Goal: Participate in discussion: Engage in conversation with other users on a specific topic

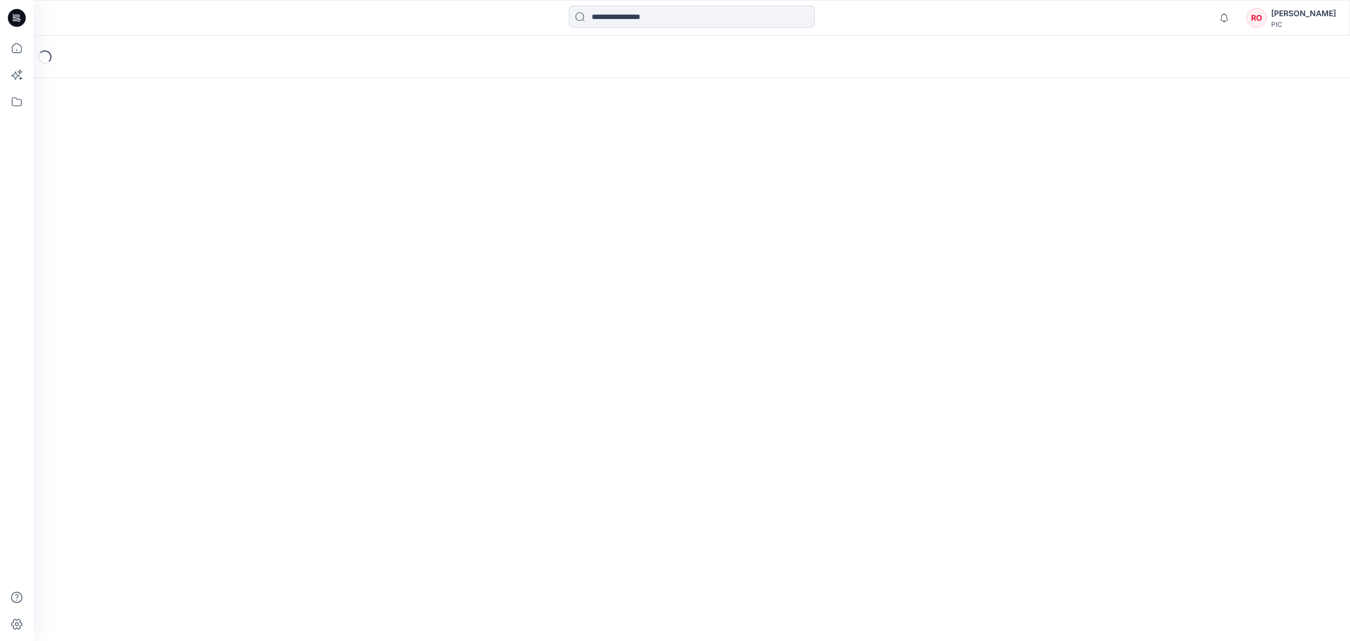
scroll to position [95, 248]
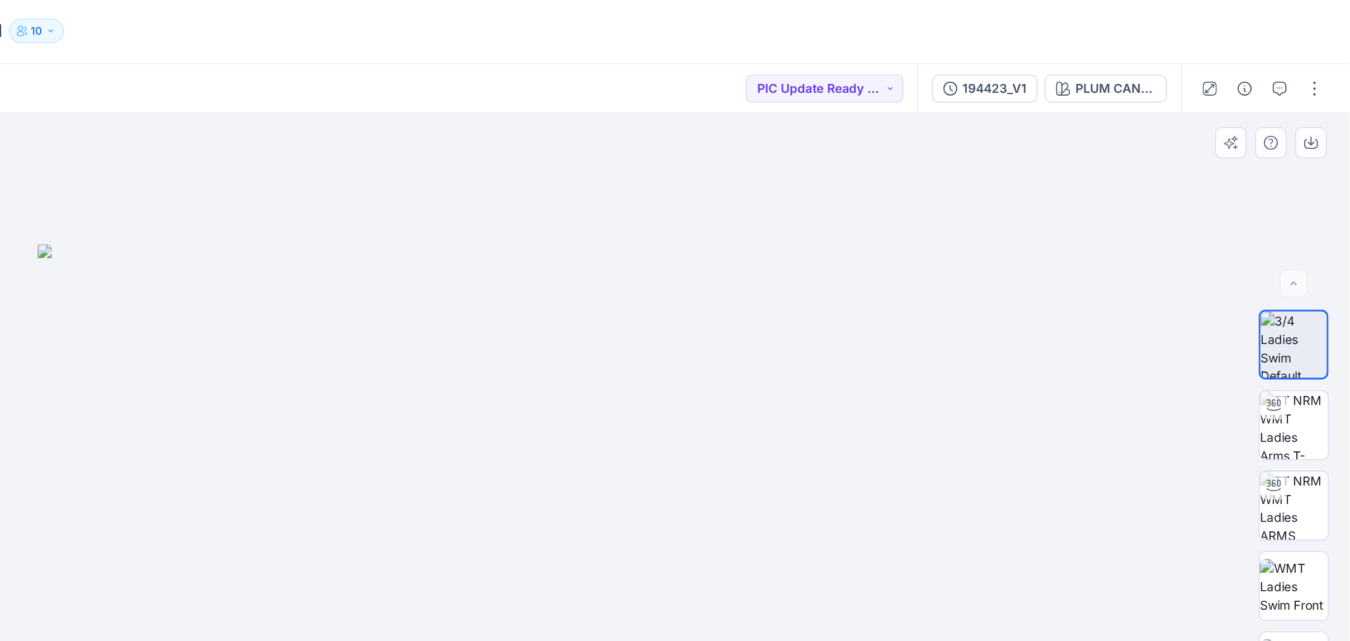
click at [1292, 295] on div "BW" at bounding box center [1314, 375] width 45 height 280
click at [1292, 287] on img at bounding box center [1314, 309] width 44 height 44
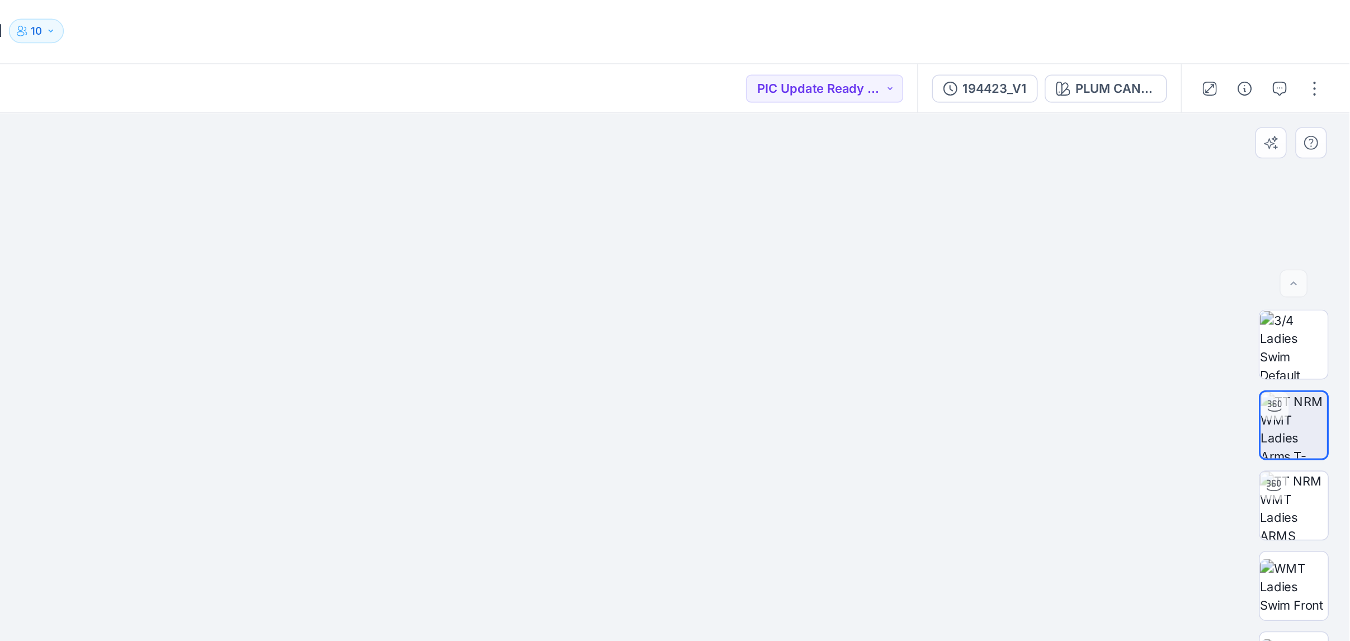
drag, startPoint x: 533, startPoint y: 329, endPoint x: 555, endPoint y: 186, distance: 144.7
click at [555, 186] on div at bounding box center [692, 376] width 1317 height 532
drag, startPoint x: 507, startPoint y: 264, endPoint x: 533, endPoint y: 159, distance: 108.5
click at [534, 159] on div at bounding box center [692, 376] width 1317 height 532
drag, startPoint x: 503, startPoint y: 218, endPoint x: 502, endPoint y: 71, distance: 146.5
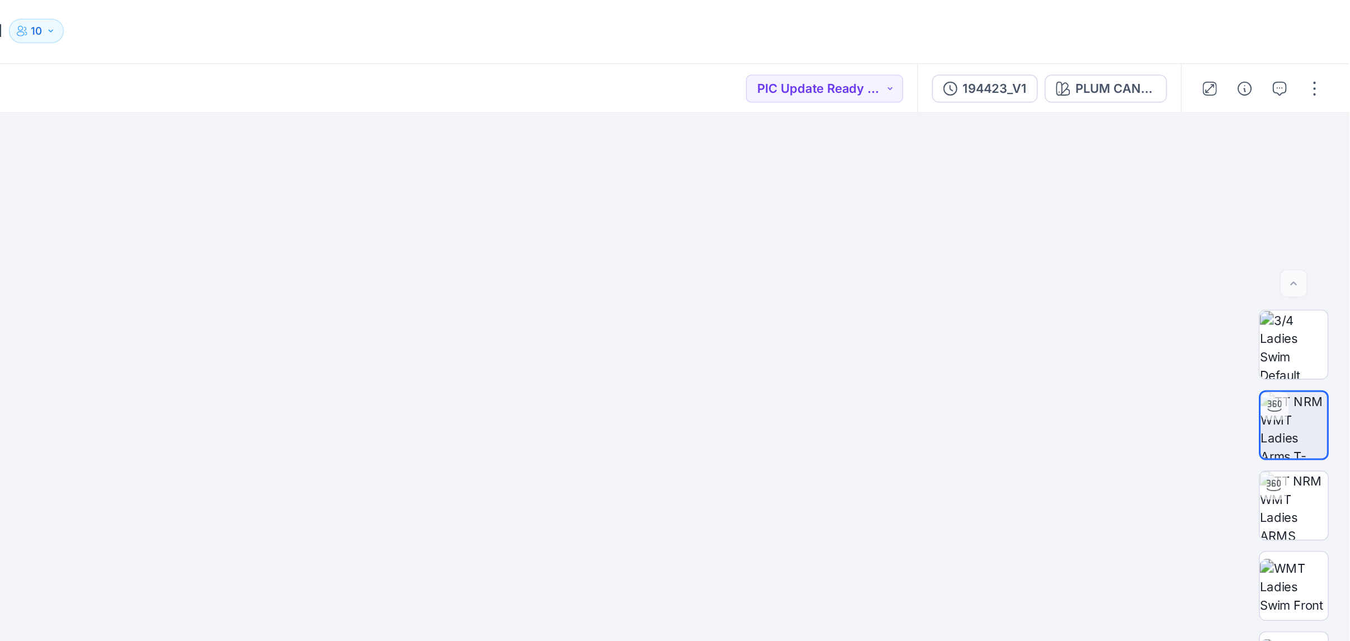
click at [502, 78] on div "Posted Monday, September 29, 2025 08:50 by Design Team PIC Update Ready to Revi…" at bounding box center [692, 359] width 1316 height 563
drag, startPoint x: 452, startPoint y: 206, endPoint x: 450, endPoint y: 136, distance: 69.9
click at [450, 136] on div at bounding box center [692, 375] width 1316 height 531
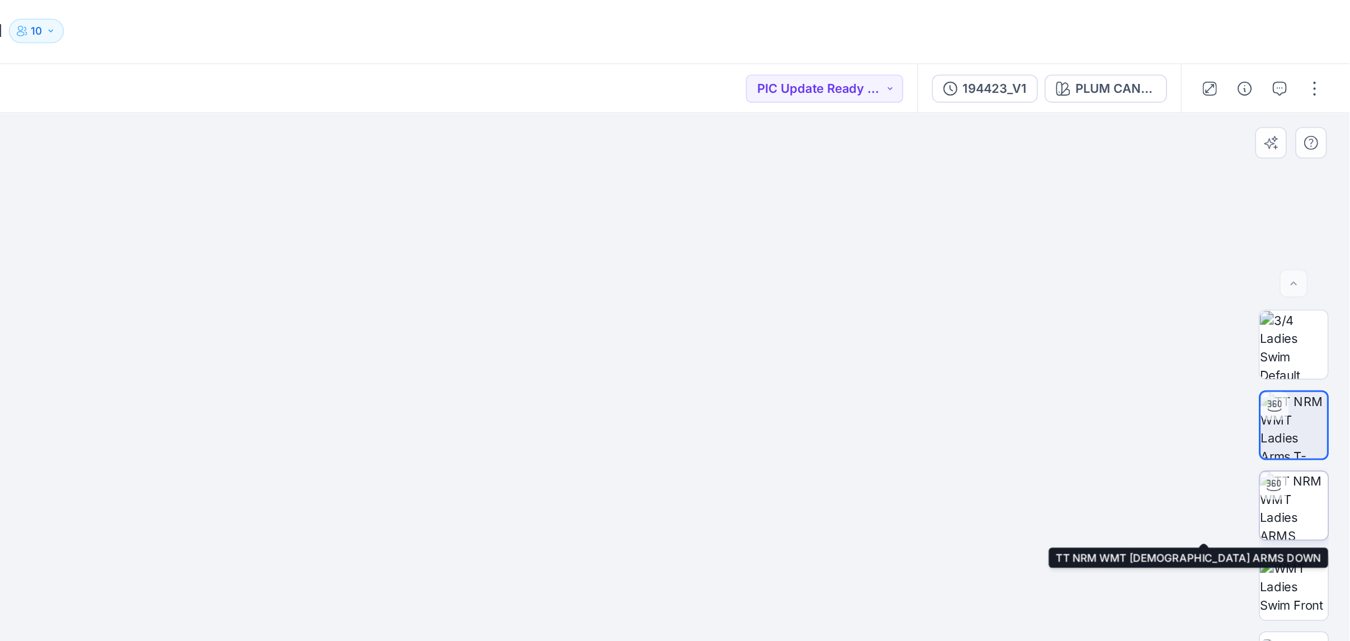
click at [1292, 339] on img at bounding box center [1314, 361] width 44 height 44
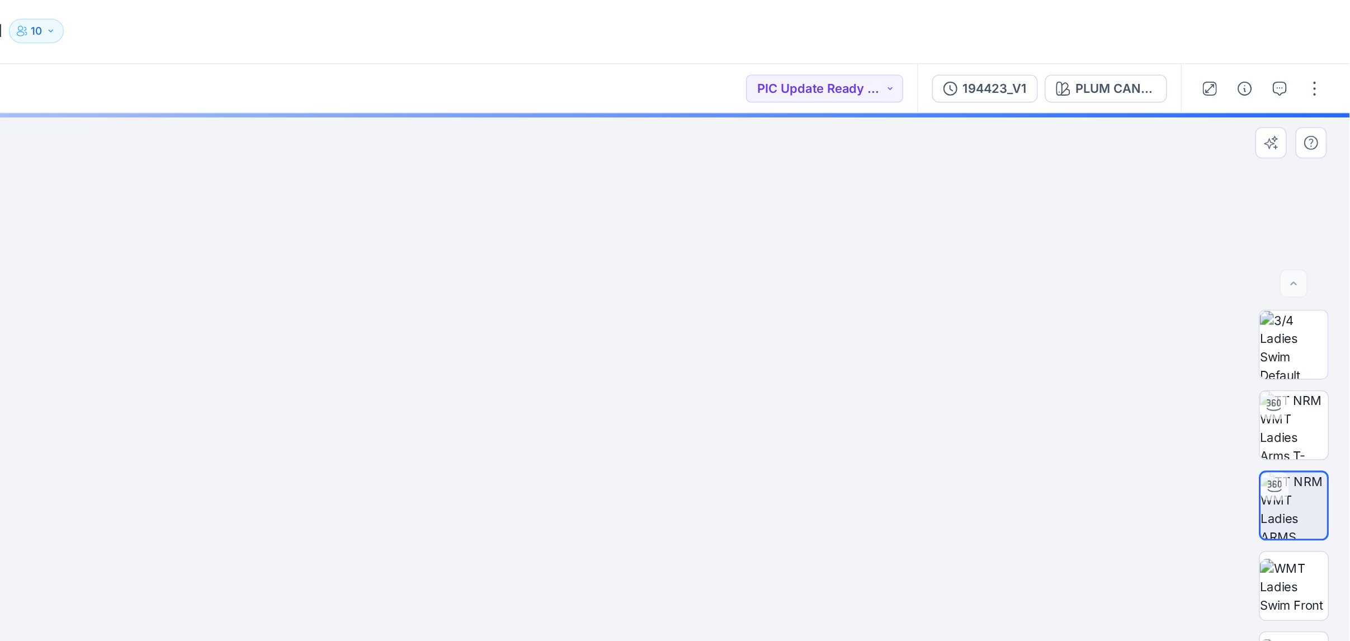
drag, startPoint x: 490, startPoint y: 278, endPoint x: 516, endPoint y: 219, distance: 65.1
click at [516, 219] on div at bounding box center [692, 375] width 1316 height 531
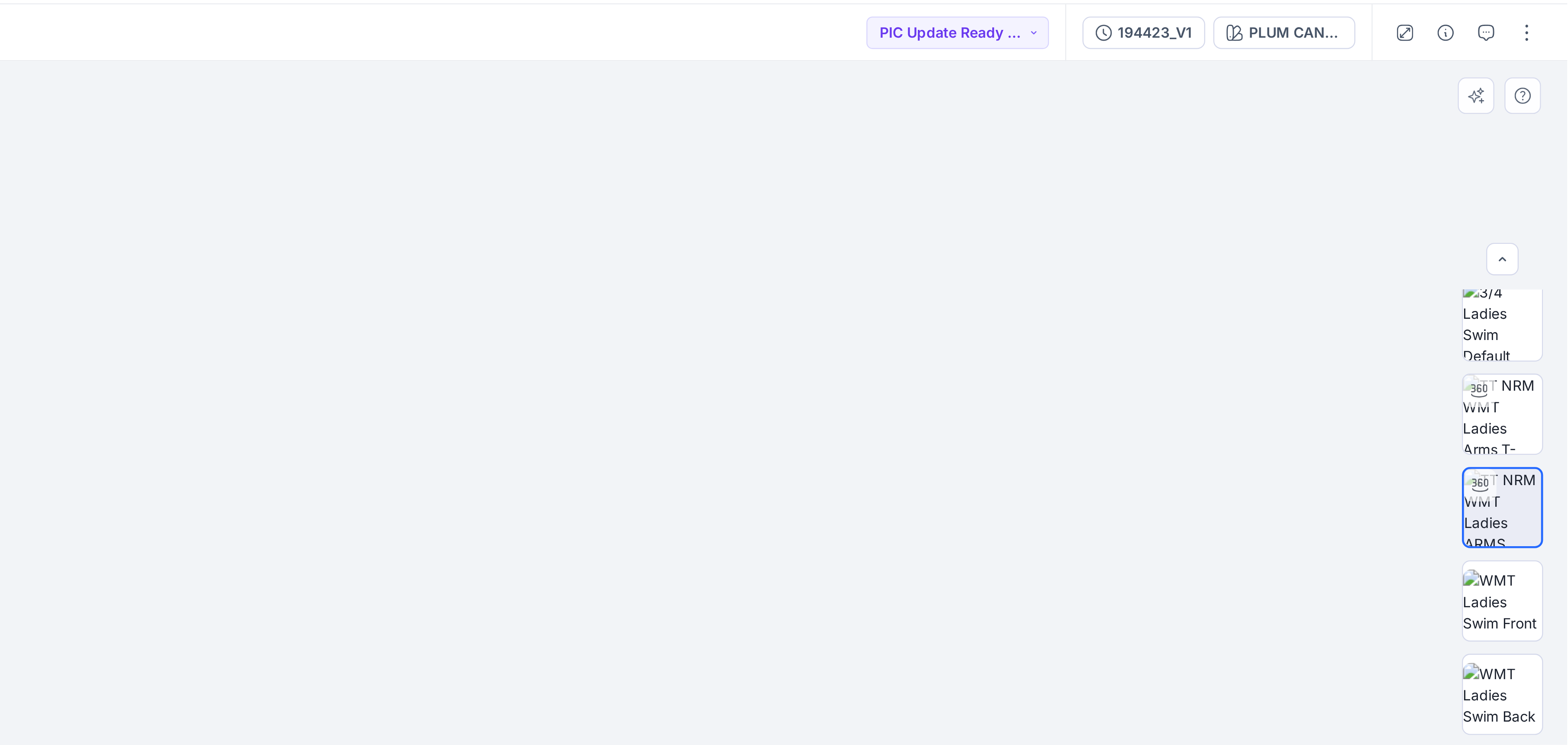
scroll to position [2, 0]
click at [1004, 66] on button "button" at bounding box center [1010, 73] width 14 height 14
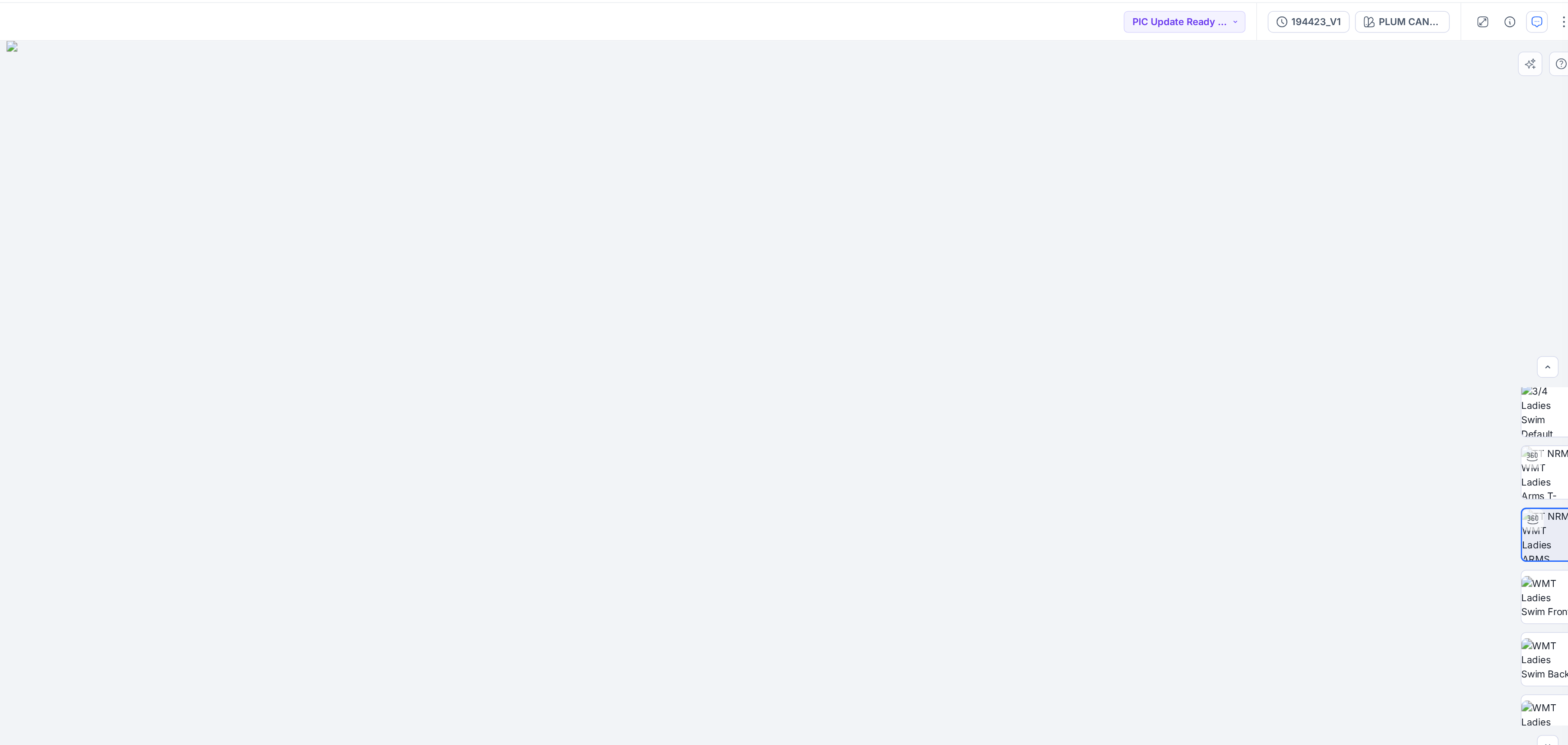
click at [260, 362] on div at bounding box center [711, 415] width 1369 height 660
click at [671, 177] on div at bounding box center [711, 415] width 1369 height 660
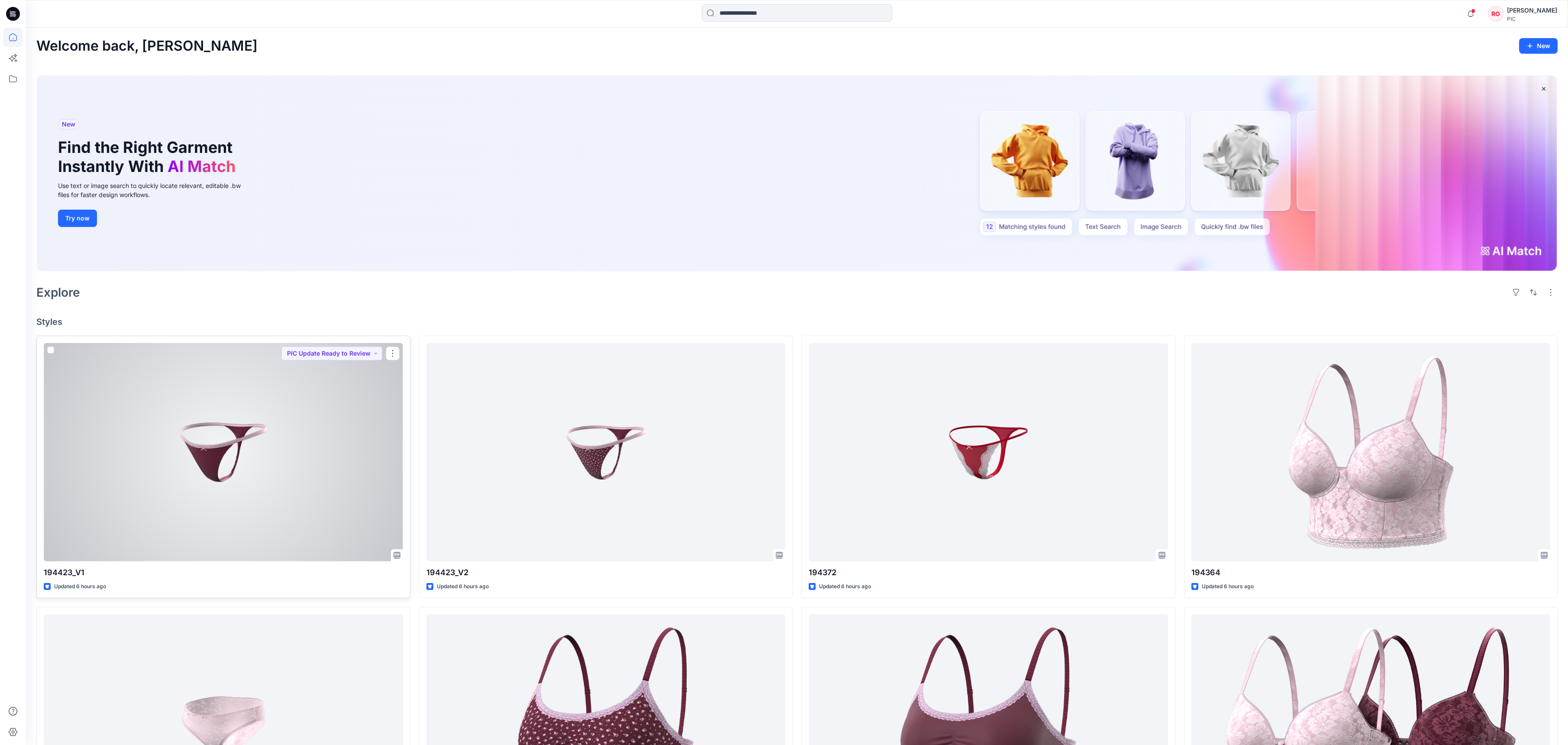
click at [291, 442] on div at bounding box center [223, 452] width 359 height 218
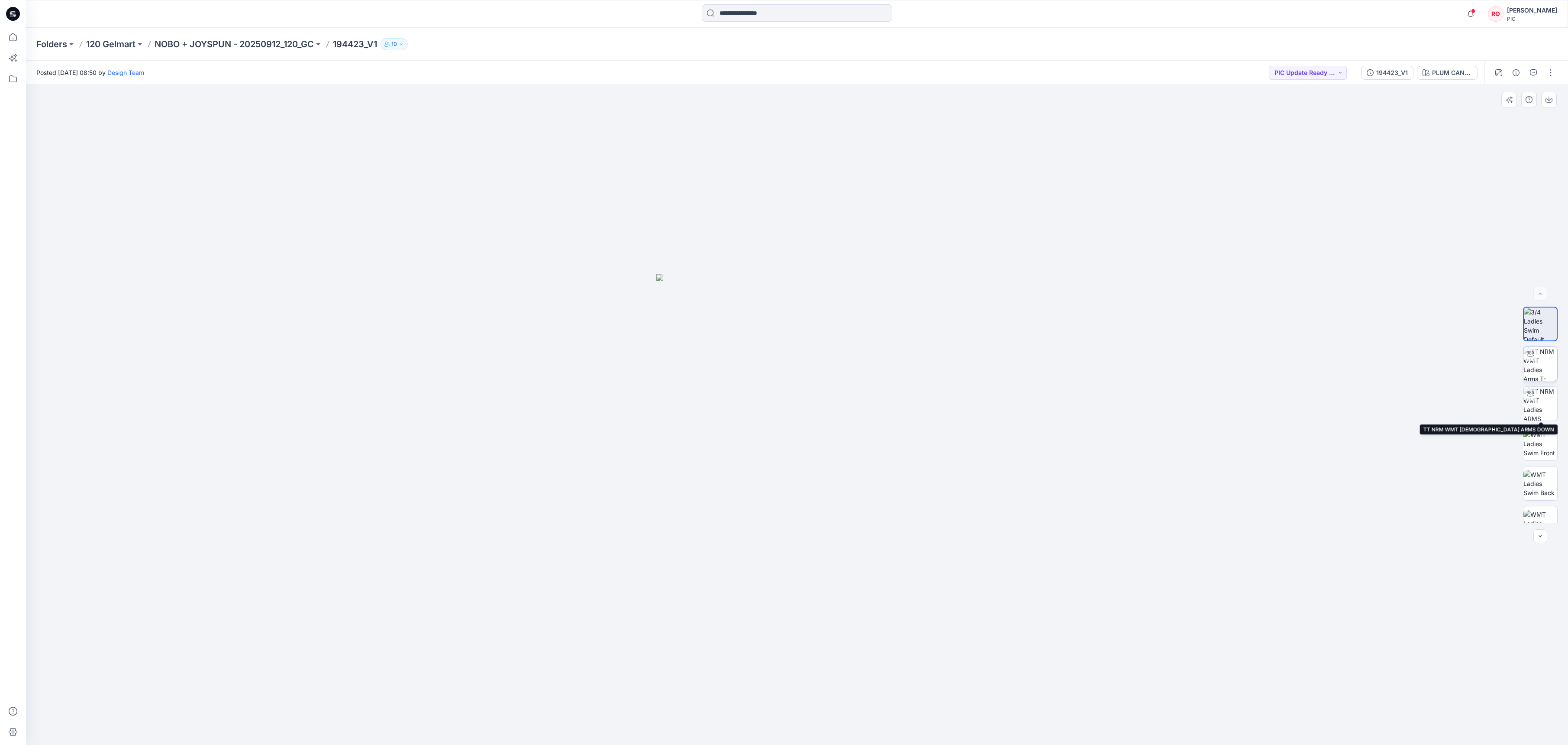
click at [1536, 372] on img at bounding box center [1541, 364] width 34 height 34
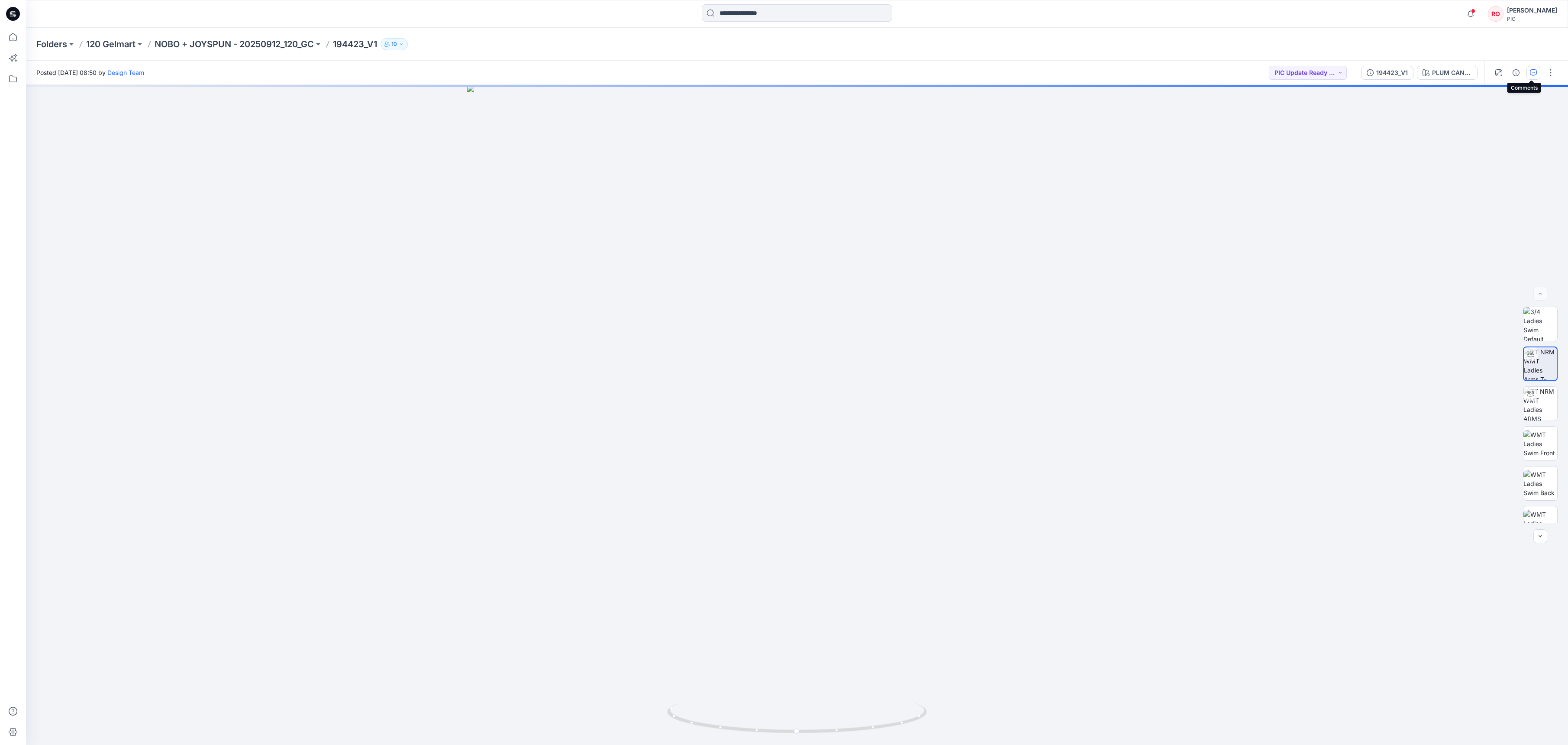
click at [1530, 74] on icon "button" at bounding box center [1533, 72] width 7 height 7
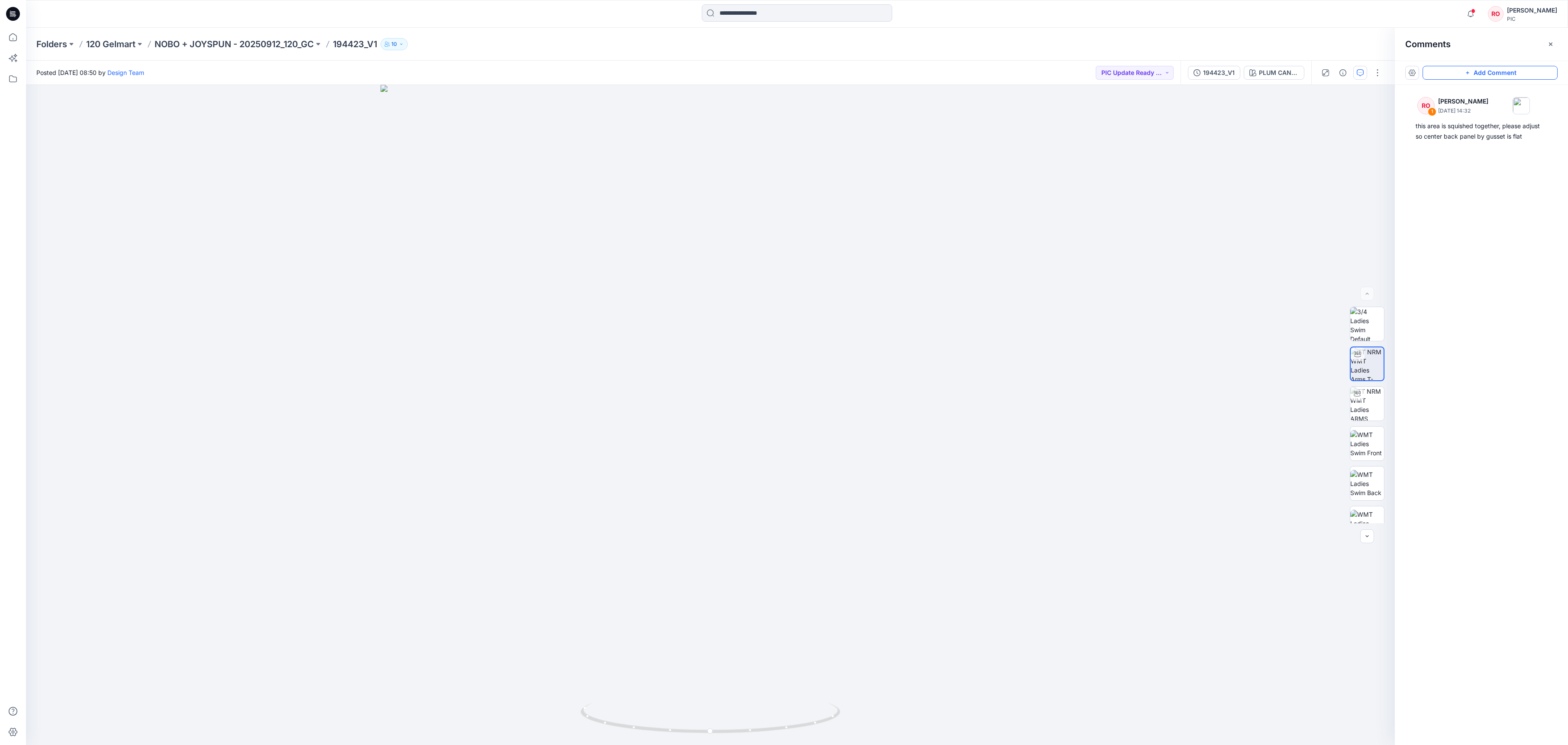
click at [1472, 73] on button "Add Comment" at bounding box center [1490, 73] width 135 height 14
click at [746, 542] on div "2 Cancel Post Layer 1" at bounding box center [711, 415] width 1369 height 660
drag, startPoint x: 794, startPoint y: 549, endPoint x: 884, endPoint y: 506, distance: 99.7
click at [877, 536] on textarea "**********" at bounding box center [895, 524] width 142 height 35
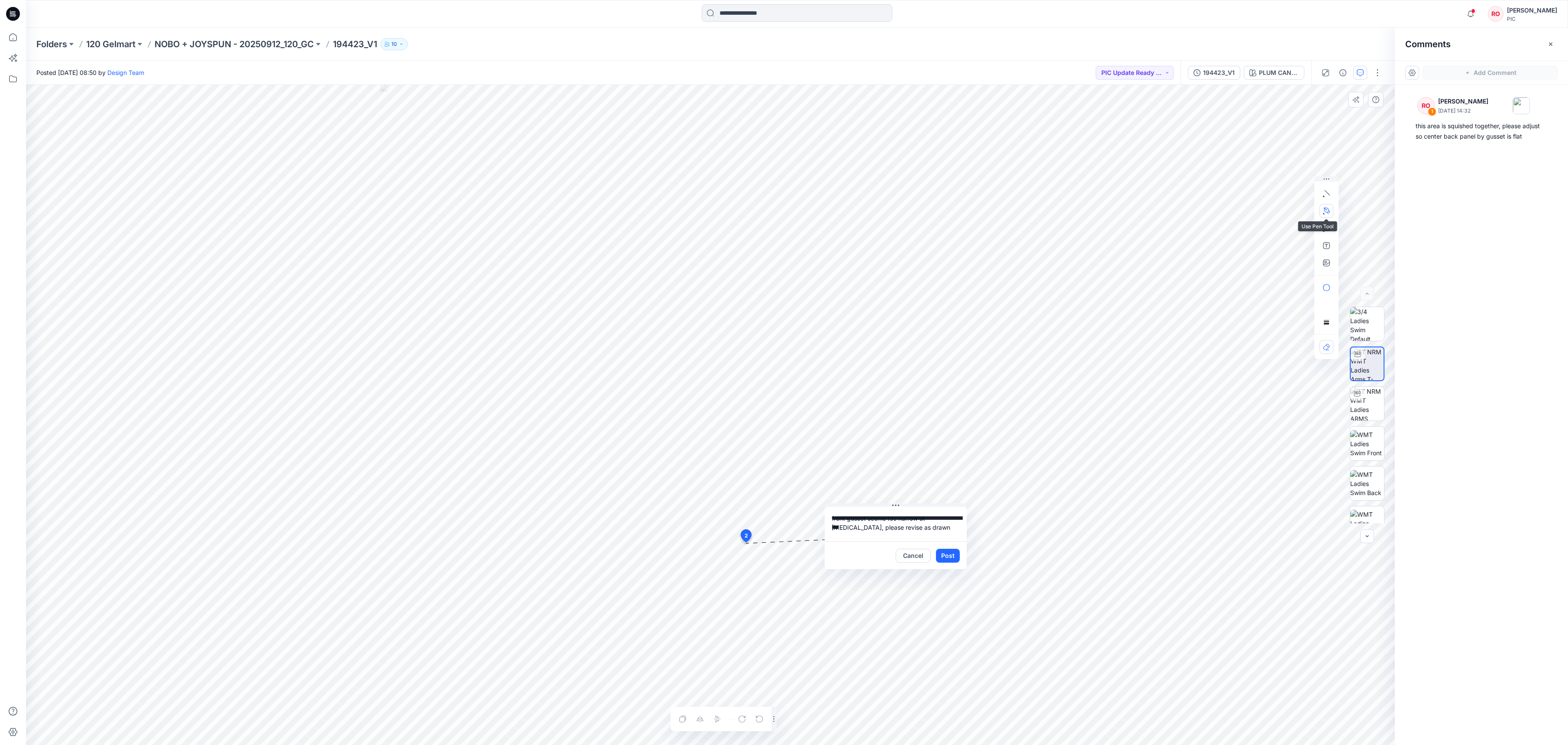
click at [1326, 208] on icon "button" at bounding box center [1326, 211] width 7 height 7
click at [1275, 213] on button "button" at bounding box center [1280, 211] width 14 height 14
click at [1327, 213] on icon "button" at bounding box center [1326, 211] width 7 height 7
click at [1327, 209] on icon "button" at bounding box center [1327, 208] width 1 height 1
click at [880, 537] on textarea "**********" at bounding box center [895, 524] width 142 height 35
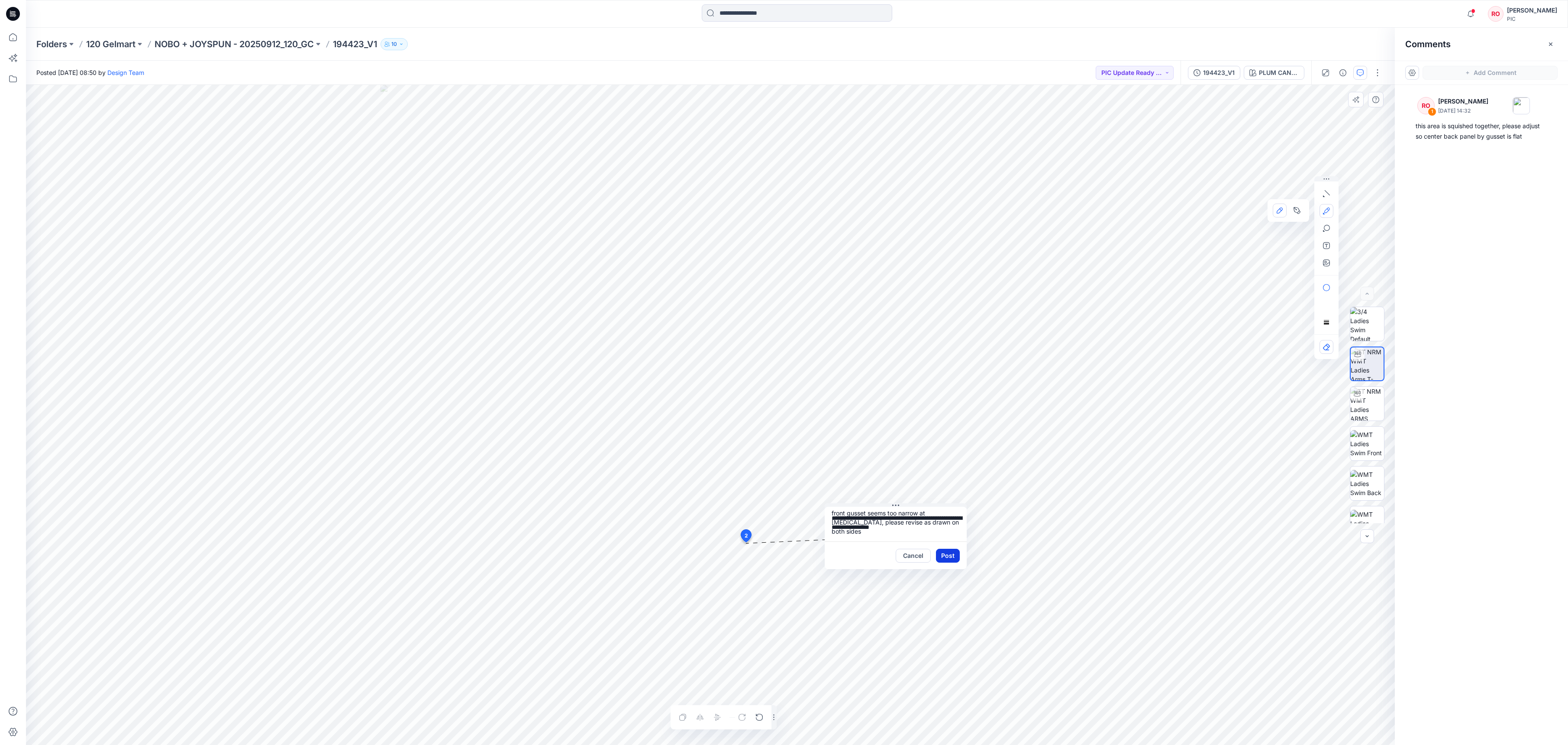
type textarea "**********"
click at [952, 551] on button "Post" at bounding box center [948, 555] width 24 height 14
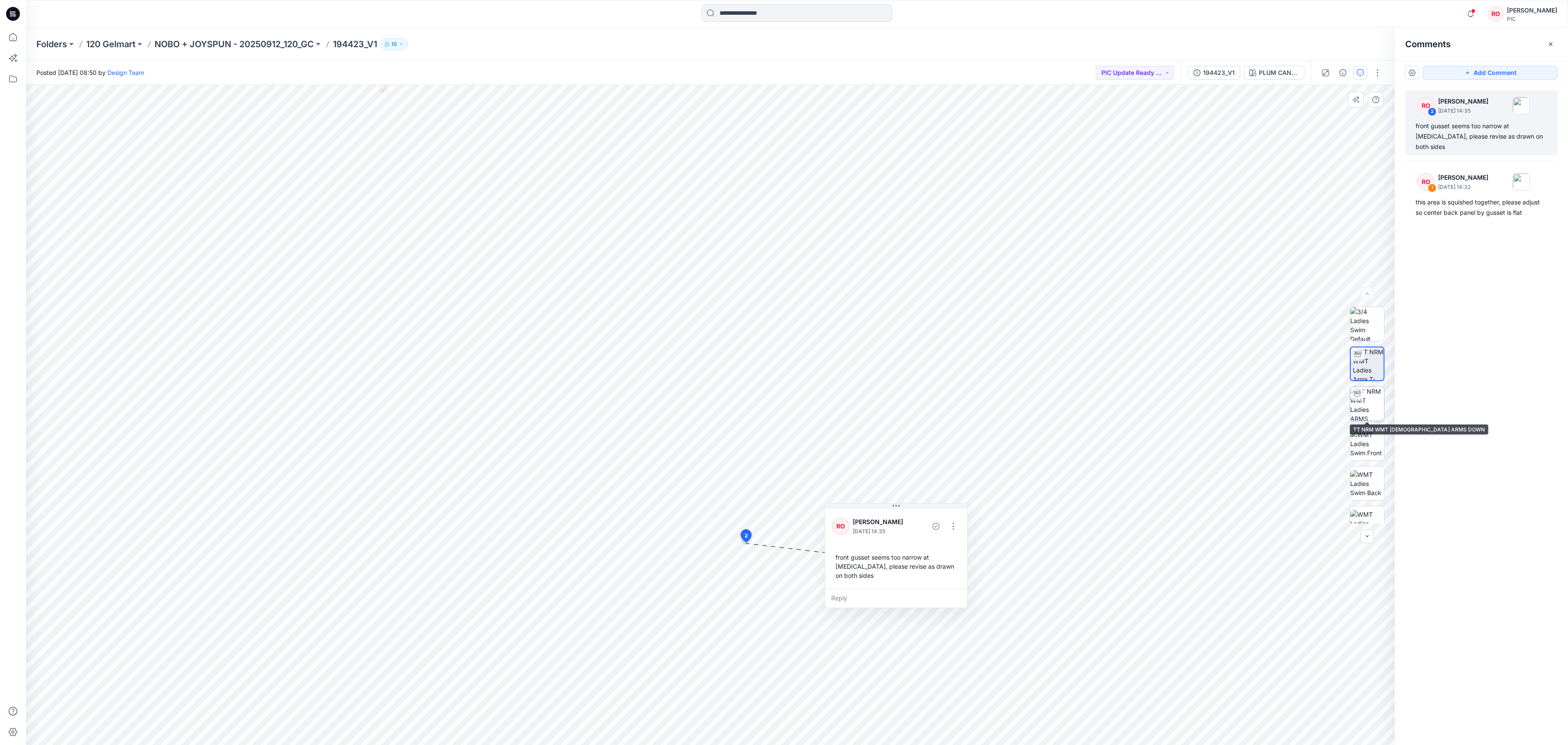
click at [1367, 415] on img at bounding box center [1367, 403] width 34 height 34
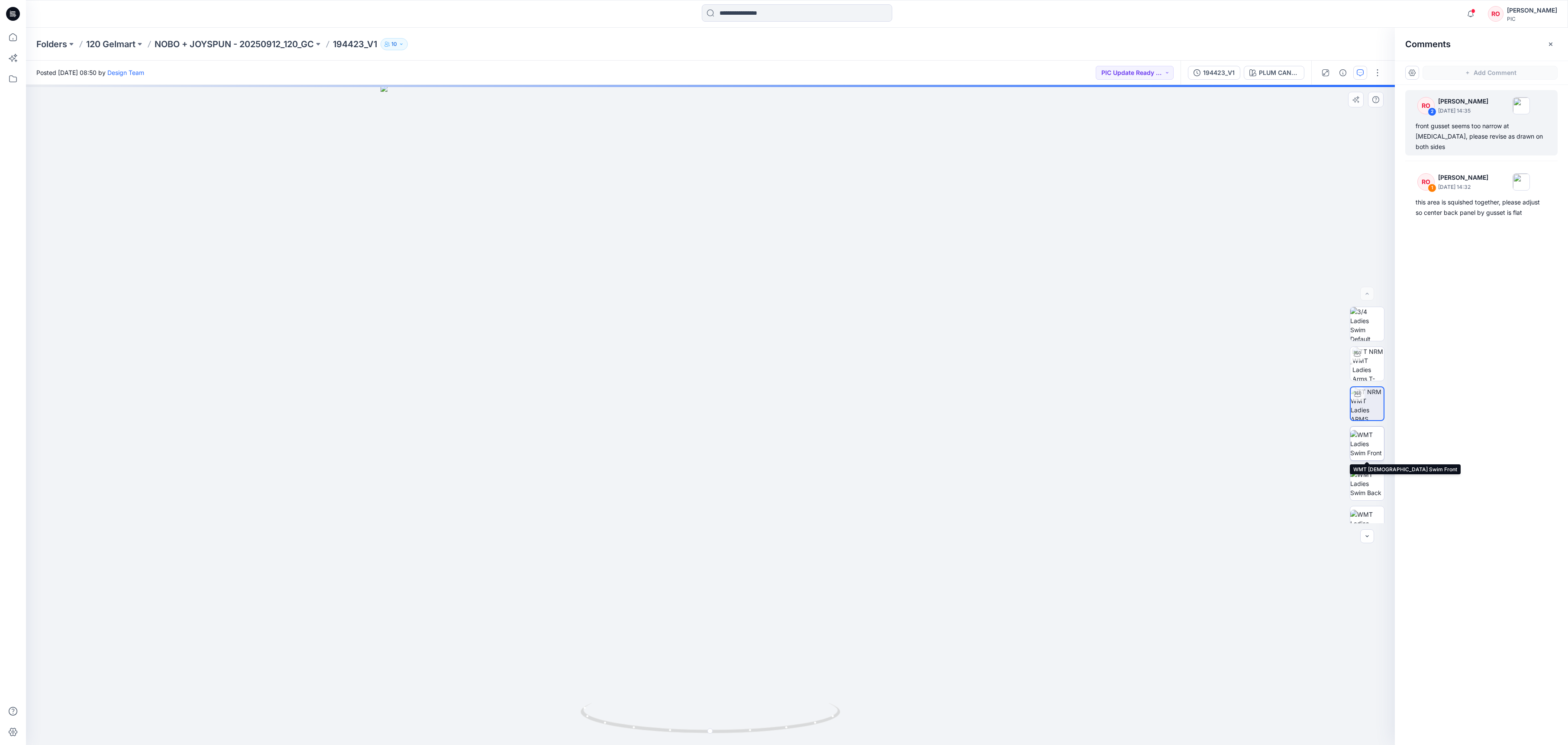
click at [1368, 456] on img at bounding box center [1367, 443] width 34 height 27
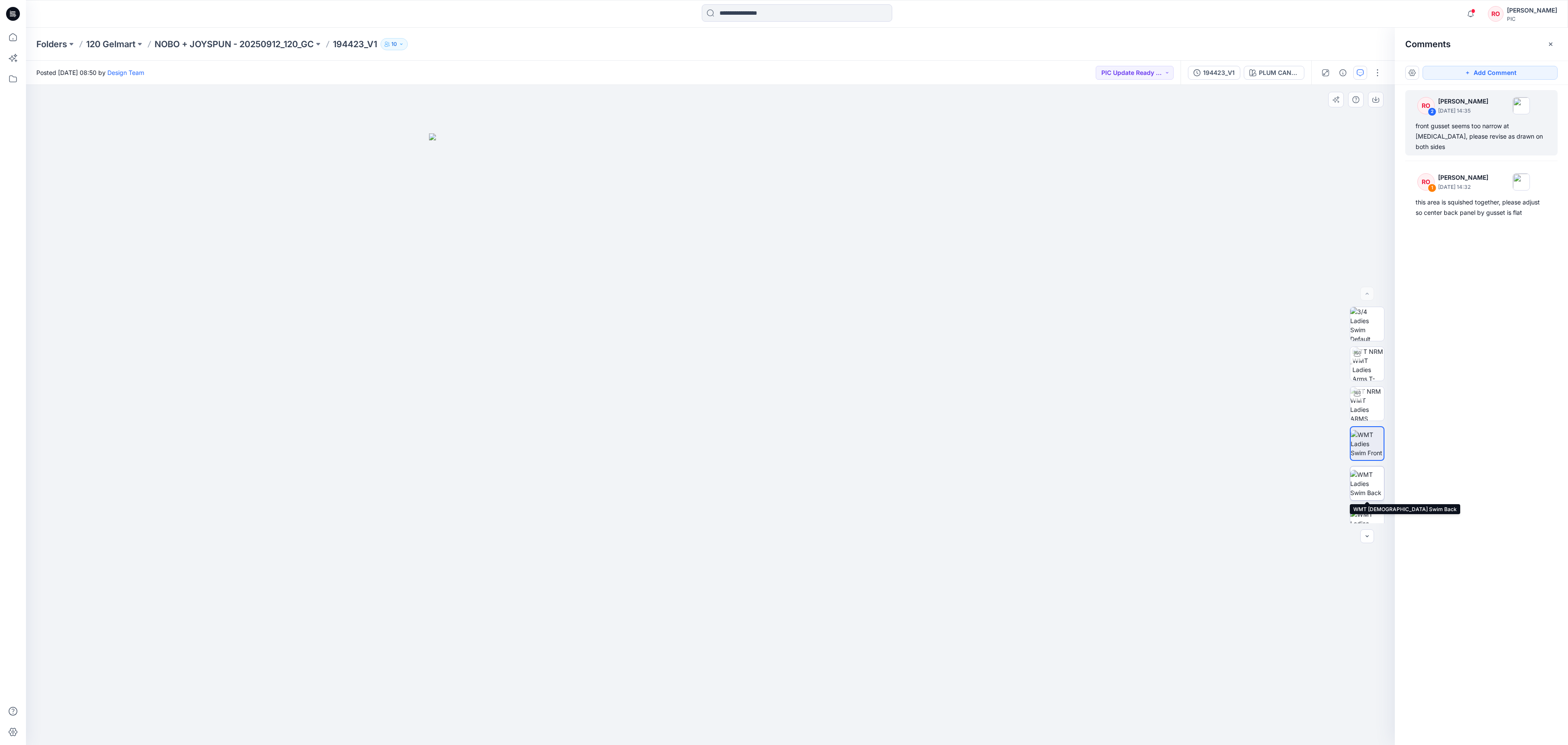
click at [1368, 492] on img at bounding box center [1367, 483] width 34 height 27
drag, startPoint x: 714, startPoint y: 505, endPoint x: 714, endPoint y: 485, distance: 20.0
click at [714, 506] on img at bounding box center [710, 439] width 563 height 612
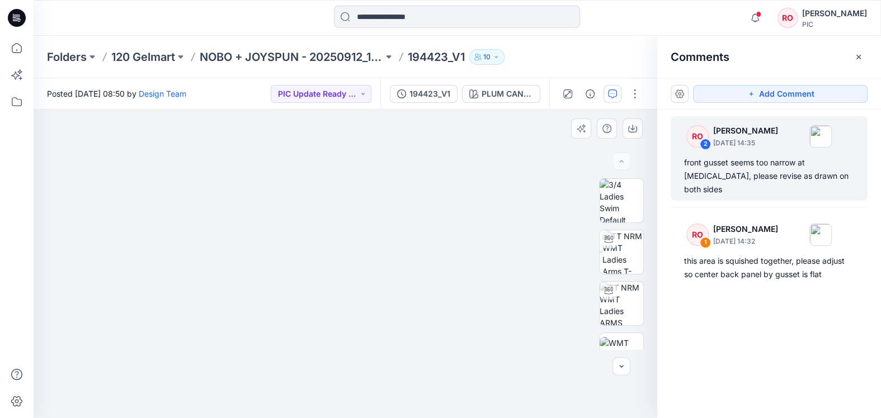
drag, startPoint x: 331, startPoint y: 358, endPoint x: 363, endPoint y: 188, distance: 172.4
click at [367, 178] on img at bounding box center [374, 82] width 727 height 671
click at [753, 92] on icon "button" at bounding box center [750, 93] width 9 height 9
click at [412, 218] on div "3" at bounding box center [345, 264] width 623 height 309
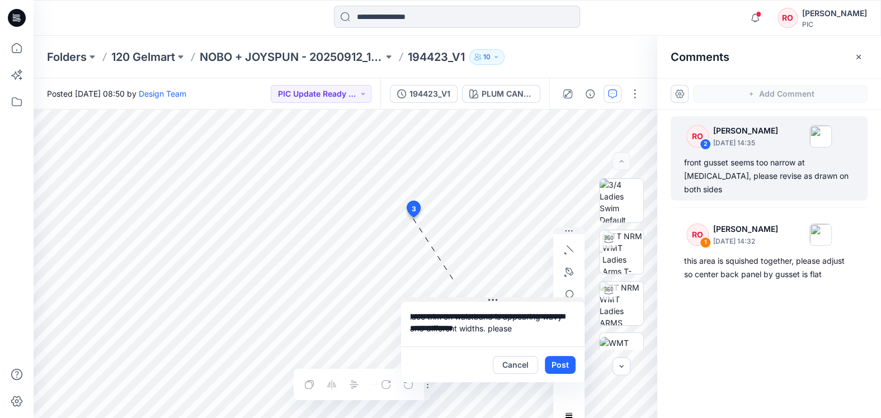
drag, startPoint x: 442, startPoint y: 225, endPoint x: 447, endPoint y: 299, distance: 74.0
click at [513, 320] on textarea "**********" at bounding box center [492, 323] width 183 height 45
click at [513, 328] on textarea "**********" at bounding box center [492, 323] width 183 height 45
click at [484, 328] on textarea "**********" at bounding box center [492, 323] width 183 height 45
click at [495, 329] on textarea "**********" at bounding box center [492, 323] width 183 height 45
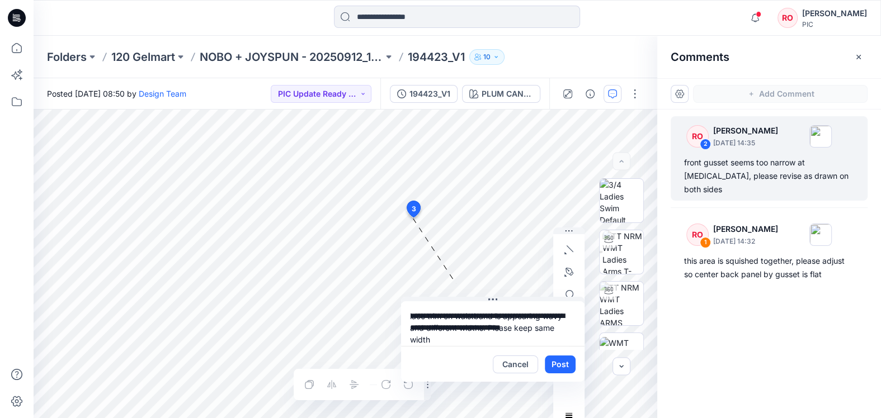
click at [440, 340] on textarea "**********" at bounding box center [492, 323] width 183 height 45
drag, startPoint x: 447, startPoint y: 340, endPoint x: 484, endPoint y: 339, distance: 36.9
click at [484, 339] on textarea "**********" at bounding box center [492, 323] width 183 height 45
click at [438, 341] on textarea "**********" at bounding box center [492, 323] width 183 height 45
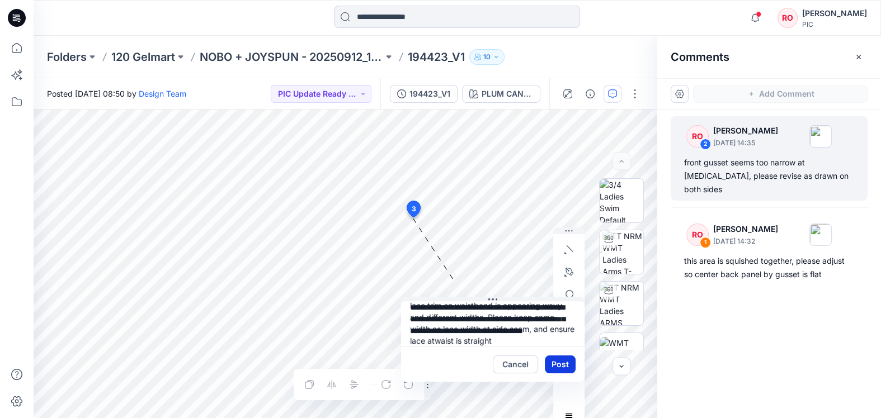
type textarea "**********"
click at [559, 361] on button "Post" at bounding box center [560, 365] width 31 height 18
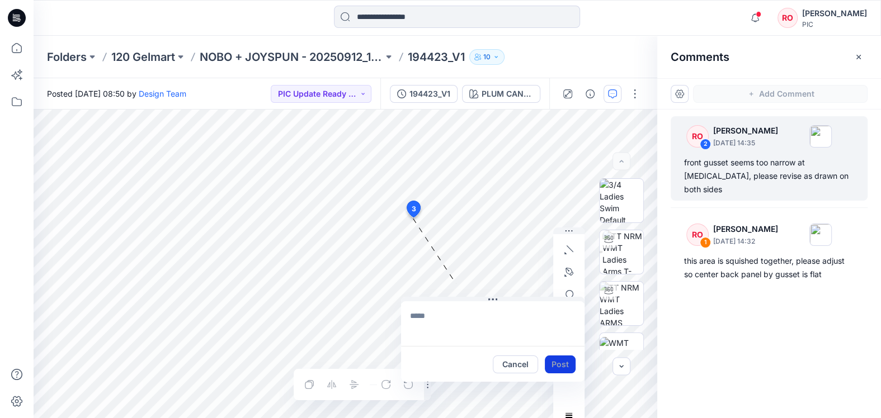
scroll to position [0, 0]
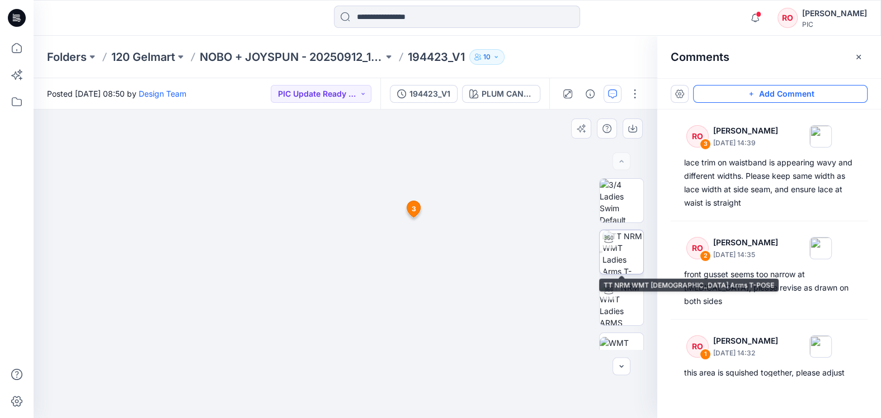
click at [615, 253] on img at bounding box center [622, 252] width 41 height 44
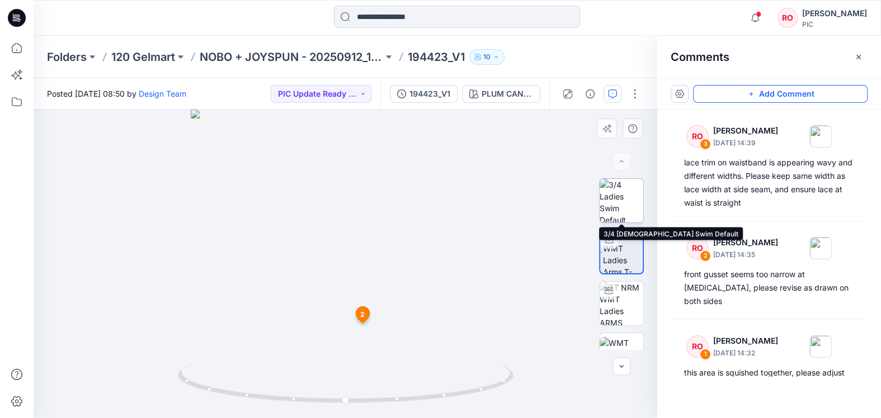
click at [623, 202] on img at bounding box center [621, 201] width 44 height 44
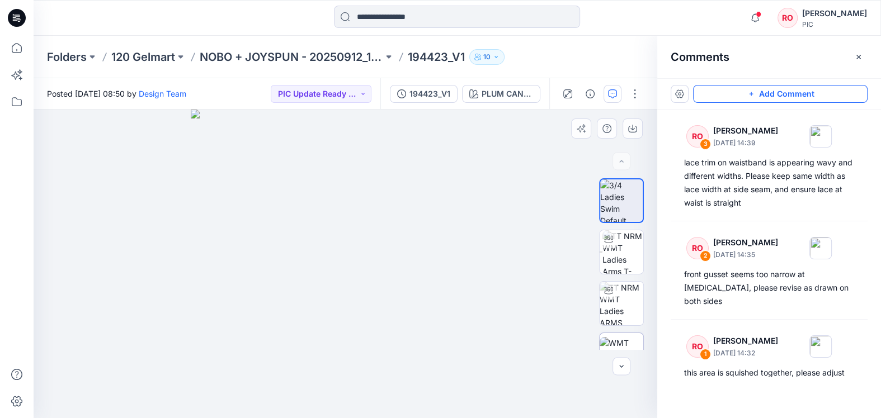
click at [615, 337] on img at bounding box center [621, 354] width 44 height 35
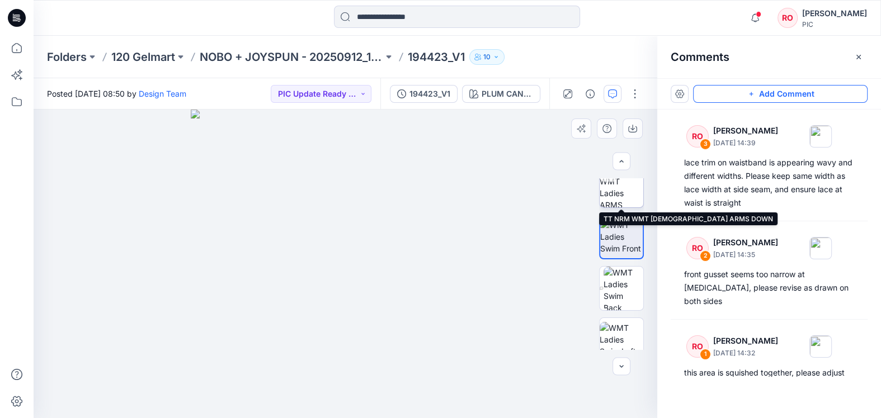
scroll to position [144, 0]
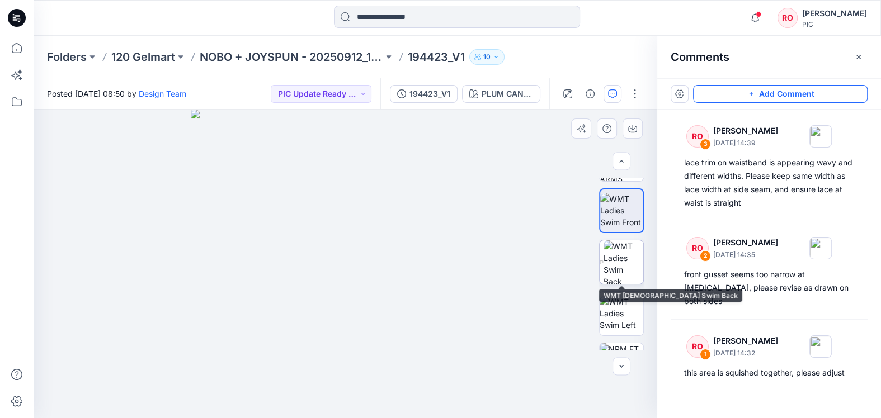
click at [623, 280] on img at bounding box center [623, 262] width 40 height 44
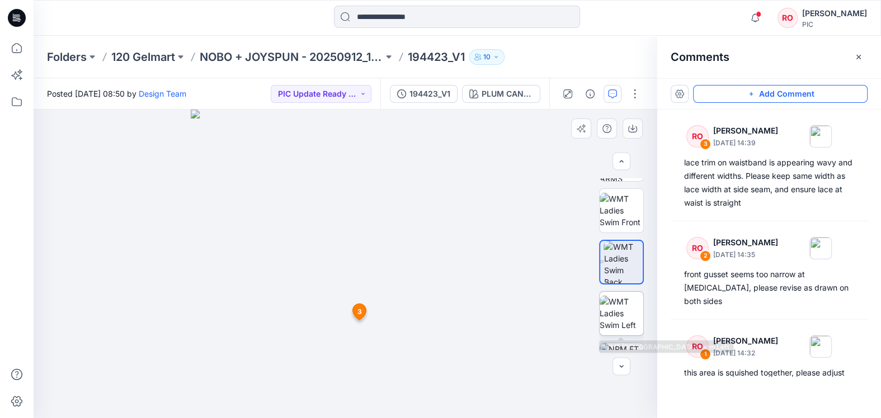
click at [631, 320] on img at bounding box center [621, 313] width 44 height 35
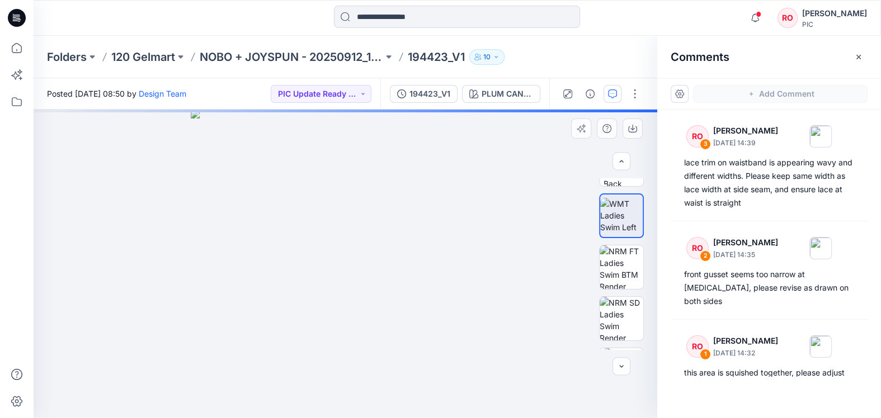
scroll to position [275, 0]
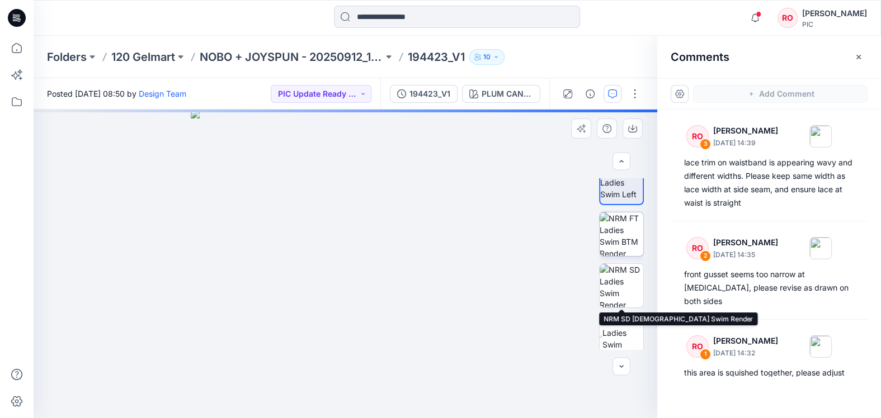
click at [618, 252] on img at bounding box center [621, 234] width 44 height 44
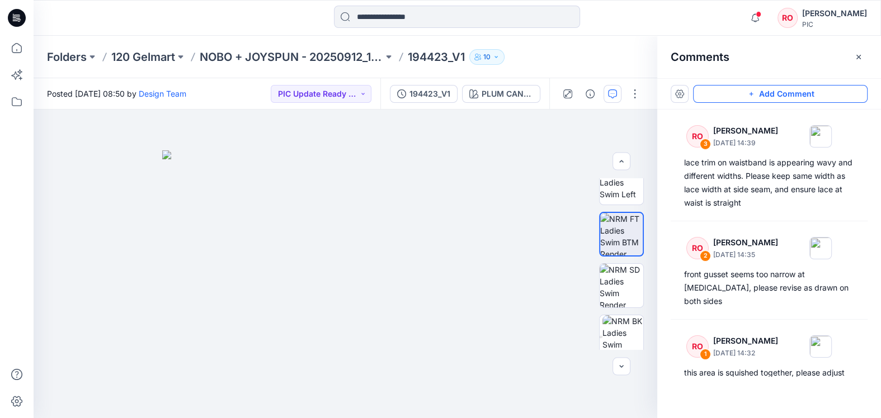
click at [712, 100] on button "Add Comment" at bounding box center [780, 94] width 174 height 18
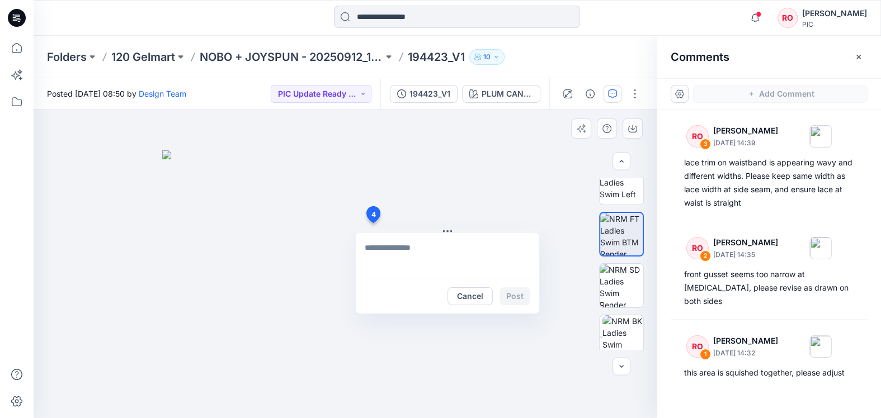
click at [372, 223] on div "4 Cancel Post" at bounding box center [345, 264] width 623 height 309
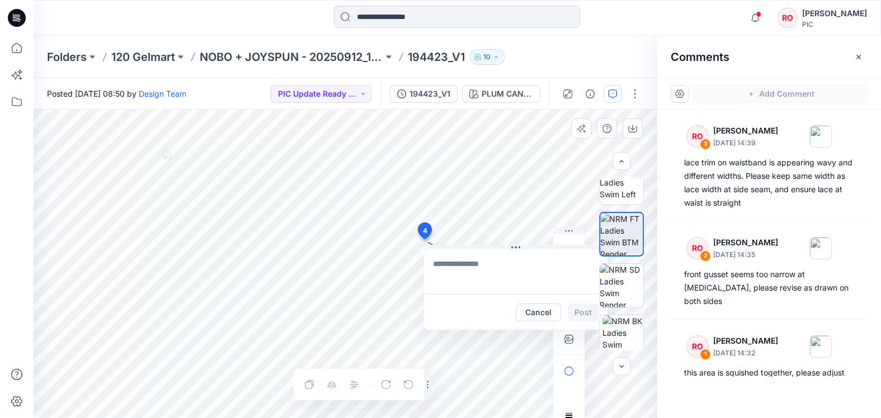
drag, startPoint x: 374, startPoint y: 220, endPoint x: 424, endPoint y: 231, distance: 51.6
drag, startPoint x: 424, startPoint y: 231, endPoint x: 412, endPoint y: 242, distance: 16.6
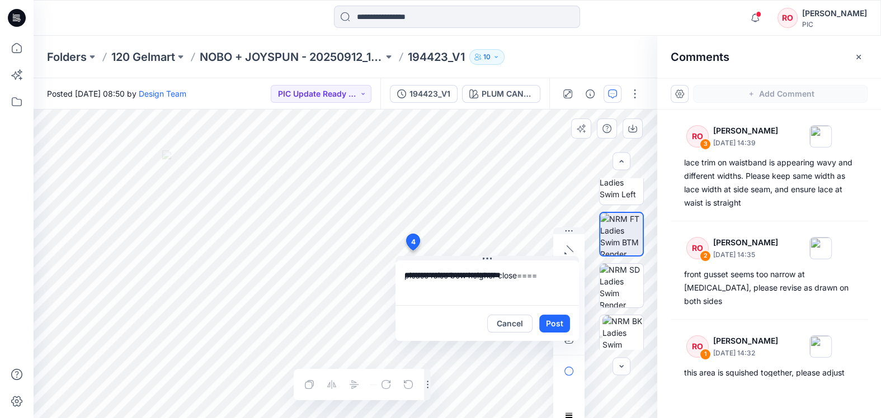
click at [426, 276] on textarea "**********" at bounding box center [486, 283] width 183 height 45
click at [442, 286] on textarea "**********" at bounding box center [486, 283] width 183 height 45
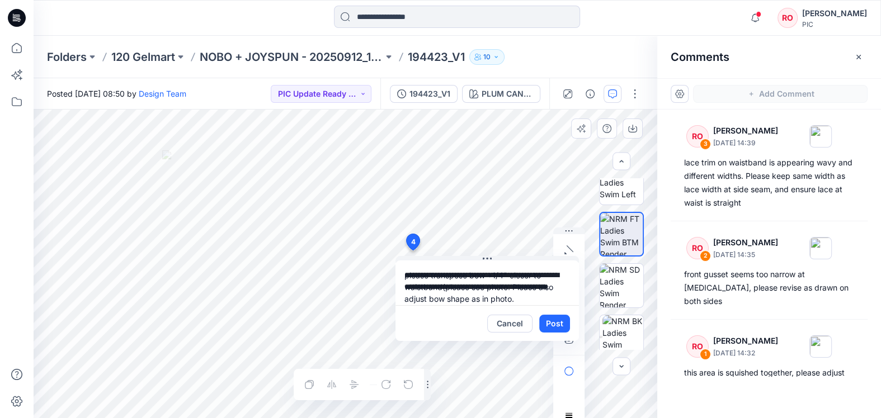
type textarea "**********"
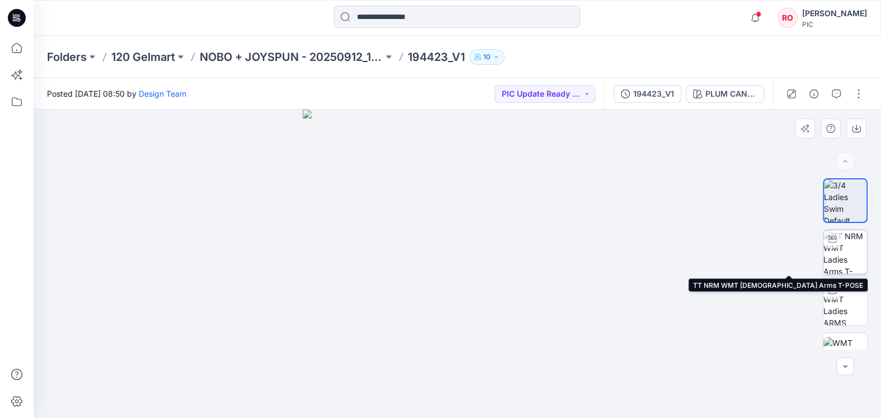
click at [860, 264] on img at bounding box center [845, 252] width 44 height 44
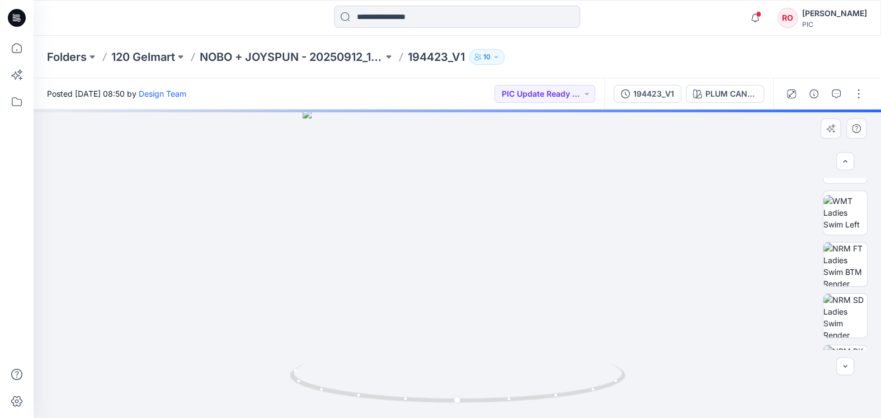
scroll to position [261, 0]
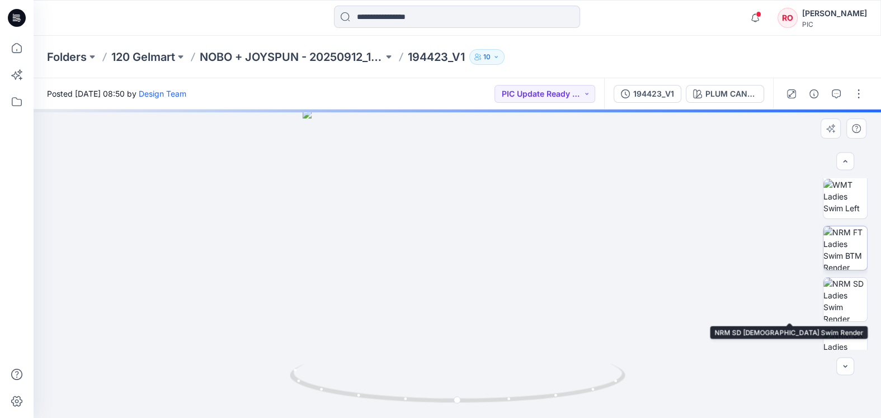
click at [838, 253] on img at bounding box center [845, 248] width 44 height 44
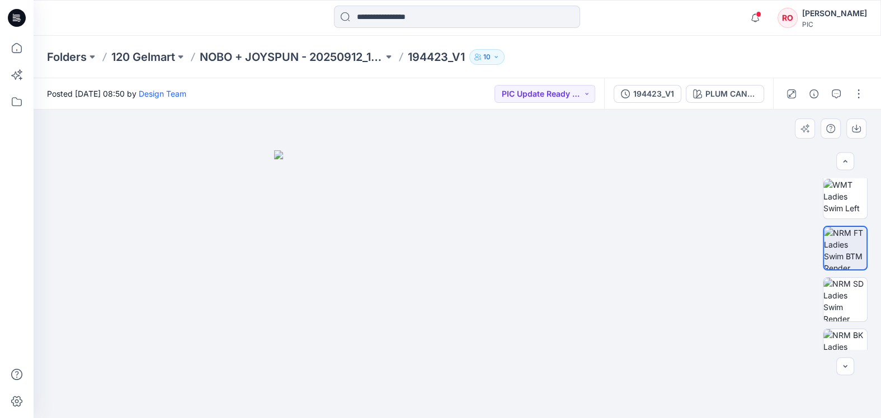
click at [561, 307] on img at bounding box center [457, 284] width 366 height 268
click at [841, 91] on button "button" at bounding box center [836, 94] width 18 height 18
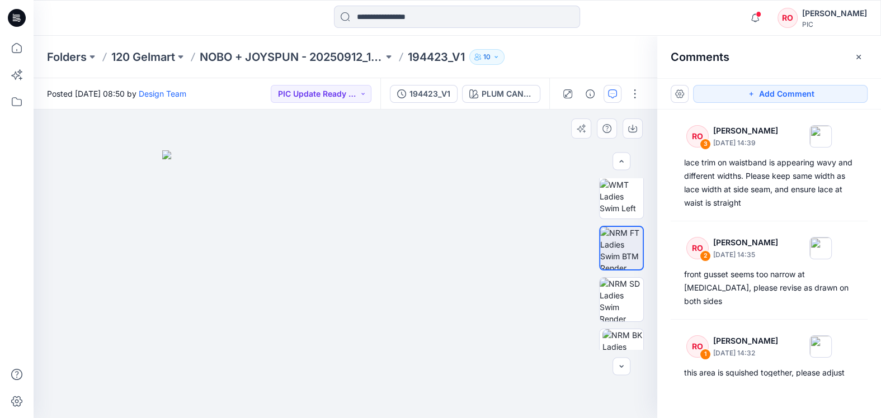
click at [361, 210] on img at bounding box center [345, 284] width 366 height 268
click at [755, 92] on icon "button" at bounding box center [750, 93] width 9 height 9
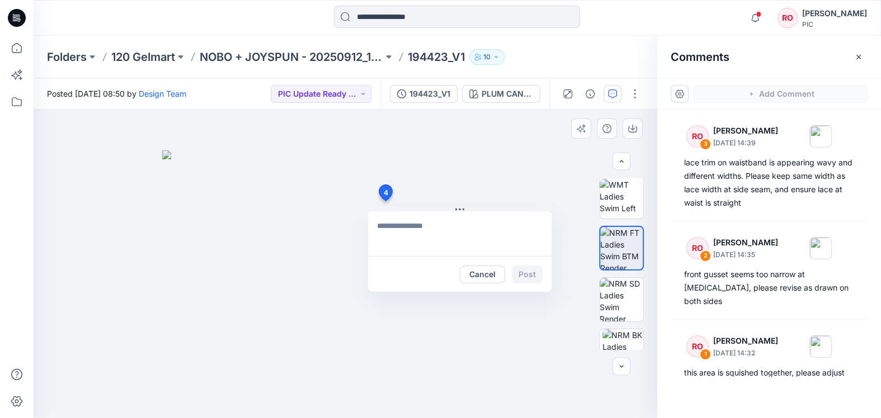
click at [385, 201] on div "4 Cancel Post" at bounding box center [345, 264] width 623 height 309
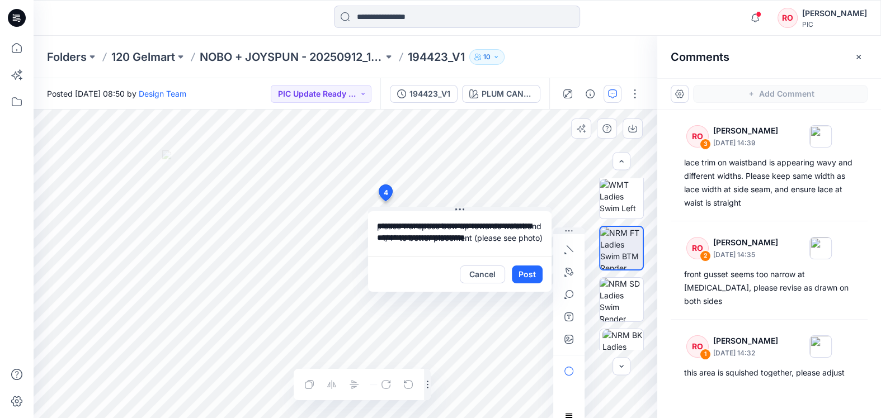
drag, startPoint x: 440, startPoint y: 237, endPoint x: 511, endPoint y: 235, distance: 71.6
click at [511, 235] on textarea "**********" at bounding box center [459, 233] width 183 height 45
click at [472, 226] on textarea "**********" at bounding box center [459, 233] width 183 height 45
click at [511, 242] on textarea "**********" at bounding box center [459, 233] width 183 height 45
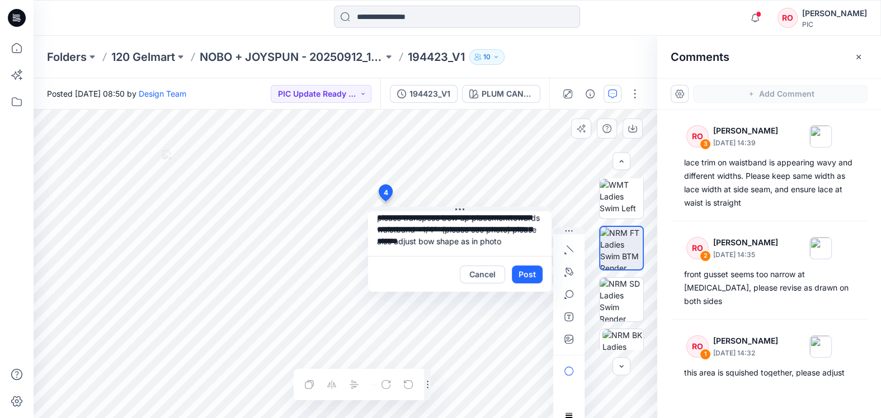
click at [410, 252] on textarea "**********" at bounding box center [459, 233] width 183 height 45
drag, startPoint x: 403, startPoint y: 251, endPoint x: 451, endPoint y: 253, distance: 48.1
click at [451, 253] on textarea "**********" at bounding box center [459, 233] width 183 height 45
click at [415, 231] on textarea "**********" at bounding box center [459, 233] width 183 height 45
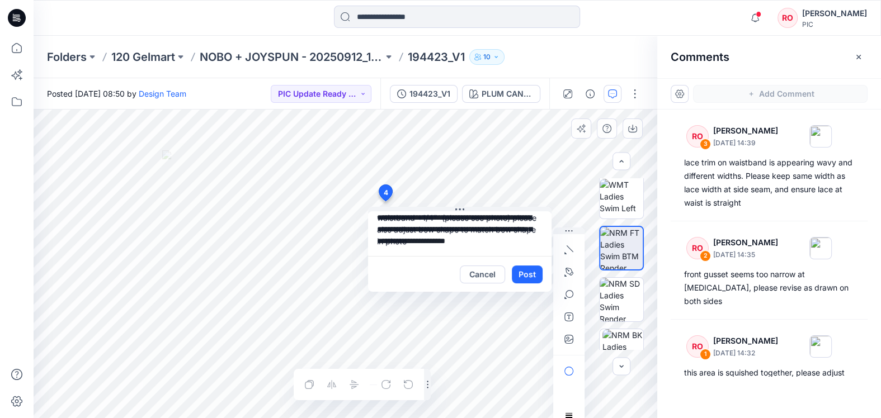
click at [510, 240] on textarea "**********" at bounding box center [459, 233] width 183 height 45
type textarea "**********"
click at [578, 334] on div at bounding box center [568, 346] width 31 height 236
click at [570, 335] on icon "button" at bounding box center [568, 339] width 9 height 9
type input"] "**********"
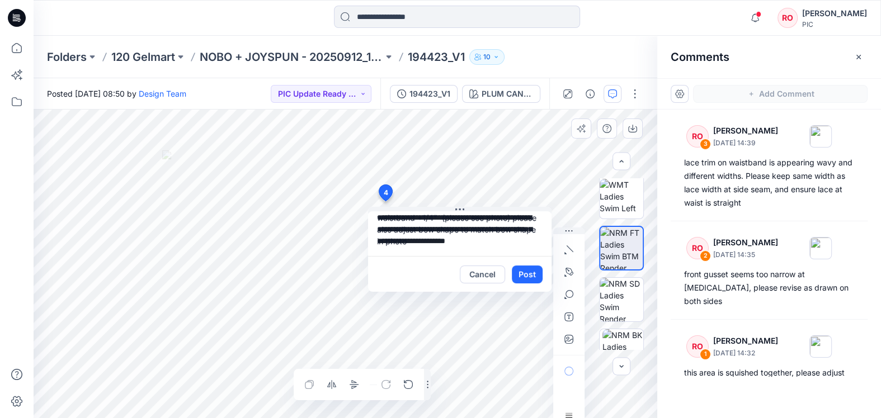
click at [488, 242] on textarea "**********" at bounding box center [459, 233] width 183 height 45
click at [527, 267] on button "Post" at bounding box center [527, 275] width 31 height 18
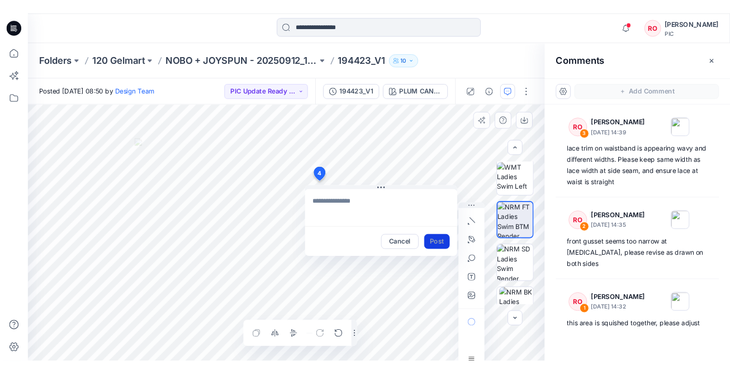
scroll to position [0, 0]
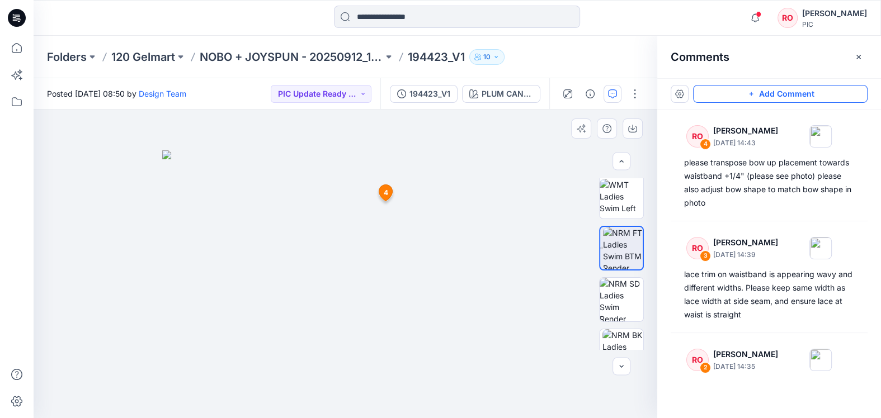
click at [423, 200] on img at bounding box center [345, 284] width 366 height 268
click at [529, 195] on div at bounding box center [345, 264] width 623 height 309
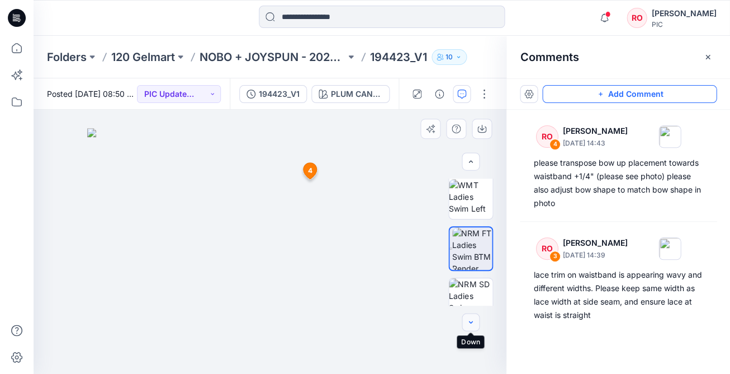
click at [470, 318] on icon "button" at bounding box center [470, 322] width 9 height 9
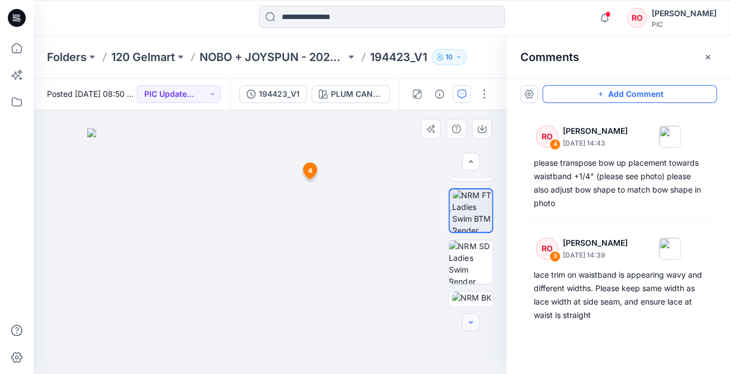
click at [470, 318] on icon "button" at bounding box center [470, 322] width 9 height 9
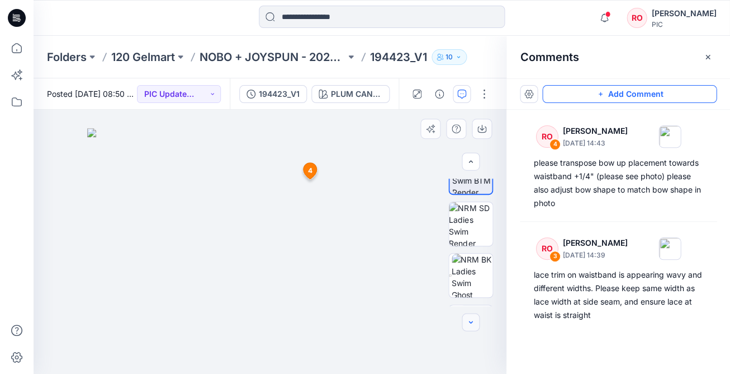
click at [470, 318] on icon "button" at bounding box center [470, 322] width 9 height 9
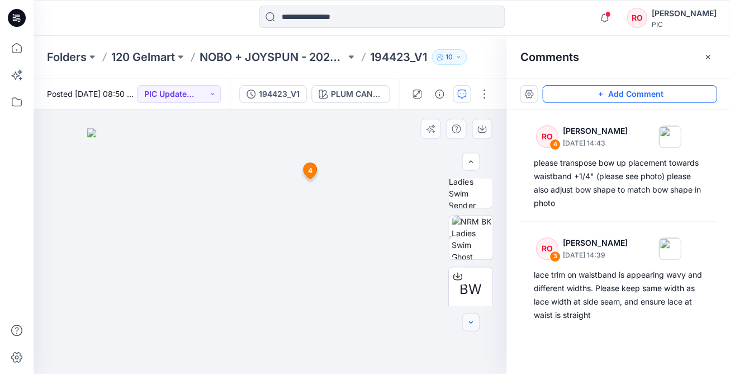
click at [470, 318] on icon "button" at bounding box center [470, 322] width 9 height 9
click at [466, 160] on button "button" at bounding box center [471, 162] width 18 height 18
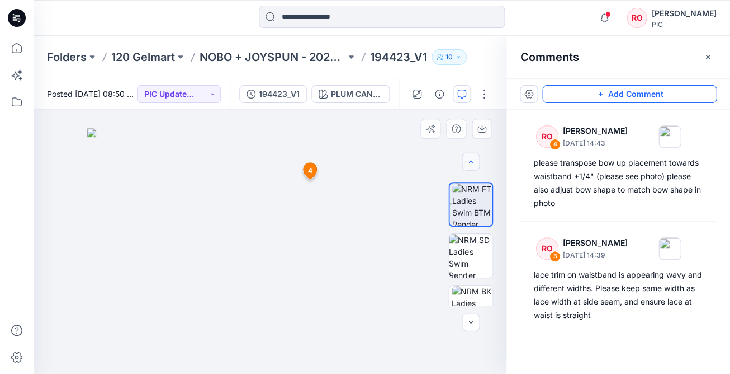
click at [466, 160] on button "button" at bounding box center [471, 162] width 18 height 18
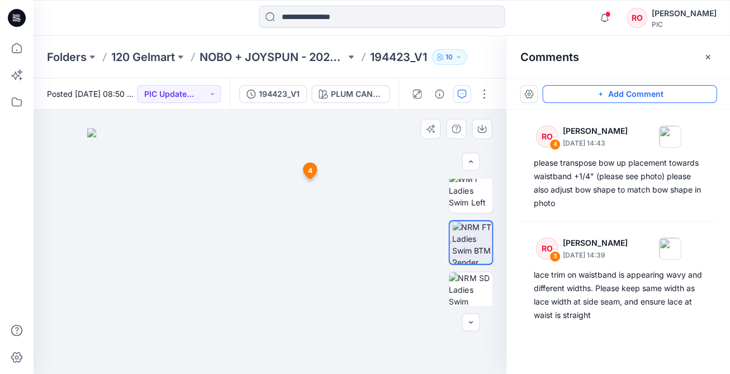
click at [219, 225] on img at bounding box center [270, 250] width 366 height 245
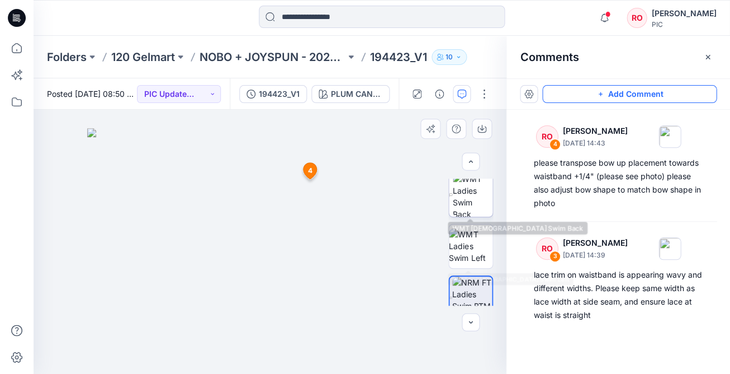
click at [465, 214] on img at bounding box center [473, 195] width 40 height 44
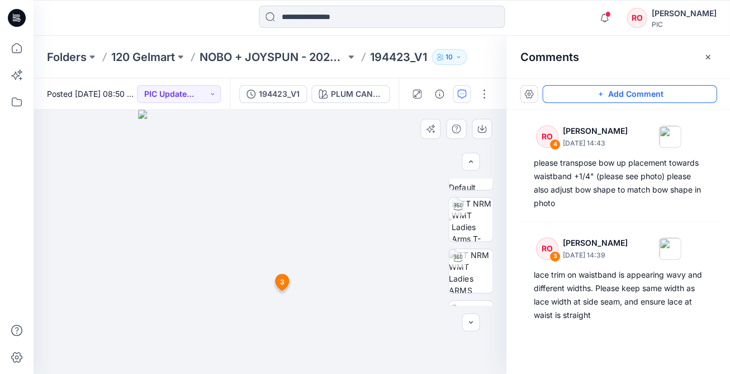
scroll to position [3, 0]
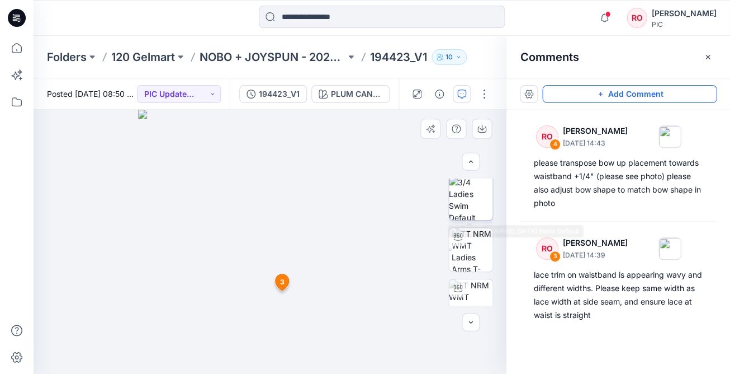
drag, startPoint x: 459, startPoint y: 208, endPoint x: 462, endPoint y: 214, distance: 6.8
click at [460, 209] on img at bounding box center [471, 198] width 44 height 44
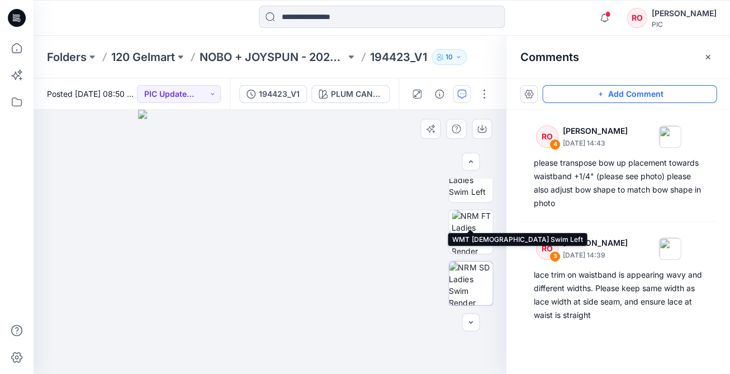
scroll to position [297, 0]
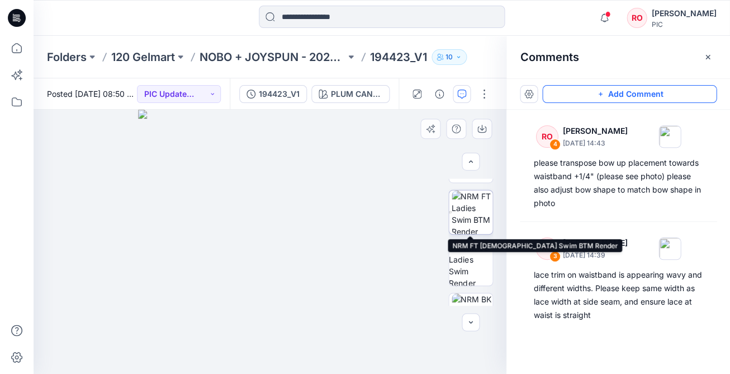
click at [465, 226] on img at bounding box center [472, 212] width 41 height 44
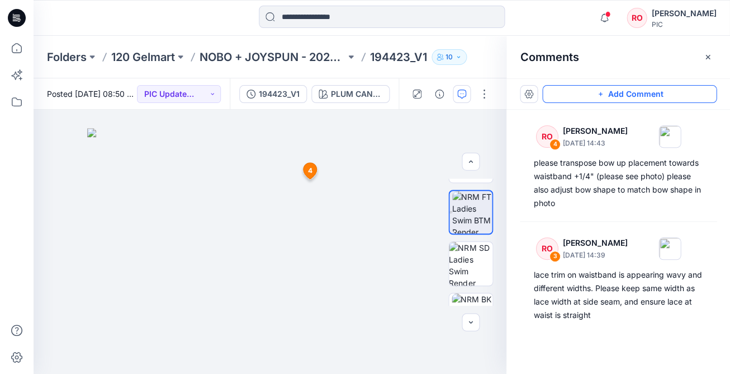
click at [604, 90] on icon "button" at bounding box center [600, 93] width 9 height 9
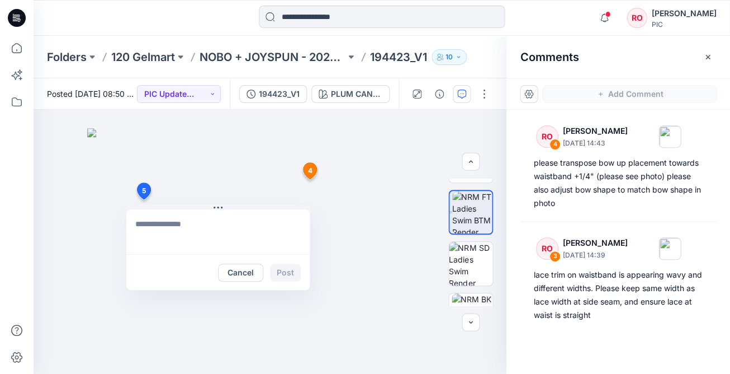
click at [143, 199] on div "5 Cancel Post 4 RO Raquel Ortiz September 29, 2025 14:43 please transpose bow u…" at bounding box center [270, 242] width 473 height 264
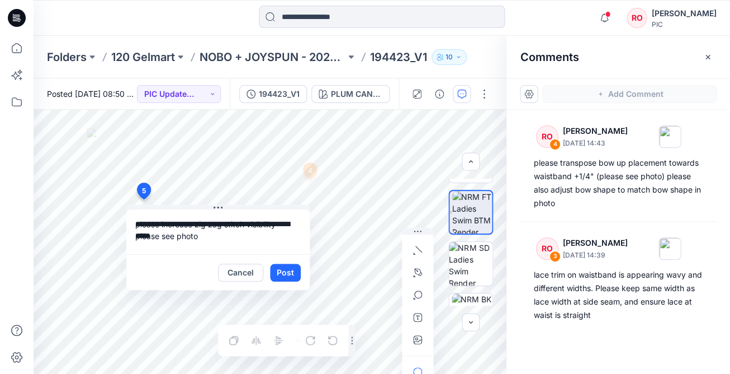
click at [282, 224] on textarea "**********" at bounding box center [217, 231] width 183 height 45
click at [276, 224] on textarea "**********" at bounding box center [217, 231] width 183 height 45
type textarea "**********"
click at [422, 344] on button "button" at bounding box center [418, 339] width 18 height 18
type input"] "**********"
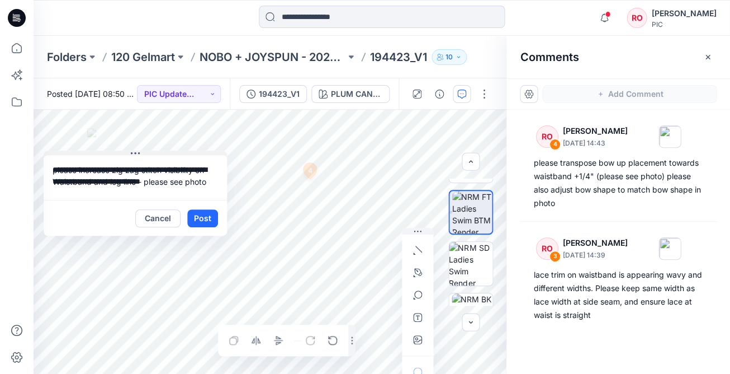
drag, startPoint x: 196, startPoint y: 205, endPoint x: 119, endPoint y: 152, distance: 94.1
click at [207, 181] on textarea "**********" at bounding box center [135, 177] width 183 height 45
type textarea "**********"
click at [211, 216] on button "Post" at bounding box center [202, 218] width 31 height 18
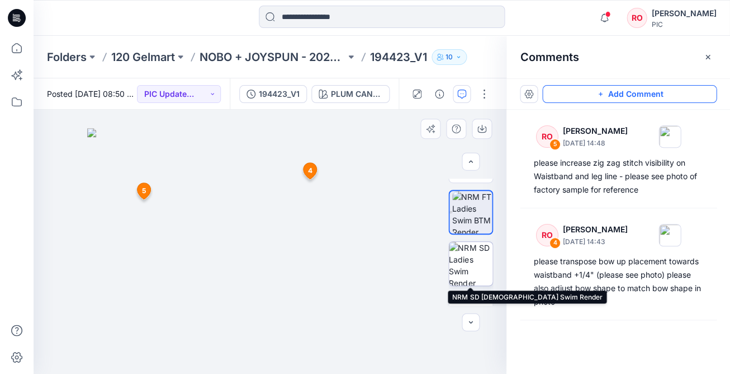
click at [468, 268] on img at bounding box center [471, 264] width 44 height 44
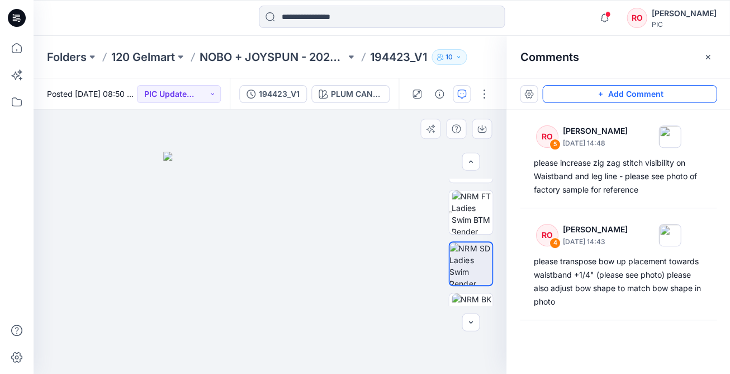
click at [469, 310] on div at bounding box center [270, 242] width 473 height 264
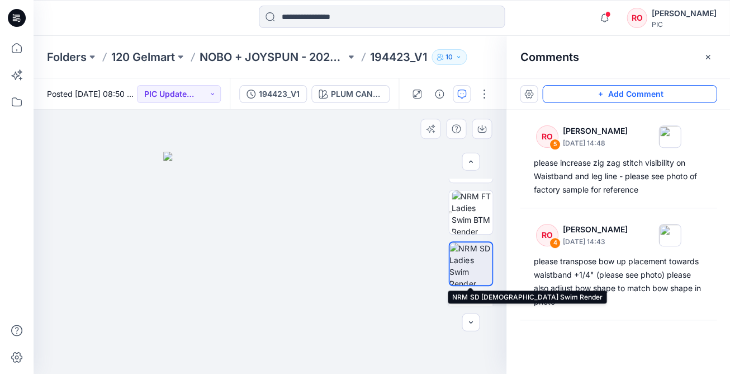
click at [469, 247] on img at bounding box center [471, 263] width 42 height 42
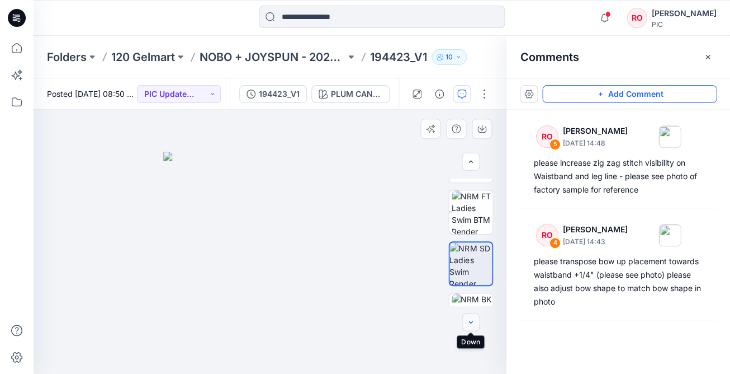
click at [471, 320] on icon "button" at bounding box center [470, 322] width 9 height 9
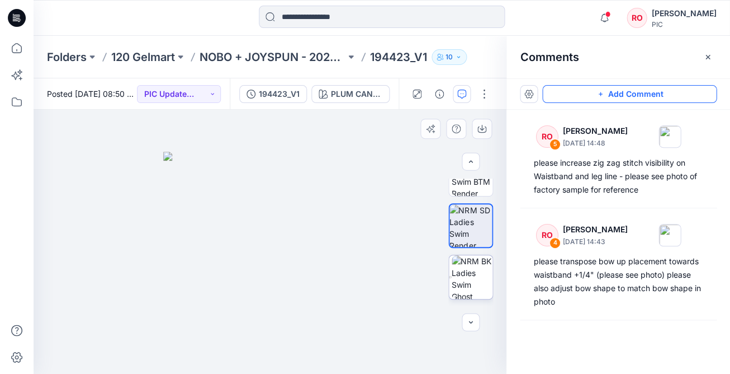
click at [475, 283] on img at bounding box center [472, 277] width 41 height 44
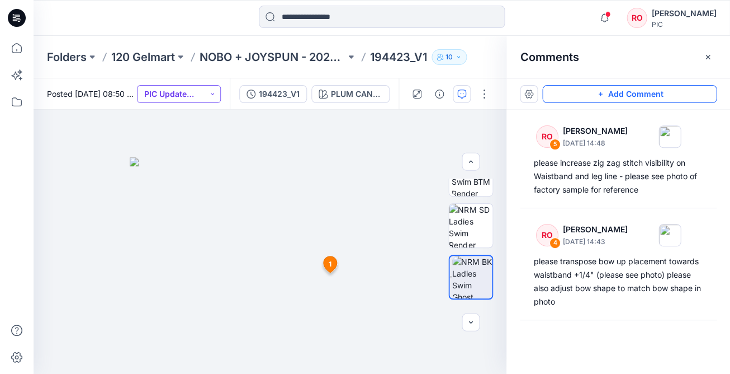
click at [211, 92] on button "PIC Update Ready to Review" at bounding box center [179, 94] width 84 height 18
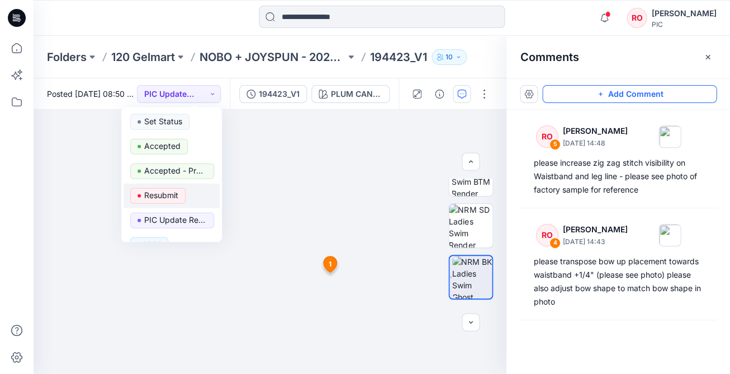
click at [157, 195] on p "Resubmit" at bounding box center [161, 195] width 34 height 15
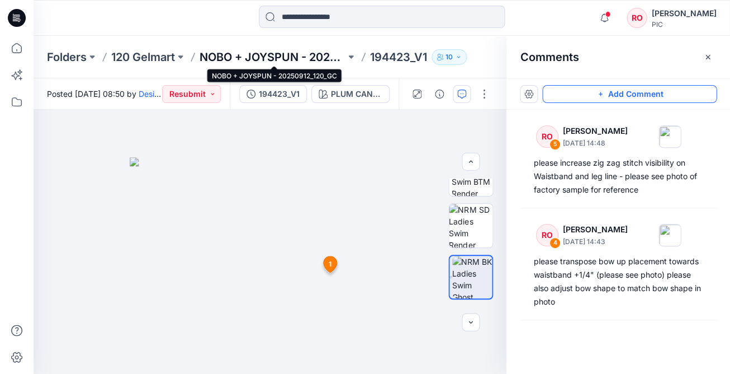
click at [319, 61] on p "NOBO + JOYSPUN - 20250912_120_GC" at bounding box center [273, 57] width 146 height 16
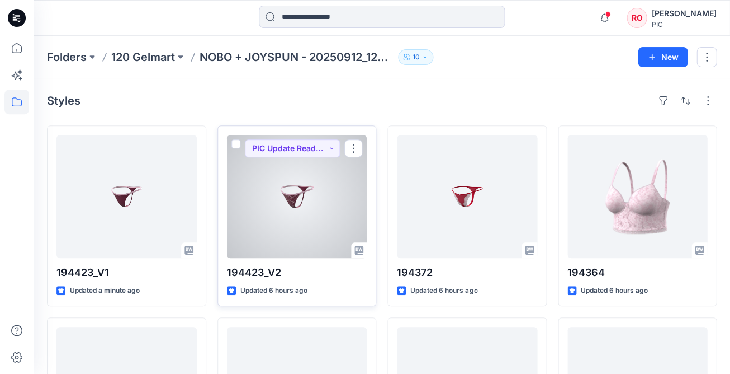
click at [339, 170] on div at bounding box center [297, 196] width 140 height 123
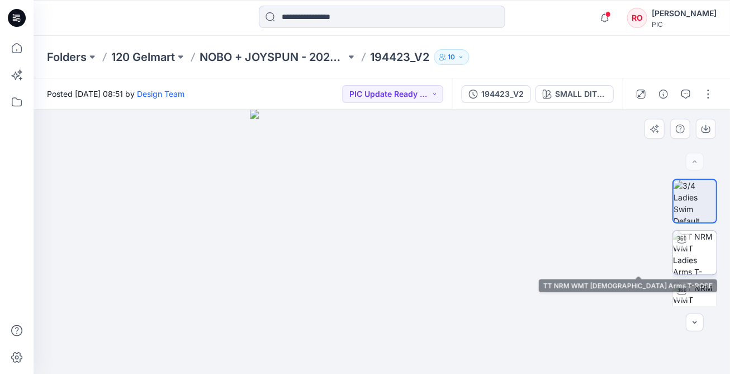
click at [694, 266] on img at bounding box center [695, 252] width 44 height 44
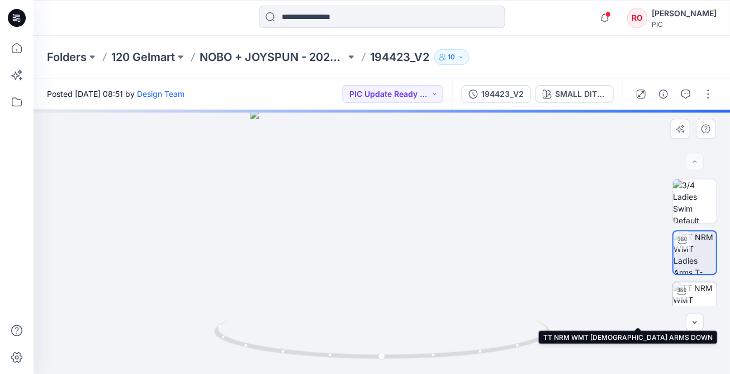
click at [700, 303] on img at bounding box center [695, 304] width 44 height 44
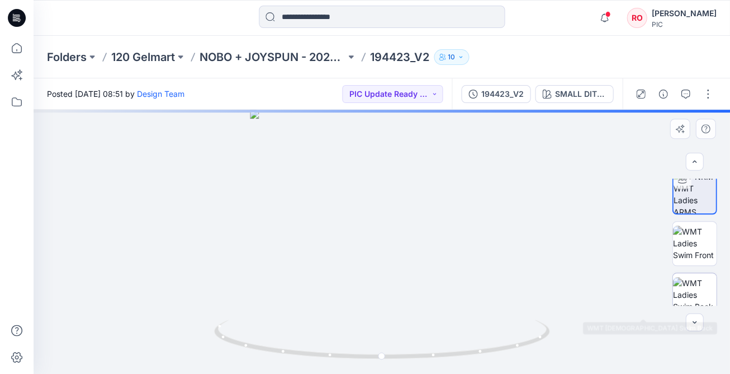
scroll to position [122, 0]
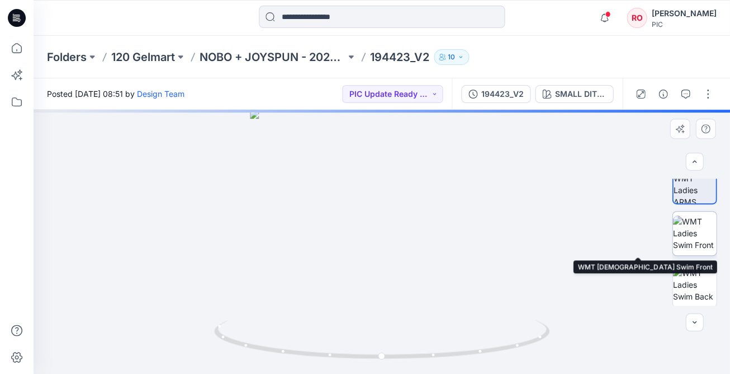
click at [682, 238] on img at bounding box center [695, 232] width 44 height 35
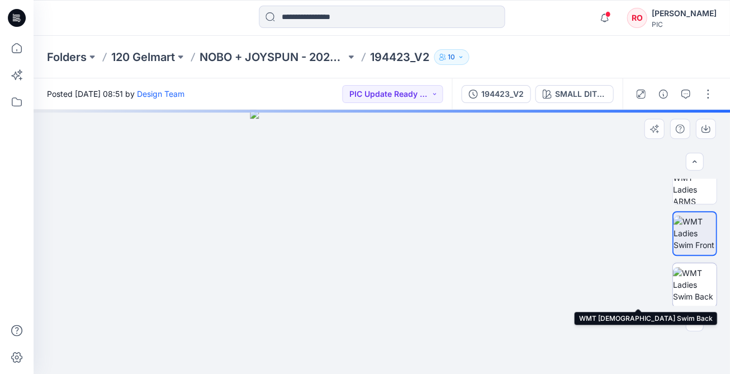
click at [693, 279] on img at bounding box center [695, 284] width 44 height 35
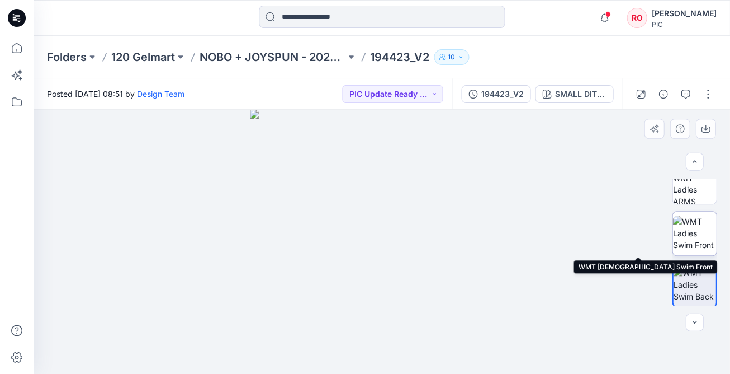
click at [691, 232] on img at bounding box center [695, 232] width 44 height 35
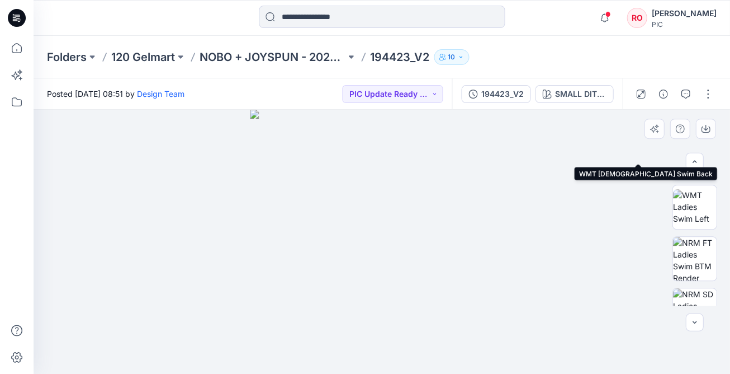
scroll to position [266, 0]
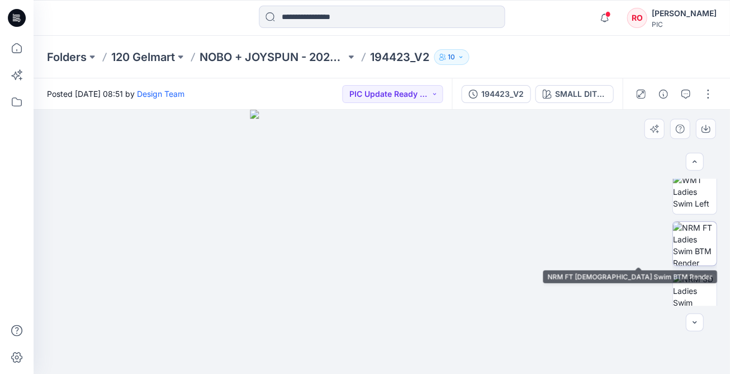
click at [687, 257] on img at bounding box center [695, 243] width 44 height 44
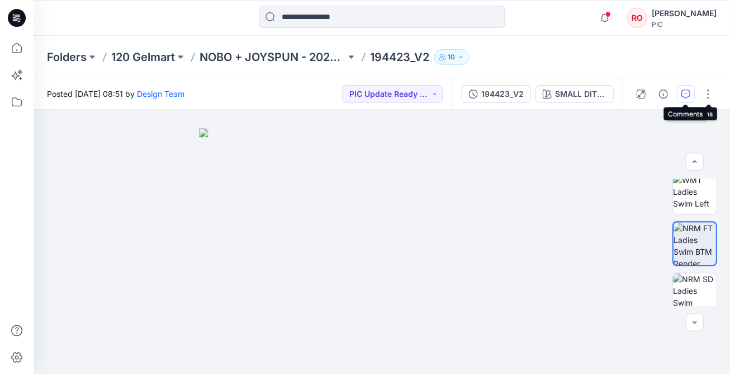
click at [690, 95] on button "button" at bounding box center [686, 94] width 18 height 18
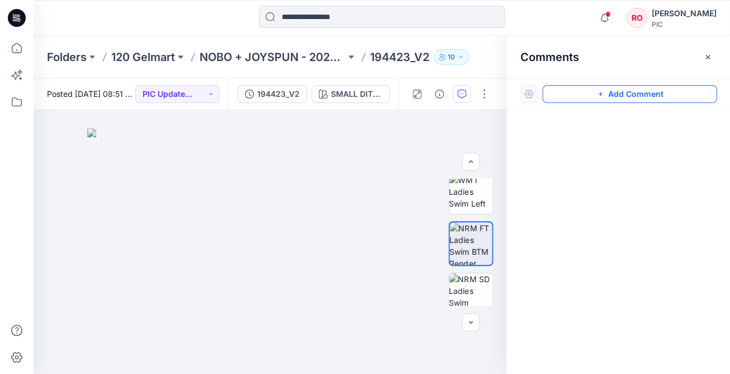
click at [660, 95] on button "Add Comment" at bounding box center [629, 94] width 174 height 18
click at [391, 153] on div "1" at bounding box center [270, 242] width 473 height 264
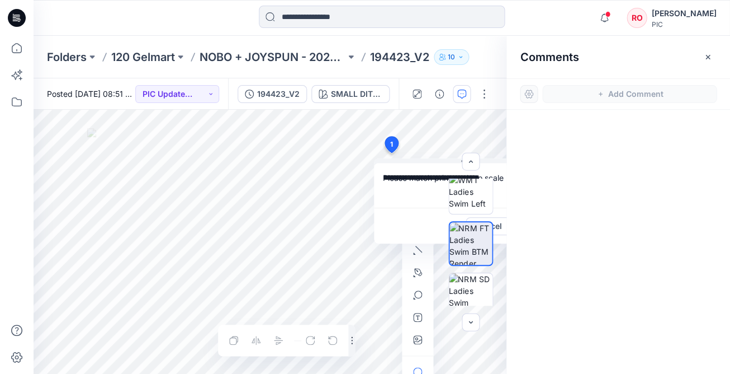
scroll to position [0, 52]
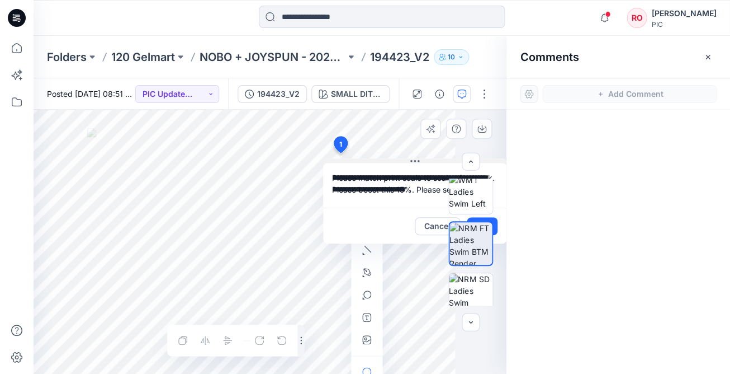
click at [283, 154] on div "**********" at bounding box center [270, 242] width 473 height 264
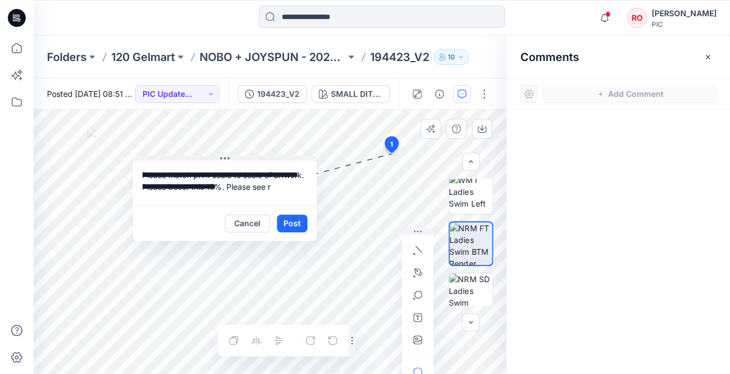
drag, startPoint x: 412, startPoint y: 160, endPoint x: 187, endPoint y: 157, distance: 224.8
drag, startPoint x: 277, startPoint y: 186, endPoint x: 271, endPoint y: 186, distance: 5.6
click at [268, 186] on textarea "**********" at bounding box center [225, 181] width 183 height 45
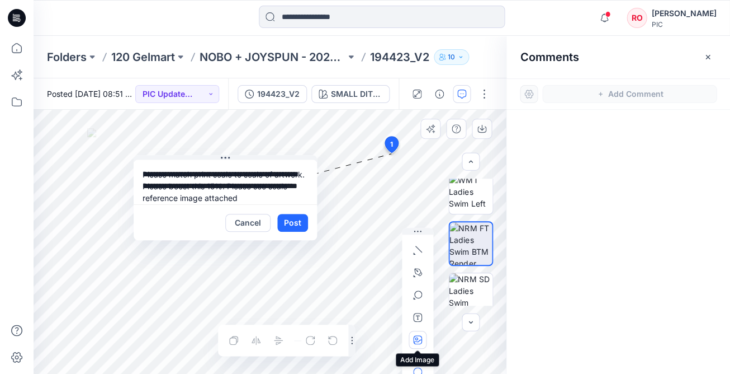
type textarea "**********"
click at [420, 333] on button "button" at bounding box center [418, 339] width 18 height 18
type input"] "**********"
click at [295, 220] on button "Post" at bounding box center [292, 223] width 31 height 18
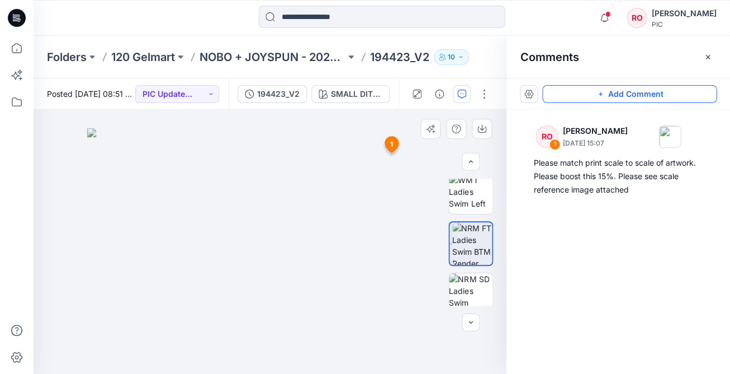
click at [593, 94] on button "Add Comment" at bounding box center [629, 94] width 174 height 18
click at [278, 201] on div "2 1 RO Raquel Ortiz September 29, 2025 15:07 Please match print scale to scale …" at bounding box center [270, 242] width 473 height 264
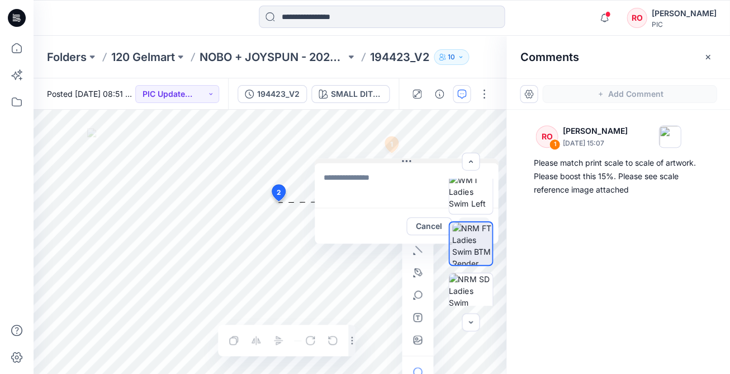
drag, startPoint x: 302, startPoint y: 207, endPoint x: 344, endPoint y: 160, distance: 63.4
click at [363, 168] on textarea at bounding box center [406, 185] width 183 height 45
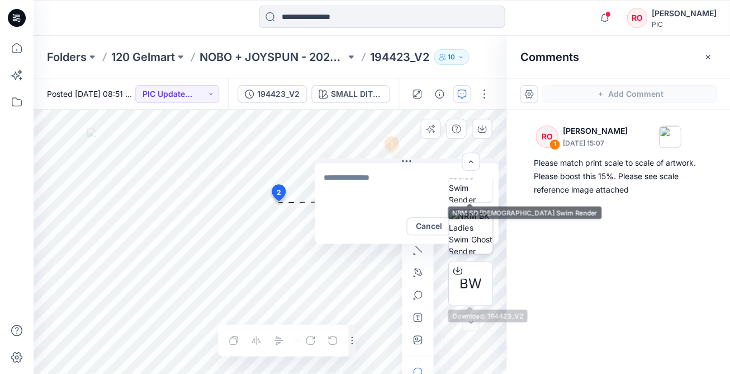
scroll to position [381, 0]
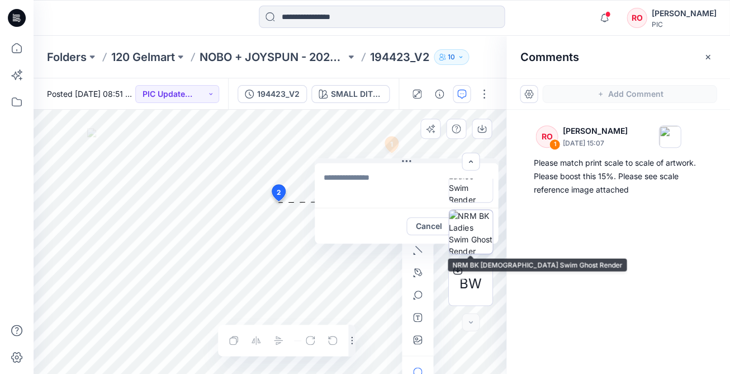
click at [471, 233] on img at bounding box center [471, 232] width 44 height 44
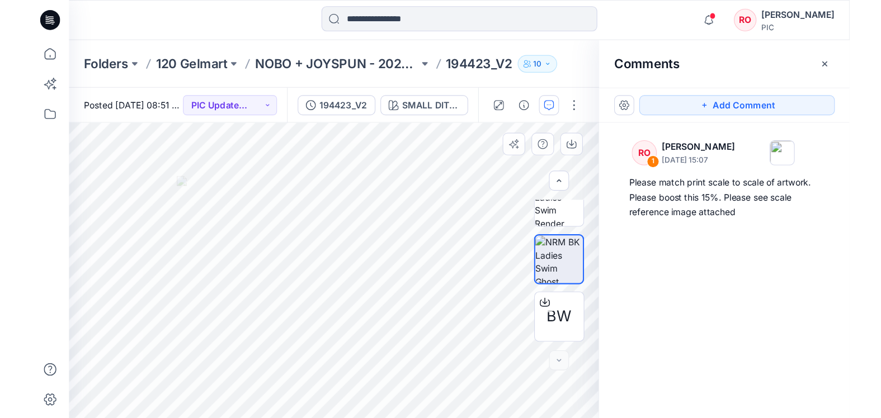
scroll to position [0, 0]
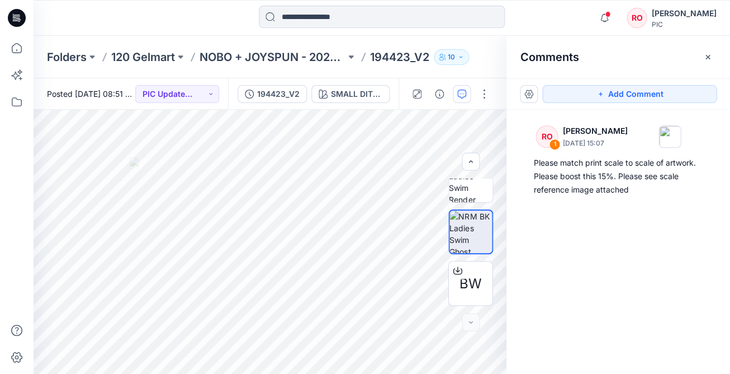
drag, startPoint x: 595, startPoint y: 91, endPoint x: 547, endPoint y: 105, distance: 49.4
click at [595, 91] on button "Add Comment" at bounding box center [629, 94] width 174 height 18
click at [361, 238] on div "2" at bounding box center [270, 242] width 473 height 264
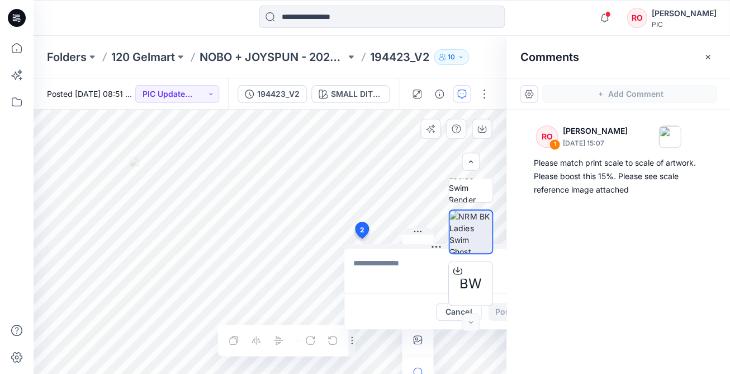
paste textarea "**********"
type textarea "**********"
click at [398, 252] on textarea "**********" at bounding box center [435, 270] width 183 height 45
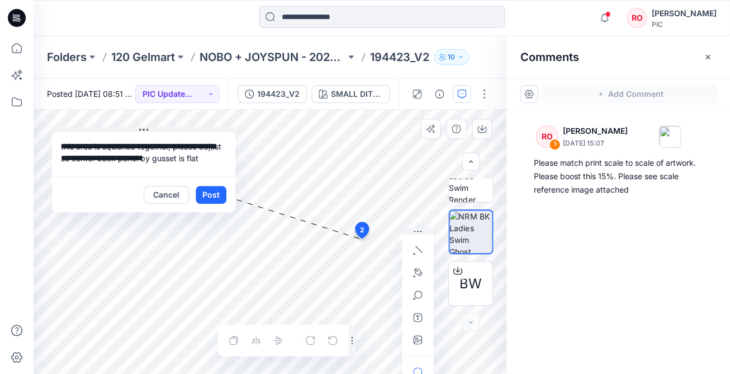
drag, startPoint x: 434, startPoint y: 244, endPoint x: 145, endPoint y: 132, distance: 310.2
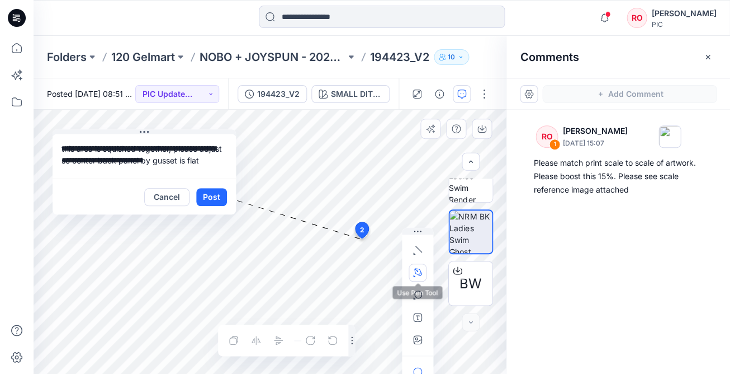
click at [419, 272] on icon "button" at bounding box center [418, 272] width 8 height 8
click at [355, 268] on icon "button" at bounding box center [357, 271] width 9 height 9
click at [209, 196] on button "Post" at bounding box center [211, 197] width 31 height 18
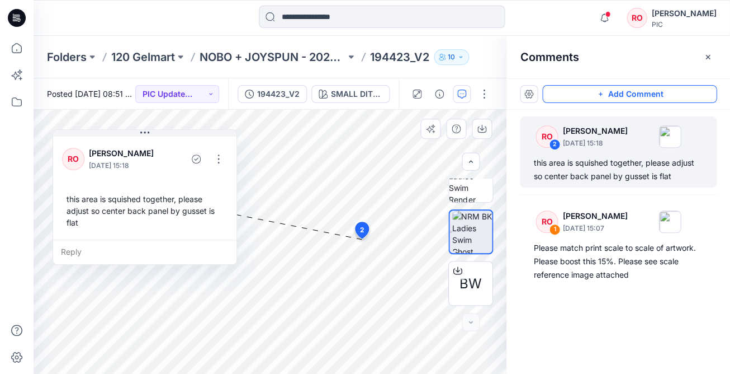
click at [571, 95] on button "Add Comment" at bounding box center [629, 94] width 174 height 18
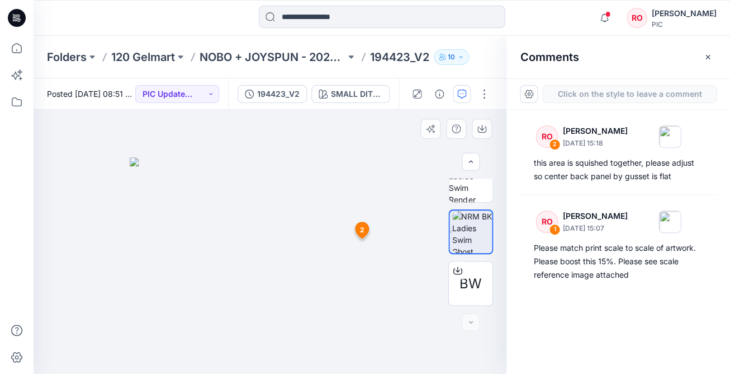
click at [571, 95] on button "Click on the style to leave a comment" at bounding box center [629, 94] width 174 height 18
click at [375, 65] on div "Folders 120 Gelmart NOBO + JOYSPUN - 20250912_120_GC 194423_V2 10 Posted Monday…" at bounding box center [382, 205] width 697 height 338
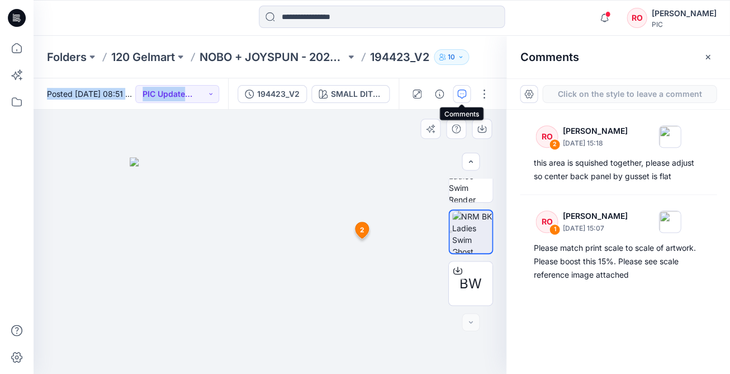
click at [466, 95] on icon "button" at bounding box center [461, 93] width 9 height 9
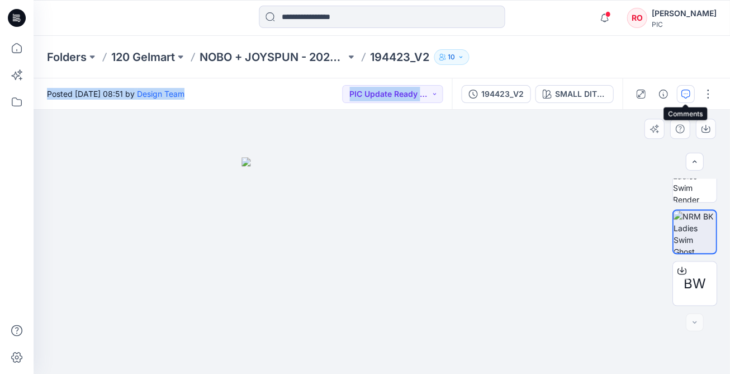
click at [693, 91] on button "button" at bounding box center [686, 94] width 18 height 18
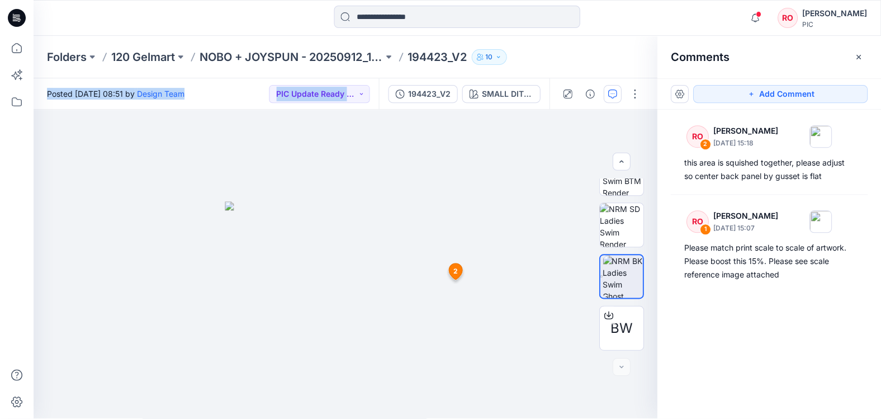
scroll to position [288, 0]
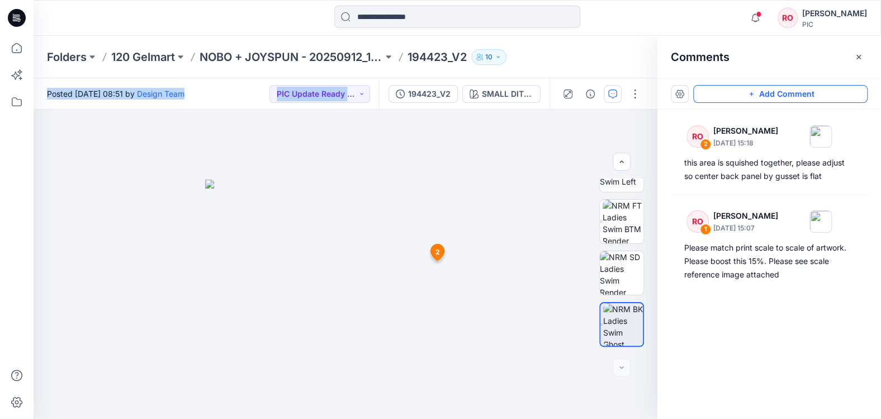
click at [725, 100] on button "Add Comment" at bounding box center [780, 94] width 174 height 18
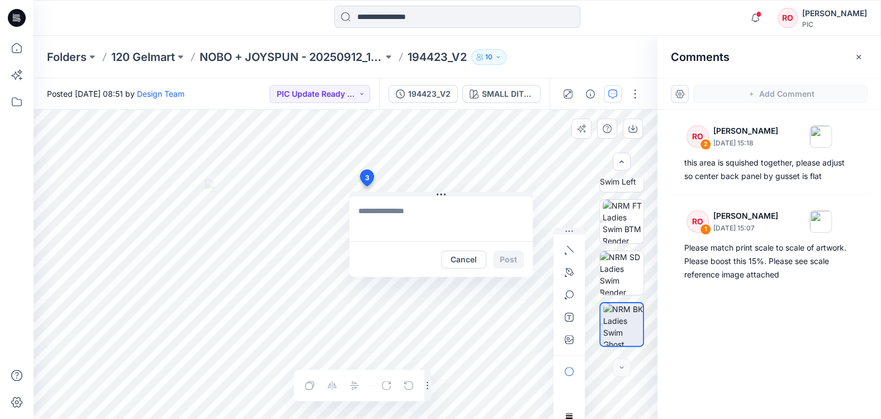
drag, startPoint x: 366, startPoint y: 186, endPoint x: 372, endPoint y: 187, distance: 6.2
click at [366, 186] on div "3 Cancel Post 2 RO Raquel Ortiz September 29, 2025 15:18 this area is squished …" at bounding box center [346, 264] width 624 height 309
type textarea "**********"
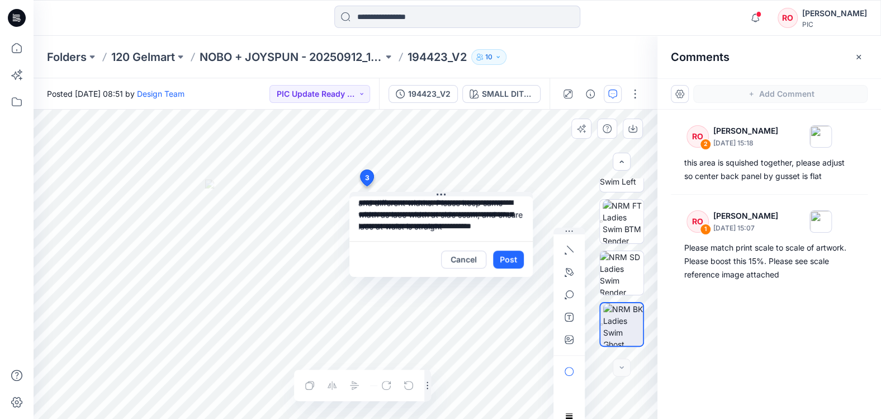
scroll to position [20, 0]
click at [570, 272] on icon "button" at bounding box center [569, 272] width 9 height 9
click at [501, 270] on button "button" at bounding box center [509, 272] width 18 height 18
click at [509, 257] on button "Post" at bounding box center [508, 260] width 31 height 18
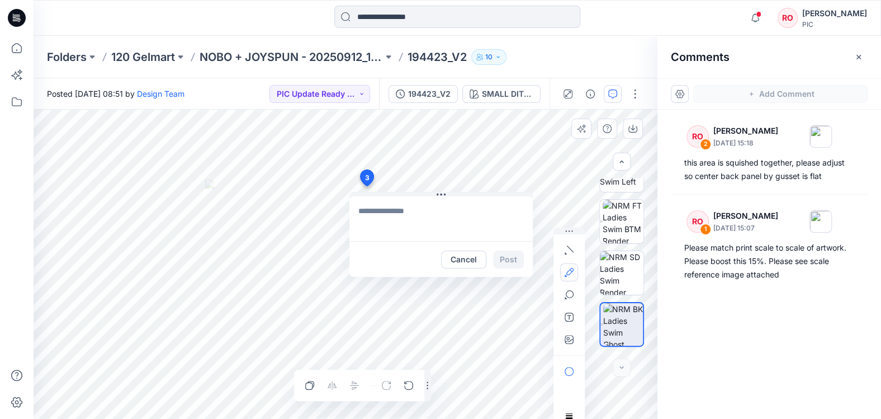
scroll to position [0, 0]
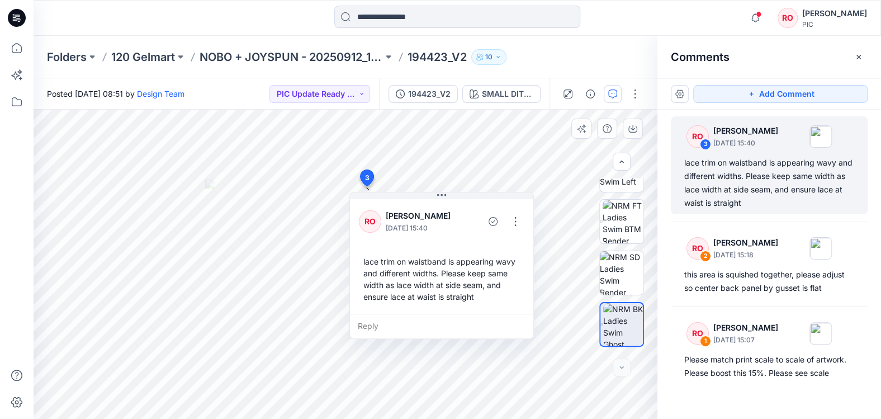
click at [683, 115] on div "RO 3 Raquel Ortiz September 29, 2025 15:40 lace trim on waistband is appearing …" at bounding box center [770, 244] width 224 height 268
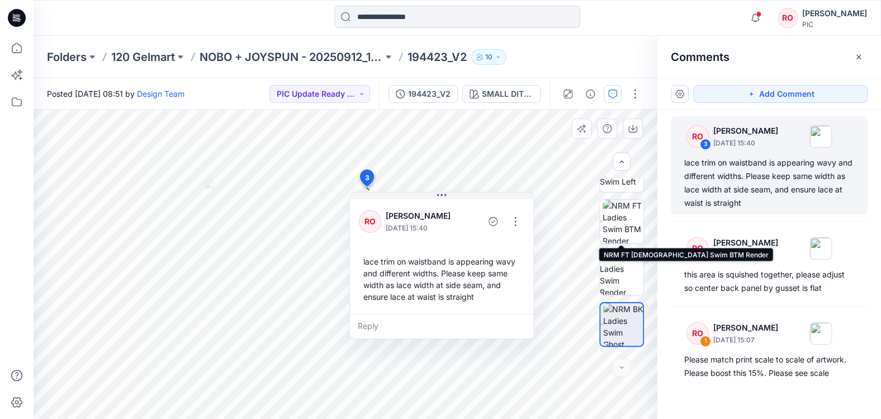
drag, startPoint x: 634, startPoint y: 212, endPoint x: 646, endPoint y: 203, distance: 15.1
click at [634, 212] on img at bounding box center [623, 222] width 41 height 44
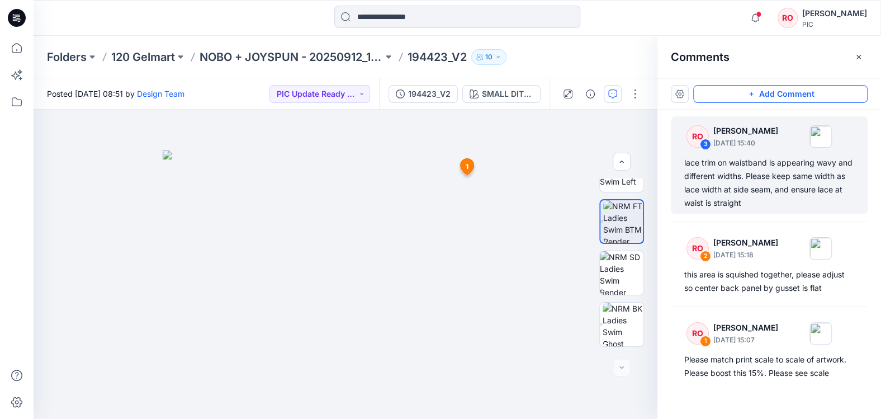
click at [730, 100] on button "Add Comment" at bounding box center [780, 94] width 174 height 18
click at [347, 215] on div "4 1 RO Raquel Ortiz September 29, 2025 15:07 Please match print scale to scale …" at bounding box center [346, 264] width 624 height 309
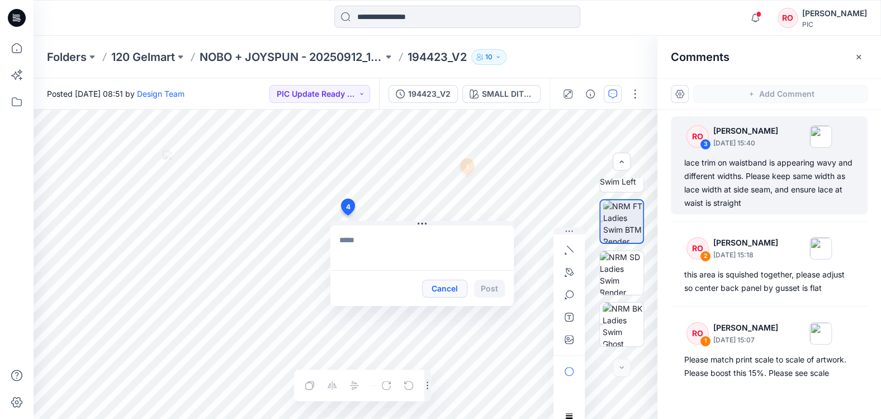
click at [453, 286] on button "Cancel" at bounding box center [444, 289] width 45 height 18
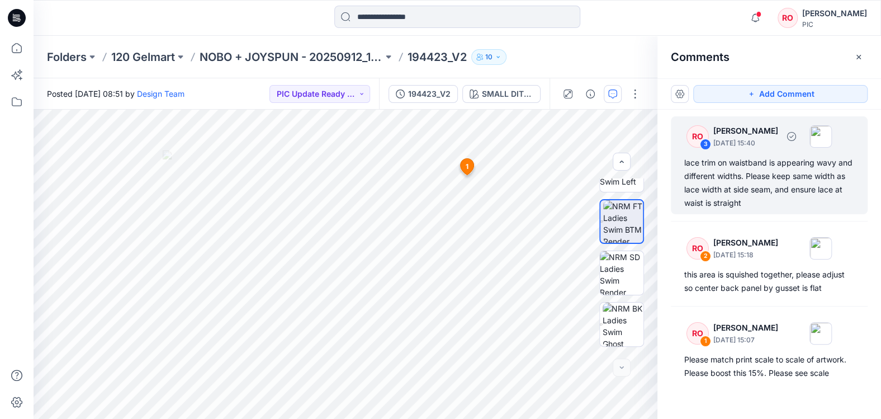
click at [727, 168] on div "lace trim on waistband is appearing wavy and different widths. Please keep same…" at bounding box center [769, 183] width 170 height 54
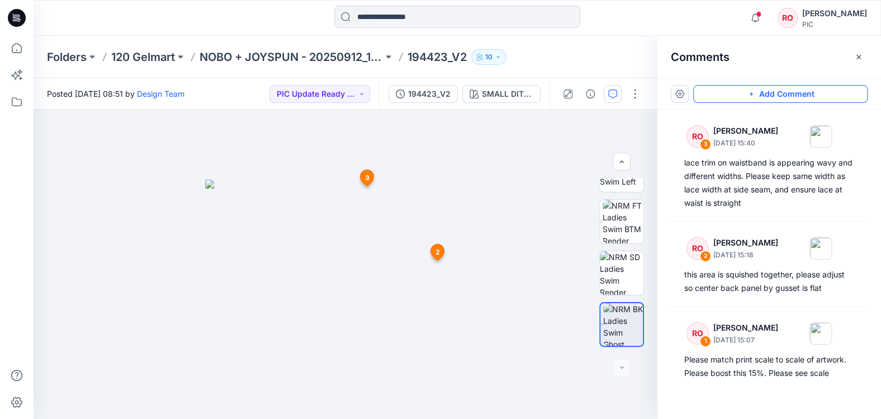
click at [715, 88] on button "Add Comment" at bounding box center [780, 94] width 174 height 18
click at [386, 184] on div "4 2 RO Raquel Ortiz September 29, 2025 15:18 this area is squished together, pl…" at bounding box center [346, 264] width 624 height 309
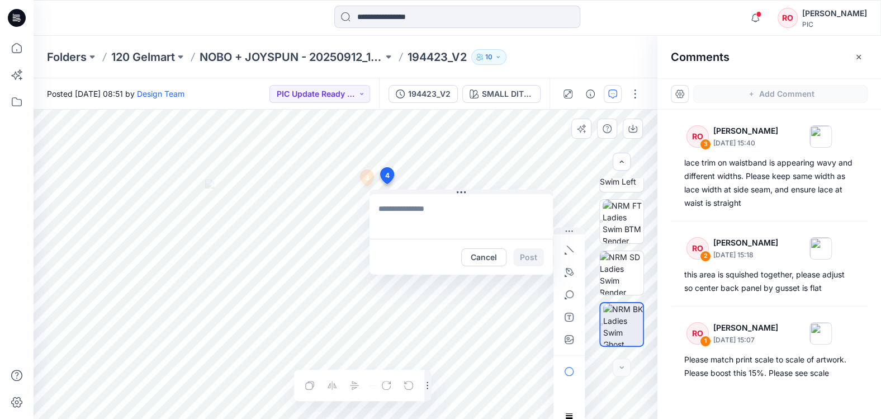
click at [388, 176] on span "4" at bounding box center [387, 176] width 4 height 10
click at [481, 256] on button "Cancel" at bounding box center [483, 257] width 45 height 18
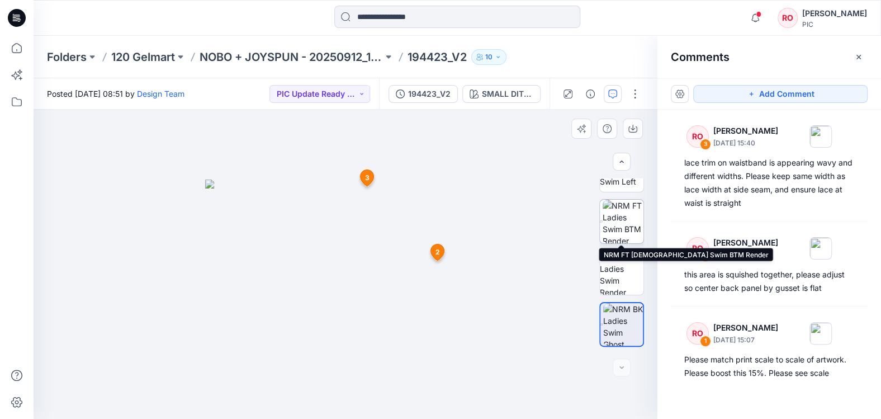
click at [628, 232] on img at bounding box center [623, 222] width 41 height 44
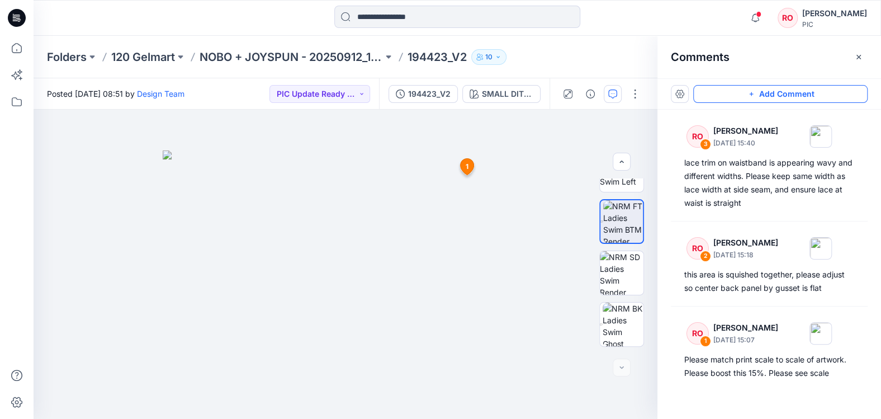
click at [710, 91] on button "Add Comment" at bounding box center [780, 94] width 174 height 18
click at [358, 232] on div "4 1 RO Raquel Ortiz September 29, 2025 15:07 Please match print scale to scale …" at bounding box center [346, 264] width 624 height 309
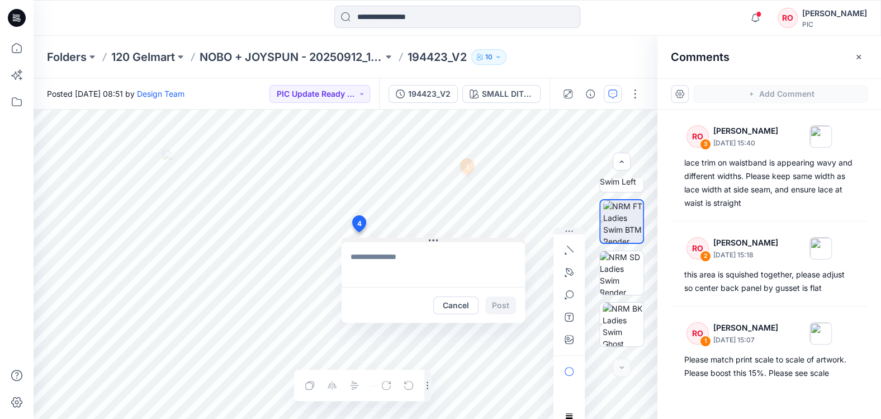
type textarea "**********"
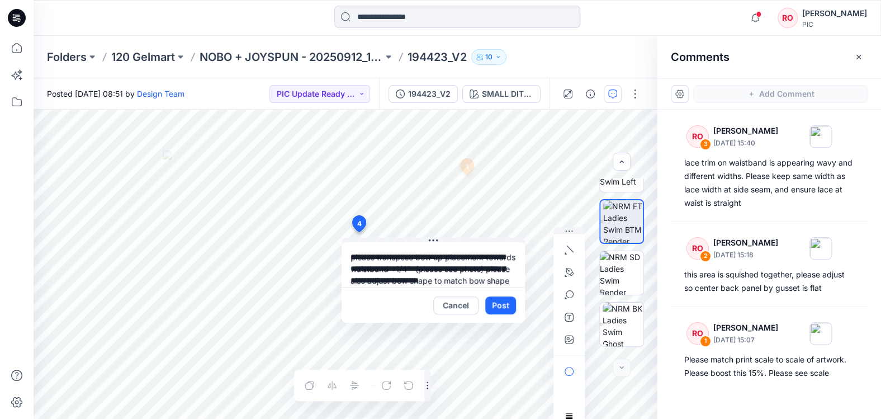
click at [571, 329] on div at bounding box center [569, 294] width 18 height 107
click at [569, 335] on icon "button" at bounding box center [569, 339] width 9 height 9
type input"] "**********"
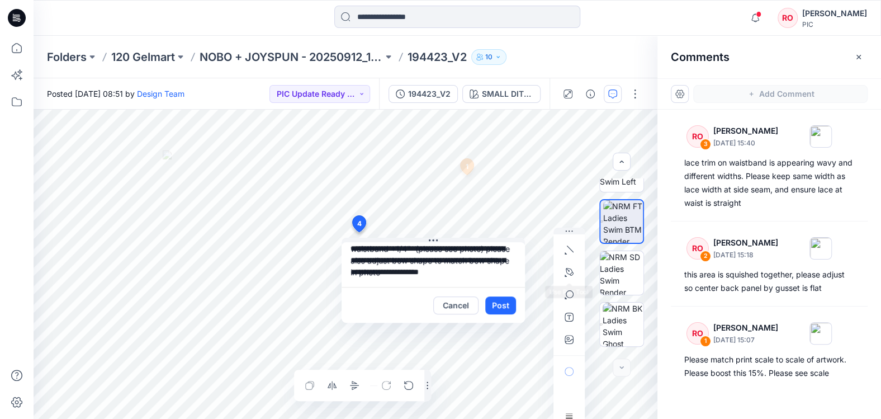
scroll to position [20, 0]
click at [569, 251] on icon "button" at bounding box center [569, 249] width 9 height 9
click at [507, 244] on icon "button" at bounding box center [508, 247] width 9 height 9
click at [497, 298] on button "Post" at bounding box center [500, 305] width 31 height 18
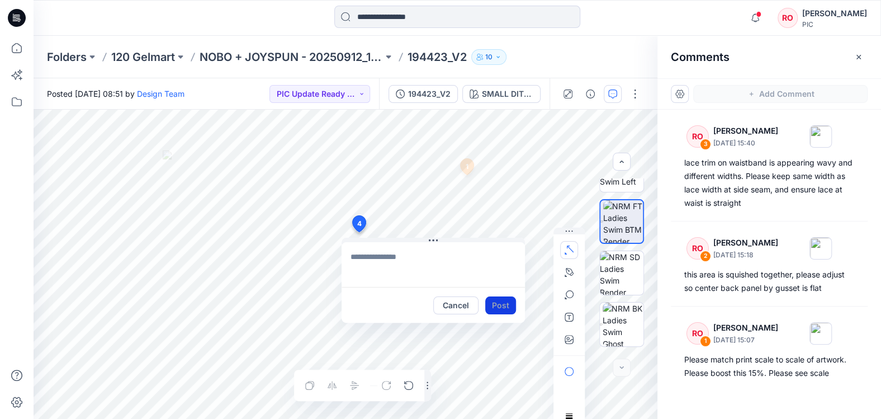
scroll to position [0, 0]
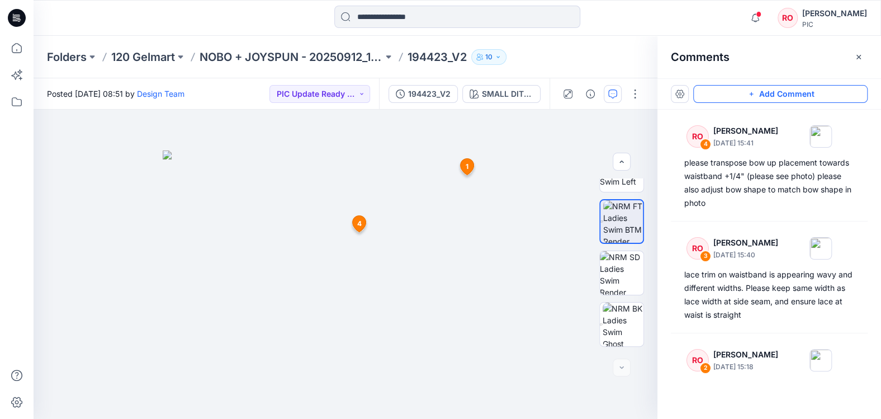
click at [777, 91] on button "Add Comment" at bounding box center [780, 94] width 174 height 18
click at [428, 252] on div "5 1 RO Raquel Ortiz September 29, 2025 15:07 Please match print scale to scale …" at bounding box center [346, 264] width 624 height 309
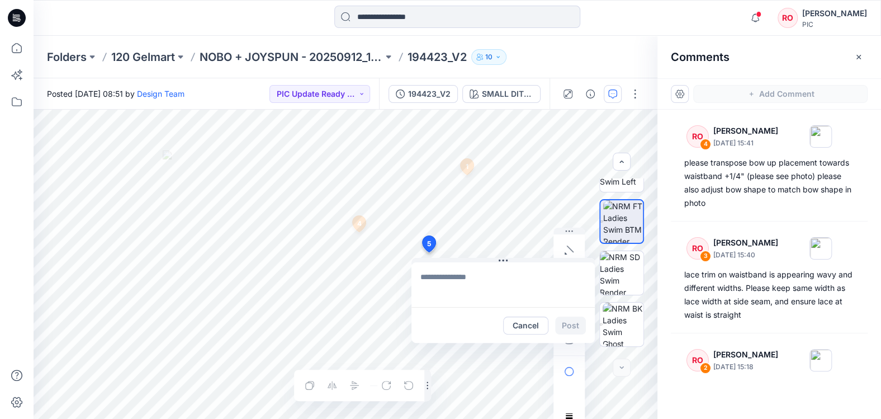
type textarea "**********"
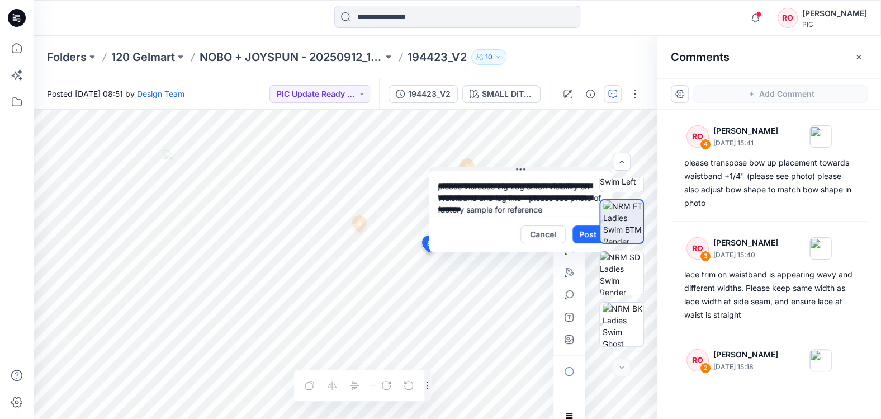
drag, startPoint x: 503, startPoint y: 259, endPoint x: 526, endPoint y: 198, distance: 64.9
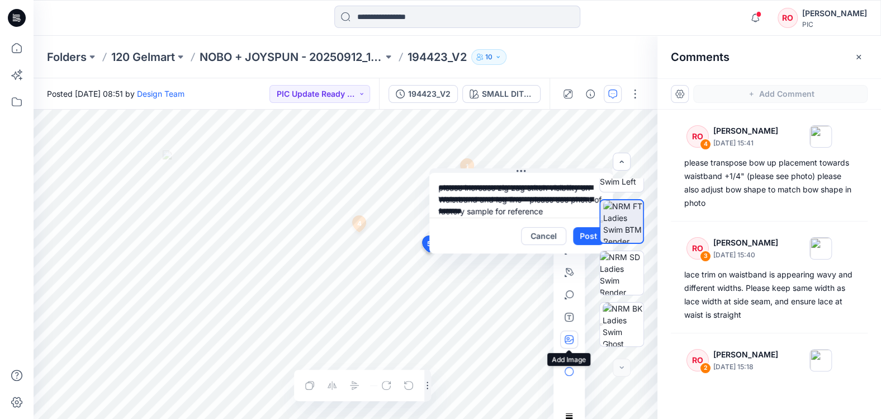
click at [563, 339] on button "button" at bounding box center [569, 339] width 18 height 18
type input"] "**********"
click at [587, 235] on div "BW" at bounding box center [622, 264] width 72 height 172
click at [582, 234] on button "Post" at bounding box center [588, 236] width 31 height 18
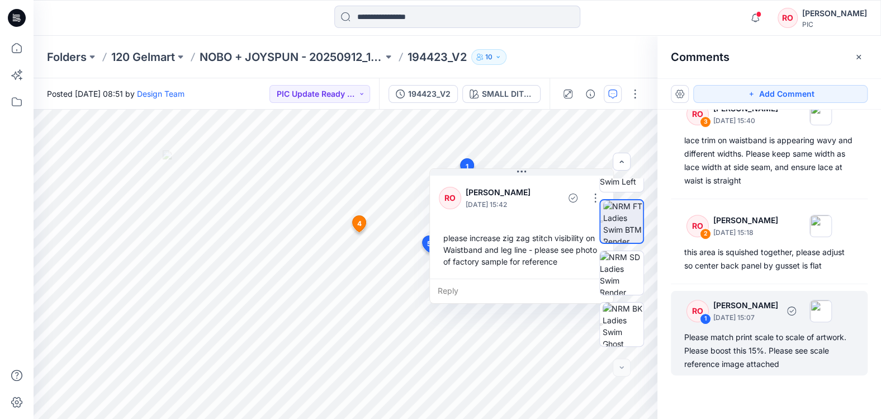
click at [745, 339] on div "Please match print scale to scale of artwork. Please boost this 15%. Please see…" at bounding box center [769, 350] width 170 height 40
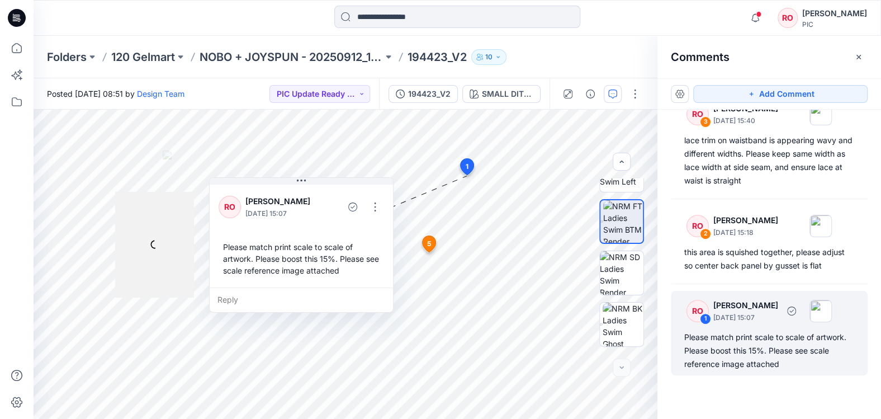
scroll to position [232, 0]
click at [359, 92] on button "PIC Update Ready to Review" at bounding box center [320, 94] width 101 height 18
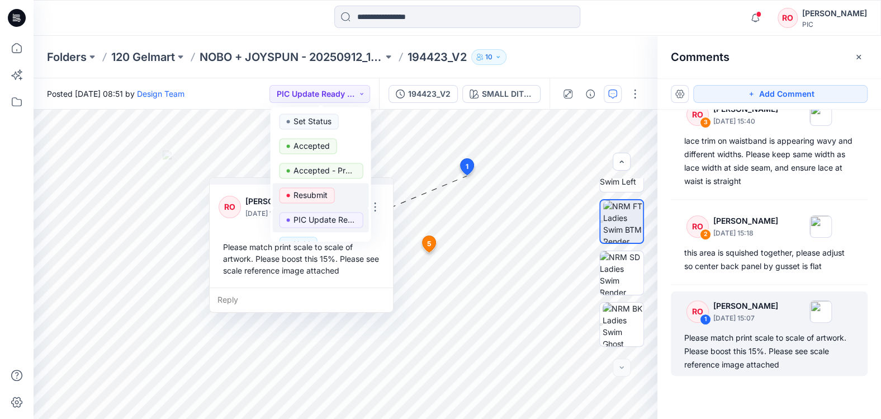
click at [306, 201] on p "Resubmit" at bounding box center [311, 195] width 34 height 15
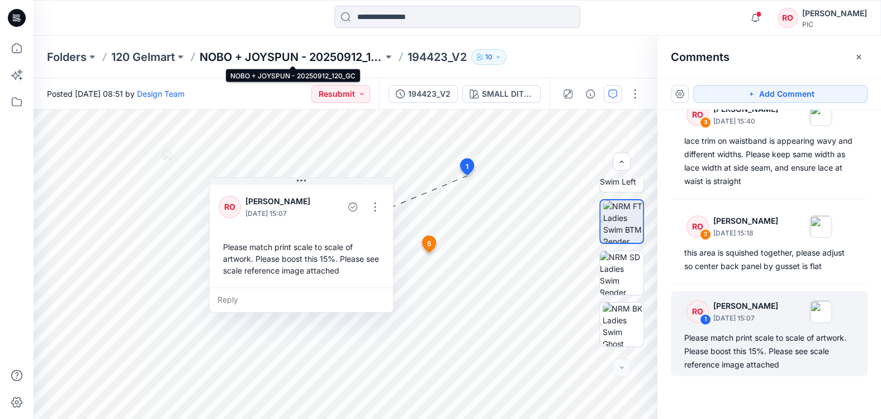
click at [260, 60] on p "NOBO + JOYSPUN - 20250912_120_GC" at bounding box center [291, 57] width 183 height 16
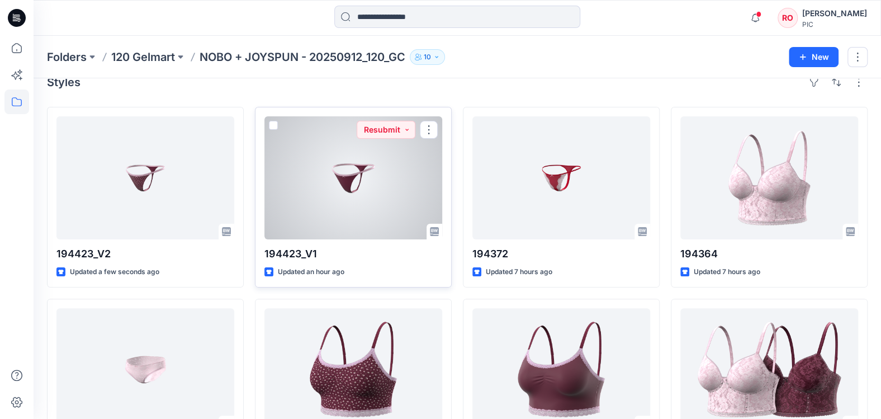
scroll to position [18, 0]
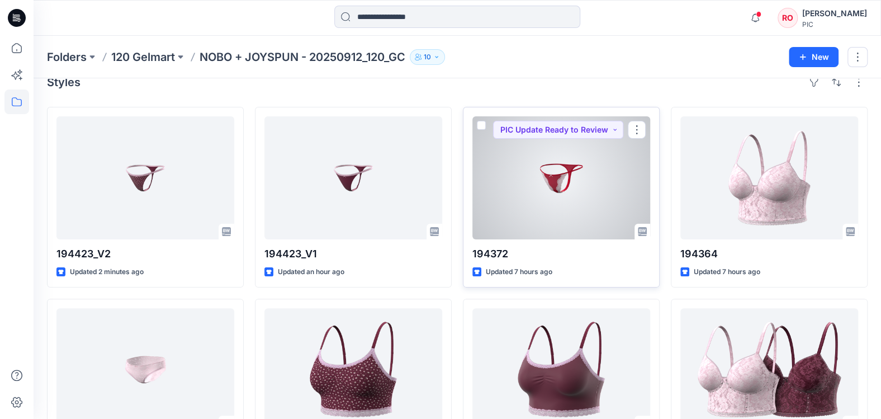
click at [549, 212] on div at bounding box center [562, 177] width 178 height 123
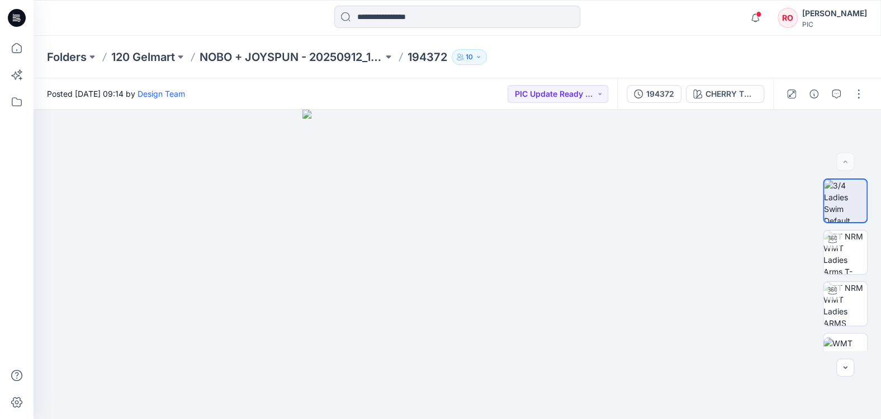
click at [593, 60] on div "Folders 120 Gelmart NOBO + JOYSPUN - 20250912_120_GC 194372 10" at bounding box center [414, 57] width 734 height 16
click at [848, 243] on img at bounding box center [846, 252] width 44 height 44
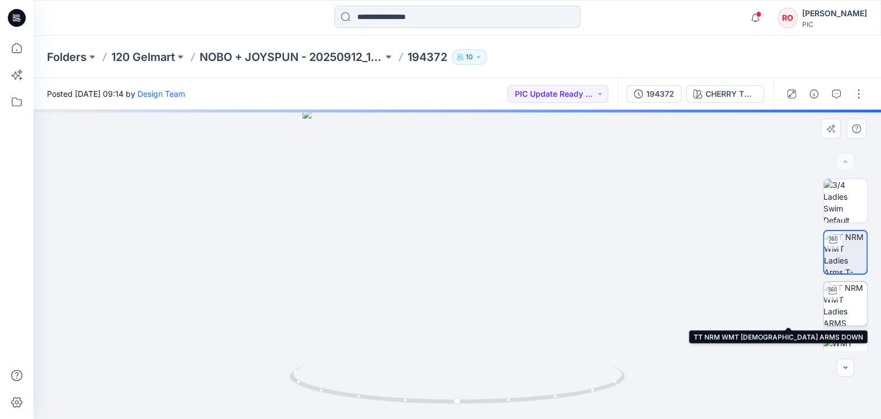
click at [845, 311] on img at bounding box center [846, 304] width 44 height 44
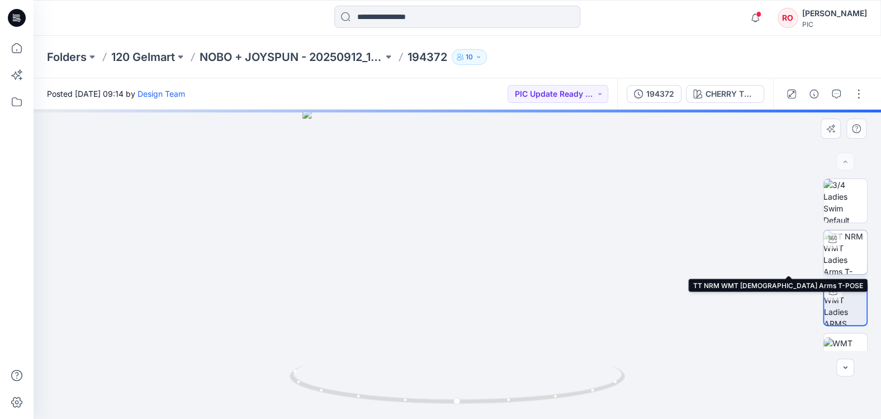
click at [835, 247] on div at bounding box center [833, 239] width 18 height 18
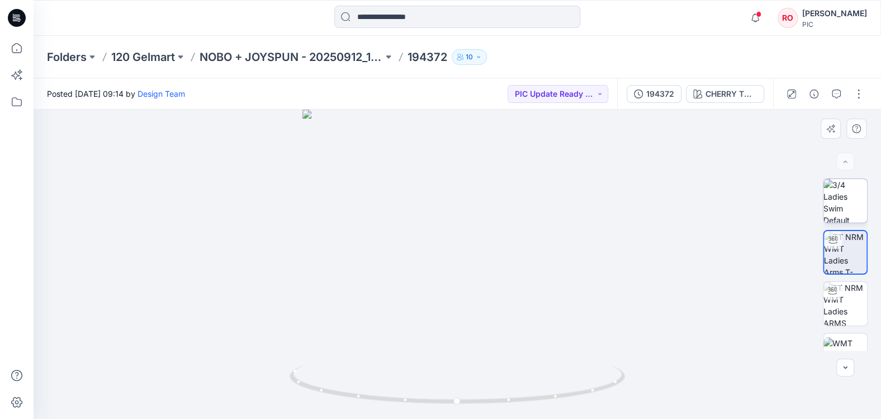
click at [839, 221] on img at bounding box center [846, 201] width 44 height 44
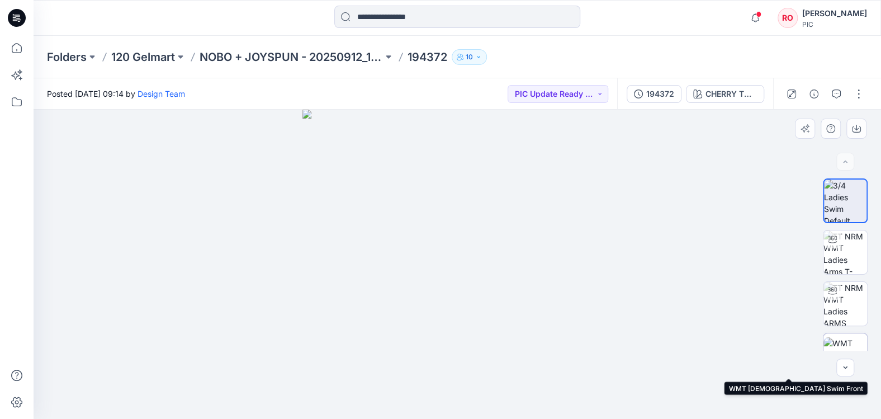
click at [847, 342] on img at bounding box center [846, 354] width 44 height 35
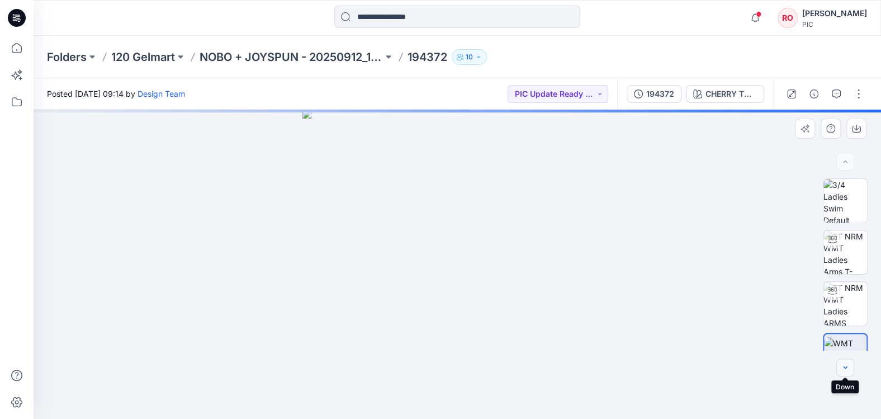
click at [842, 361] on button "button" at bounding box center [846, 367] width 18 height 18
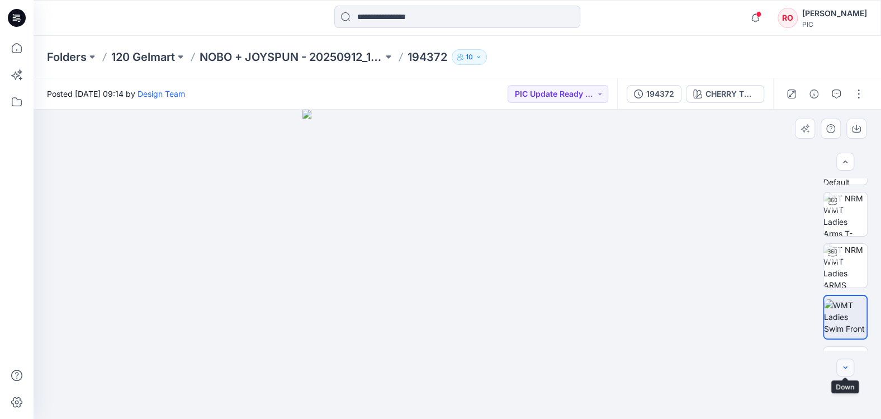
click at [845, 361] on button "button" at bounding box center [846, 367] width 18 height 18
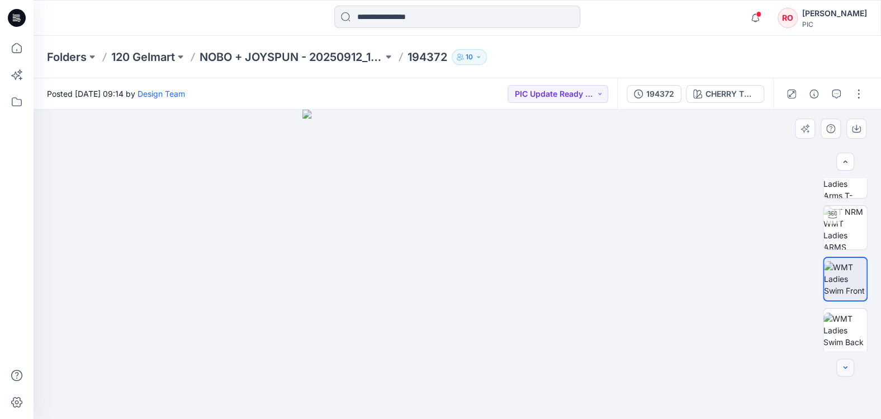
click at [845, 361] on button "button" at bounding box center [846, 367] width 18 height 18
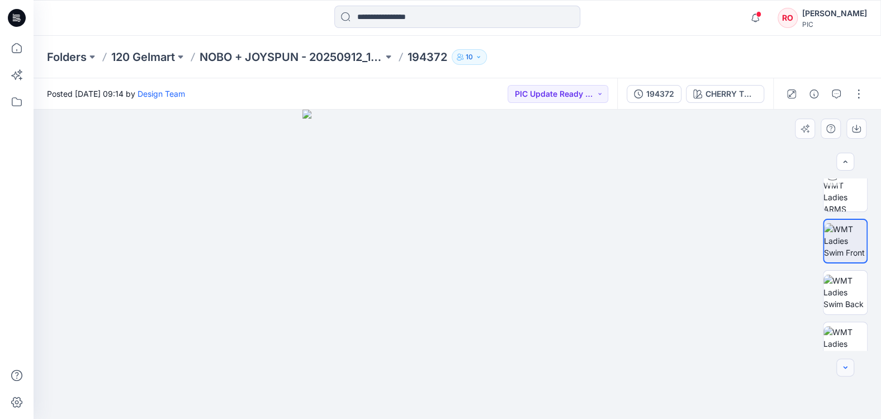
click at [845, 361] on button "button" at bounding box center [846, 367] width 18 height 18
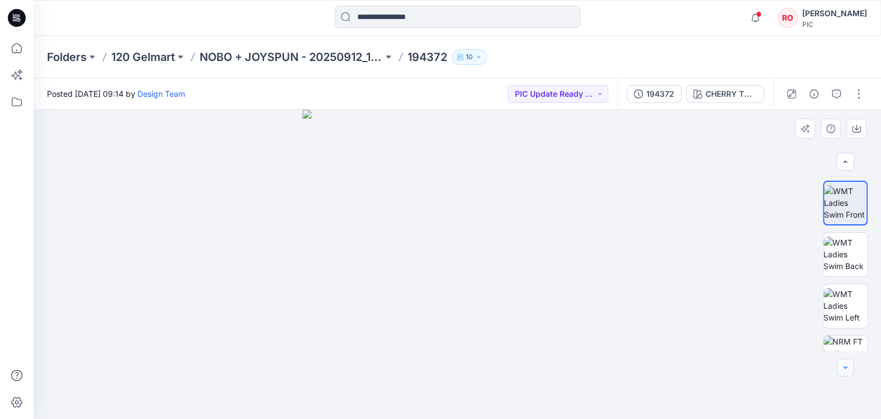
click at [845, 361] on button "button" at bounding box center [846, 367] width 18 height 18
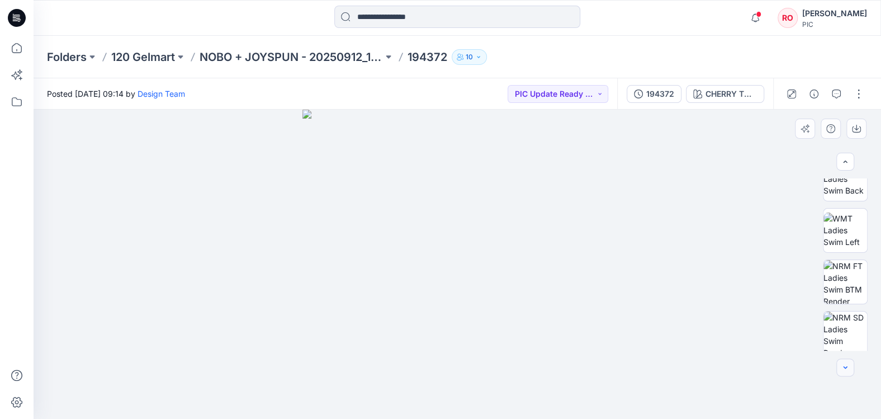
click at [845, 361] on button "button" at bounding box center [846, 367] width 18 height 18
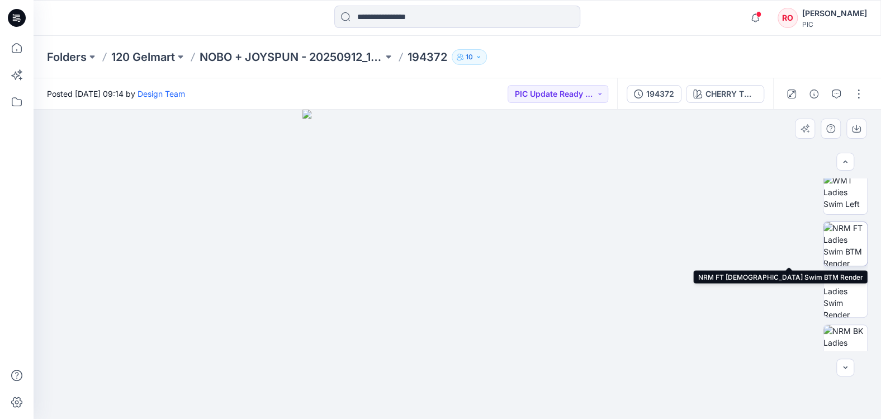
click at [842, 242] on img at bounding box center [846, 244] width 44 height 44
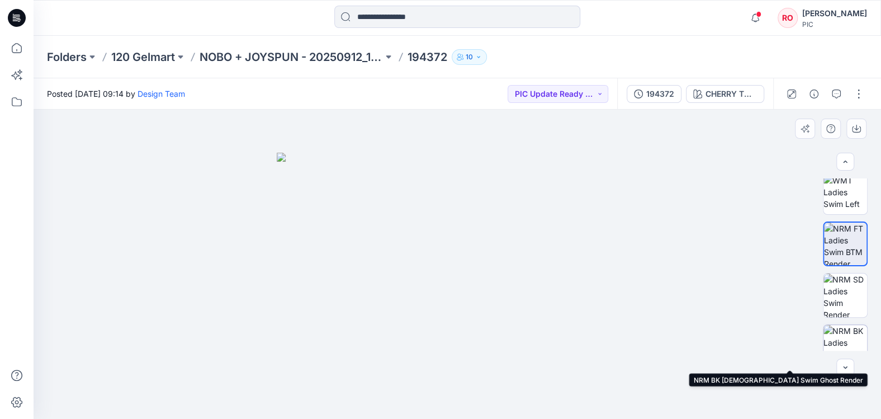
click at [839, 342] on img at bounding box center [846, 347] width 44 height 44
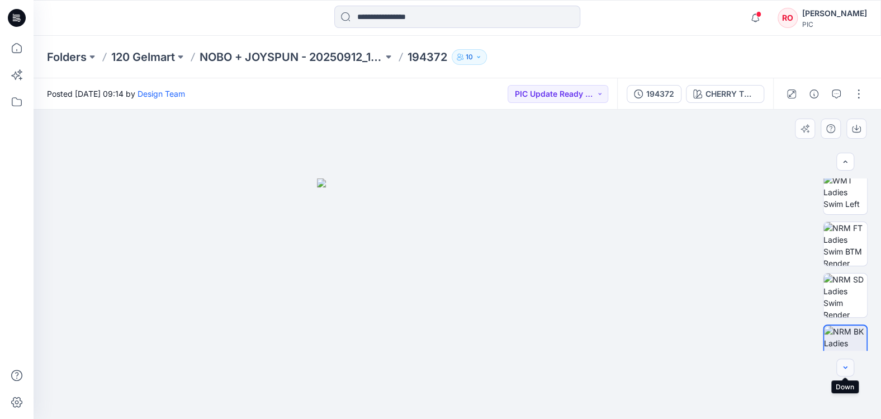
click at [844, 365] on icon "button" at bounding box center [845, 367] width 9 height 9
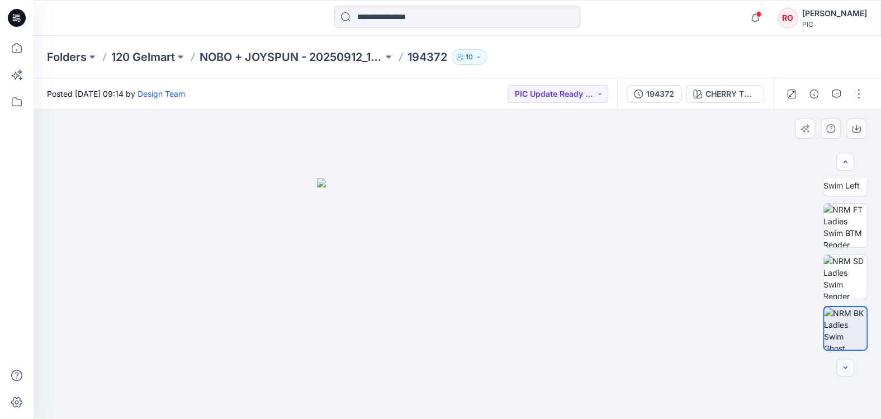
click at [844, 365] on div at bounding box center [846, 367] width 18 height 18
click at [864, 250] on div at bounding box center [845, 264] width 45 height 172
click at [844, 218] on img at bounding box center [846, 226] width 44 height 44
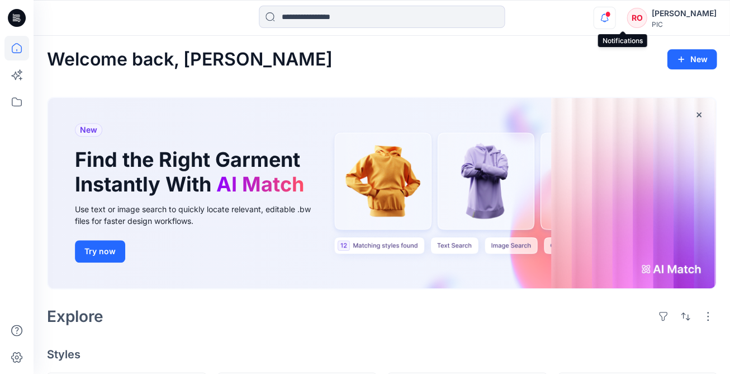
click at [615, 20] on icon "button" at bounding box center [604, 18] width 21 height 22
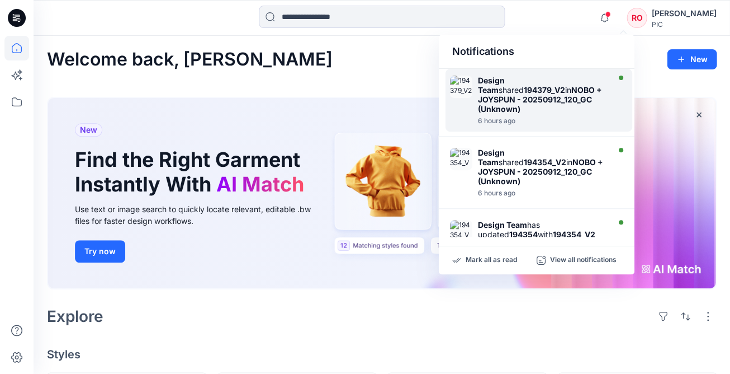
click at [499, 81] on strong "Design Team" at bounding box center [491, 84] width 27 height 19
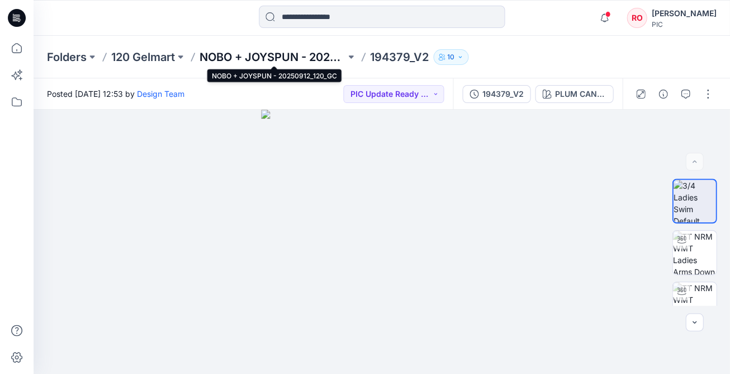
click at [275, 58] on p "NOBO + JOYSPUN - 20250912_120_GC" at bounding box center [273, 57] width 146 height 16
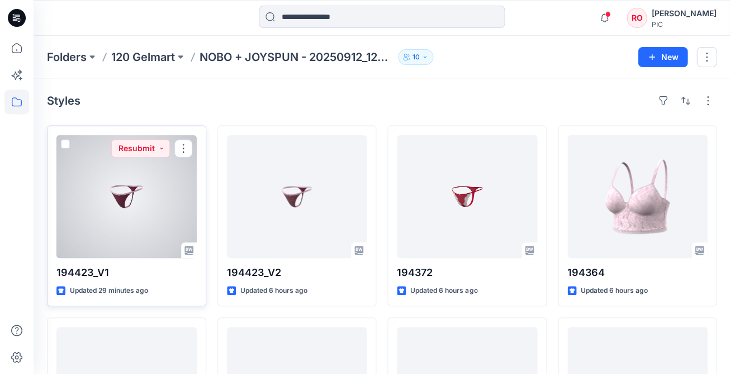
click at [168, 166] on div at bounding box center [126, 196] width 140 height 123
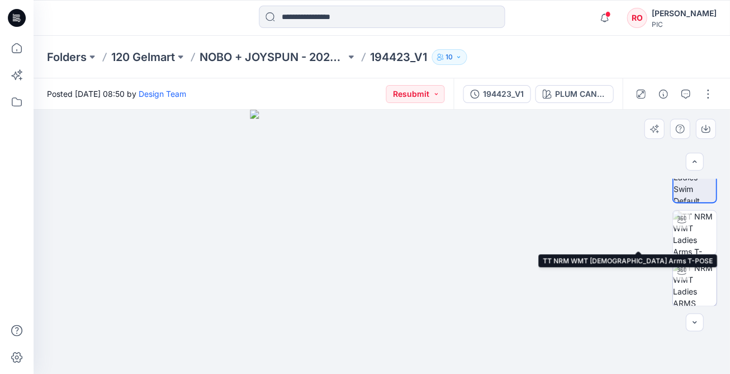
scroll to position [29, 0]
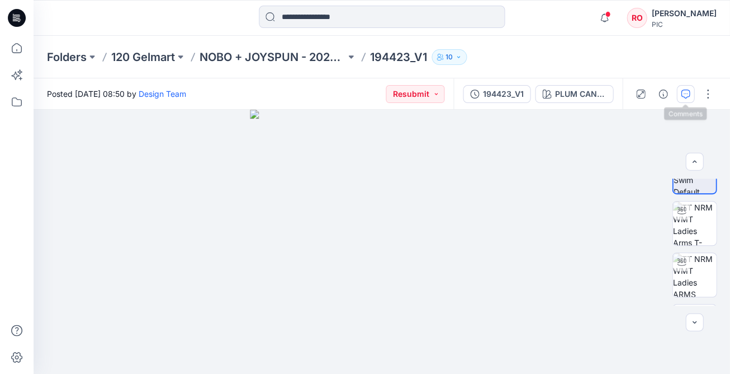
click at [683, 101] on button "button" at bounding box center [686, 94] width 18 height 18
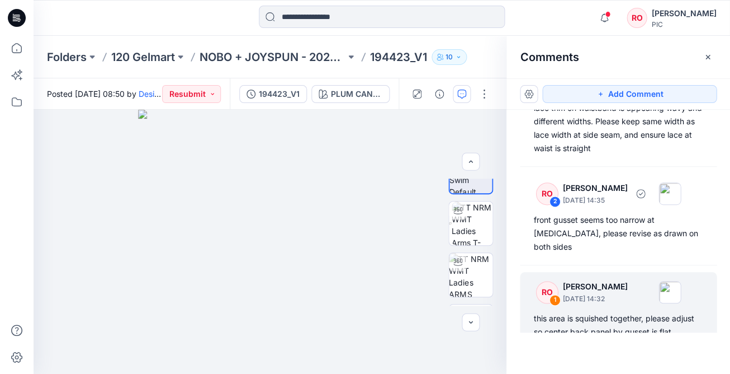
scroll to position [264, 0]
click at [593, 287] on div "RO 1 Raquel Ortiz September 29, 2025 14:32" at bounding box center [604, 292] width 154 height 31
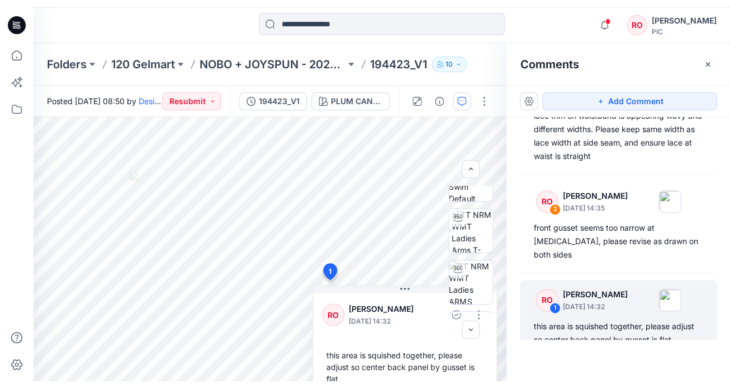
scroll to position [251, 0]
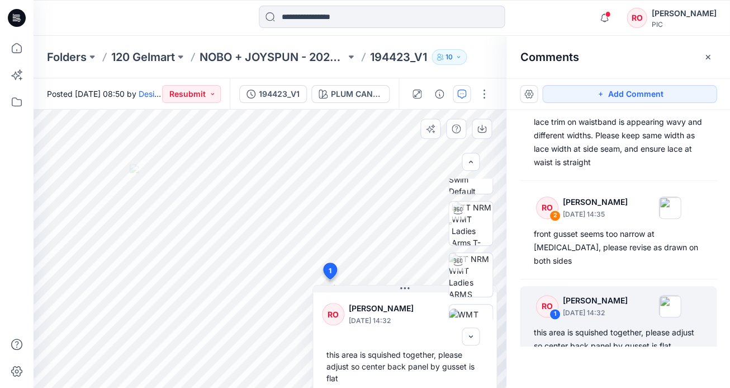
click at [341, 356] on div "this area is squished together, please adjust so center back panel by gusset is…" at bounding box center [405, 366] width 166 height 44
click at [342, 359] on div "this area is squished together, please adjust so center back panel by gusset is…" at bounding box center [405, 366] width 166 height 44
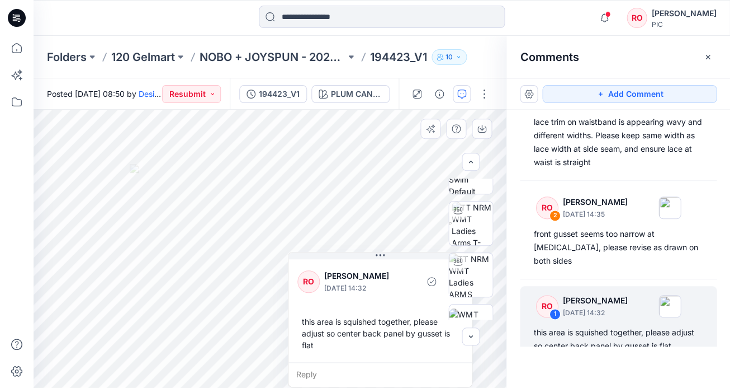
drag, startPoint x: 347, startPoint y: 376, endPoint x: 322, endPoint y: 356, distance: 31.8
click at [320, 346] on div "this area is squished together, please adjust so center back panel by gusset is…" at bounding box center [380, 333] width 166 height 44
click at [301, 315] on div "this area is squished together, please adjust so center back panel by gusset is…" at bounding box center [380, 333] width 166 height 44
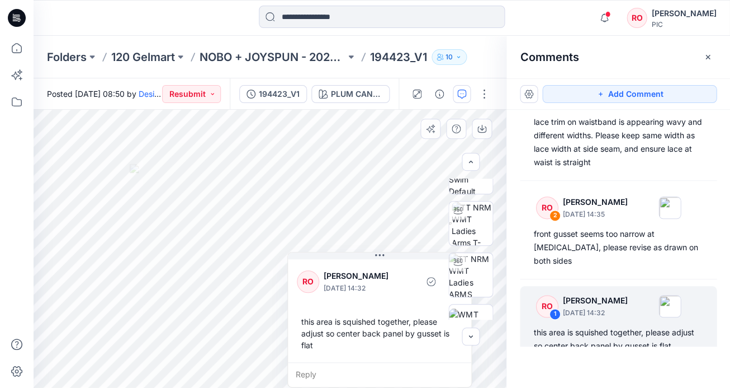
click at [301, 315] on div "this area is squished together, please adjust so center back panel by gusset is…" at bounding box center [380, 333] width 166 height 44
click at [303, 320] on div "this area is squished together, please adjust so center back panel by gusset is…" at bounding box center [380, 333] width 166 height 44
click at [387, 328] on div "this area is squished together, please adjust so center back panel by gusset is…" at bounding box center [380, 333] width 166 height 44
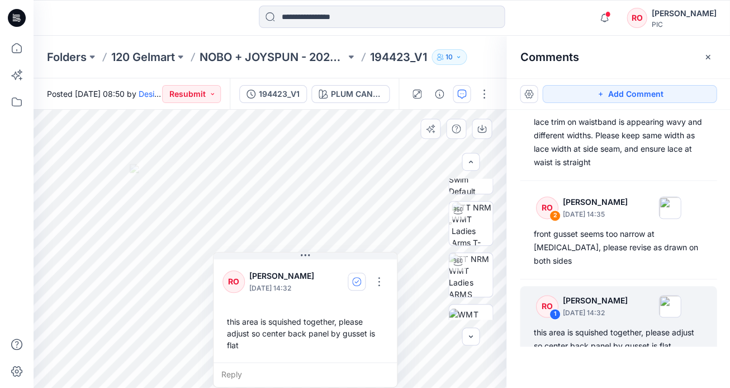
drag, startPoint x: 411, startPoint y: 254, endPoint x: 357, endPoint y: 279, distance: 59.1
click at [380, 286] on button "button" at bounding box center [381, 281] width 18 height 18
click at [374, 300] on button "Edit comment" at bounding box center [381, 307] width 85 height 21
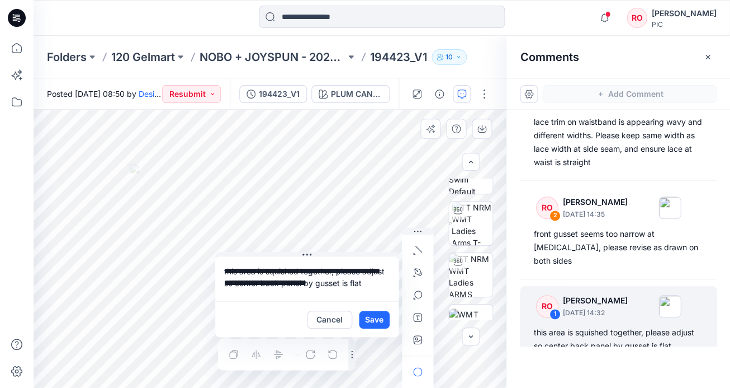
click at [143, 249] on div "**********" at bounding box center [270, 249] width 473 height 278
click at [336, 319] on button "Cancel" at bounding box center [329, 319] width 45 height 18
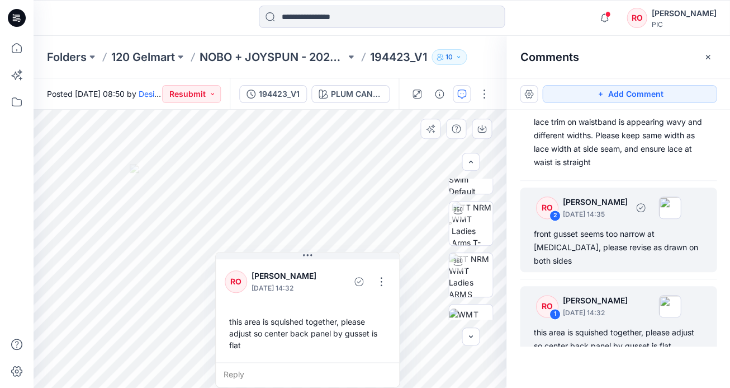
click at [591, 249] on div "front gusset seems too narrow at [MEDICAL_DATA], please revise as drawn on both…" at bounding box center [618, 247] width 170 height 40
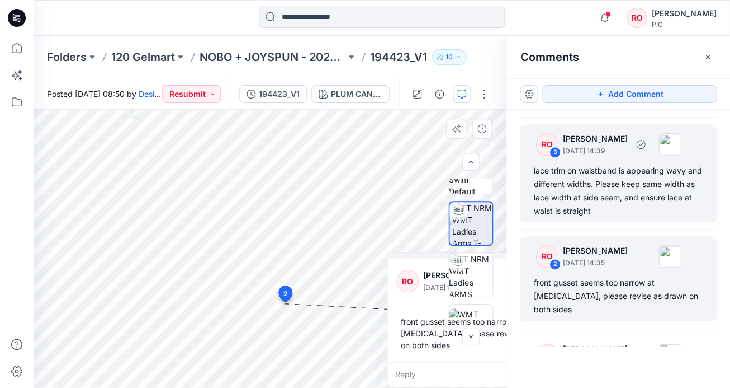
scroll to position [199, 0]
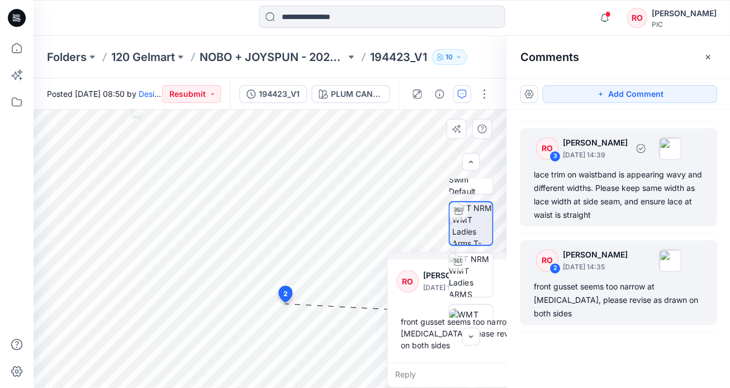
click at [589, 201] on div "lace trim on waistband is appearing wavy and different widths. Please keep same…" at bounding box center [618, 195] width 170 height 54
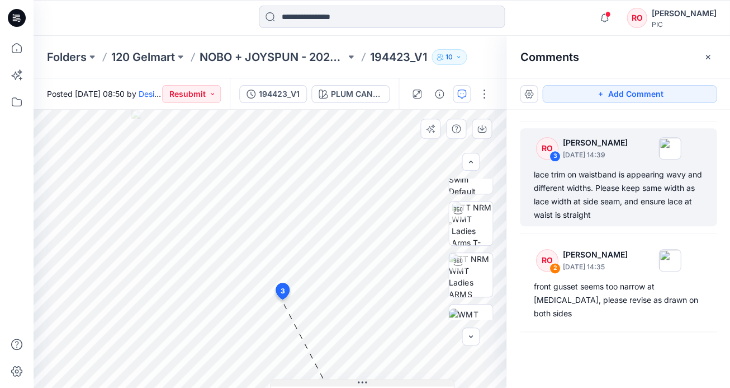
scroll to position [0, 0]
click at [566, 219] on div "RO 3 Raquel Ortiz September 29, 2025 14:39 lace trim on waistband is appearing …" at bounding box center [618, 177] width 197 height 98
click at [280, 291] on icon at bounding box center [282, 291] width 13 height 16
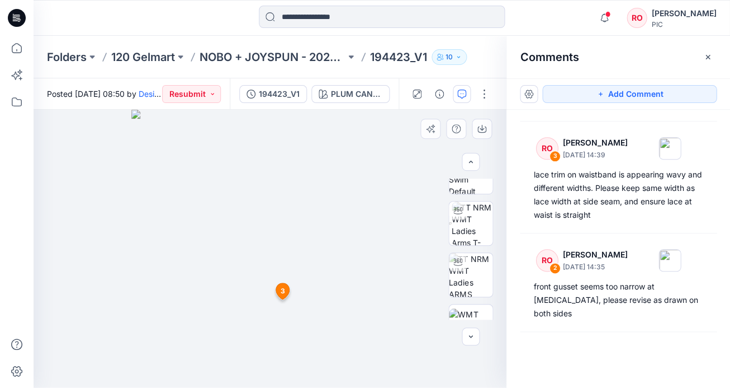
drag, startPoint x: 357, startPoint y: 304, endPoint x: 358, endPoint y: 297, distance: 6.3
click at [357, 301] on img at bounding box center [269, 248] width 277 height 277
click at [277, 289] on icon at bounding box center [282, 291] width 13 height 16
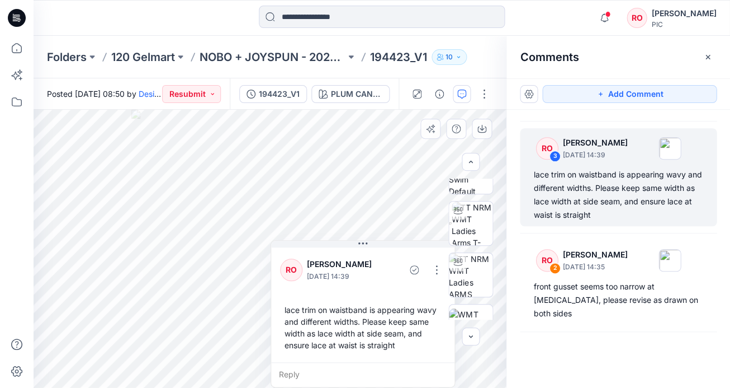
drag, startPoint x: 335, startPoint y: 380, endPoint x: 337, endPoint y: 336, distance: 44.2
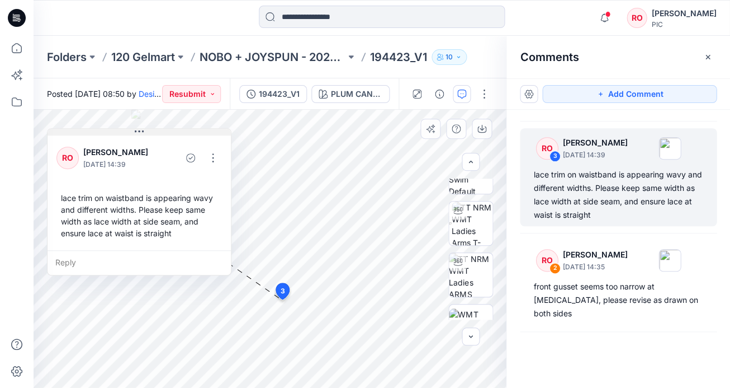
drag, startPoint x: 366, startPoint y: 243, endPoint x: 150, endPoint y: 140, distance: 239.1
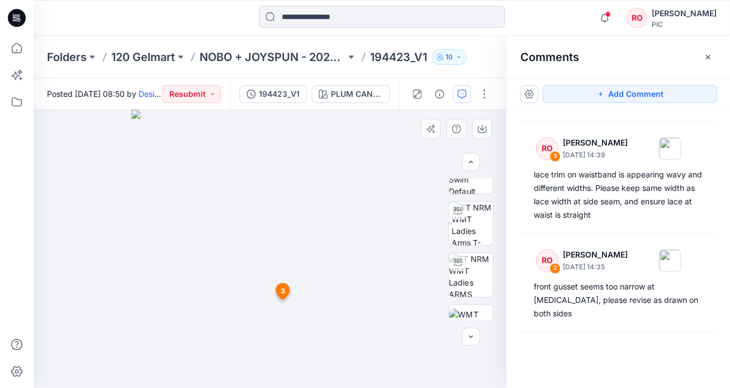
click at [283, 290] on span "3" at bounding box center [282, 291] width 4 height 10
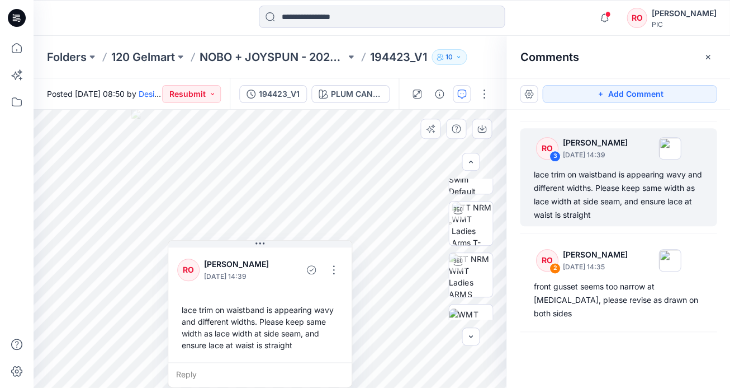
drag, startPoint x: 353, startPoint y: 382, endPoint x: 259, endPoint y: 267, distance: 149.1
click at [333, 271] on button "button" at bounding box center [336, 270] width 18 height 18
click at [332, 297] on p "Edit comment" at bounding box center [338, 296] width 50 height 12
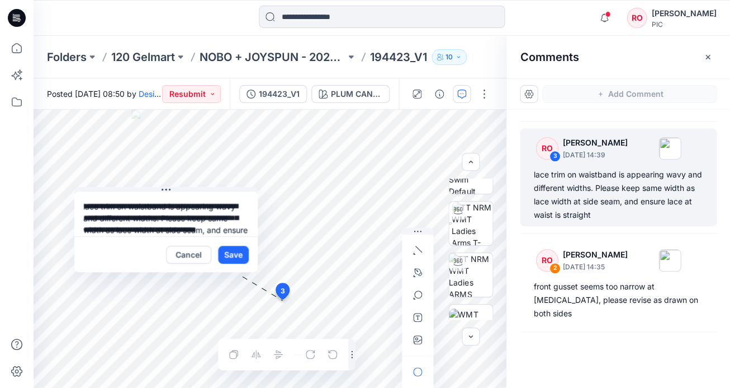
drag, startPoint x: 259, startPoint y: 241, endPoint x: 175, endPoint y: 209, distance: 89.7
click at [159, 209] on textarea "**********" at bounding box center [165, 213] width 183 height 45
click at [193, 257] on button "Cancel" at bounding box center [188, 254] width 45 height 18
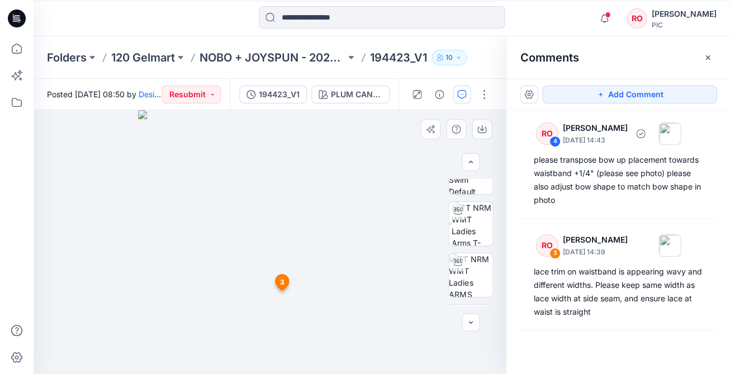
scroll to position [103, 0]
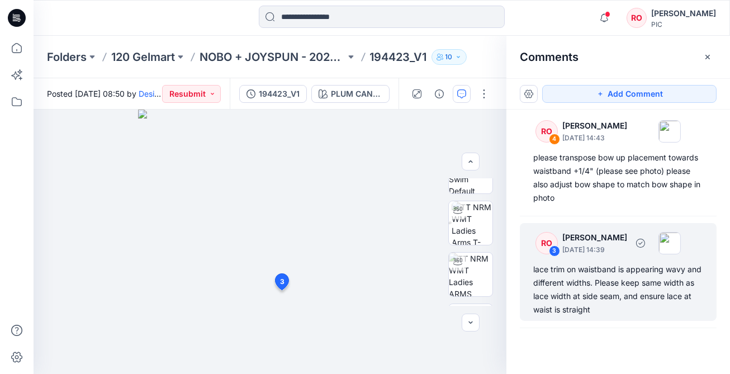
click at [580, 281] on div "lace trim on waistband is appearing wavy and different widths. Please keep same…" at bounding box center [618, 290] width 170 height 54
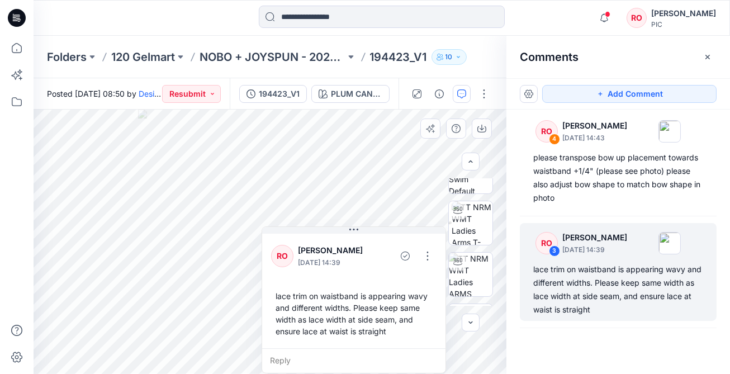
drag, startPoint x: 344, startPoint y: 371, endPoint x: 336, endPoint y: 311, distance: 61.0
click at [426, 251] on button "button" at bounding box center [428, 256] width 18 height 18
click at [417, 281] on p "Edit comment" at bounding box center [430, 282] width 50 height 12
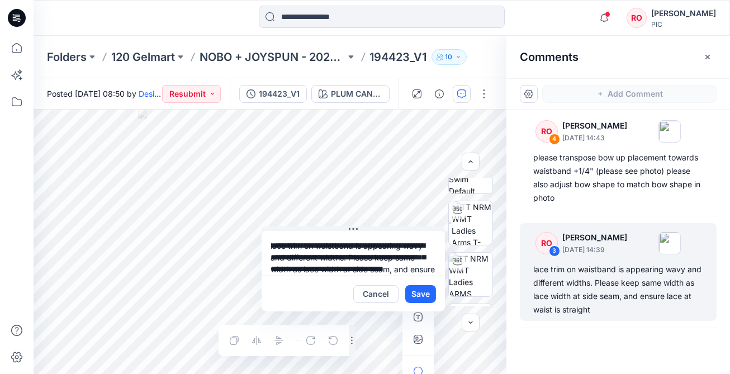
click at [278, 243] on textarea "**********" at bounding box center [353, 253] width 183 height 45
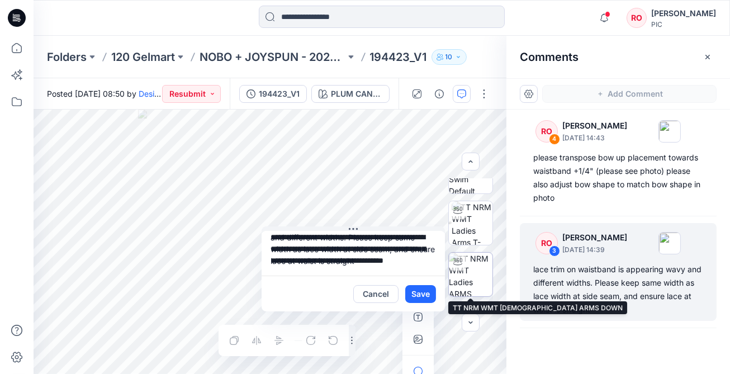
drag, startPoint x: 271, startPoint y: 244, endPoint x: 451, endPoint y: 287, distance: 184.7
click at [451, 287] on div "**********" at bounding box center [270, 242] width 473 height 264
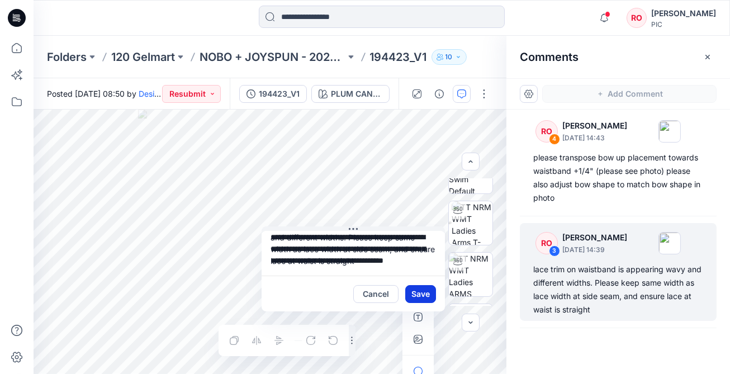
click at [419, 298] on button "Save" at bounding box center [420, 294] width 31 height 18
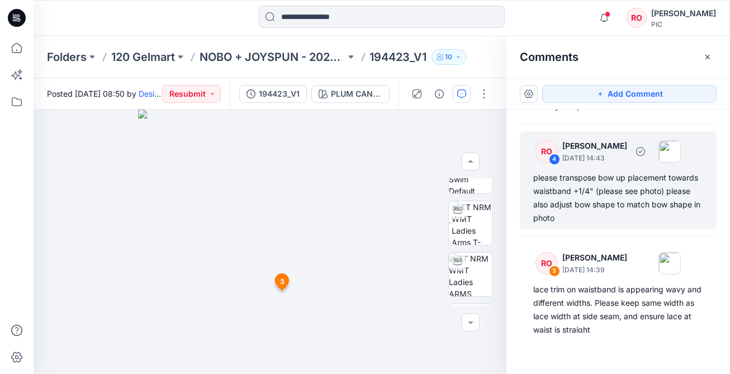
scroll to position [69, 0]
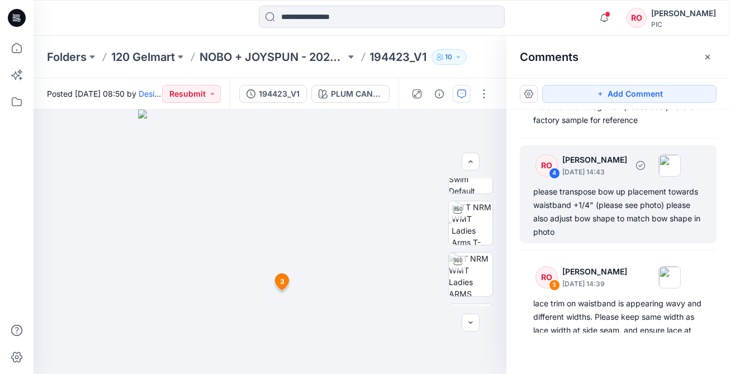
click at [592, 194] on div "please transpose bow up placement towards waistband +1/4" (please see photo) pl…" at bounding box center [618, 212] width 170 height 54
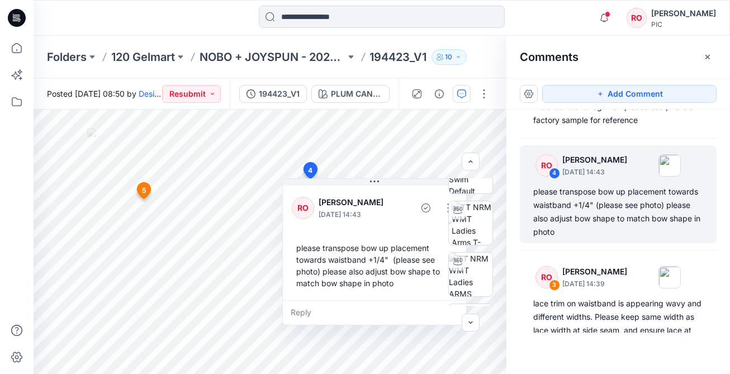
drag, startPoint x: 306, startPoint y: 249, endPoint x: 296, endPoint y: 243, distance: 12.6
click at [305, 252] on div "please transpose bow up placement towards waistband +1/4" (please see photo) pl…" at bounding box center [375, 265] width 166 height 56
click at [444, 204] on div "BW" at bounding box center [471, 241] width 72 height 127
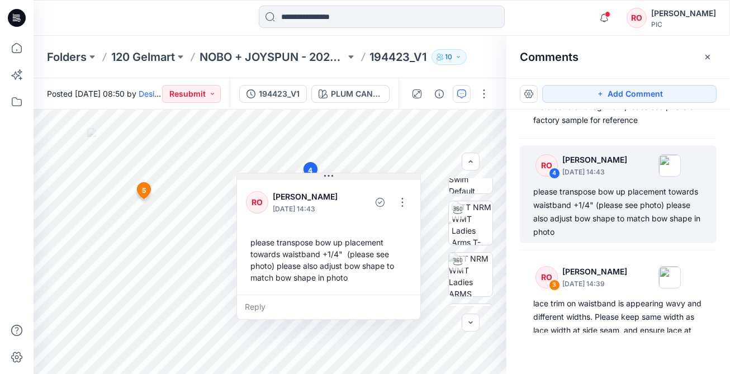
drag, startPoint x: 425, startPoint y: 181, endPoint x: 381, endPoint y: 176, distance: 43.8
click at [399, 199] on button "button" at bounding box center [400, 202] width 18 height 18
click at [384, 231] on p "Edit comment" at bounding box center [403, 229] width 50 height 12
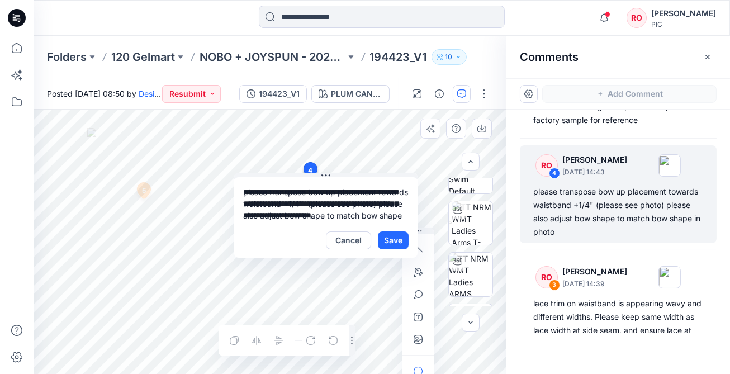
scroll to position [20, 0]
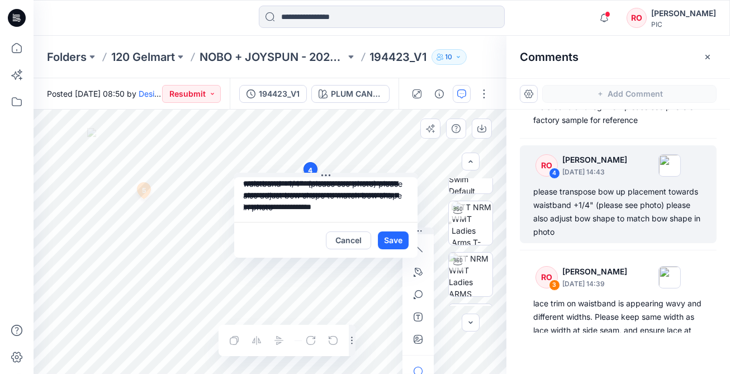
drag, startPoint x: 243, startPoint y: 192, endPoint x: 448, endPoint y: 245, distance: 211.4
click at [448, 245] on div "**********" at bounding box center [270, 242] width 473 height 264
click at [344, 239] on button "Cancel" at bounding box center [348, 240] width 45 height 18
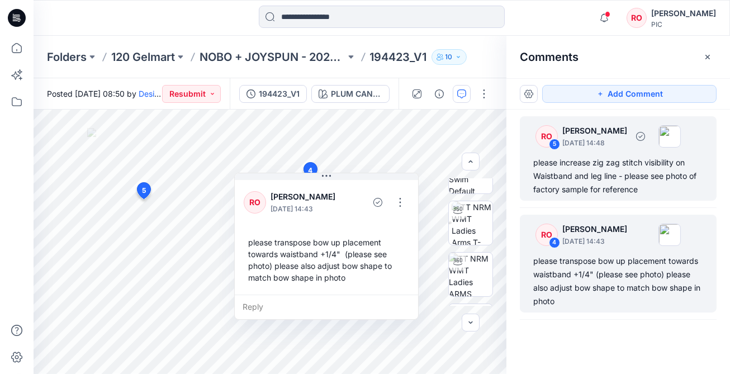
scroll to position [0, 0]
click at [588, 185] on div "please increase zig zag stitch visibility on Waistband and leg line - please se…" at bounding box center [618, 176] width 170 height 40
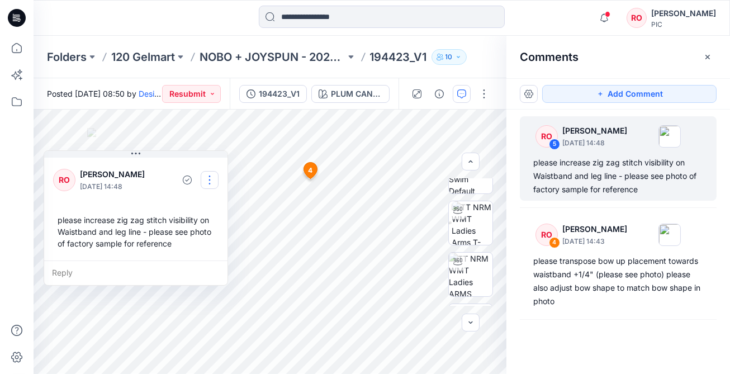
click at [214, 176] on button "button" at bounding box center [210, 180] width 18 height 18
click at [210, 201] on p "Edit comment" at bounding box center [212, 206] width 50 height 12
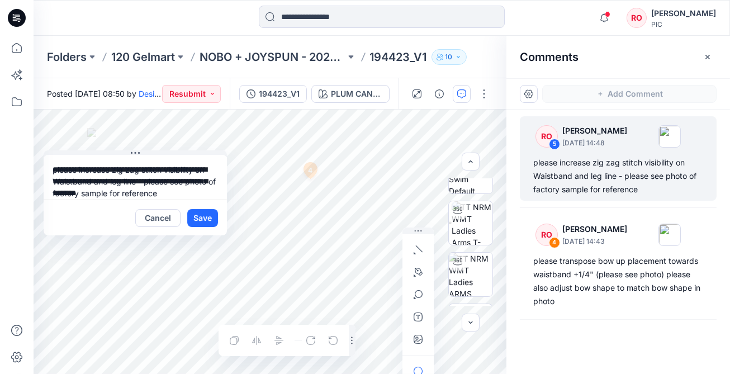
drag, startPoint x: 92, startPoint y: 183, endPoint x: -10, endPoint y: 153, distance: 106.3
click at [0, 153] on html "Notifications Design Team shared 194379_V2 in NOBO + JOYSPUN - 20250912_120_GC …" at bounding box center [365, 187] width 730 height 374
click at [172, 216] on button "Cancel" at bounding box center [157, 218] width 45 height 18
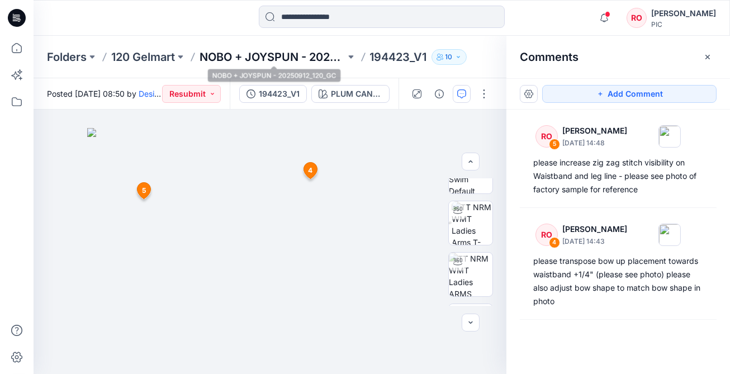
click at [272, 59] on p "NOBO + JOYSPUN - 20250912_120_GC" at bounding box center [273, 57] width 146 height 16
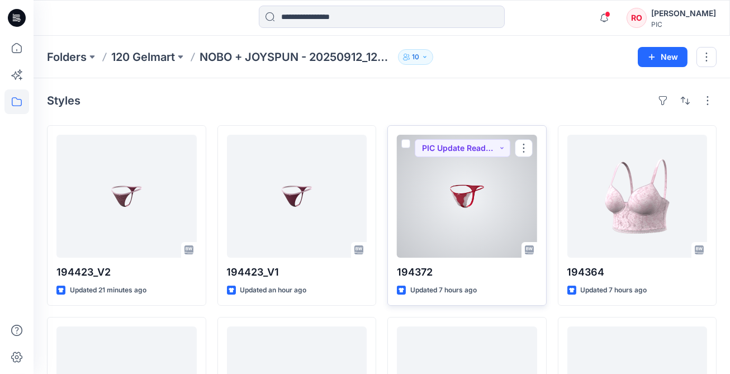
click at [458, 177] on div at bounding box center [467, 196] width 140 height 123
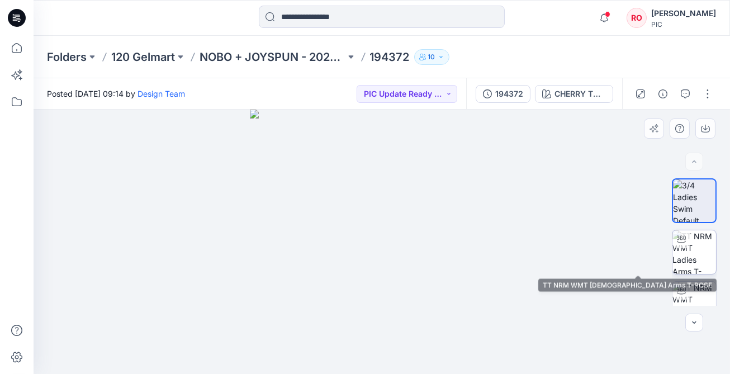
click at [700, 246] on img at bounding box center [695, 252] width 44 height 44
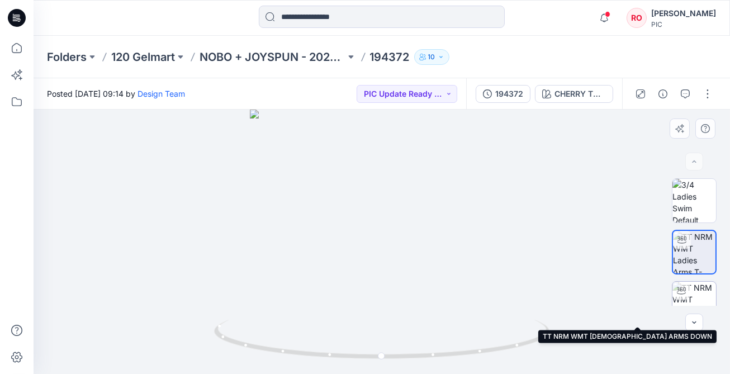
click at [693, 293] on img at bounding box center [695, 304] width 44 height 44
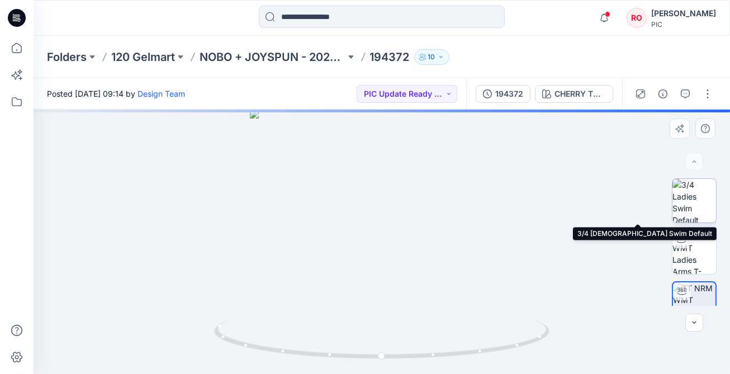
click at [684, 201] on img at bounding box center [695, 201] width 44 height 44
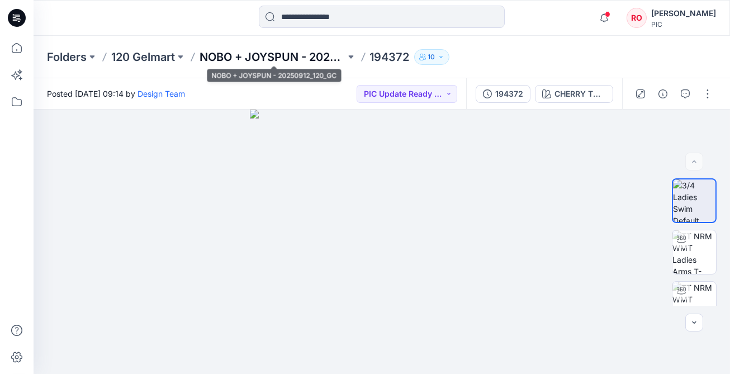
click at [254, 60] on p "NOBO + JOYSPUN - 20250912_120_GC" at bounding box center [273, 57] width 146 height 16
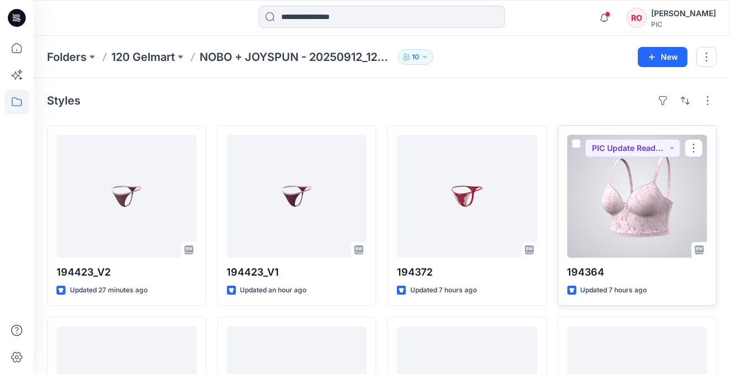
click at [631, 186] on div at bounding box center [638, 196] width 140 height 123
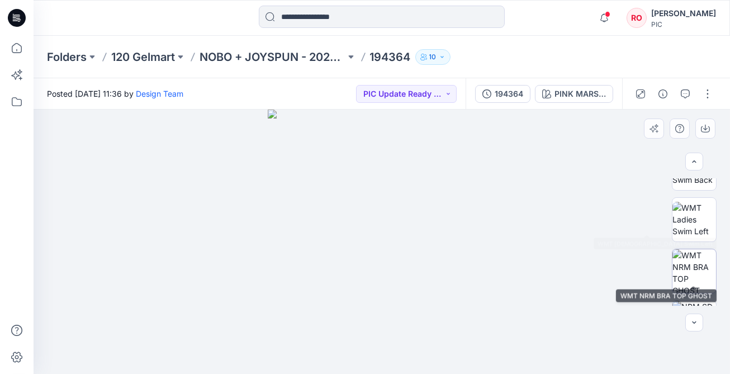
scroll to position [247, 0]
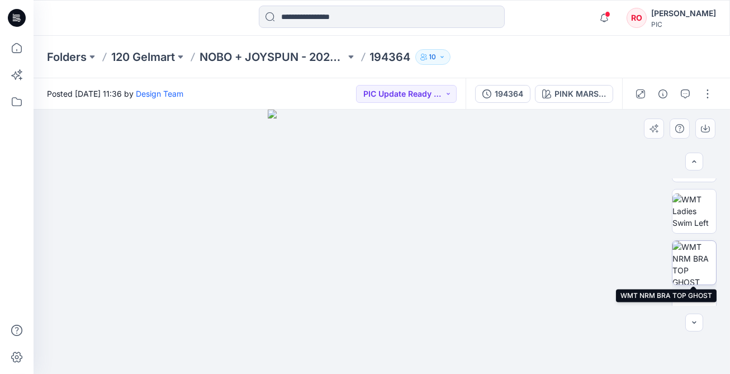
click at [693, 261] on img at bounding box center [695, 263] width 44 height 44
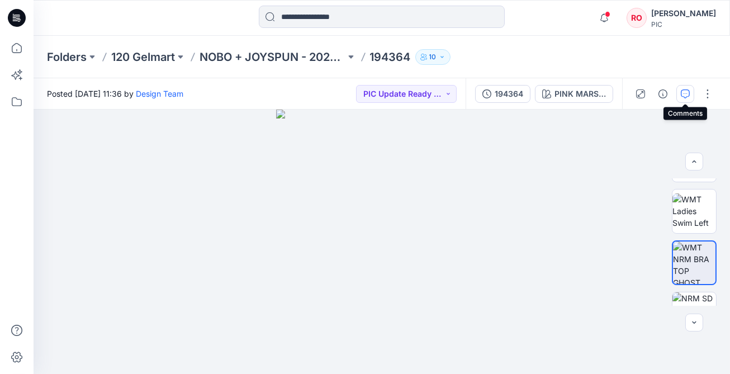
click at [686, 96] on icon "button" at bounding box center [685, 93] width 9 height 9
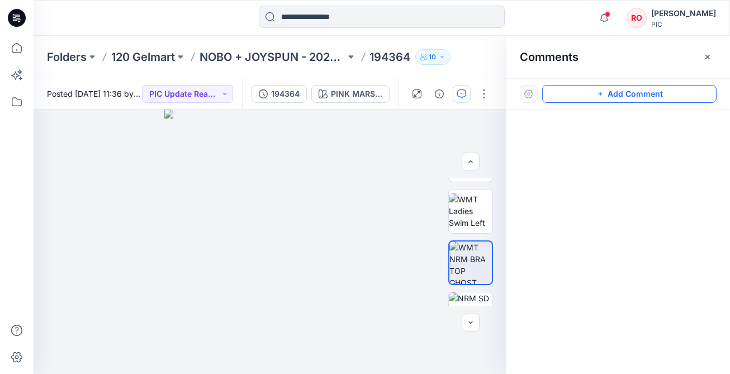
click at [656, 93] on button "Add Comment" at bounding box center [629, 94] width 174 height 18
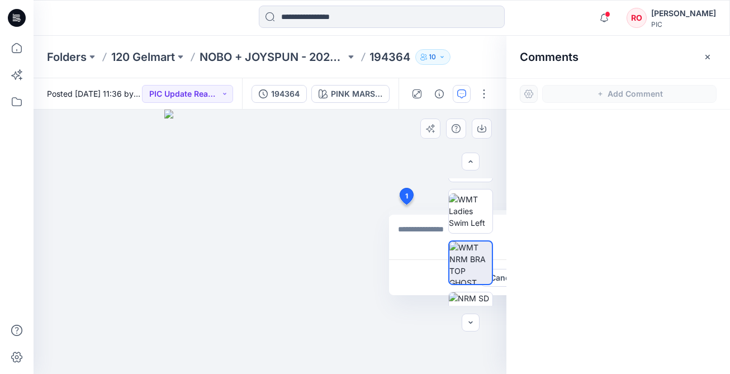
click at [406, 205] on div "1 Cancel Post" at bounding box center [270, 242] width 473 height 264
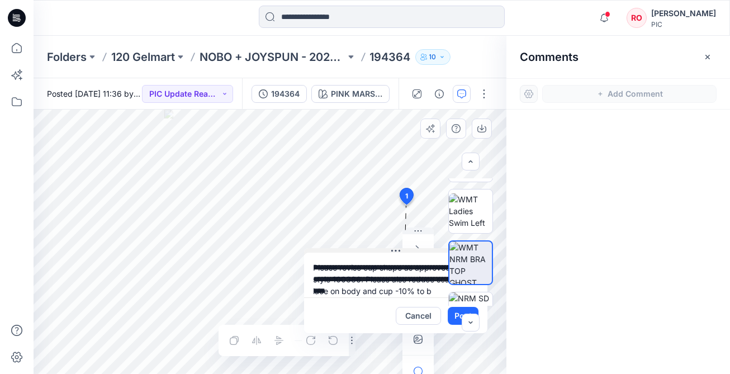
scroll to position [0, 0]
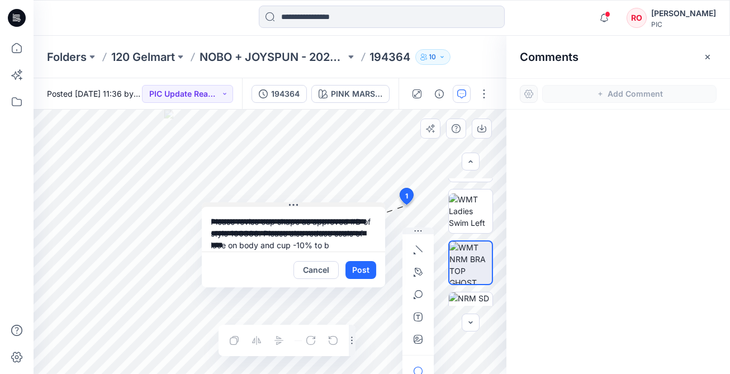
drag, startPoint x: 415, startPoint y: 211, endPoint x: 228, endPoint y: 204, distance: 186.9
drag, startPoint x: 266, startPoint y: 246, endPoint x: 310, endPoint y: 247, distance: 44.2
click at [267, 246] on textarea "**********" at bounding box center [293, 229] width 183 height 45
drag, startPoint x: 307, startPoint y: 244, endPoint x: 358, endPoint y: 244, distance: 50.9
click at [357, 246] on textarea "**********" at bounding box center [293, 229] width 183 height 45
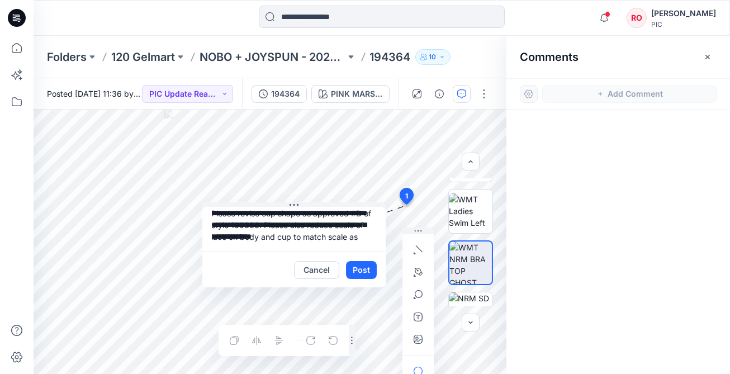
scroll to position [11, 0]
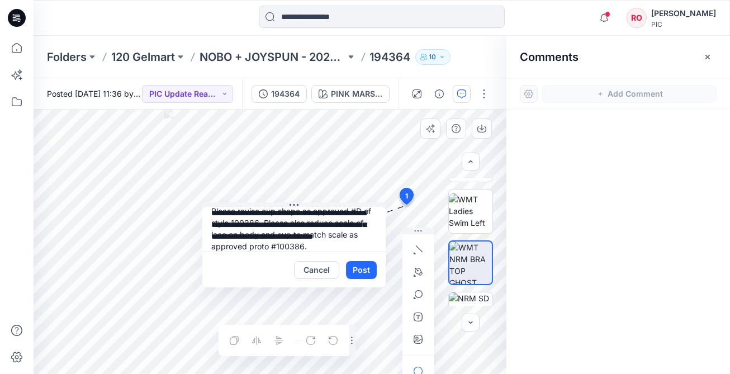
drag, startPoint x: 358, startPoint y: 212, endPoint x: 237, endPoint y: 225, distance: 122.1
click at [237, 225] on textarea "**********" at bounding box center [293, 229] width 183 height 45
click at [347, 211] on textarea "**********" at bounding box center [293, 229] width 183 height 45
click at [350, 212] on textarea "**********" at bounding box center [293, 229] width 183 height 45
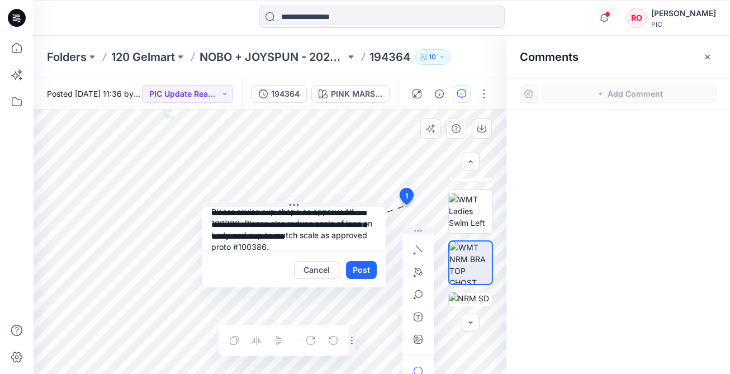
click at [238, 225] on textarea "**********" at bounding box center [293, 229] width 183 height 45
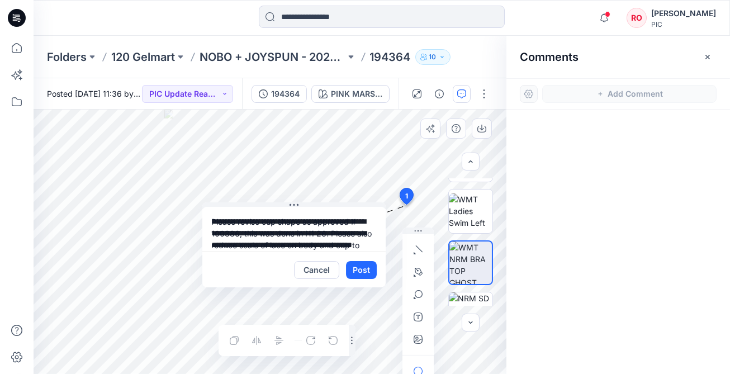
scroll to position [0, 0]
click at [303, 223] on textarea "**********" at bounding box center [293, 229] width 183 height 45
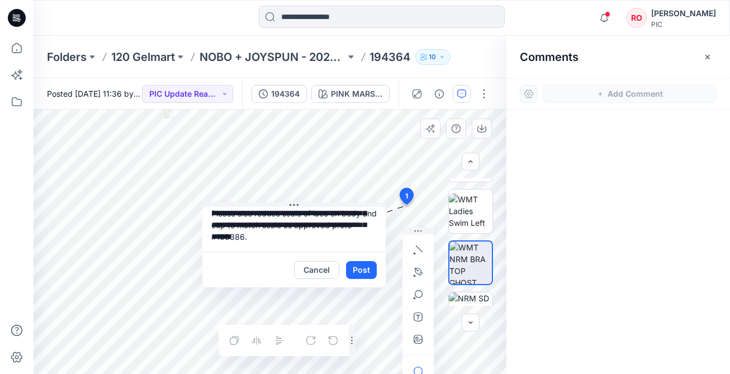
scroll to position [32, 0]
type textarea "**********"
click at [366, 272] on button "Post" at bounding box center [361, 270] width 31 height 18
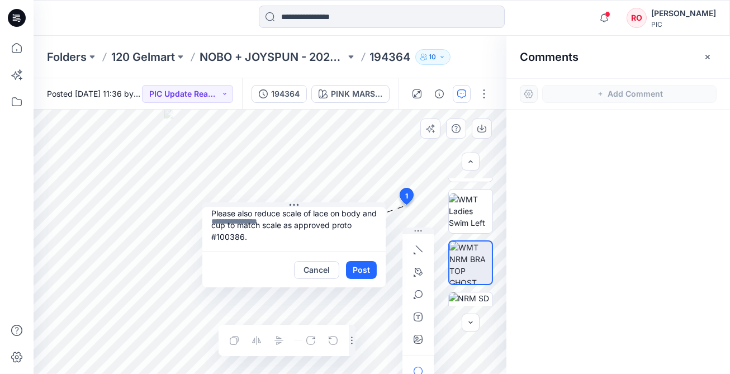
scroll to position [0, 0]
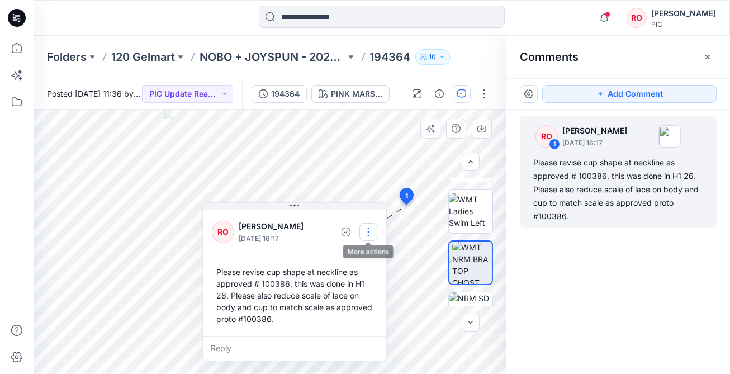
click at [365, 233] on button "button" at bounding box center [369, 232] width 18 height 18
click at [365, 256] on p "Edit comment" at bounding box center [371, 258] width 50 height 12
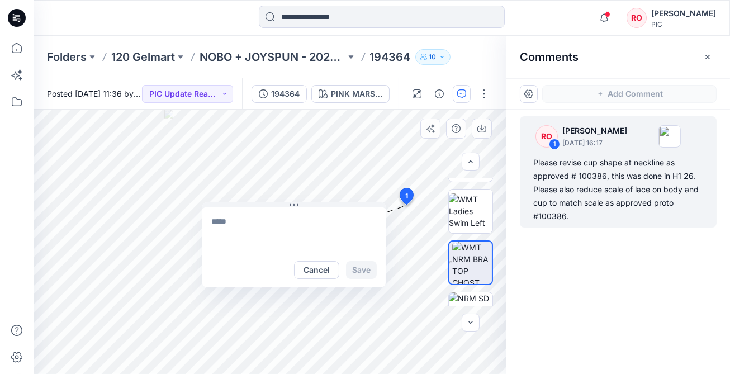
type textarea "**********"
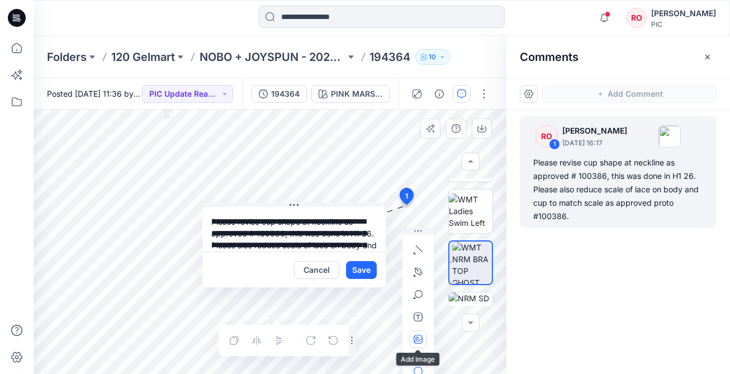
click at [417, 335] on icon "button" at bounding box center [418, 339] width 9 height 9
type input"] "**********"
click at [362, 268] on button "Save" at bounding box center [361, 270] width 31 height 18
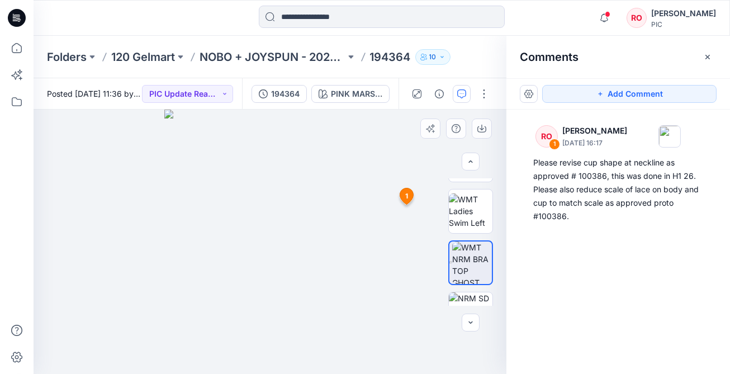
drag, startPoint x: 590, startPoint y: 90, endPoint x: 489, endPoint y: 115, distance: 104.2
click at [589, 90] on button "Add Comment" at bounding box center [629, 94] width 174 height 18
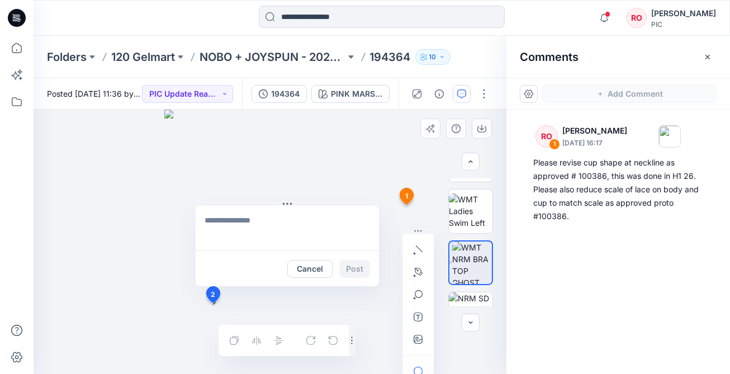
click at [212, 303] on div "2 Cancel Post 1 RO Raquel Ortiz September 29, 2025 16:17 Please revise cup shap…" at bounding box center [270, 242] width 473 height 264
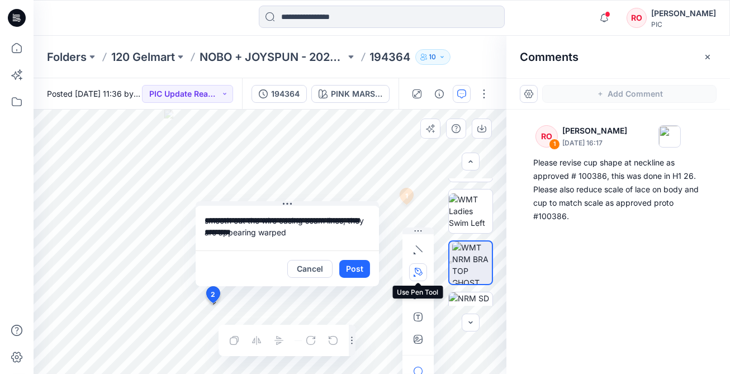
type textarea "**********"
click at [419, 272] on icon "button" at bounding box center [418, 272] width 9 height 9
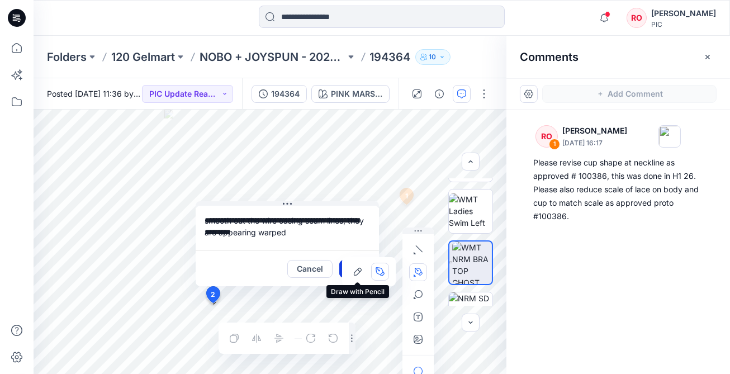
click at [360, 267] on button "button" at bounding box center [358, 272] width 18 height 18
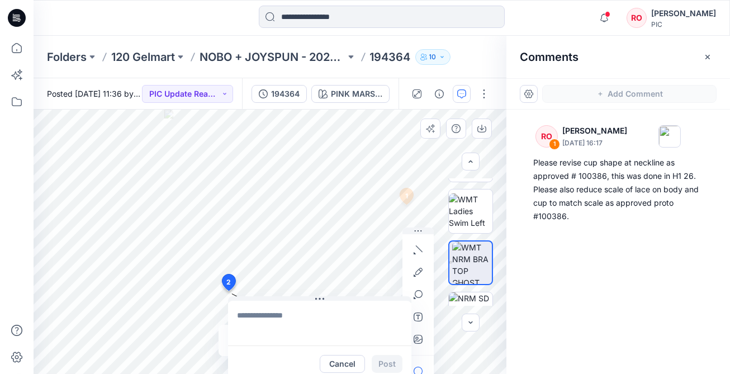
drag, startPoint x: 208, startPoint y: 306, endPoint x: 228, endPoint y: 282, distance: 30.6
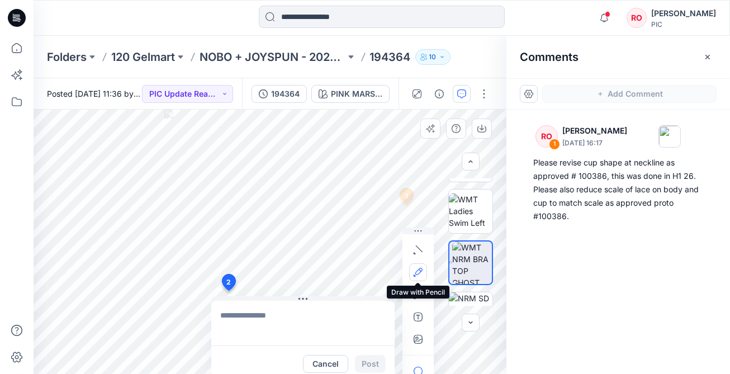
click at [420, 271] on icon "button" at bounding box center [418, 271] width 7 height 7
click at [362, 275] on icon "button" at bounding box center [357, 271] width 9 height 9
click at [413, 275] on button "button" at bounding box center [418, 272] width 18 height 18
click at [358, 276] on icon "button" at bounding box center [357, 271] width 9 height 9
click at [228, 283] on span "2" at bounding box center [229, 282] width 4 height 10
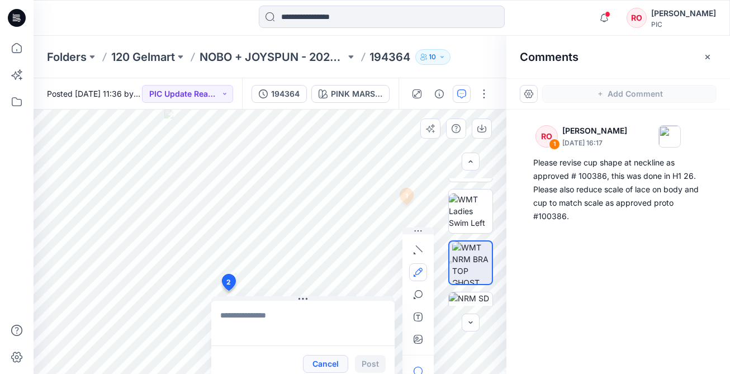
click at [319, 365] on button "Cancel" at bounding box center [325, 364] width 45 height 18
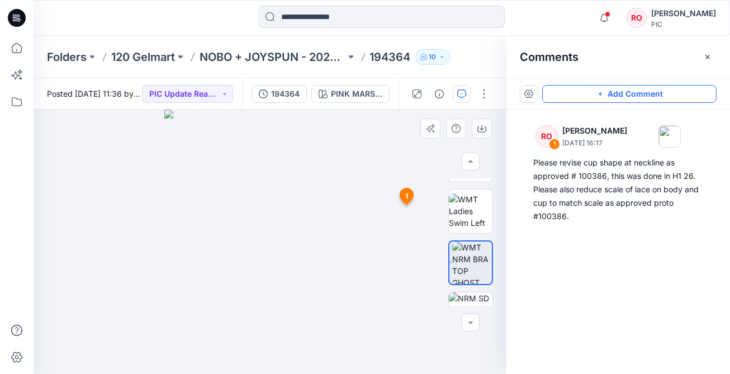
click at [623, 98] on button "Add Comment" at bounding box center [629, 94] width 174 height 18
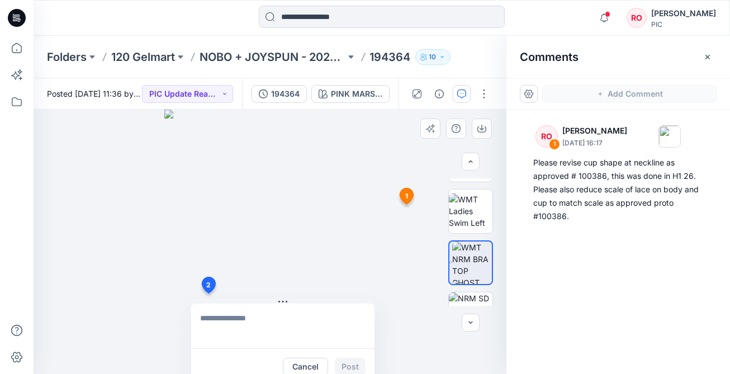
click at [208, 294] on div "2 Cancel Post 1 RO Raquel Ortiz September 29, 2025 16:17 Please revise cup shap…" at bounding box center [270, 242] width 473 height 264
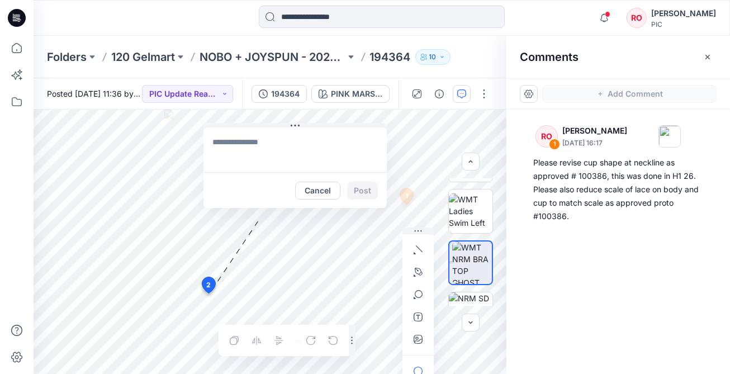
drag, startPoint x: 276, startPoint y: 290, endPoint x: 264, endPoint y: 131, distance: 159.2
click at [251, 142] on textarea at bounding box center [296, 150] width 183 height 45
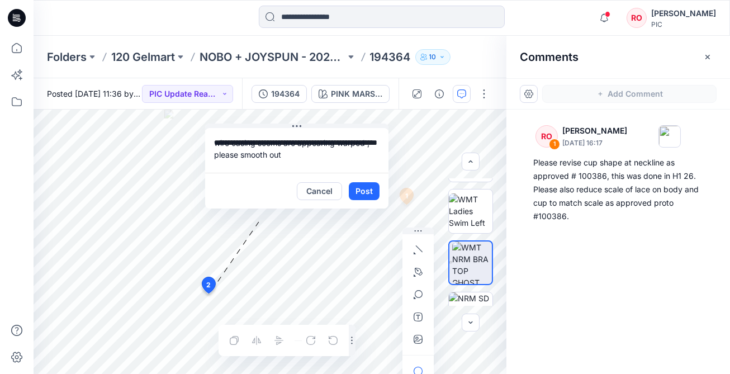
click at [268, 144] on textarea "**********" at bounding box center [296, 150] width 183 height 45
click at [284, 153] on textarea "**********" at bounding box center [296, 150] width 183 height 45
type textarea "**********"
click at [421, 274] on icon "button" at bounding box center [419, 272] width 8 height 8
click at [352, 275] on button "button" at bounding box center [358, 272] width 18 height 18
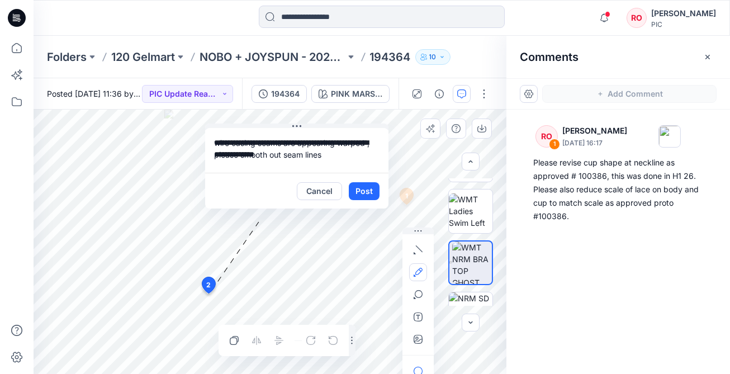
click at [364, 190] on button "Post" at bounding box center [364, 191] width 31 height 18
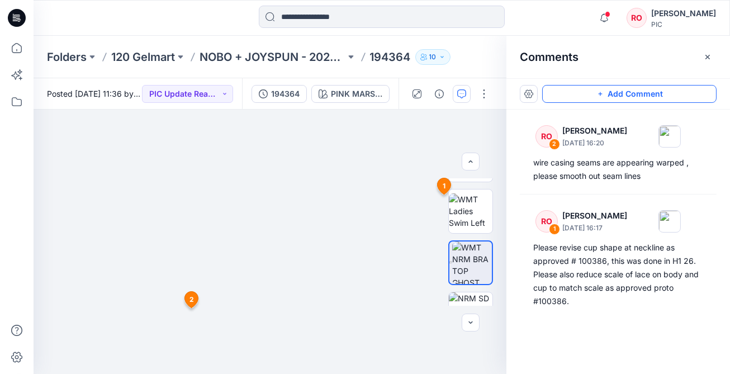
click at [602, 101] on button "Add Comment" at bounding box center [629, 94] width 174 height 18
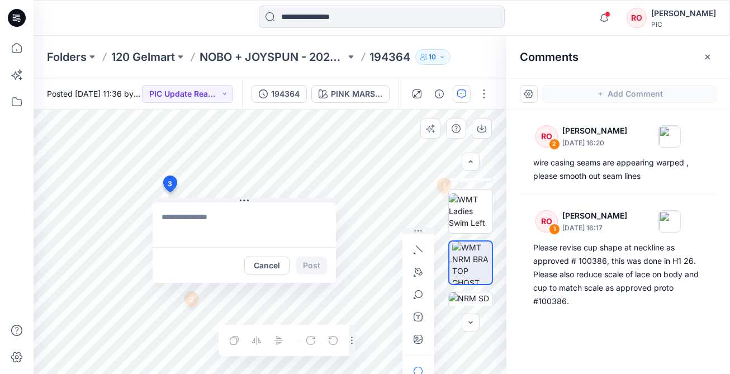
click at [169, 192] on div "3 Cancel Post 1 RO Raquel Ortiz September 29, 2025 16:17 Please revise cup shap…" at bounding box center [270, 242] width 473 height 264
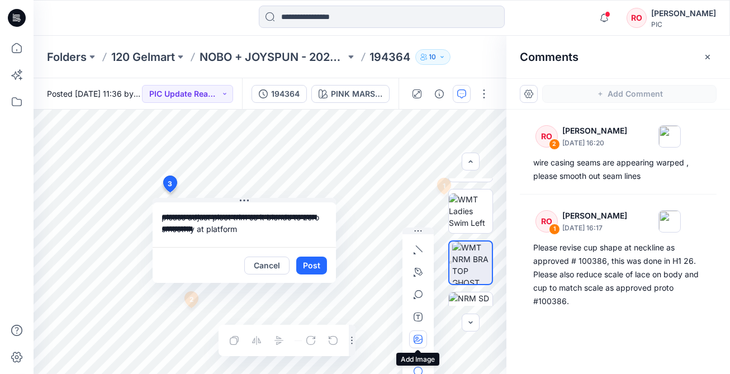
type textarea "**********"
click at [418, 341] on icon "button" at bounding box center [418, 339] width 9 height 9
type input"] "**********"
click at [246, 229] on textarea "**********" at bounding box center [244, 224] width 183 height 45
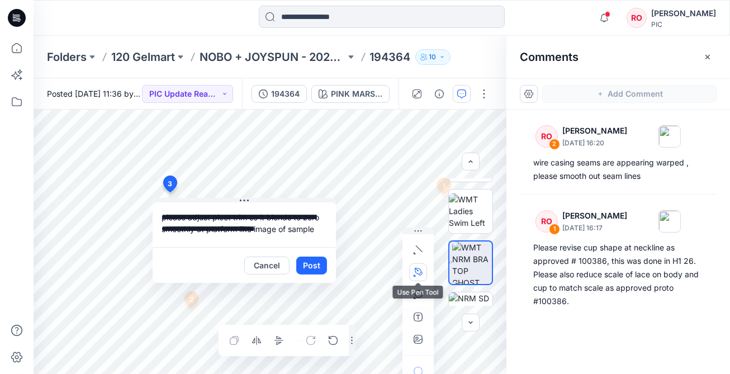
type textarea "**********"
click at [420, 273] on icon "button" at bounding box center [418, 272] width 9 height 9
click at [360, 272] on icon "button" at bounding box center [358, 272] width 8 height 8
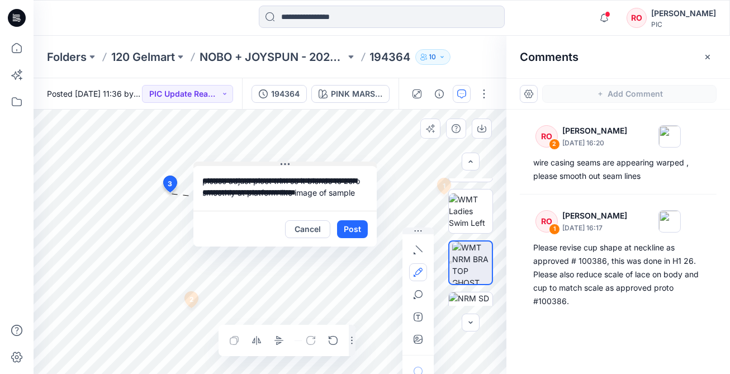
drag, startPoint x: 246, startPoint y: 201, endPoint x: 336, endPoint y: 164, distance: 97.5
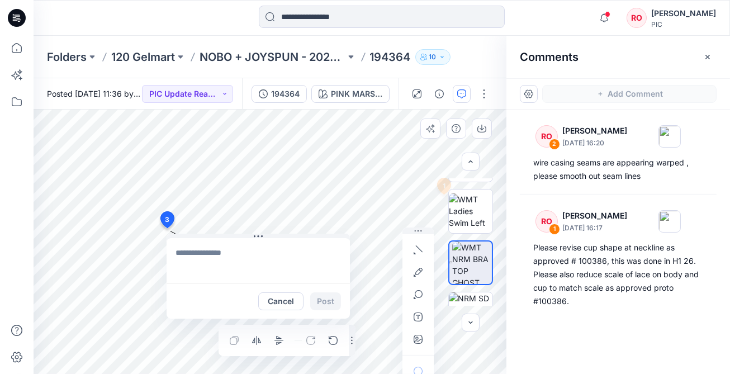
drag, startPoint x: 168, startPoint y: 185, endPoint x: 171, endPoint y: 216, distance: 31.5
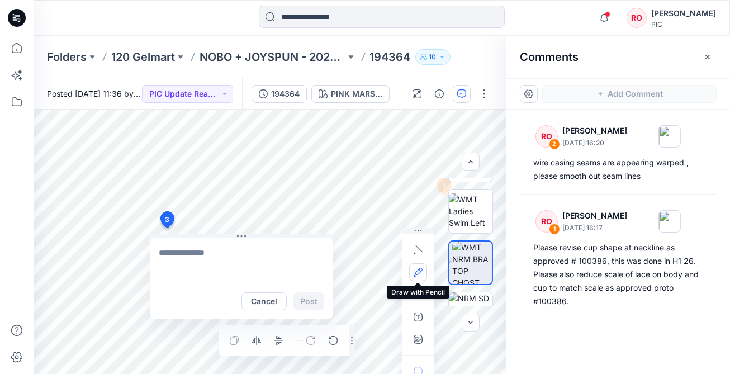
click at [417, 272] on icon "button" at bounding box center [418, 271] width 7 height 7
click at [264, 276] on textarea at bounding box center [241, 260] width 183 height 45
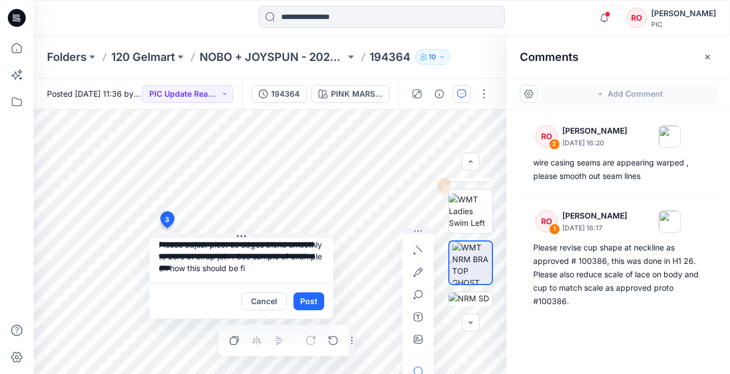
scroll to position [11, 0]
click at [160, 267] on textarea "**********" at bounding box center [241, 260] width 183 height 45
type textarea "**********"
click at [305, 300] on button "Post" at bounding box center [309, 301] width 31 height 18
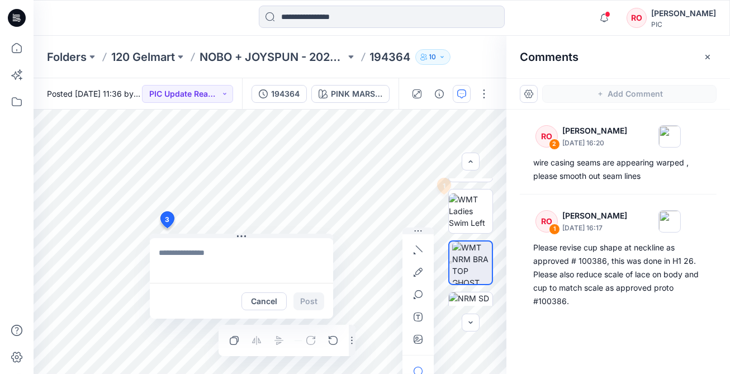
scroll to position [0, 0]
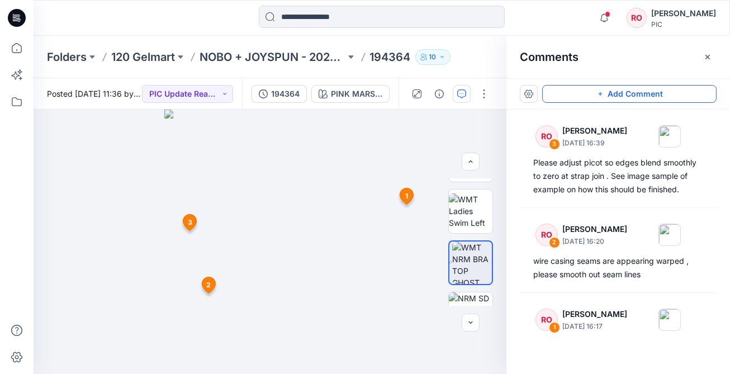
click at [559, 91] on button "Add Comment" at bounding box center [629, 94] width 174 height 18
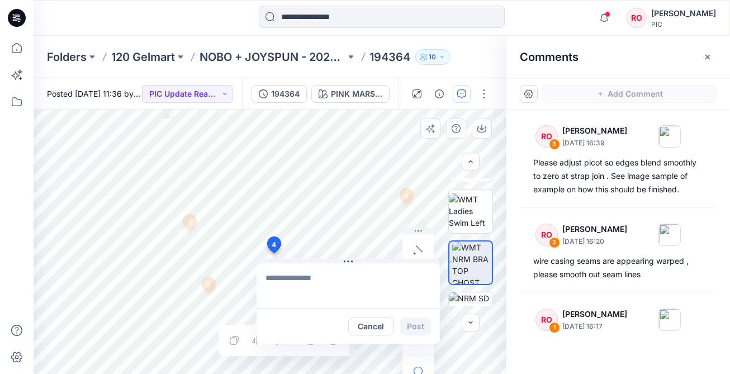
click at [273, 253] on div "4 Cancel Post 1 RO Raquel Ortiz September 29, 2025 16:17 Please revise cup shap…" at bounding box center [270, 242] width 473 height 264
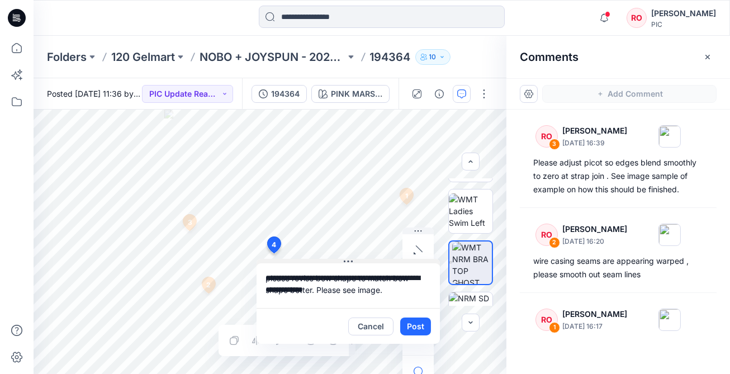
type textarea "**********"
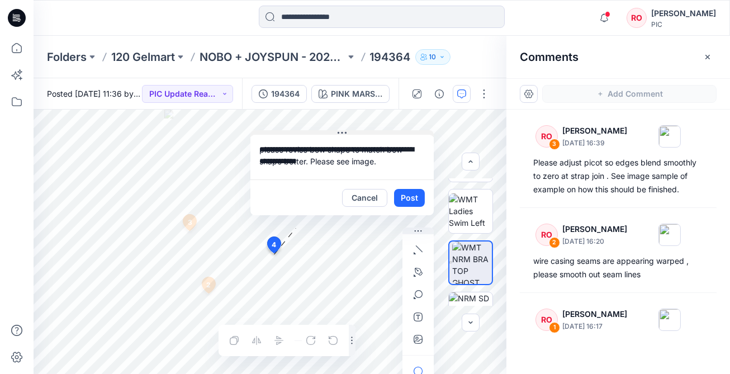
drag, startPoint x: 347, startPoint y: 260, endPoint x: 356, endPoint y: 136, distance: 123.9
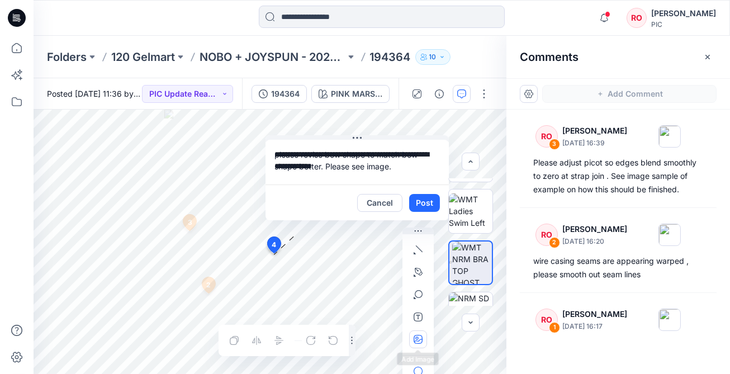
click at [416, 337] on icon "button" at bounding box center [416, 338] width 3 height 3
type input"] "**********"
click at [375, 162] on textarea "**********" at bounding box center [357, 162] width 183 height 45
click at [323, 167] on textarea "**********" at bounding box center [357, 162] width 183 height 45
type textarea "**********"
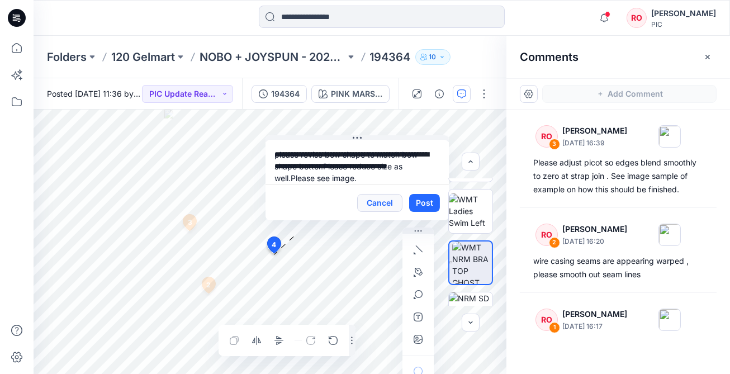
drag, startPoint x: 427, startPoint y: 202, endPoint x: 388, endPoint y: 194, distance: 40.5
click at [428, 202] on button "Post" at bounding box center [424, 203] width 31 height 18
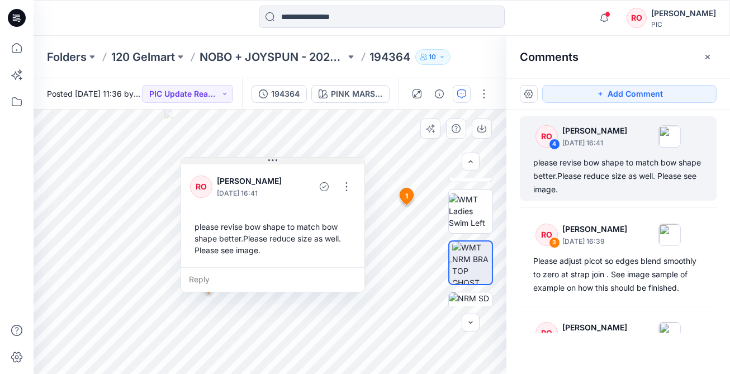
drag, startPoint x: 324, startPoint y: 141, endPoint x: 240, endPoint y: 163, distance: 86.7
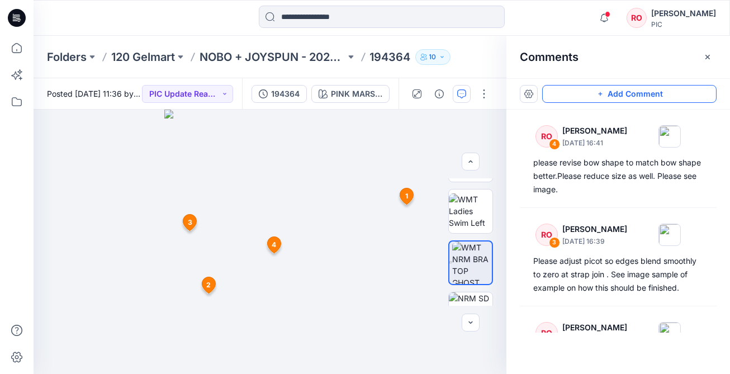
click at [575, 94] on button "Add Comment" at bounding box center [629, 94] width 174 height 18
click at [192, 162] on div "5 1 RO Raquel Ortiz September 29, 2025 16:17 Please revise cup shape at necklin…" at bounding box center [270, 242] width 473 height 264
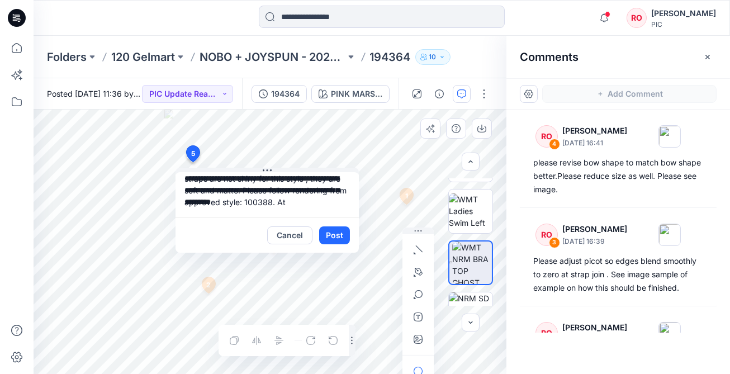
scroll to position [11, 0]
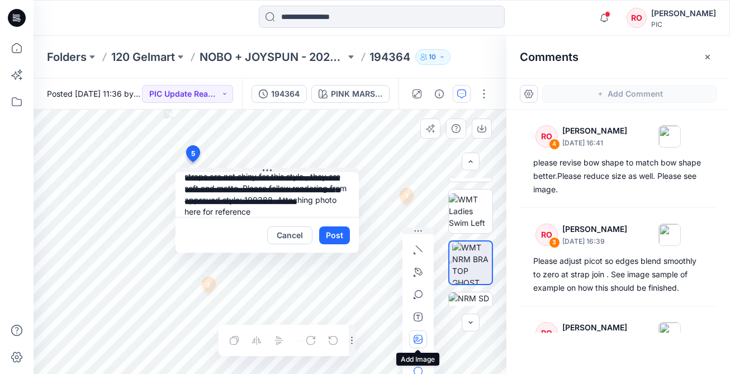
type textarea "**********"
click at [416, 340] on icon "button" at bounding box center [418, 339] width 9 height 9
type input"] "**********"
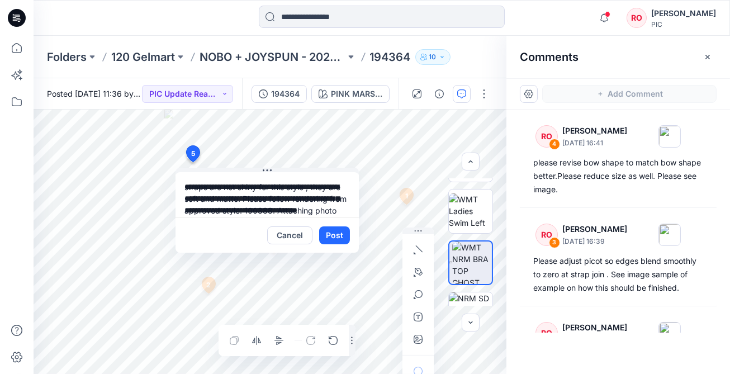
scroll to position [0, 0]
drag, startPoint x: 252, startPoint y: 195, endPoint x: 338, endPoint y: 210, distance: 86.9
click at [336, 211] on textarea "**********" at bounding box center [267, 194] width 183 height 45
click at [336, 234] on button "Post" at bounding box center [334, 235] width 31 height 18
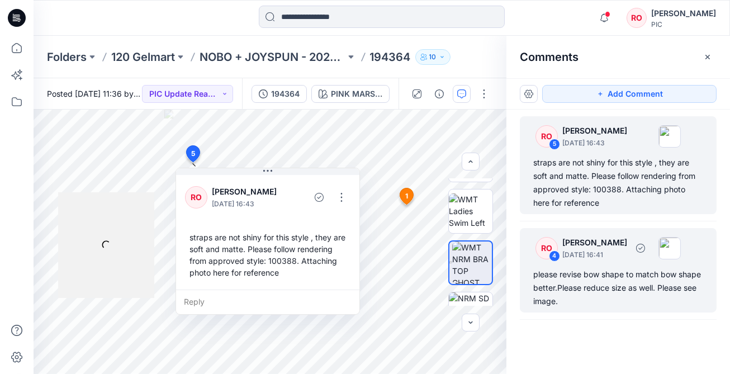
click at [606, 251] on p "September 29, 2025 16:41" at bounding box center [595, 254] width 65 height 11
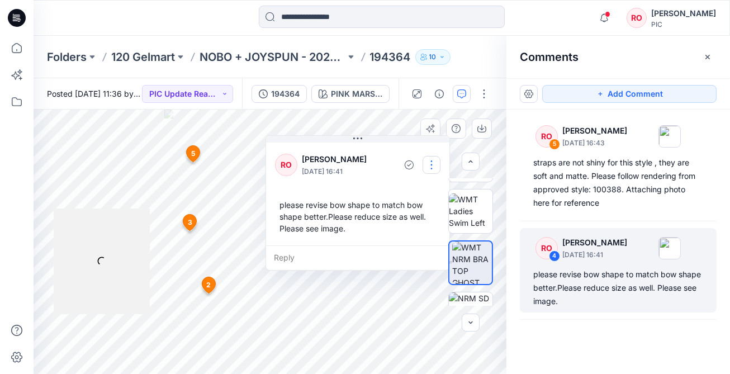
click at [427, 166] on button "button" at bounding box center [432, 165] width 18 height 18
click at [413, 187] on p "Edit comment" at bounding box center [434, 191] width 50 height 12
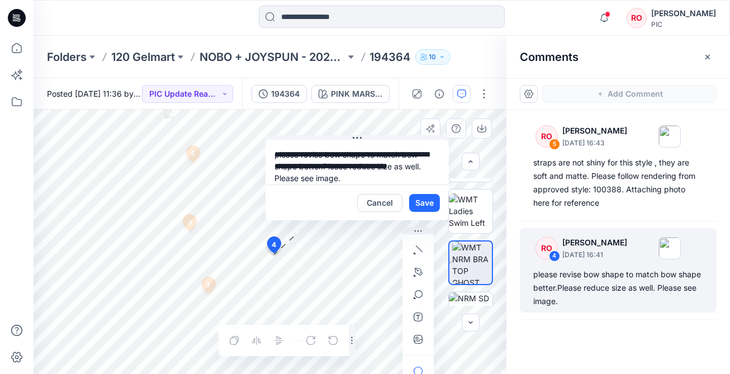
click at [341, 166] on textarea "**********" at bounding box center [357, 162] width 183 height 45
click at [343, 165] on textarea "**********" at bounding box center [357, 162] width 183 height 45
drag, startPoint x: 350, startPoint y: 167, endPoint x: 322, endPoint y: 167, distance: 28.0
click at [322, 167] on textarea "**********" at bounding box center [357, 162] width 183 height 45
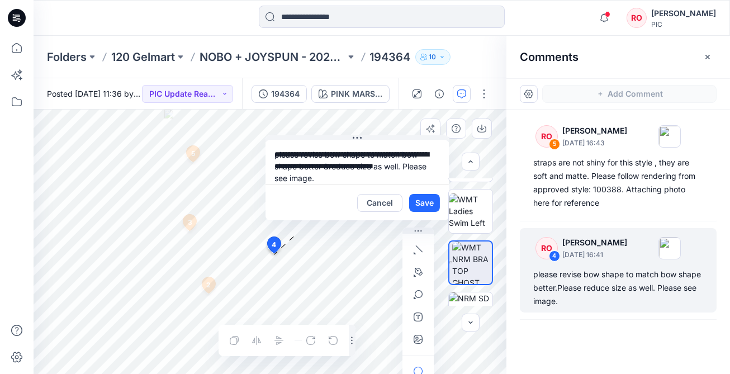
click at [405, 164] on textarea "**********" at bounding box center [357, 162] width 183 height 45
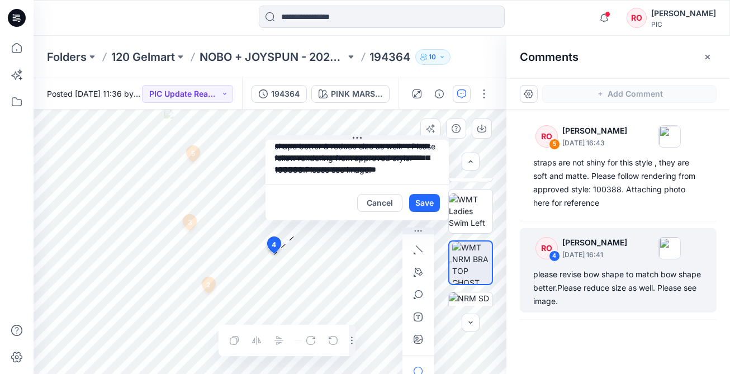
scroll to position [20, 0]
click at [325, 171] on textarea "**********" at bounding box center [357, 162] width 183 height 45
click at [289, 157] on textarea "**********" at bounding box center [357, 162] width 183 height 45
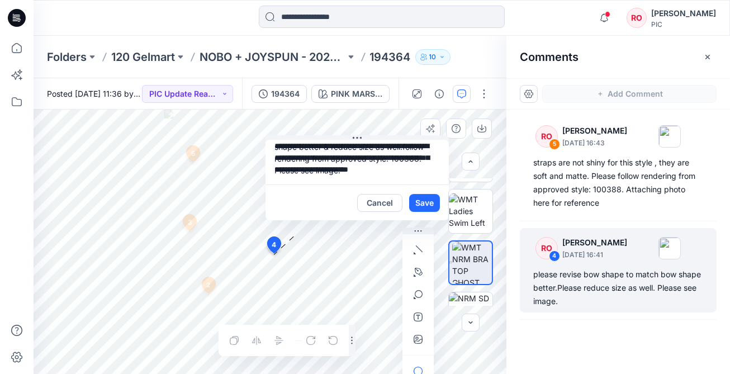
click at [408, 148] on textarea "**********" at bounding box center [357, 162] width 183 height 45
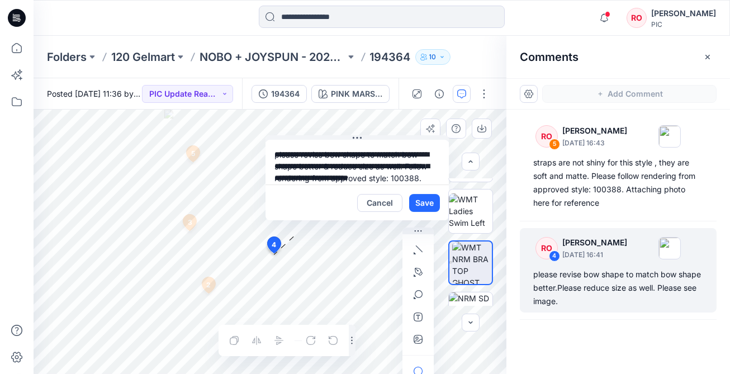
drag, startPoint x: 277, startPoint y: 154, endPoint x: 270, endPoint y: 154, distance: 6.7
click at [270, 154] on textarea "**********" at bounding box center [357, 162] width 183 height 45
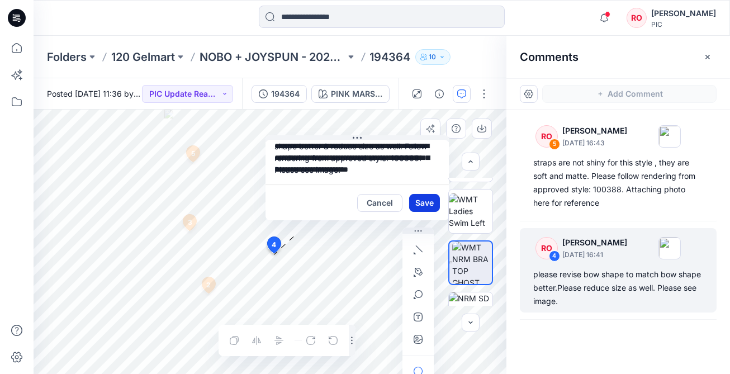
type textarea "**********"
click at [425, 197] on button "Save" at bounding box center [424, 203] width 31 height 18
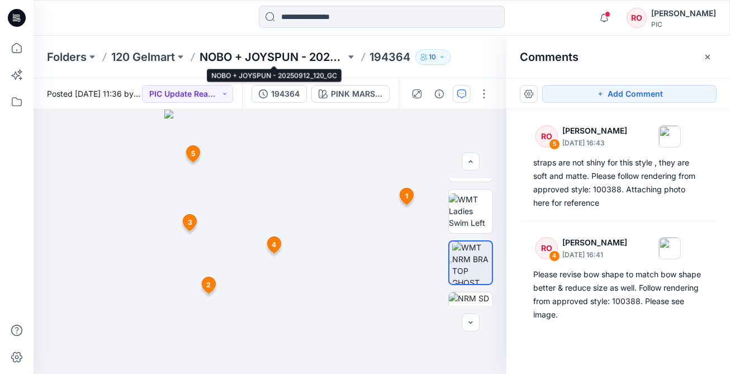
click at [258, 60] on p "NOBO + JOYSPUN - 20250912_120_GC" at bounding box center [273, 57] width 146 height 16
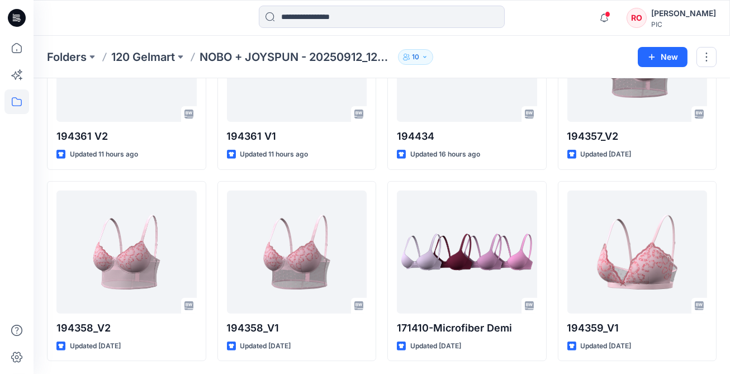
scroll to position [916, 0]
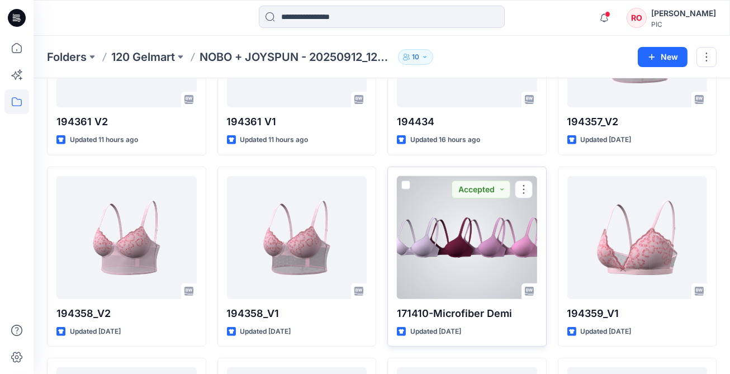
click at [511, 210] on div at bounding box center [467, 237] width 140 height 123
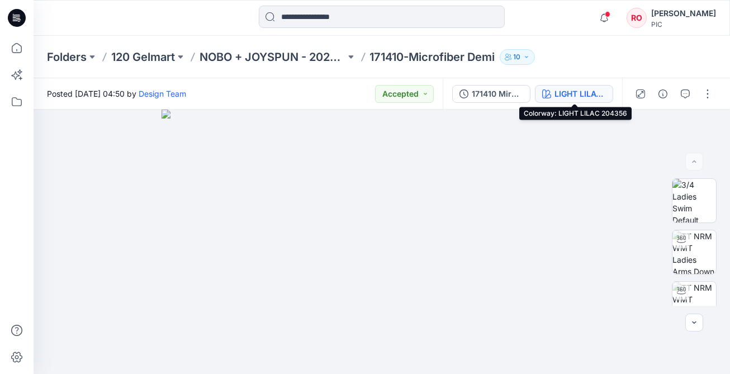
click at [586, 95] on div "LIGHT LILAC 204356" at bounding box center [580, 94] width 51 height 12
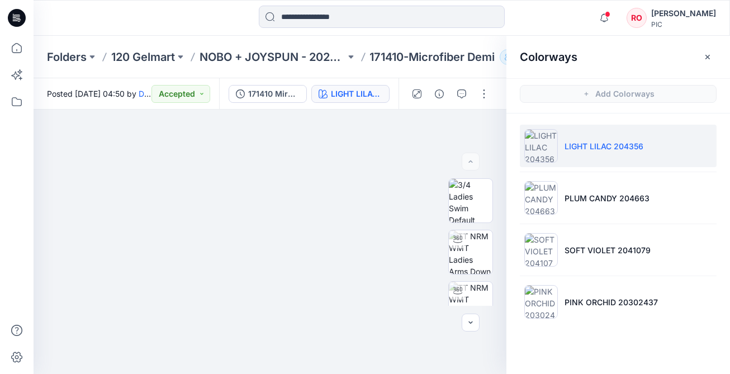
click at [565, 153] on li "LIGHT LILAC 204356" at bounding box center [618, 146] width 197 height 42
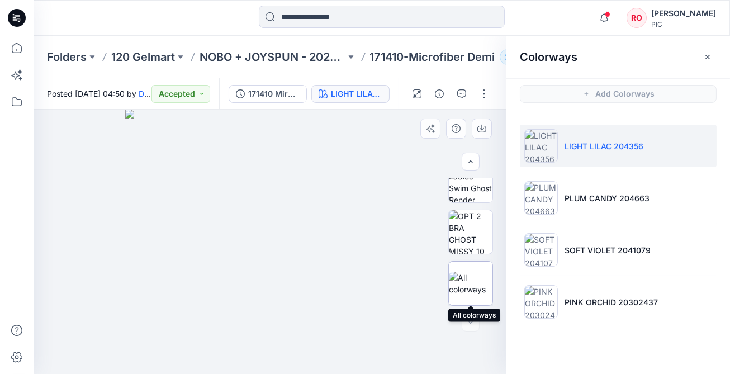
scroll to position [432, 0]
click at [466, 239] on img at bounding box center [471, 232] width 44 height 44
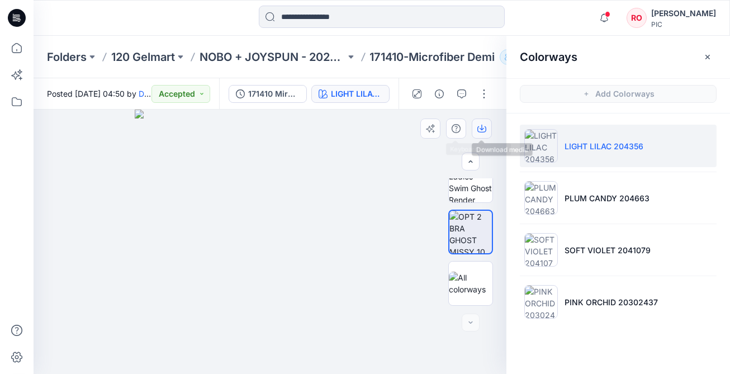
click at [484, 124] on icon "button" at bounding box center [482, 128] width 9 height 9
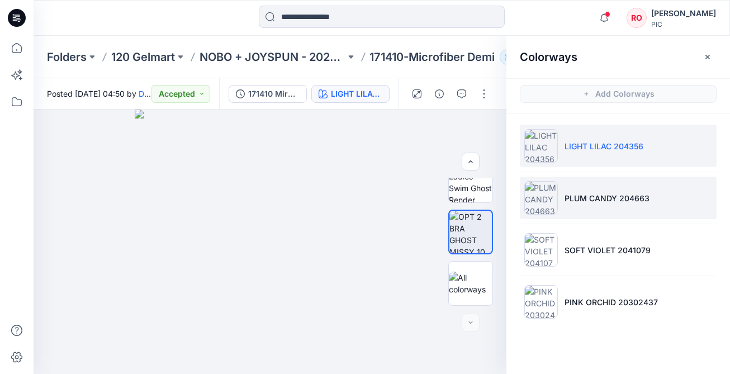
click at [560, 213] on li "PLUM CANDY 204663" at bounding box center [618, 198] width 197 height 42
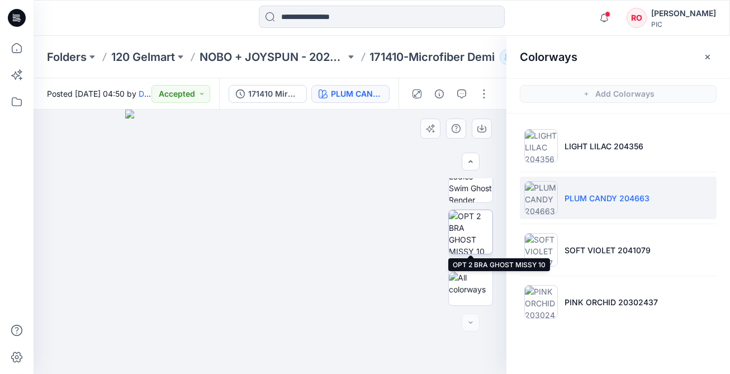
scroll to position [0, 0]
click at [470, 235] on img at bounding box center [471, 232] width 44 height 44
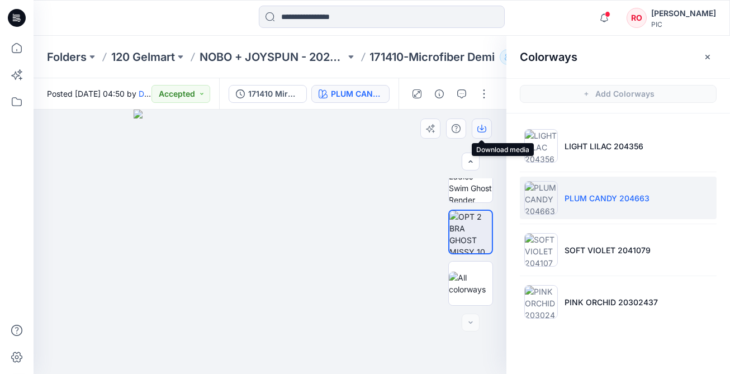
click at [485, 131] on icon "button" at bounding box center [482, 129] width 9 height 6
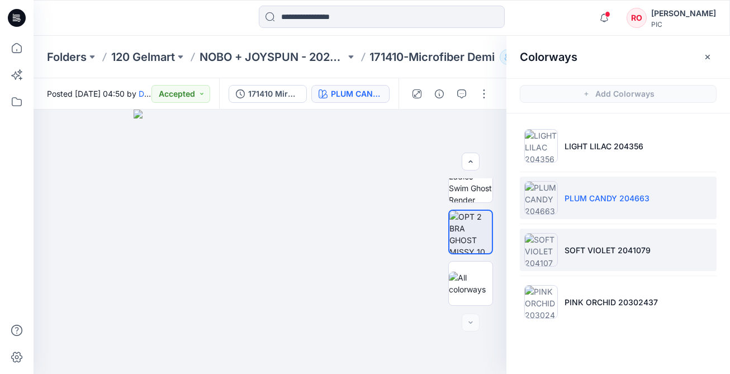
click at [593, 263] on li "SOFT VIOLET 2041079" at bounding box center [618, 250] width 197 height 42
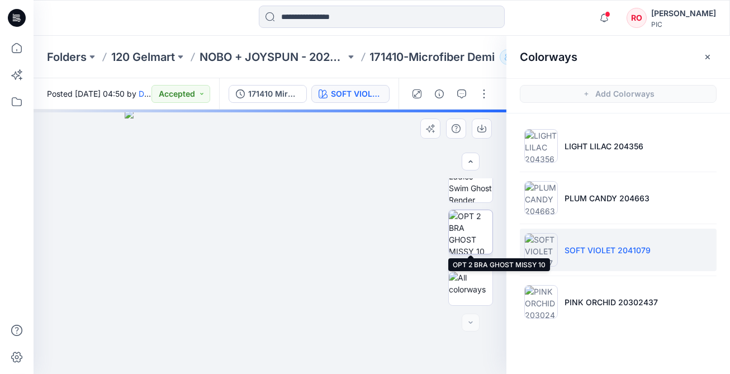
click at [481, 238] on img at bounding box center [471, 232] width 44 height 44
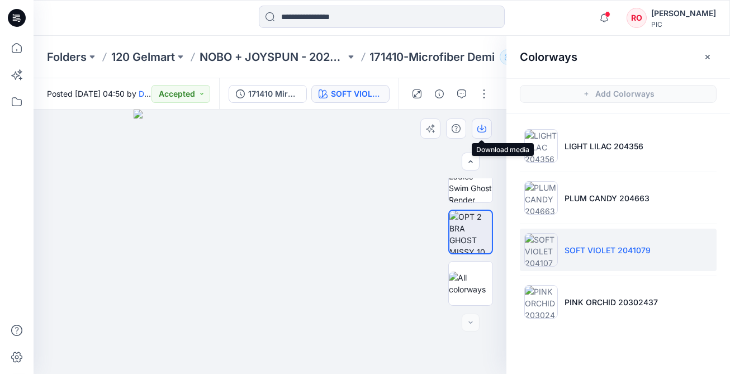
click at [481, 132] on icon "button" at bounding box center [482, 129] width 9 height 6
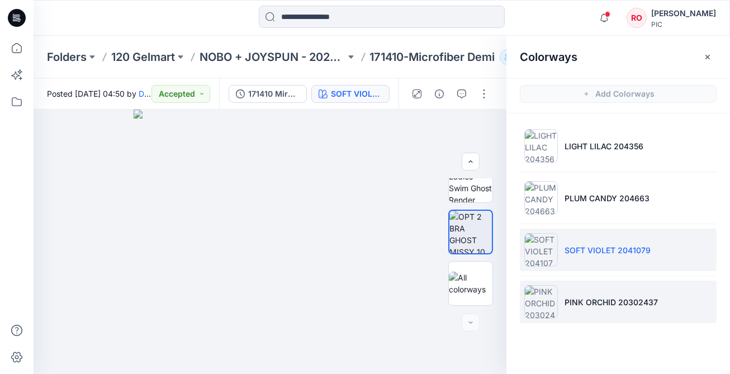
click at [556, 287] on img at bounding box center [542, 302] width 34 height 34
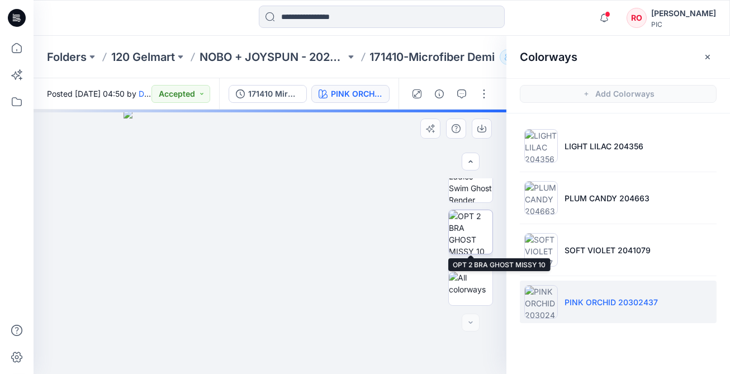
click at [481, 238] on img at bounding box center [471, 232] width 44 height 44
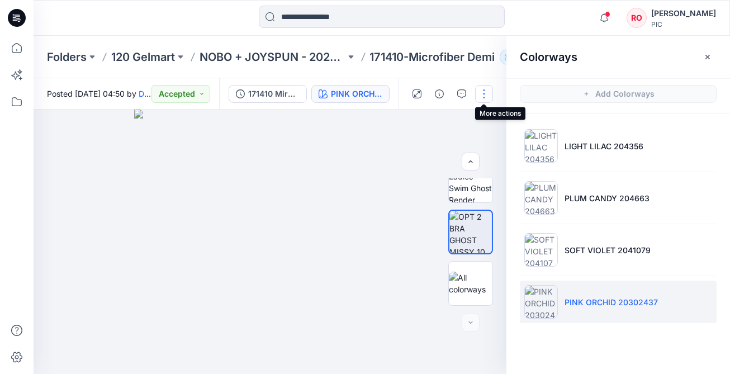
click at [479, 97] on button "button" at bounding box center [484, 94] width 18 height 18
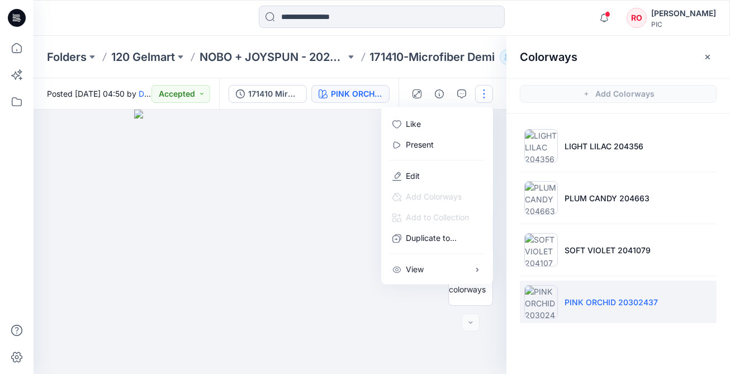
click at [465, 73] on div "Folders 120 Gelmart NOBO + JOYSPUN - 20250912_120_GC 171410-Microfiber Demi 10" at bounding box center [382, 57] width 697 height 42
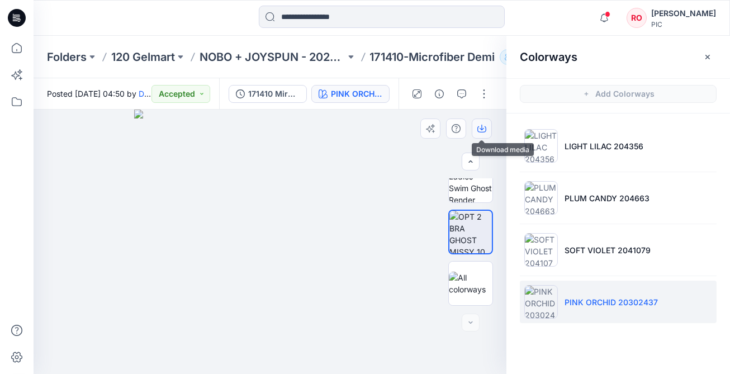
click at [489, 130] on button "button" at bounding box center [482, 129] width 20 height 20
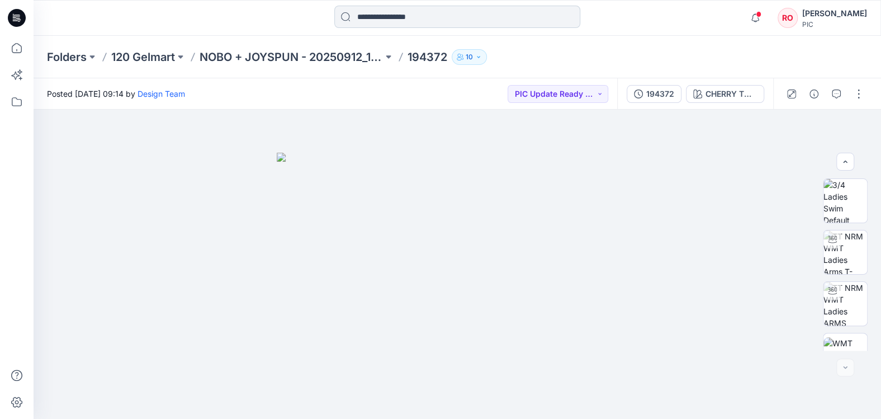
scroll to position [284, 0]
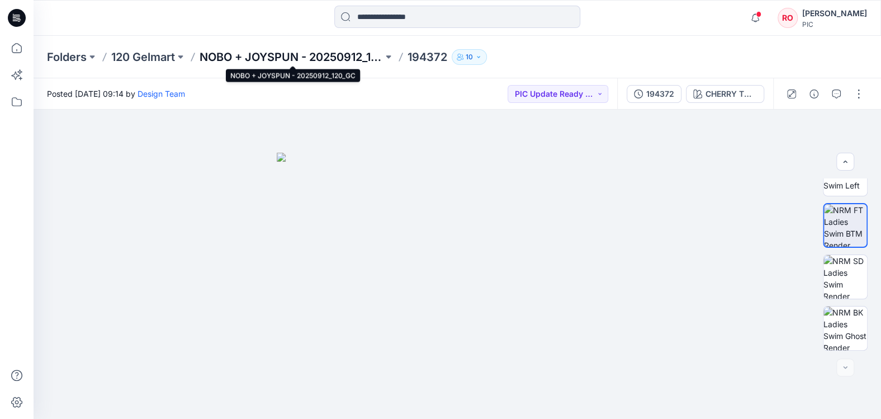
click at [344, 59] on p "NOBO + JOYSPUN - 20250912_120_GC" at bounding box center [291, 57] width 183 height 16
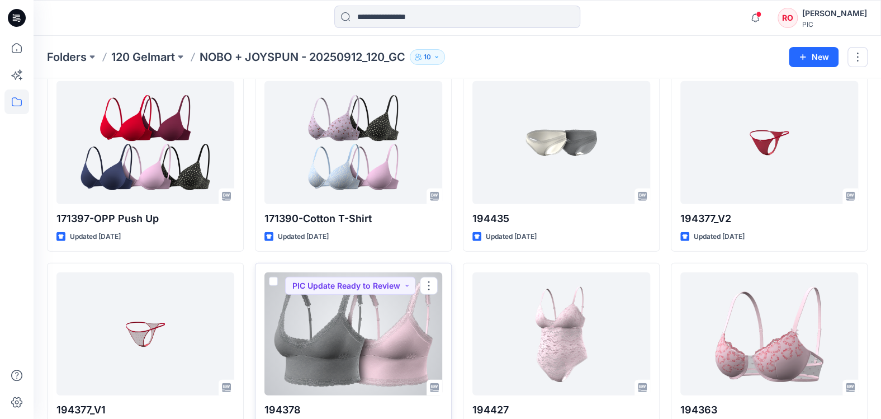
scroll to position [1733, 0]
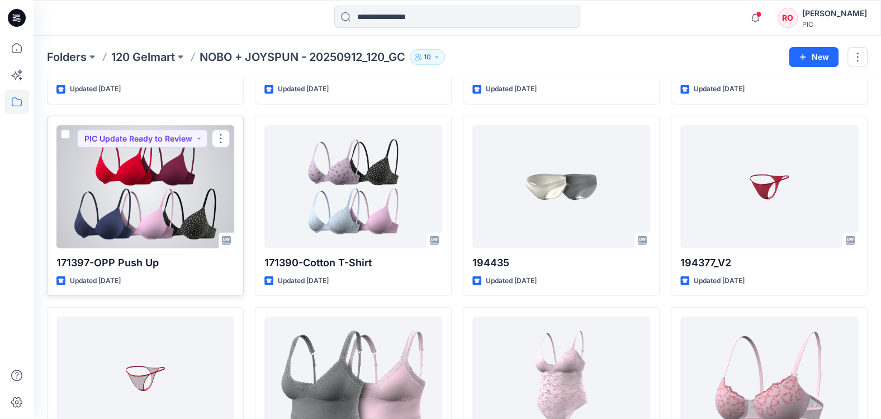
click at [155, 206] on div at bounding box center [145, 186] width 178 height 123
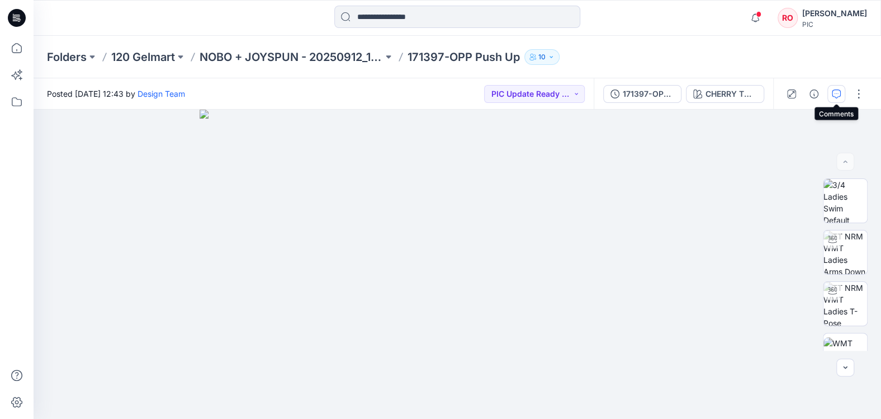
click at [829, 96] on button "button" at bounding box center [837, 94] width 18 height 18
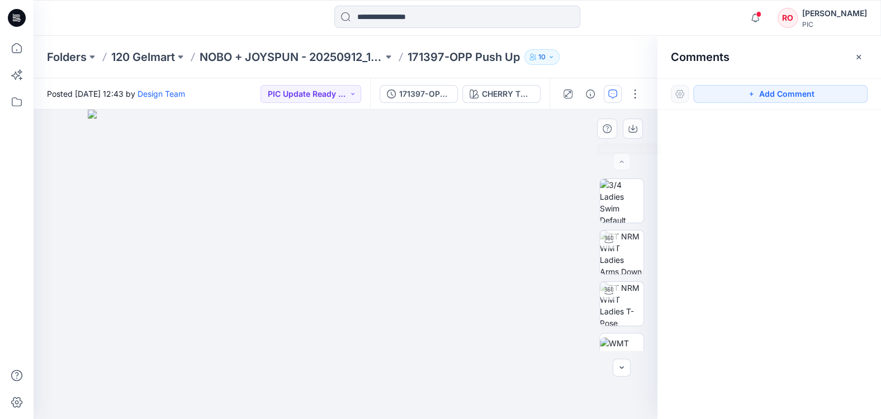
click at [588, 135] on img at bounding box center [345, 264] width 515 height 309
click at [495, 90] on div "CHERRY TOMATO 2031115" at bounding box center [507, 94] width 51 height 12
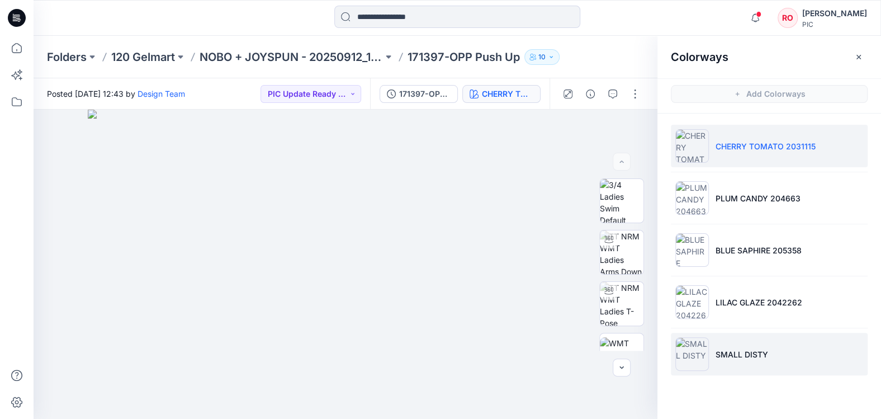
click at [720, 363] on li "SMALL DISTY" at bounding box center [769, 354] width 197 height 42
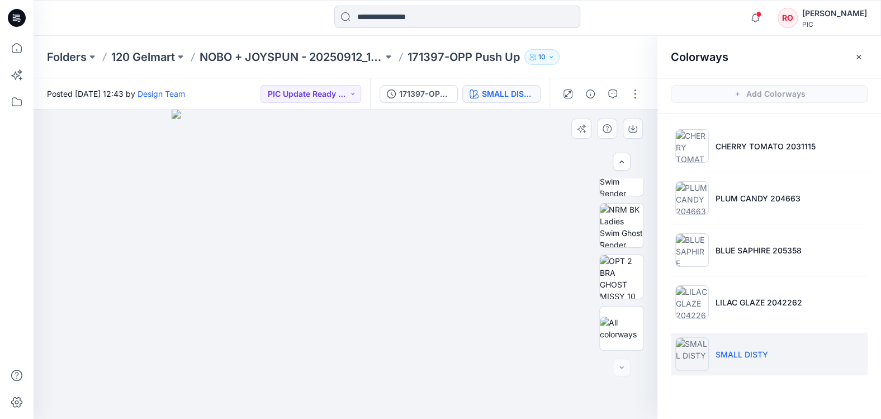
scroll to position [388, 0]
click at [619, 277] on img at bounding box center [622, 277] width 44 height 44
click at [477, 221] on img at bounding box center [345, 264] width 323 height 309
click at [607, 93] on button "button" at bounding box center [613, 94] width 18 height 18
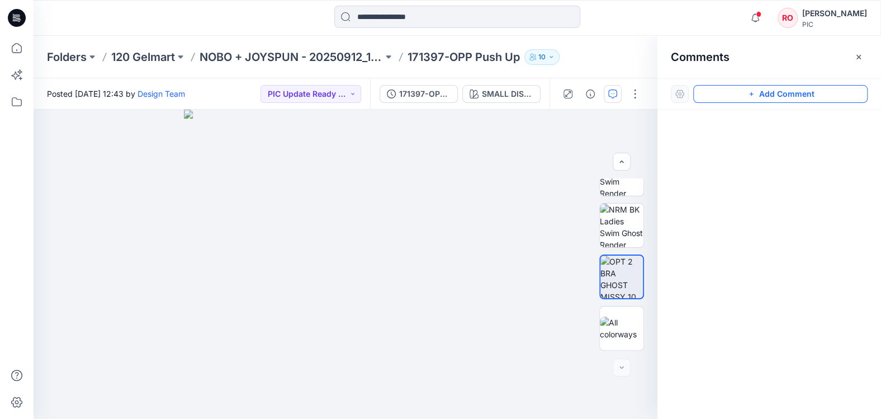
click at [717, 88] on button "Add Comment" at bounding box center [780, 94] width 174 height 18
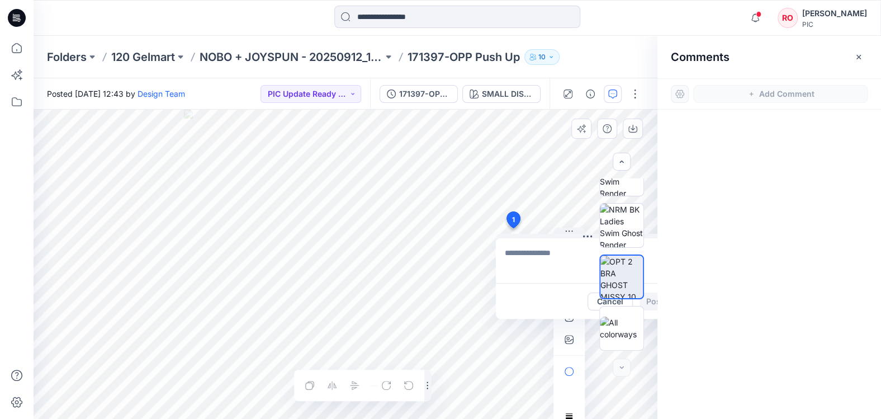
click at [513, 228] on div "1 Cancel Post Layer 1" at bounding box center [346, 264] width 624 height 309
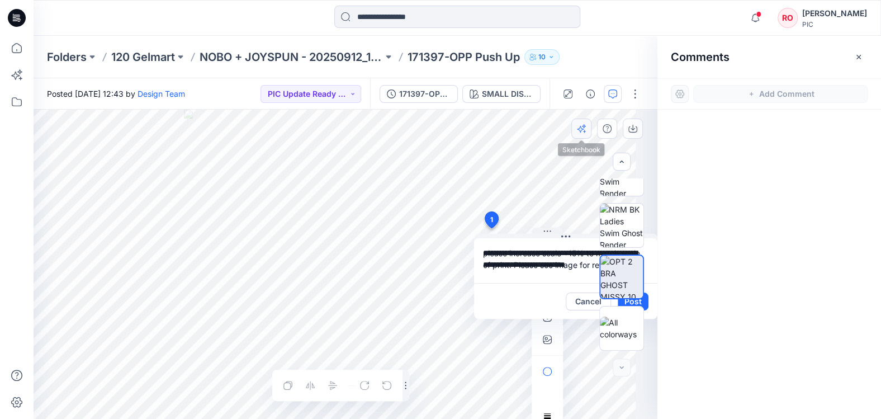
scroll to position [0, 0]
type textarea "**********"
click at [549, 338] on icon "button" at bounding box center [547, 339] width 9 height 9
type input"] "**********"
drag, startPoint x: 530, startPoint y: 242, endPoint x: 505, endPoint y: 242, distance: 25.2
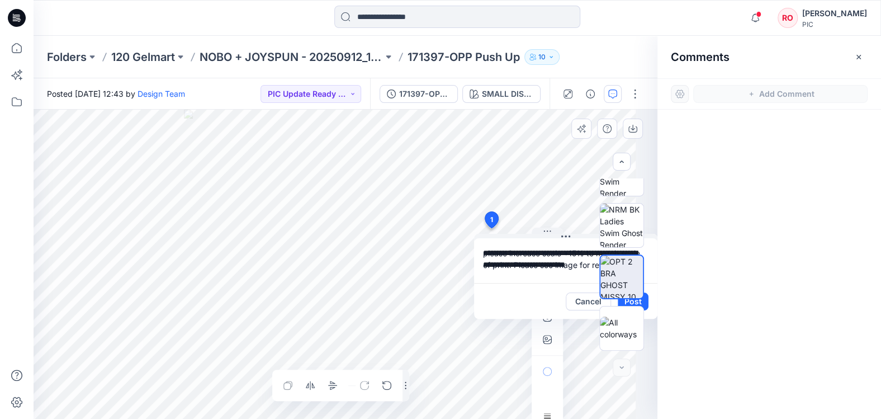
click at [505, 242] on textarea "**********" at bounding box center [565, 260] width 183 height 45
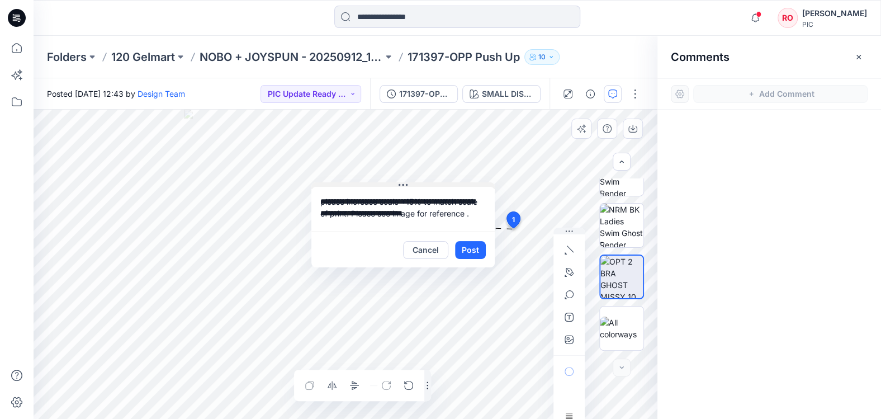
drag, startPoint x: 564, startPoint y: 235, endPoint x: 379, endPoint y: 183, distance: 191.6
click at [448, 209] on textarea "**********" at bounding box center [402, 209] width 183 height 45
click at [415, 201] on textarea "**********" at bounding box center [402, 209] width 183 height 45
click at [413, 201] on textarea "**********" at bounding box center [402, 209] width 183 height 45
drag, startPoint x: 414, startPoint y: 201, endPoint x: 406, endPoint y: 201, distance: 7.8
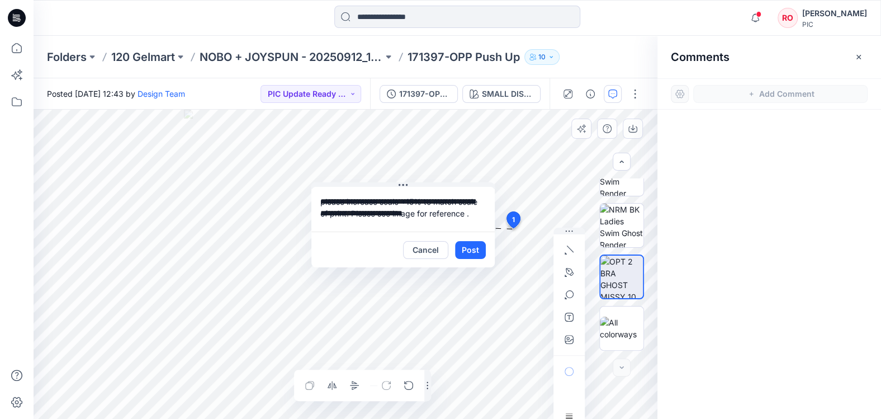
click at [406, 201] on textarea "**********" at bounding box center [402, 209] width 183 height 45
type textarea "**********"
click at [467, 247] on button "Post" at bounding box center [470, 250] width 31 height 18
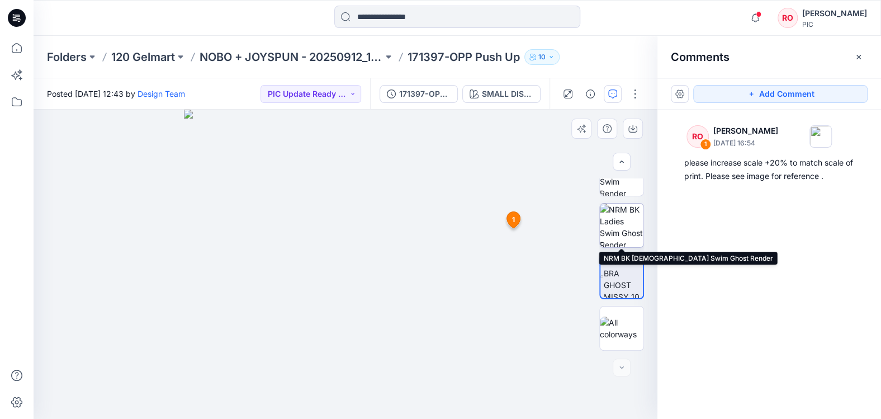
click at [606, 221] on img at bounding box center [622, 226] width 44 height 44
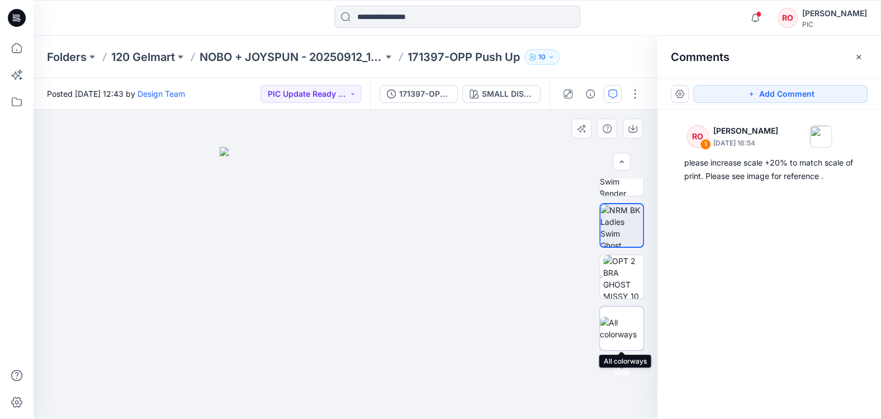
click at [610, 313] on div at bounding box center [621, 328] width 45 height 45
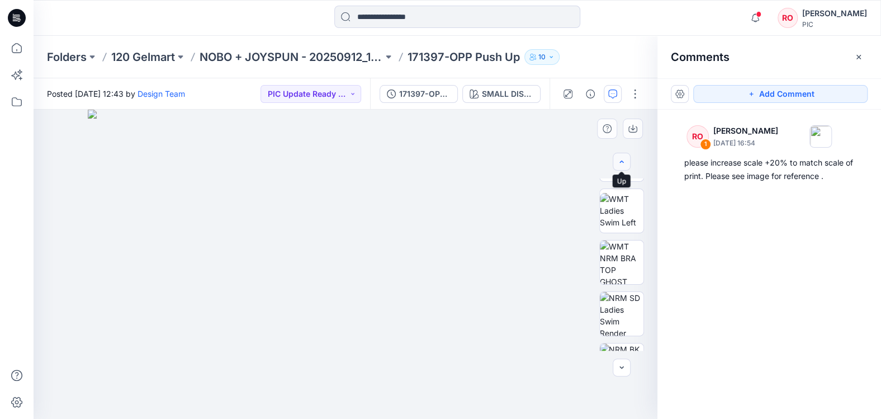
click at [622, 166] on icon "button" at bounding box center [621, 161] width 9 height 9
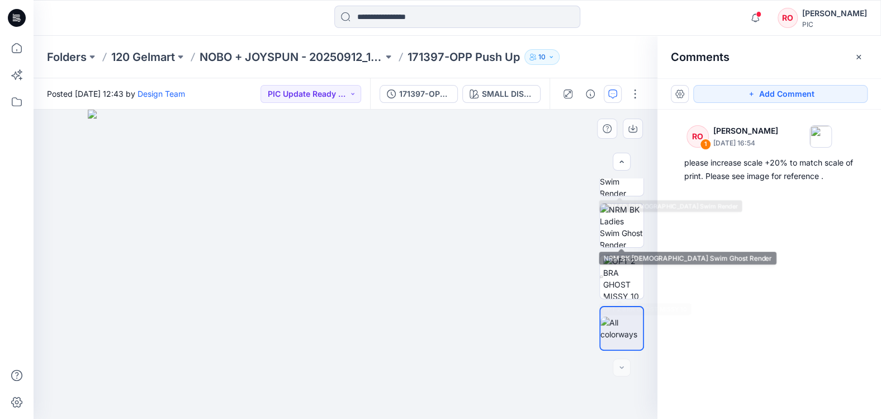
scroll to position [388, 0]
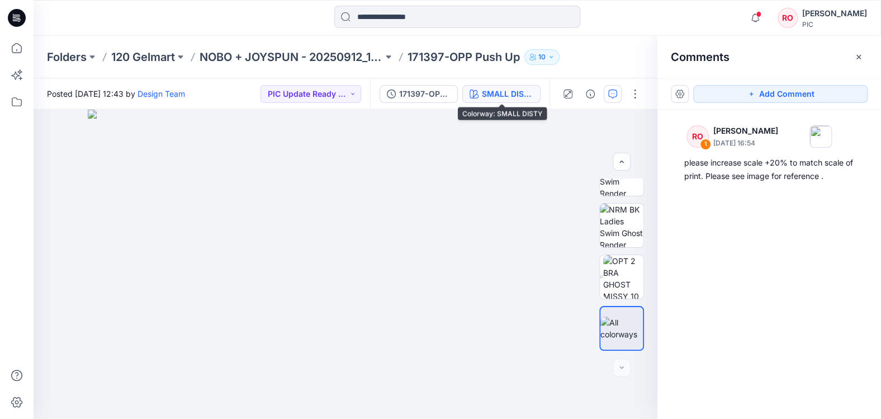
click at [490, 89] on div "SMALL DISTY" at bounding box center [507, 94] width 51 height 12
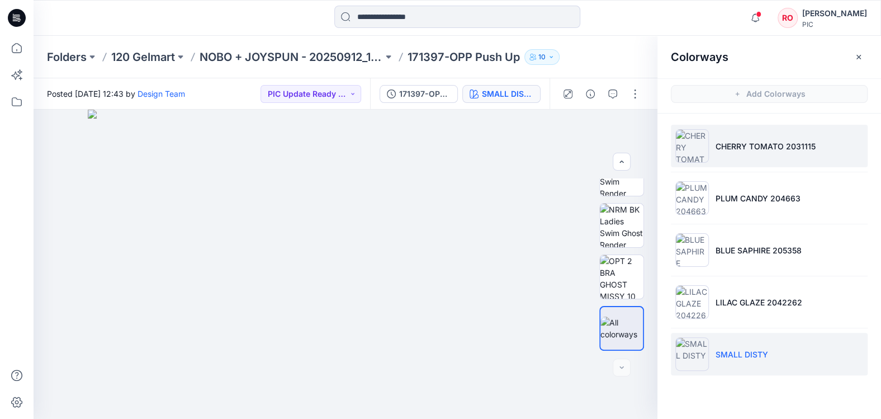
click at [714, 140] on li "CHERRY TOMATO 2031115" at bounding box center [769, 146] width 197 height 42
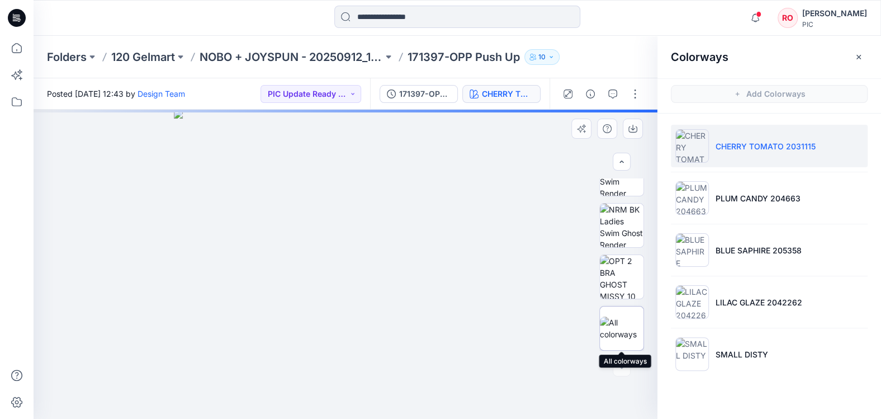
scroll to position [0, 0]
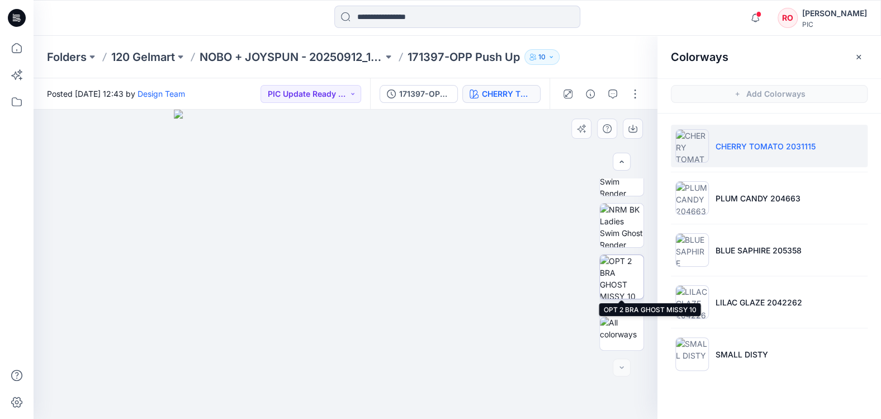
click at [625, 281] on img at bounding box center [622, 277] width 44 height 44
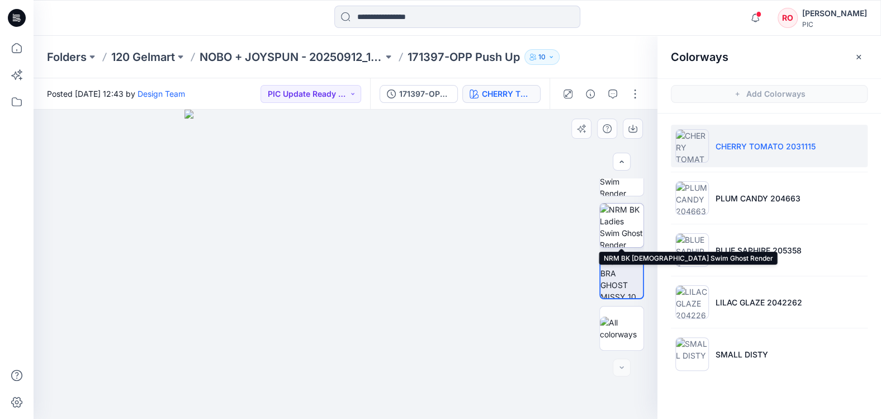
click at [617, 211] on img at bounding box center [622, 226] width 44 height 44
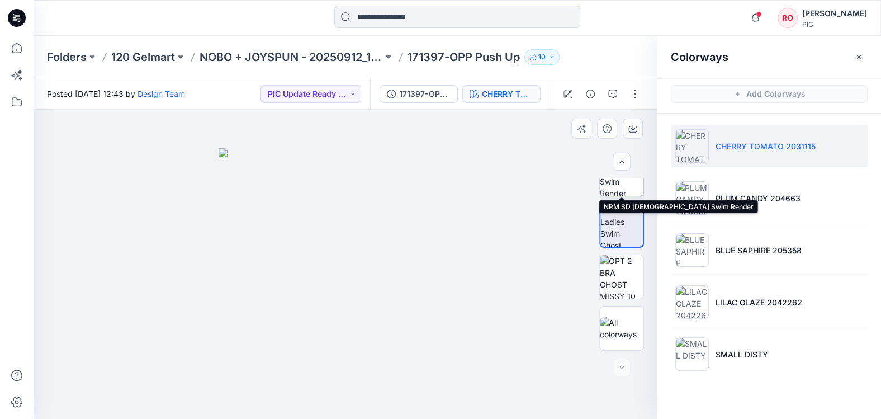
click at [616, 189] on img at bounding box center [622, 174] width 44 height 44
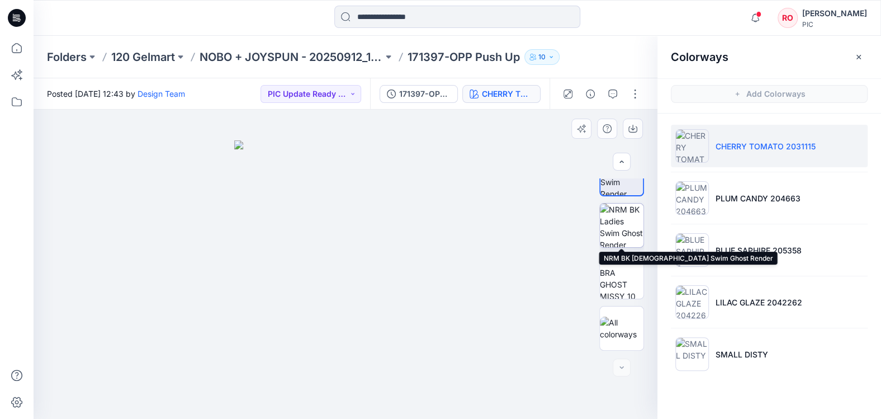
click at [627, 223] on img at bounding box center [622, 226] width 44 height 44
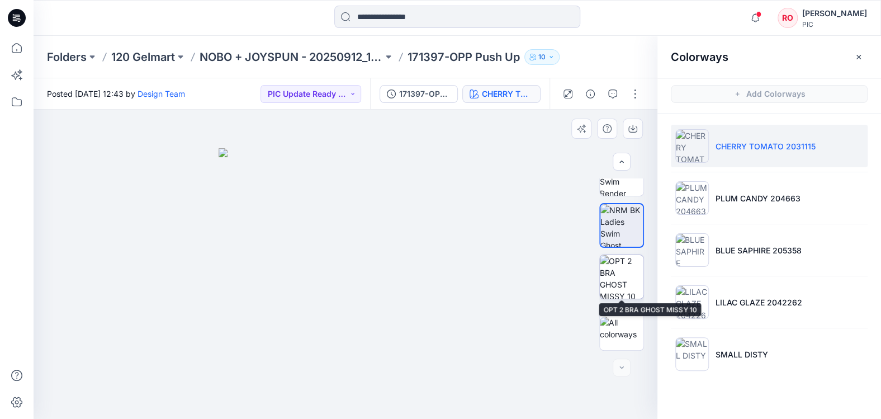
click at [622, 269] on img at bounding box center [622, 277] width 44 height 44
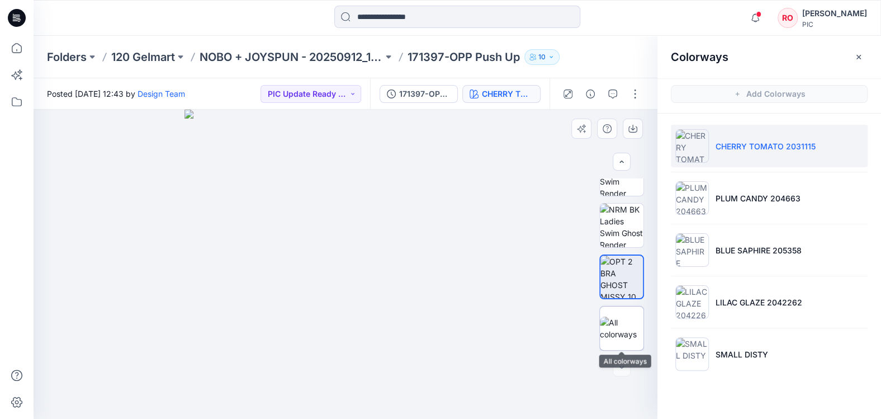
click at [621, 331] on img at bounding box center [622, 327] width 44 height 23
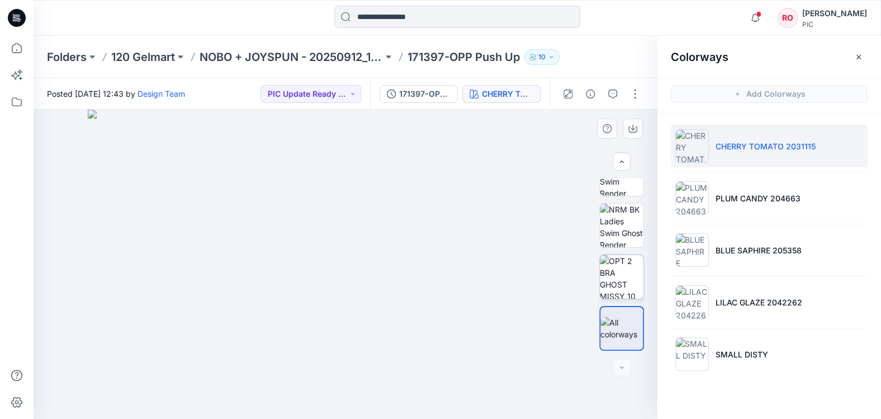
click at [618, 291] on img at bounding box center [622, 277] width 44 height 44
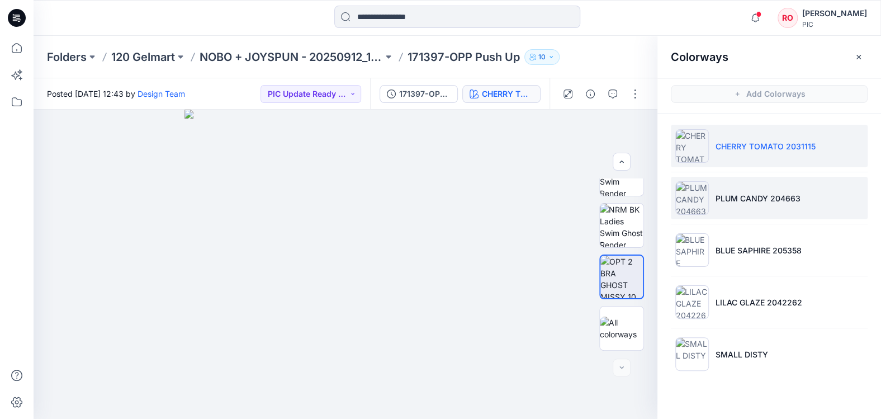
click at [694, 194] on img at bounding box center [692, 198] width 34 height 34
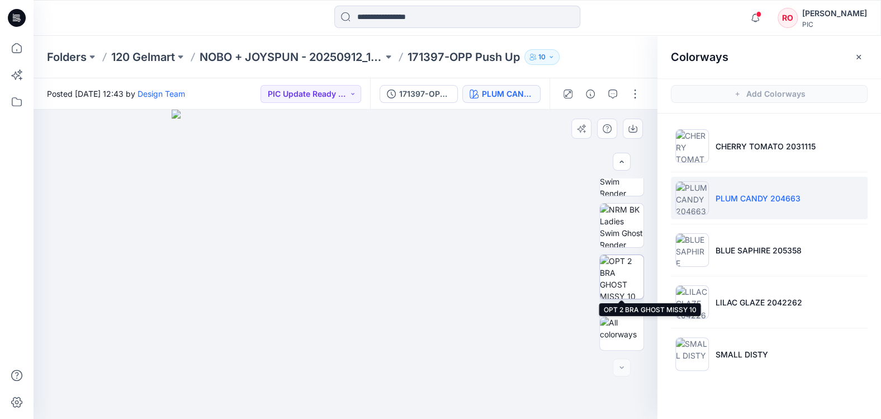
click at [607, 266] on img at bounding box center [622, 277] width 44 height 44
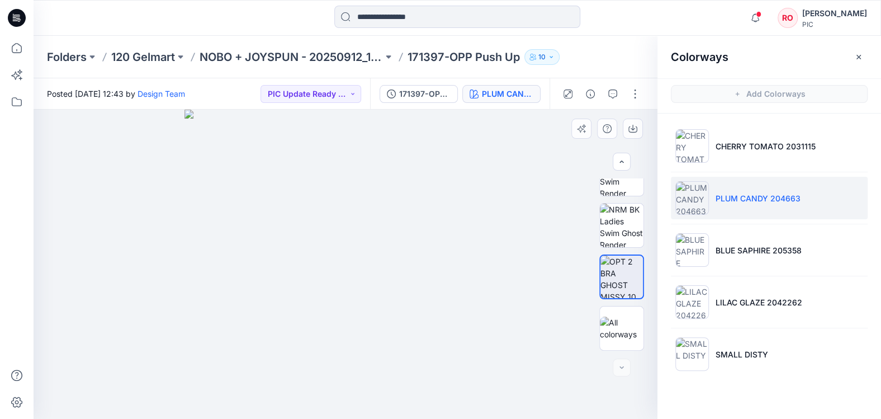
click at [203, 167] on img at bounding box center [346, 264] width 323 height 309
drag, startPoint x: 222, startPoint y: 167, endPoint x: 476, endPoint y: 197, distance: 256.2
click at [477, 197] on img at bounding box center [438, 164] width 809 height 508
drag, startPoint x: 348, startPoint y: 186, endPoint x: 377, endPoint y: 216, distance: 41.9
click at [380, 222] on img at bounding box center [437, 184] width 809 height 470
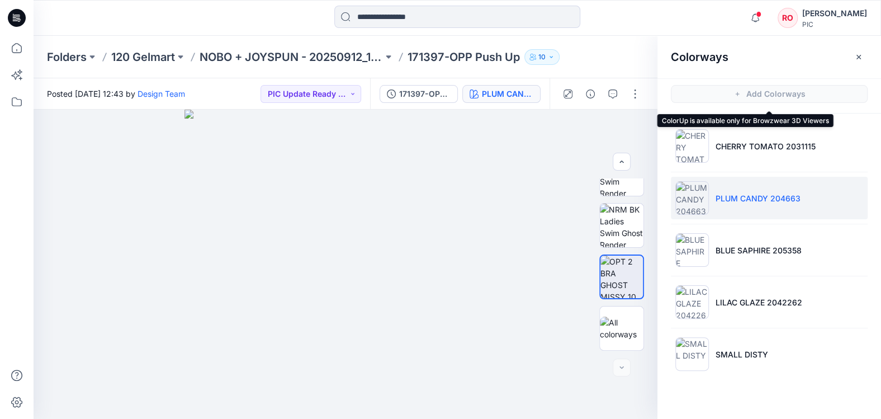
click at [745, 101] on span "Add Colorways" at bounding box center [770, 93] width 224 height 31
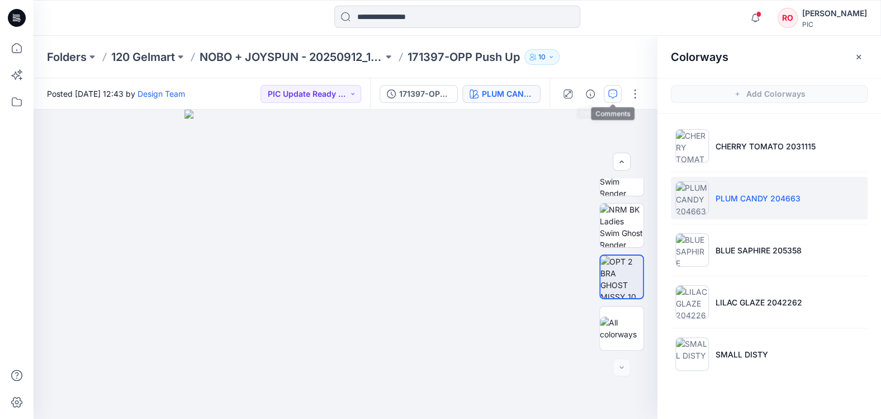
click at [611, 89] on icon "button" at bounding box center [612, 93] width 9 height 9
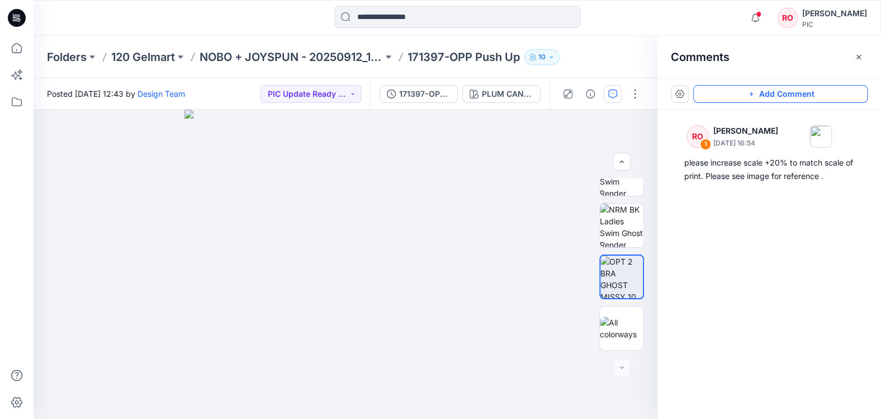
click at [750, 88] on button "Add Comment" at bounding box center [780, 94] width 174 height 18
click at [190, 150] on div "2" at bounding box center [346, 264] width 624 height 309
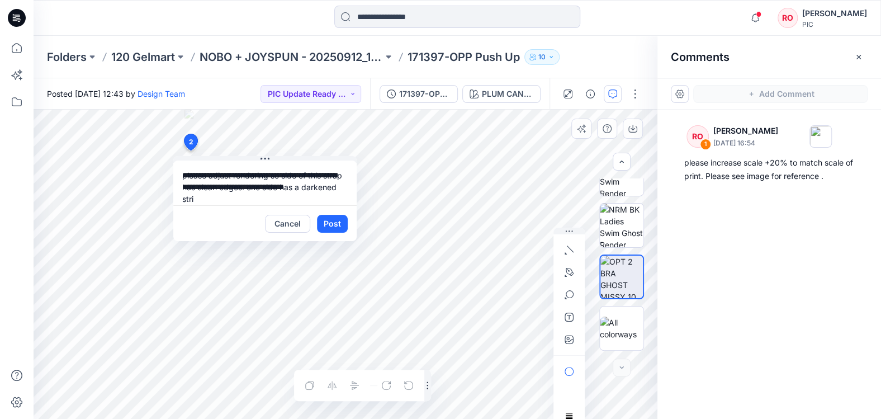
click at [274, 186] on textarea "**********" at bounding box center [264, 182] width 183 height 45
click at [229, 198] on textarea "**********" at bounding box center [264, 182] width 183 height 45
type textarea "**********"
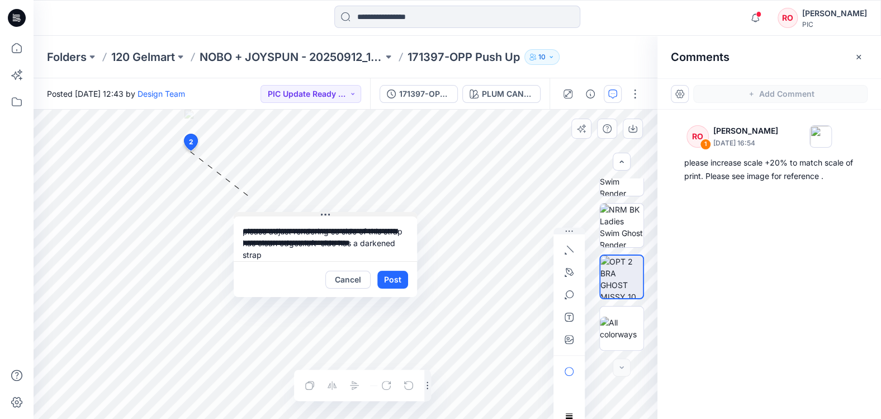
drag, startPoint x: 244, startPoint y: 157, endPoint x: 305, endPoint y: 209, distance: 80.1
click at [386, 276] on button "Post" at bounding box center [392, 276] width 31 height 18
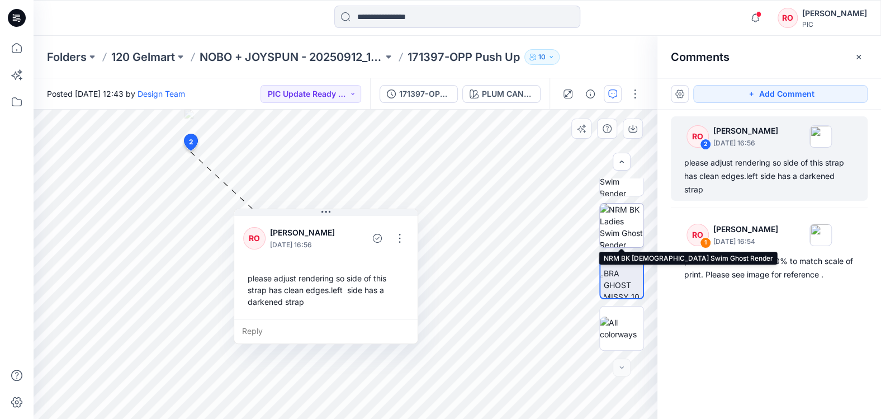
click at [617, 219] on img at bounding box center [622, 226] width 44 height 44
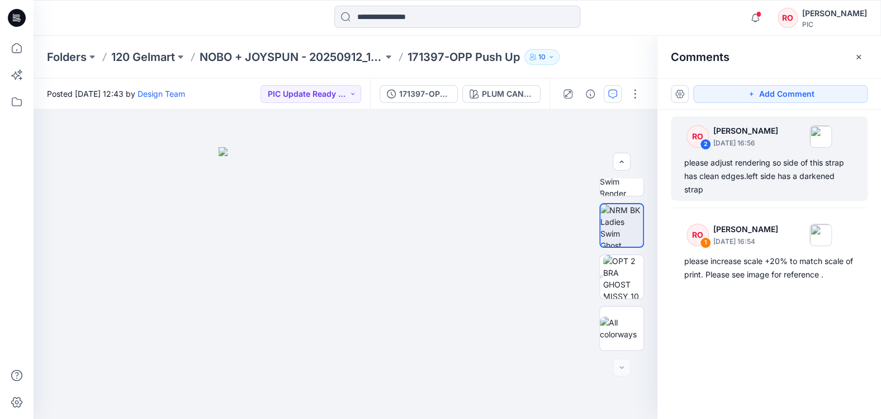
drag, startPoint x: 716, startPoint y: 89, endPoint x: 665, endPoint y: 105, distance: 53.1
click at [715, 89] on button "Add Comment" at bounding box center [780, 94] width 174 height 18
click at [313, 375] on div "3" at bounding box center [346, 264] width 624 height 309
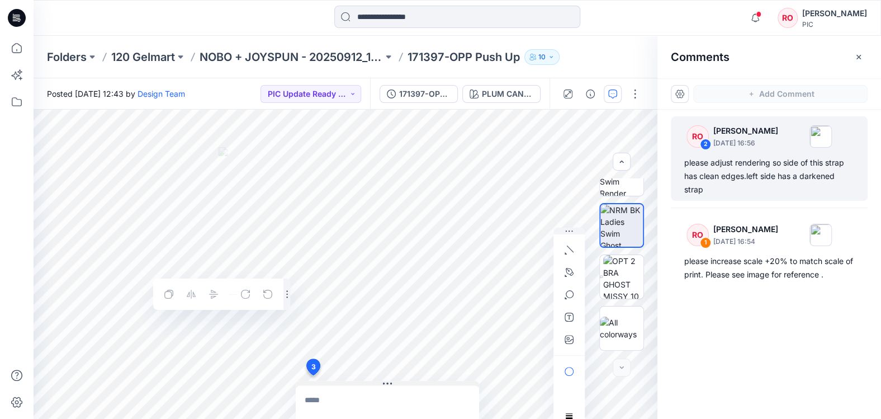
click at [349, 356] on div "3 Cancel Post Layer 1" at bounding box center [346, 264] width 624 height 309
click at [308, 367] on icon at bounding box center [313, 367] width 13 height 16
click at [615, 95] on icon "button" at bounding box center [612, 93] width 9 height 9
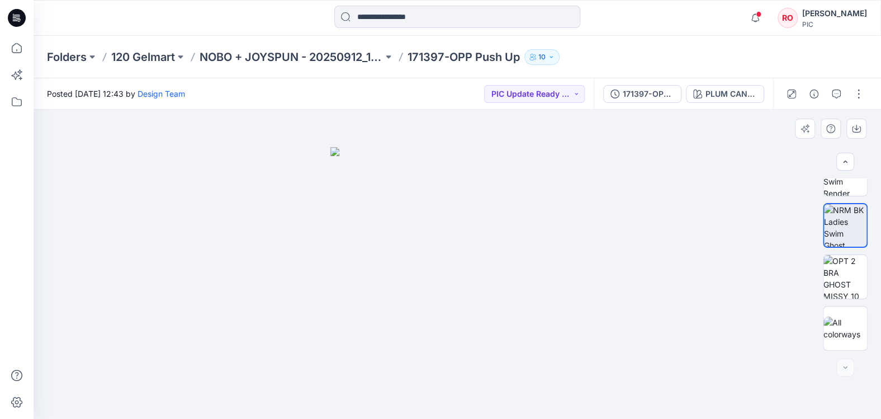
click at [480, 338] on img at bounding box center [457, 282] width 254 height 271
click at [848, 98] on div at bounding box center [824, 93] width 103 height 31
click at [840, 96] on icon "button" at bounding box center [836, 93] width 9 height 9
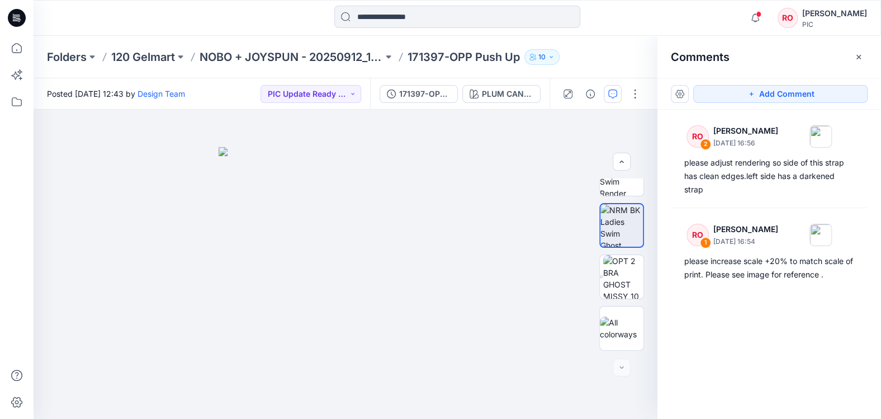
drag, startPoint x: 803, startPoint y: 92, endPoint x: 768, endPoint y: 111, distance: 39.5
click at [803, 92] on button "Add Comment" at bounding box center [780, 94] width 174 height 18
click at [369, 368] on div "3" at bounding box center [346, 264] width 624 height 309
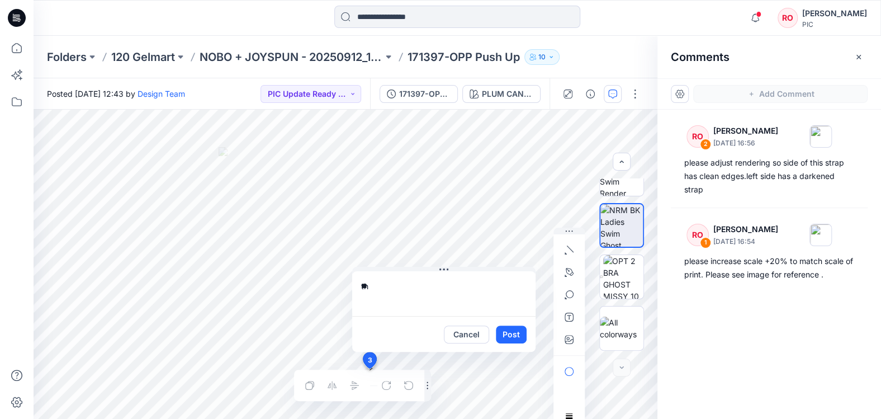
type textarea "*"
click at [301, 261] on div "**********" at bounding box center [346, 264] width 624 height 309
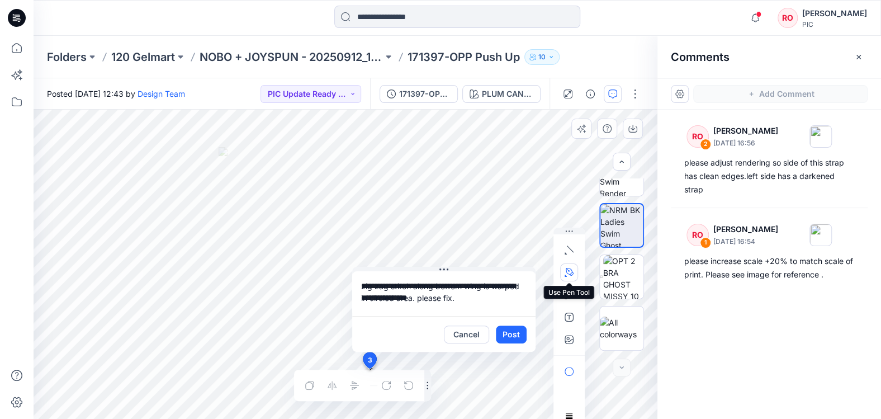
type textarea "**********"
click at [566, 271] on icon "button" at bounding box center [570, 272] width 8 height 8
drag, startPoint x: 512, startPoint y: 270, endPoint x: 492, endPoint y: 290, distance: 28.1
click at [511, 270] on icon "button" at bounding box center [508, 271] width 9 height 9
click at [508, 330] on button "Post" at bounding box center [511, 334] width 31 height 18
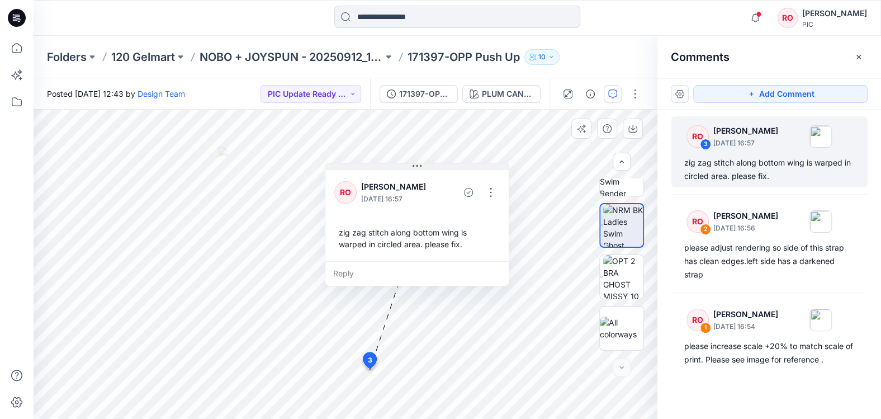
drag, startPoint x: 419, startPoint y: 265, endPoint x: 408, endPoint y: 169, distance: 96.3
click at [489, 192] on button "button" at bounding box center [489, 194] width 18 height 18
click at [479, 214] on p "Edit comment" at bounding box center [491, 220] width 50 height 12
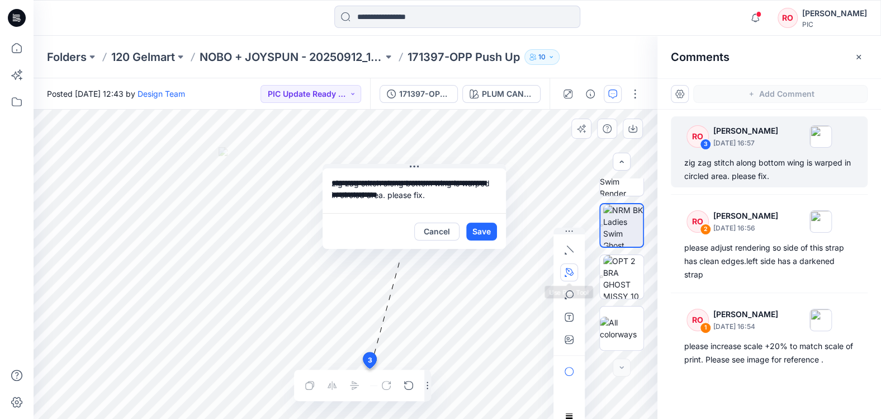
click at [560, 264] on div at bounding box center [569, 294] width 18 height 107
click at [565, 268] on icon "button" at bounding box center [569, 272] width 9 height 9
click at [504, 273] on icon "button" at bounding box center [508, 271] width 9 height 9
click at [367, 381] on div "Layer 1" at bounding box center [346, 264] width 624 height 309
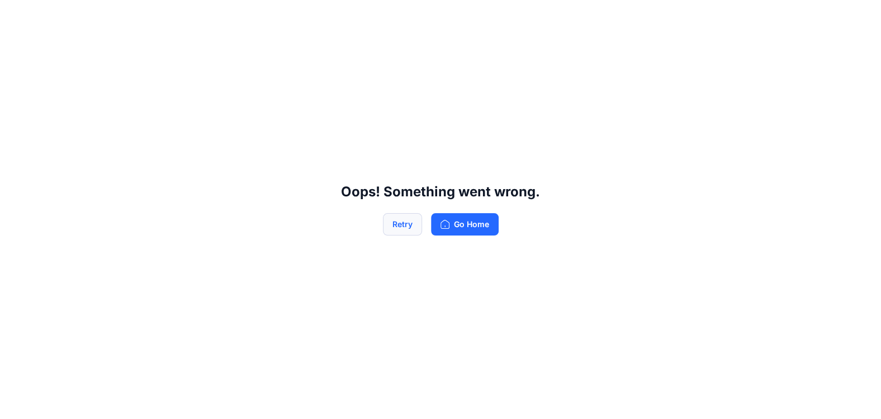
click at [403, 224] on button "Retry" at bounding box center [402, 224] width 39 height 22
click at [407, 222] on button "Retry" at bounding box center [402, 224] width 39 height 22
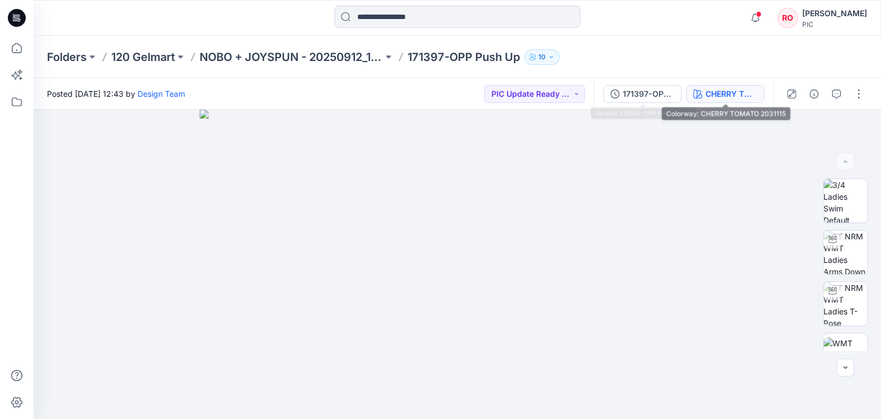
click at [708, 93] on div "CHERRY TOMATO 2031115" at bounding box center [731, 94] width 51 height 12
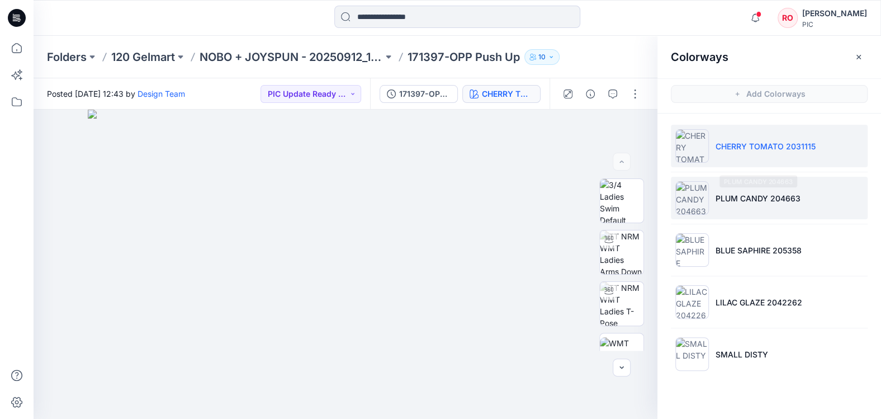
click at [720, 187] on li "PLUM CANDY 204663" at bounding box center [769, 198] width 197 height 42
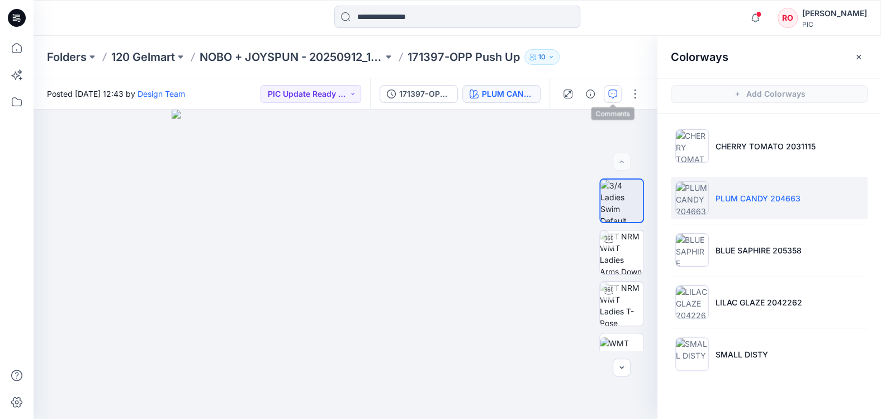
click at [615, 96] on icon "button" at bounding box center [612, 93] width 9 height 9
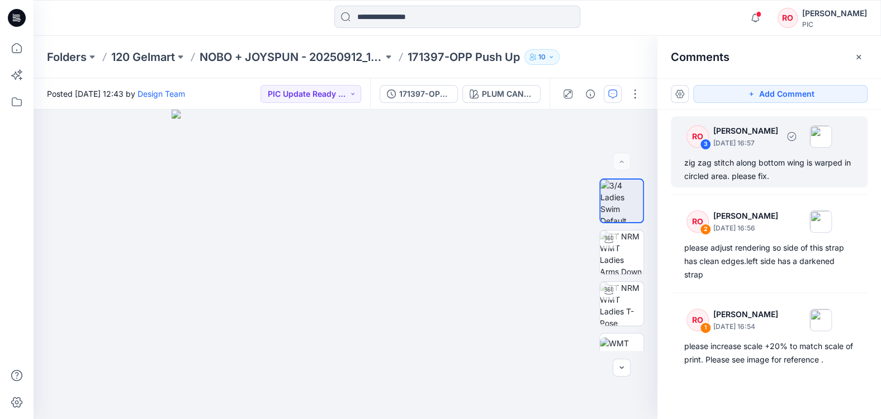
click at [723, 181] on div "zig zag stitch along bottom wing is warped in circled area. please fix." at bounding box center [769, 169] width 170 height 27
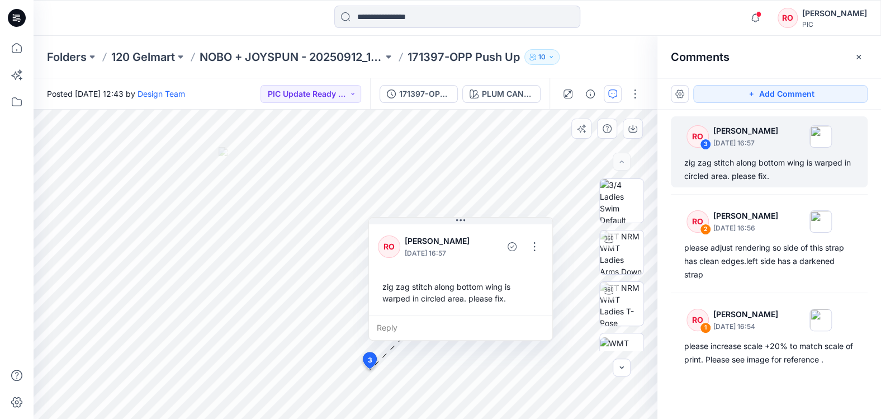
drag, startPoint x: 394, startPoint y: 272, endPoint x: 412, endPoint y: 224, distance: 51.1
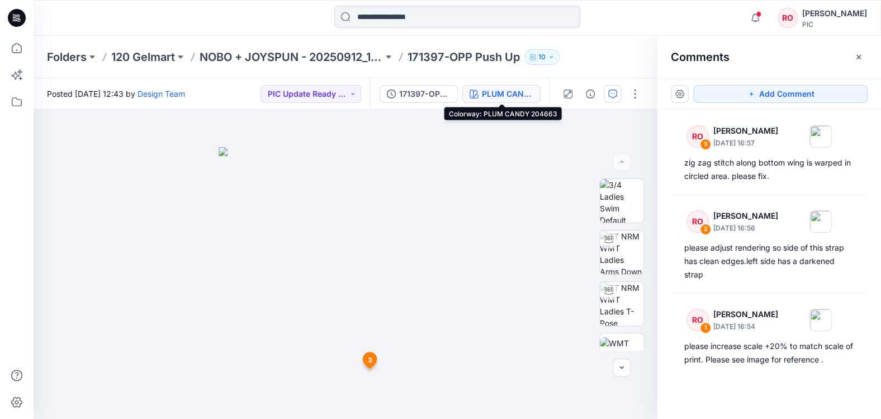
click at [526, 98] on div "PLUM CANDY 204663" at bounding box center [507, 94] width 51 height 12
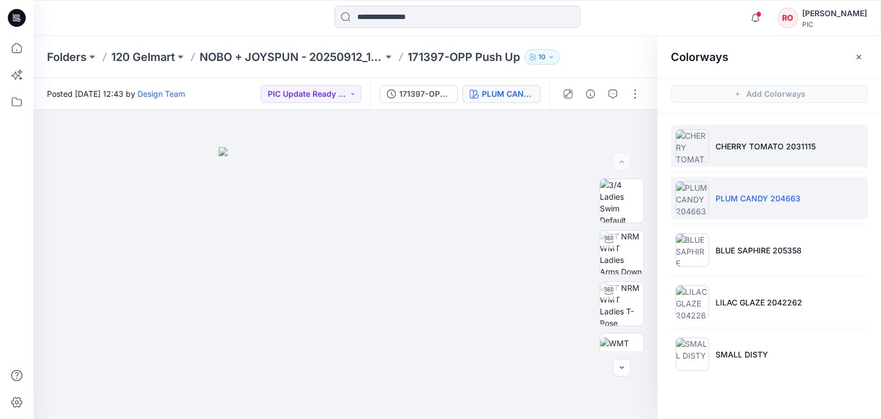
click at [725, 152] on p "CHERRY TOMATO 2031115" at bounding box center [766, 146] width 100 height 12
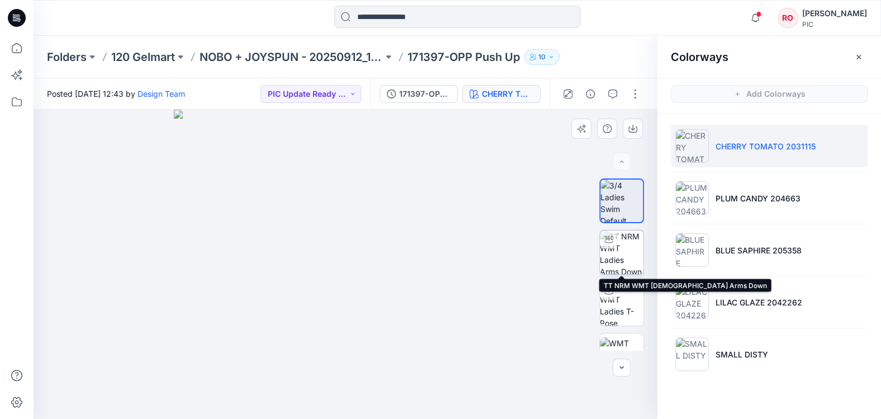
click at [629, 247] on img at bounding box center [622, 252] width 44 height 44
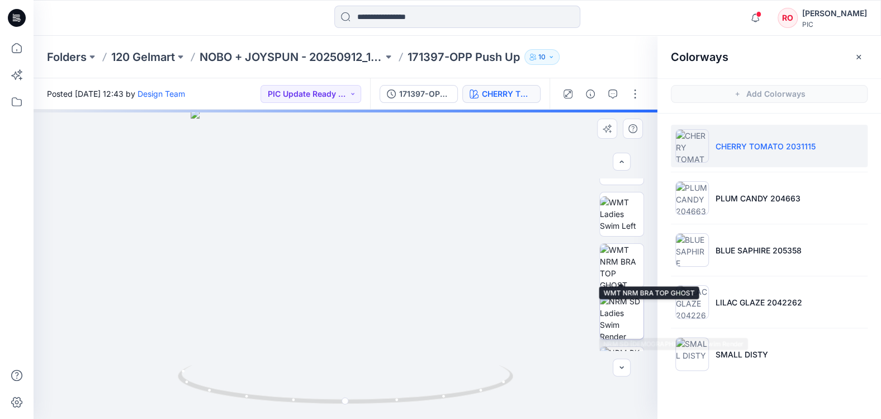
scroll to position [249, 0]
click at [613, 268] on img at bounding box center [622, 260] width 44 height 44
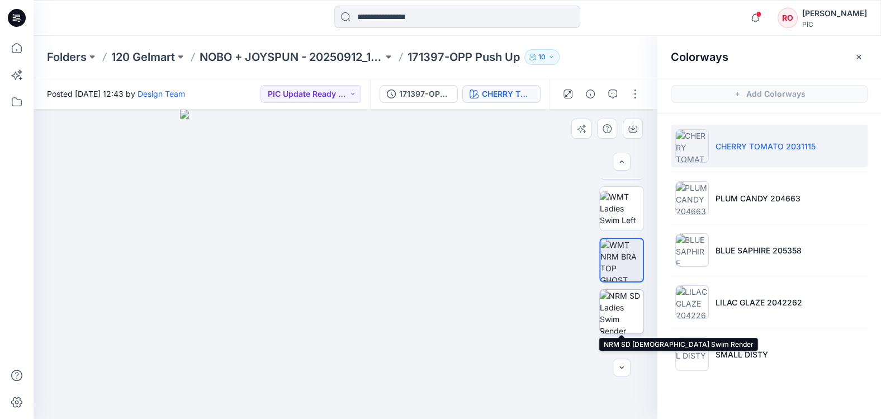
click at [618, 313] on img at bounding box center [622, 312] width 44 height 44
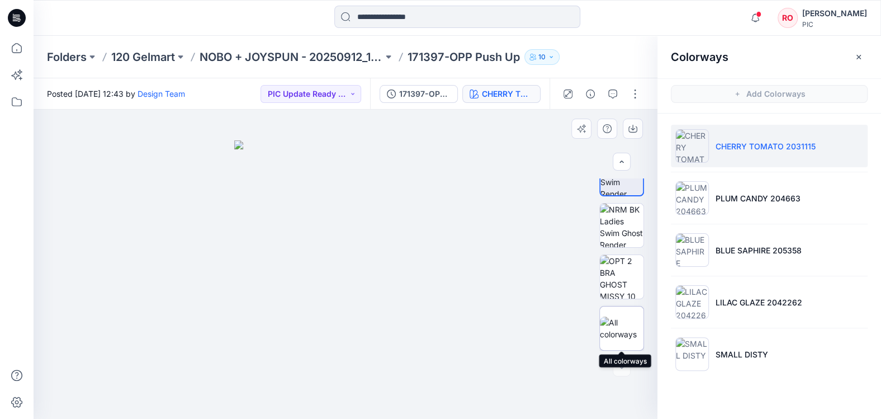
scroll to position [388, 0]
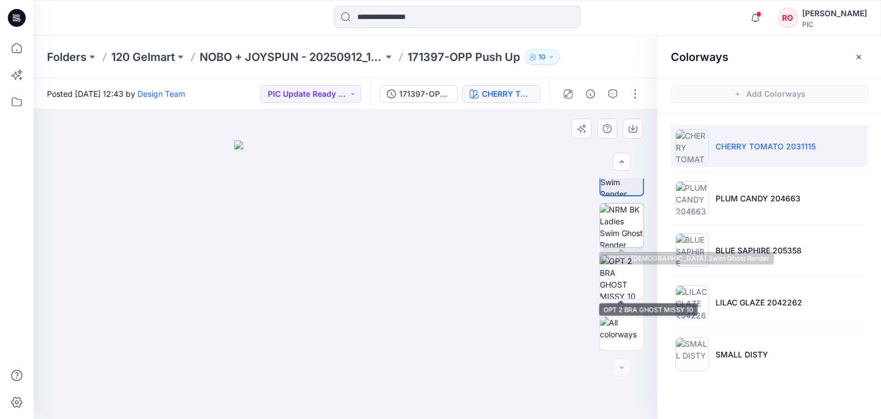
click at [613, 230] on img at bounding box center [622, 226] width 44 height 44
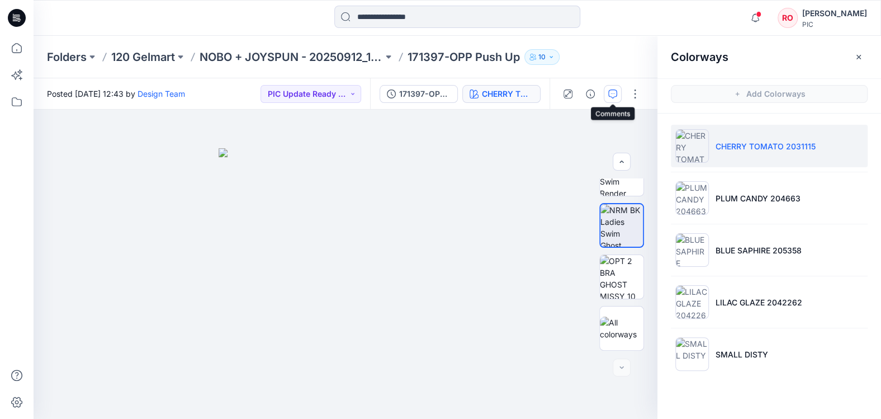
click at [616, 92] on icon "button" at bounding box center [612, 93] width 9 height 9
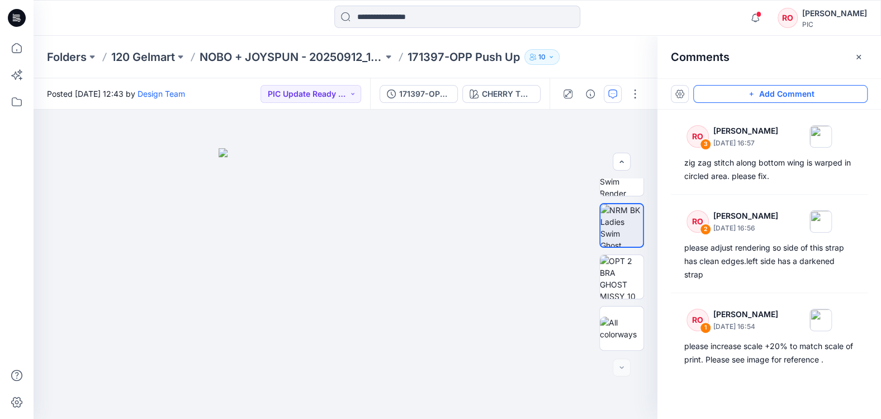
click at [712, 93] on button "Add Comment" at bounding box center [780, 94] width 174 height 18
click at [362, 360] on div "4" at bounding box center [346, 264] width 624 height 309
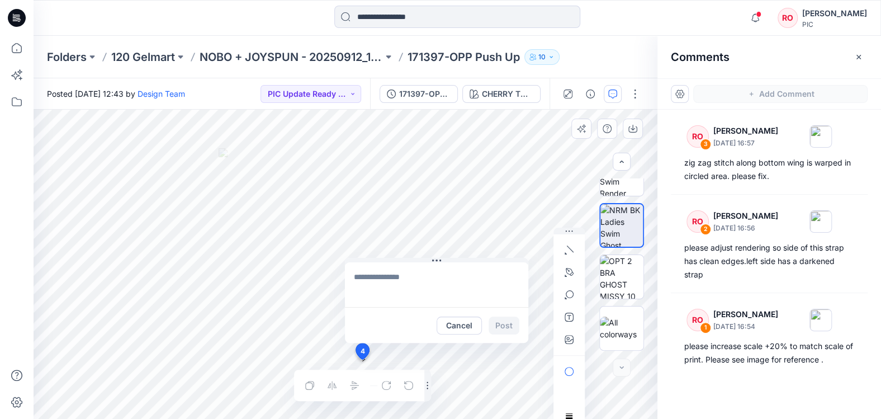
type textarea "**********"
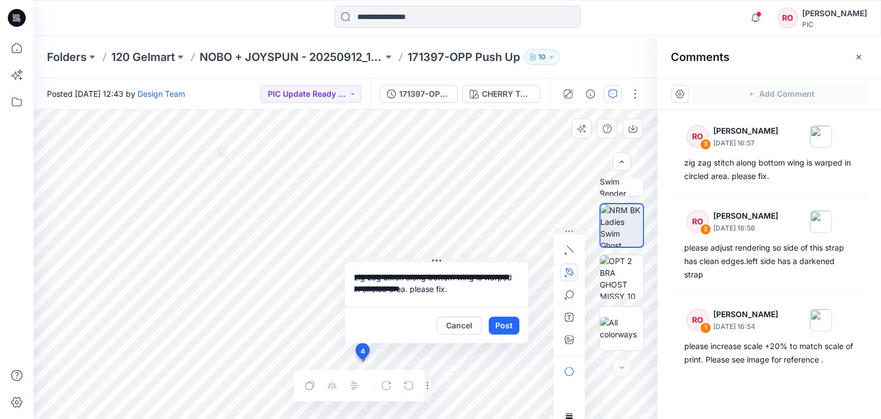
click at [569, 268] on icon "button" at bounding box center [570, 272] width 8 height 8
click at [503, 270] on button "button" at bounding box center [509, 272] width 18 height 18
click at [501, 325] on button "Post" at bounding box center [504, 325] width 31 height 18
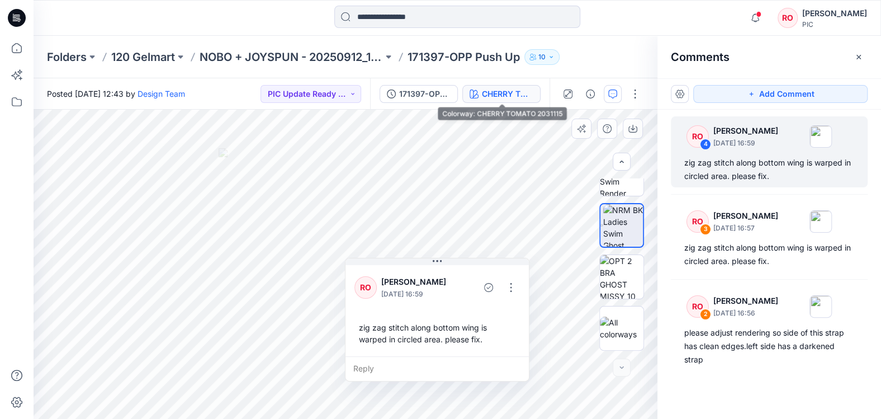
click at [492, 93] on div "CHERRY TOMATO 2031115" at bounding box center [507, 94] width 51 height 12
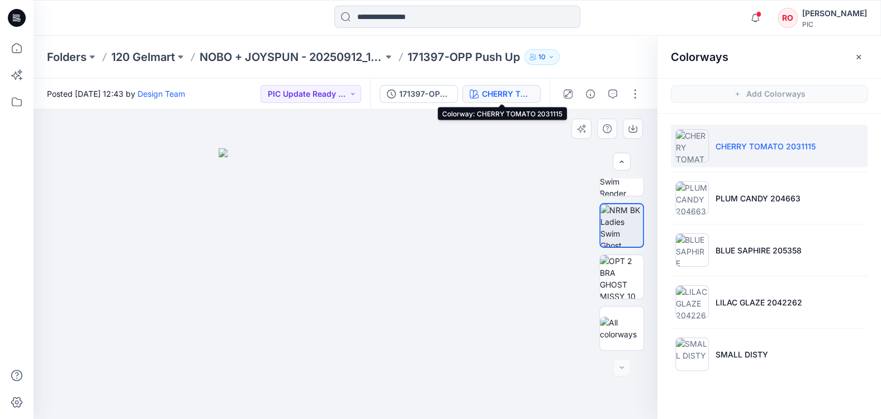
click at [491, 93] on div "CHERRY TOMATO 2031115" at bounding box center [507, 94] width 51 height 12
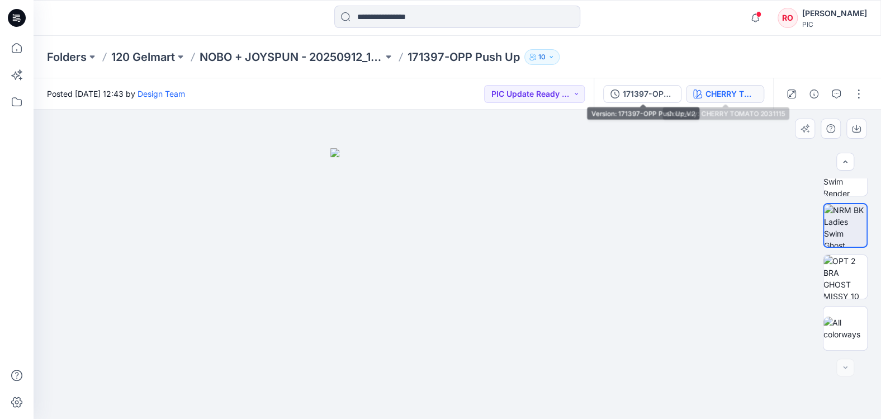
click at [696, 88] on button "CHERRY TOMATO 2031115" at bounding box center [725, 94] width 78 height 18
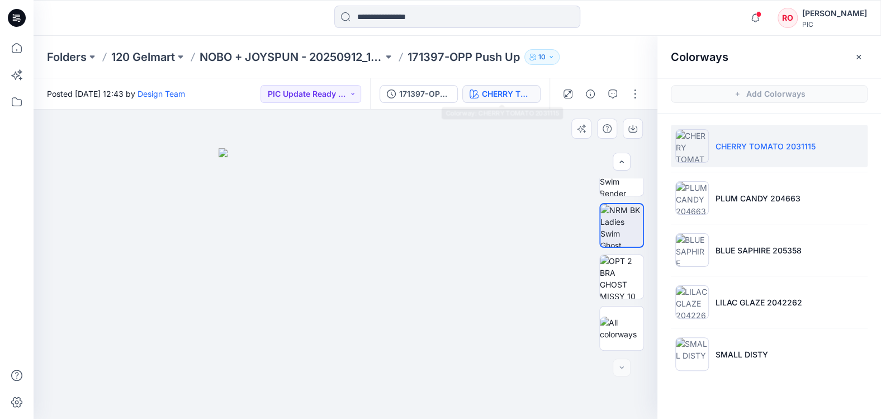
click at [518, 97] on div "CHERRY TOMATO 2031115" at bounding box center [507, 94] width 51 height 12
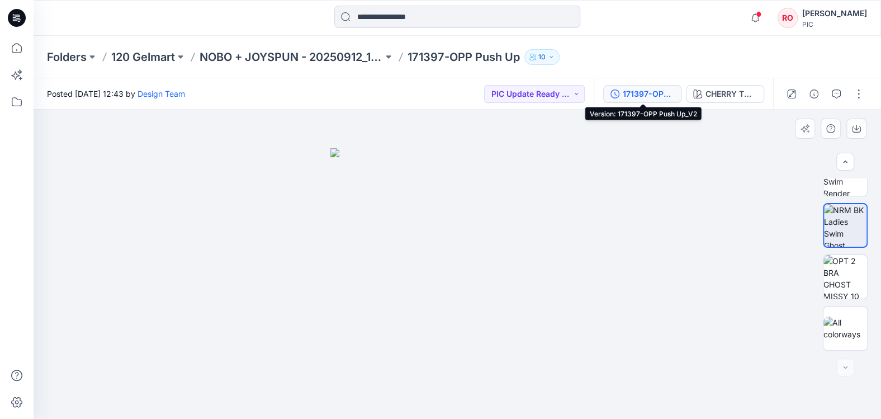
click at [681, 93] on button "171397-OPP Push Up_V2" at bounding box center [642, 94] width 78 height 18
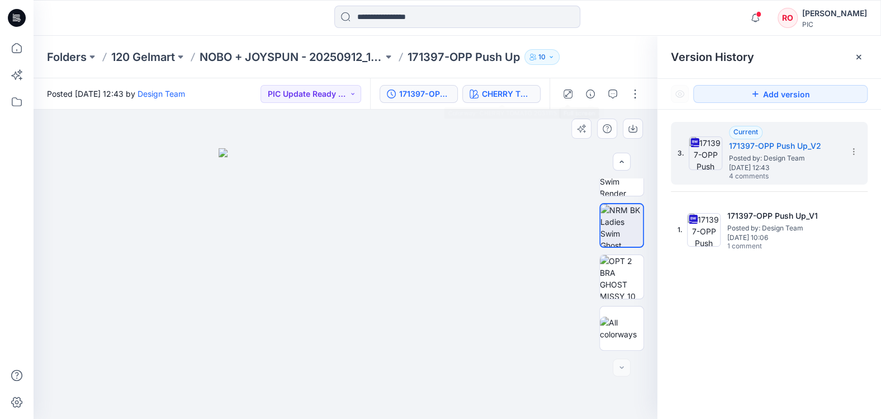
click at [528, 91] on div "CHERRY TOMATO 2031115" at bounding box center [507, 94] width 51 height 12
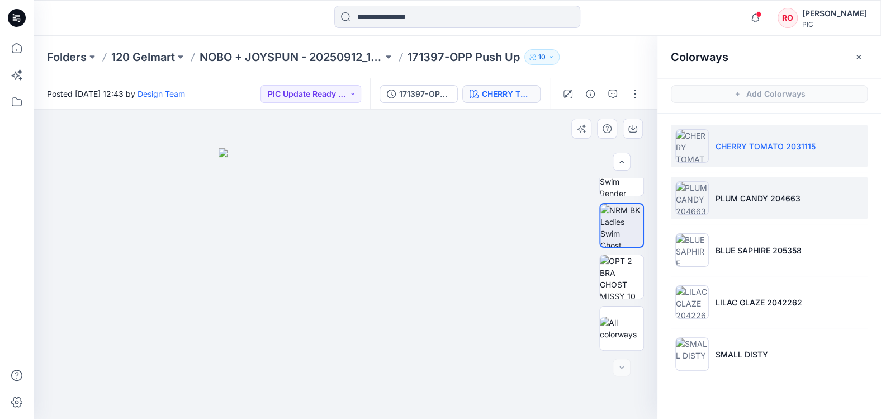
scroll to position [0, 0]
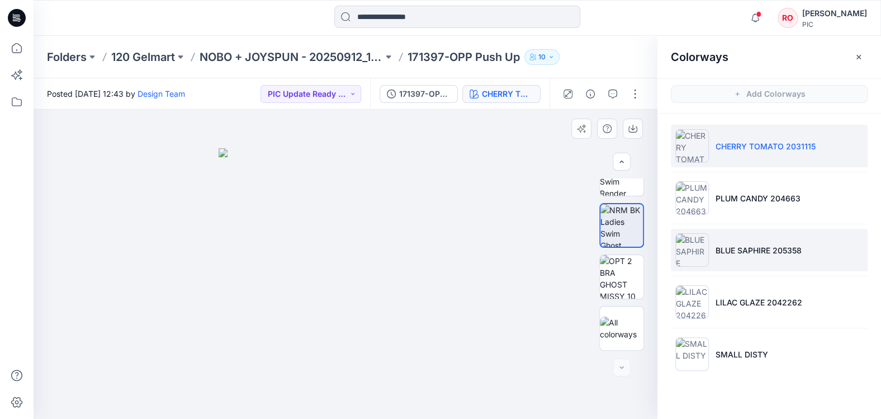
click at [737, 249] on p "BLUE SAPHIRE 205358" at bounding box center [759, 250] width 86 height 12
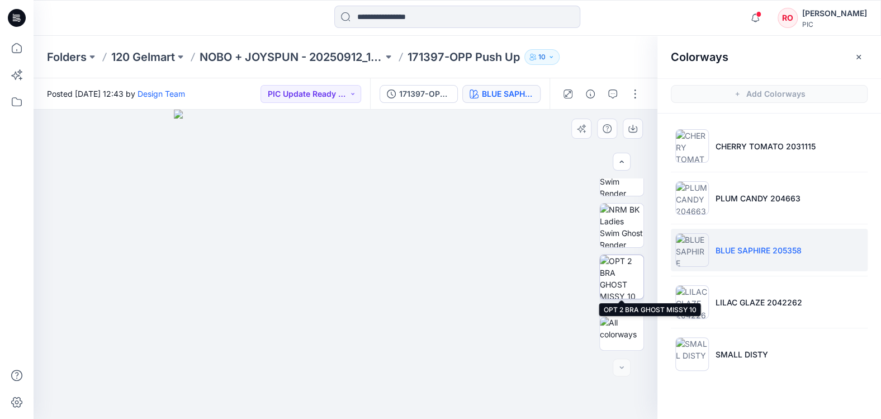
click at [611, 279] on img at bounding box center [622, 277] width 44 height 44
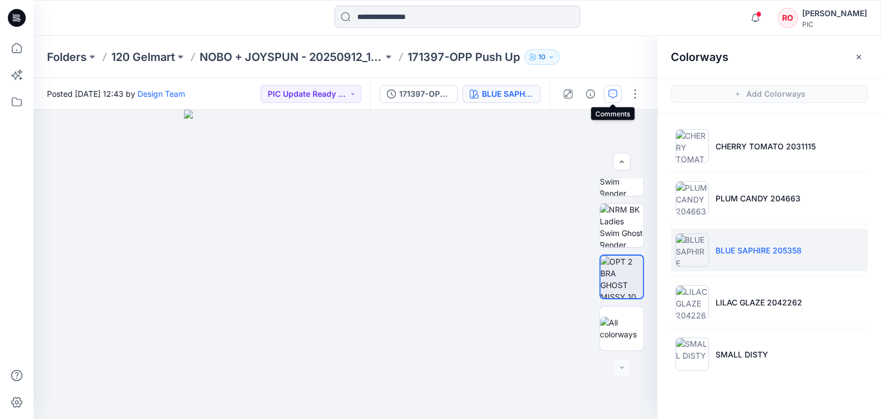
click at [612, 94] on icon "button" at bounding box center [612, 93] width 9 height 9
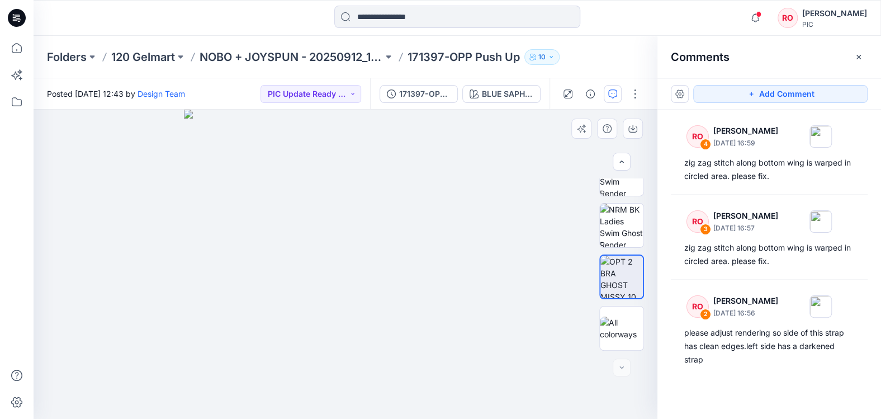
drag, startPoint x: 766, startPoint y: 93, endPoint x: 550, endPoint y: 122, distance: 217.3
click at [762, 93] on button "Add Comment" at bounding box center [780, 94] width 174 height 18
click at [197, 174] on div "5" at bounding box center [346, 264] width 624 height 309
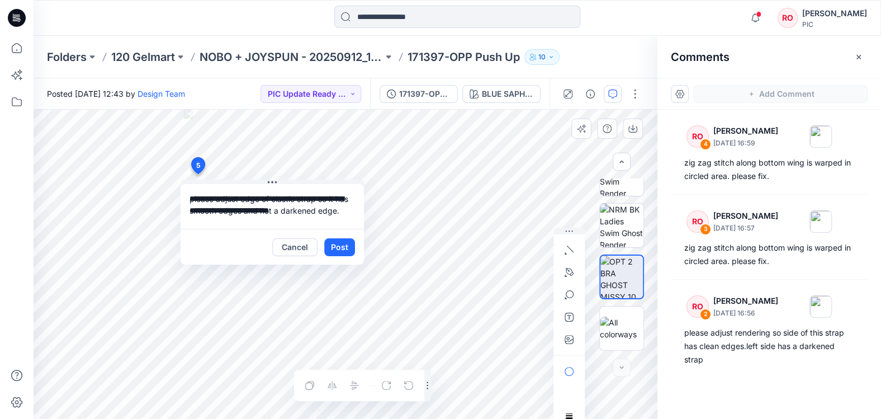
click at [270, 198] on textarea "**********" at bounding box center [272, 206] width 183 height 45
click at [353, 211] on textarea "**********" at bounding box center [272, 206] width 183 height 45
click at [356, 212] on textarea "**********" at bounding box center [272, 206] width 183 height 45
type textarea "**********"
click at [564, 264] on button "button" at bounding box center [569, 272] width 18 height 18
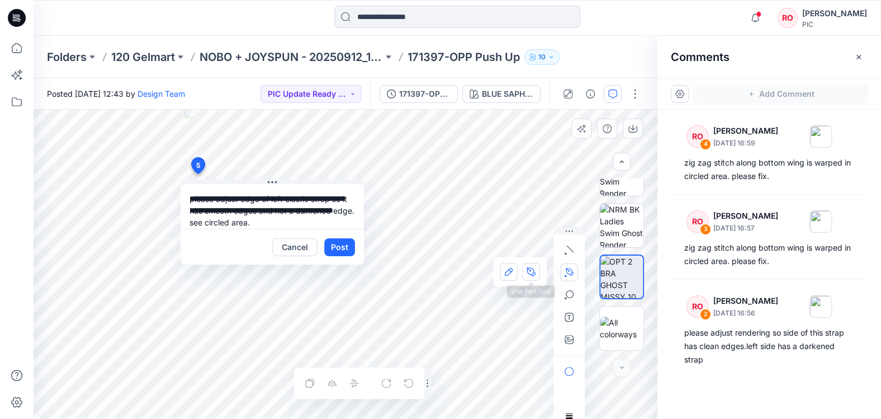
click at [516, 269] on button "button" at bounding box center [509, 272] width 18 height 18
click at [342, 247] on button "Post" at bounding box center [339, 247] width 31 height 18
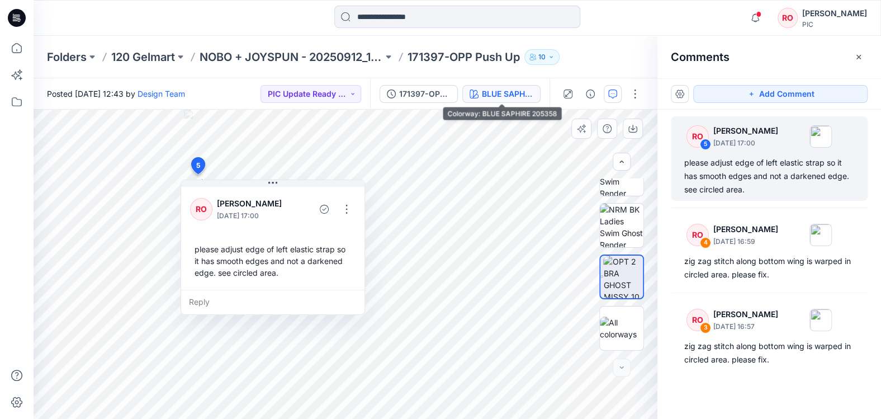
click at [512, 88] on div "BLUE SAPHIRE 205358" at bounding box center [507, 94] width 51 height 12
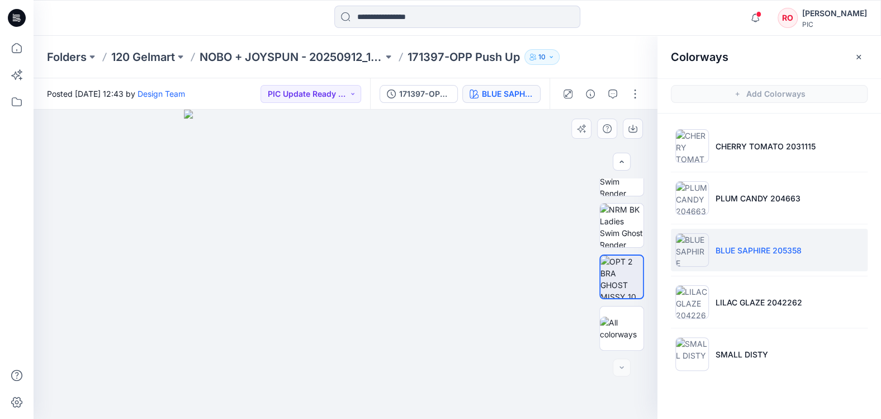
click at [514, 95] on div "BLUE SAPHIRE 205358" at bounding box center [507, 94] width 51 height 12
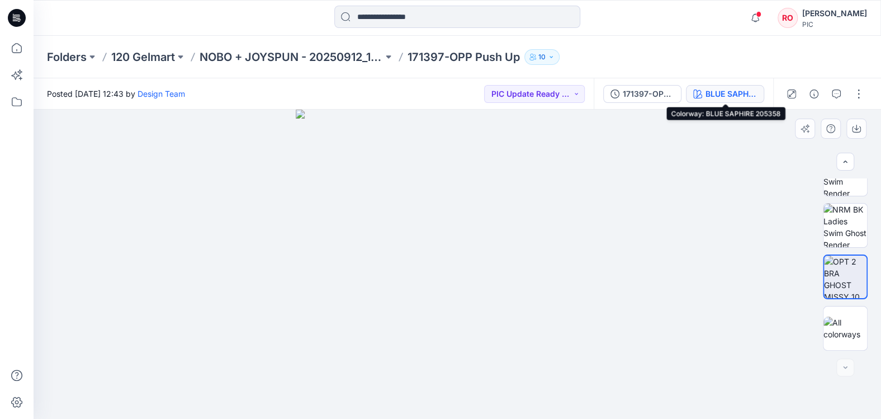
click at [712, 92] on div "BLUE SAPHIRE 205358" at bounding box center [731, 94] width 51 height 12
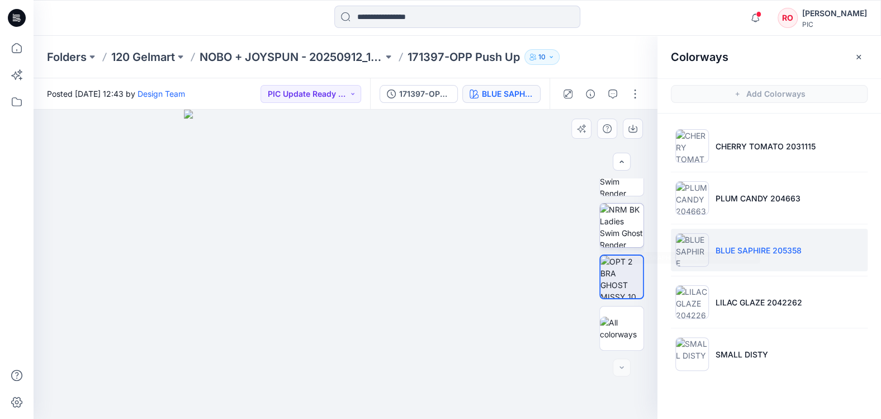
click at [635, 238] on img at bounding box center [622, 226] width 44 height 44
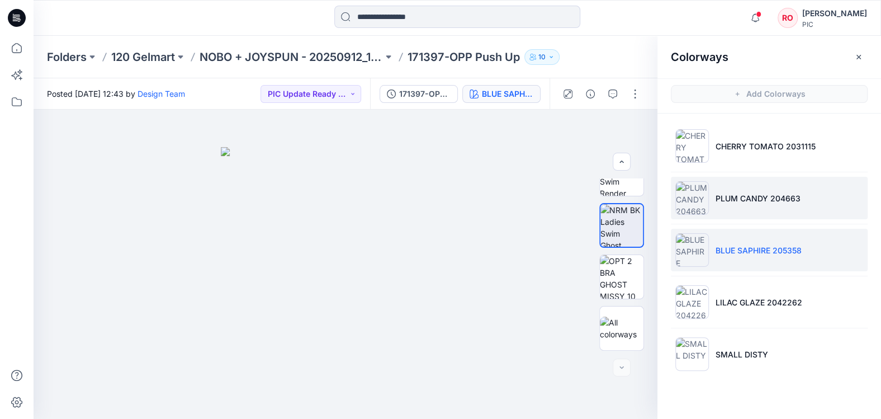
click at [721, 206] on li "PLUM CANDY 204663" at bounding box center [769, 198] width 197 height 42
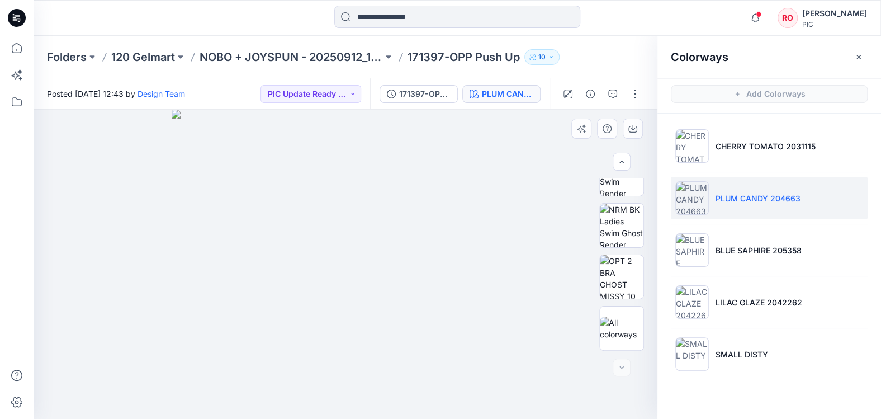
click at [644, 231] on div at bounding box center [622, 264] width 72 height 172
click at [608, 95] on icon "button" at bounding box center [612, 93] width 9 height 9
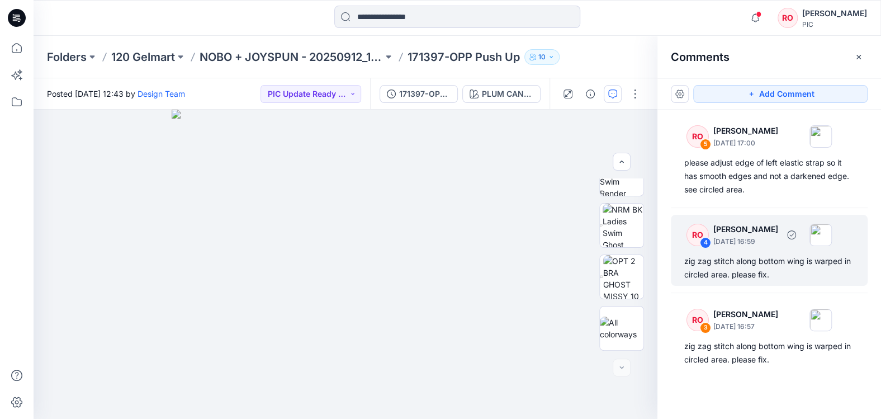
click at [764, 236] on p "[DATE] 16:59" at bounding box center [746, 241] width 65 height 11
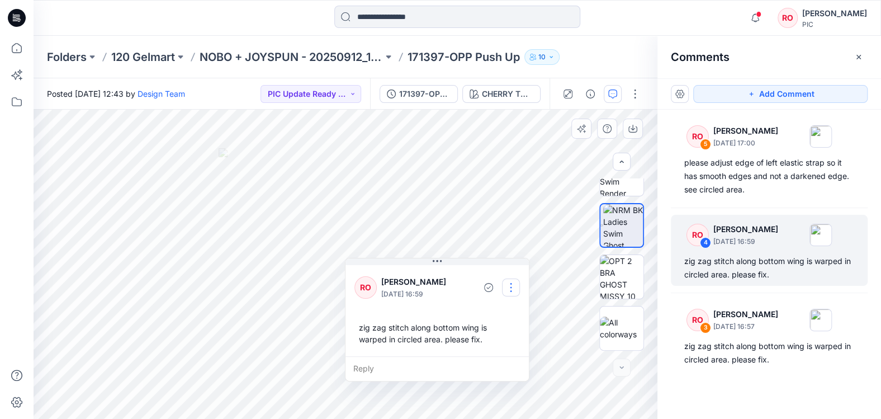
click at [512, 291] on button "button" at bounding box center [511, 287] width 18 height 18
click at [503, 310] on p "Edit comment" at bounding box center [514, 314] width 50 height 12
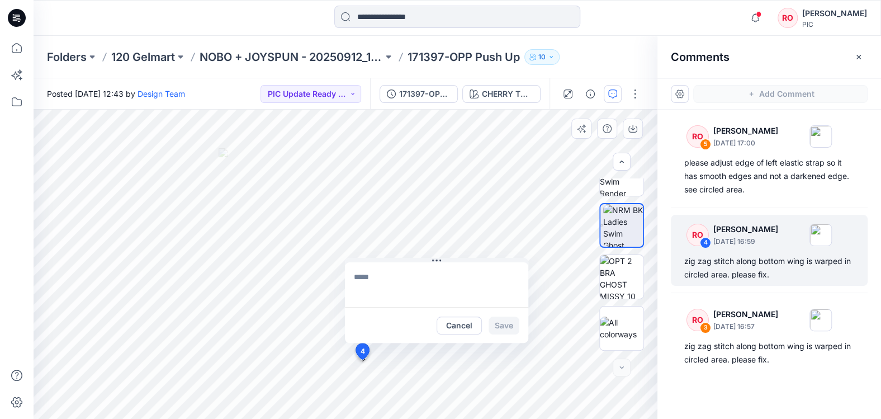
type textarea "**********"
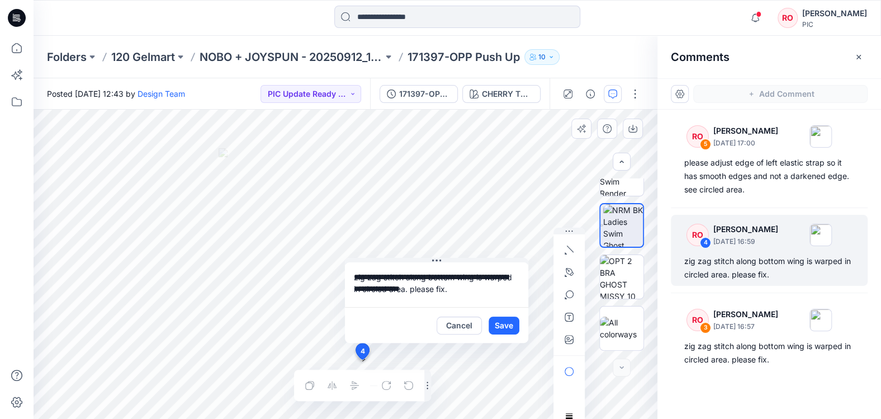
click at [305, 267] on div "**********" at bounding box center [346, 264] width 624 height 309
click at [458, 319] on button "Cancel" at bounding box center [459, 325] width 45 height 18
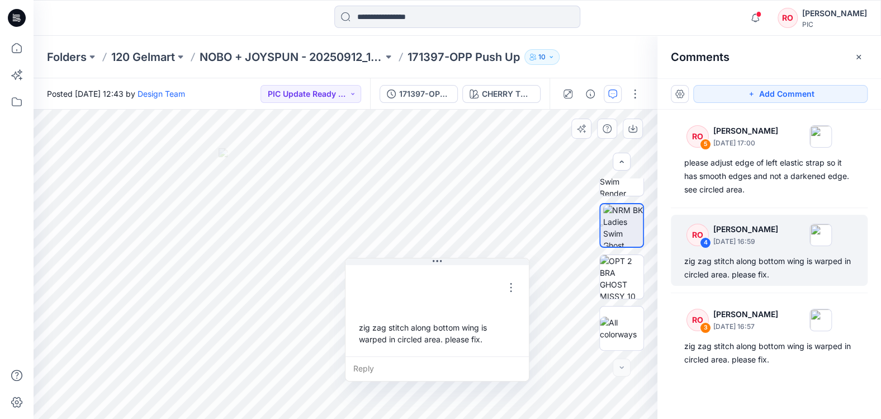
click at [457, 324] on div "zig zag stitch along bottom wing is warped in circled area. please fix." at bounding box center [438, 333] width 166 height 32
click at [493, 103] on div "171397-OPP Push Up_V2 CHERRY TOMATO 2031115" at bounding box center [459, 93] width 179 height 31
click at [489, 85] on button "CHERRY TOMATO 2031115" at bounding box center [501, 94] width 78 height 18
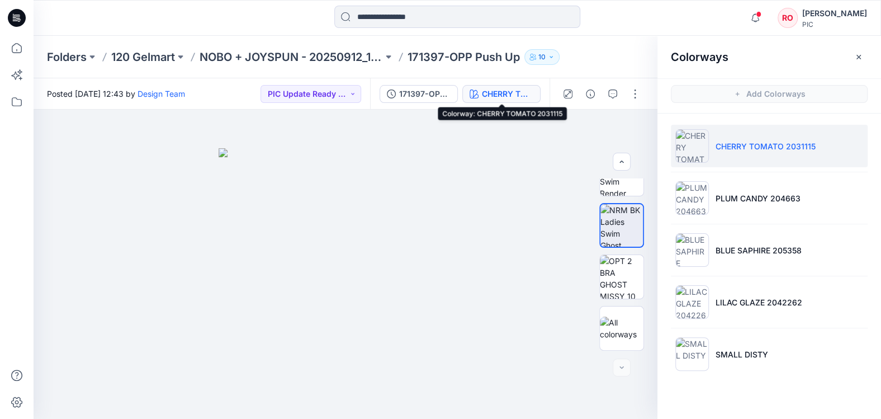
click at [486, 92] on div "CHERRY TOMATO 2031115" at bounding box center [507, 94] width 51 height 12
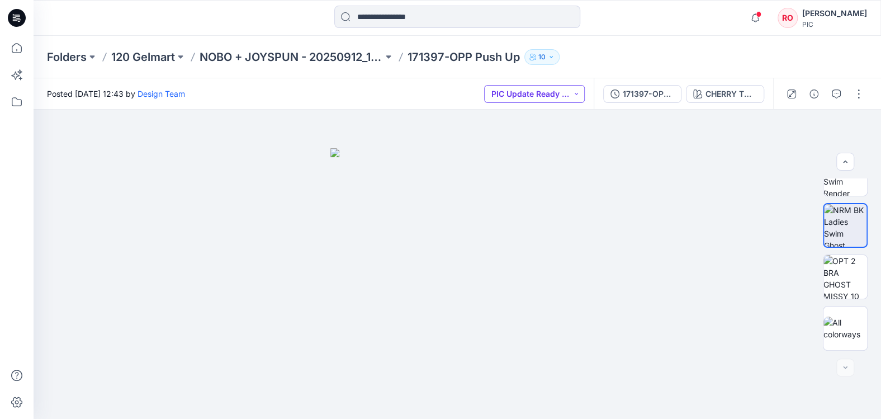
click at [488, 93] on button "PIC Update Ready to Review" at bounding box center [534, 94] width 101 height 18
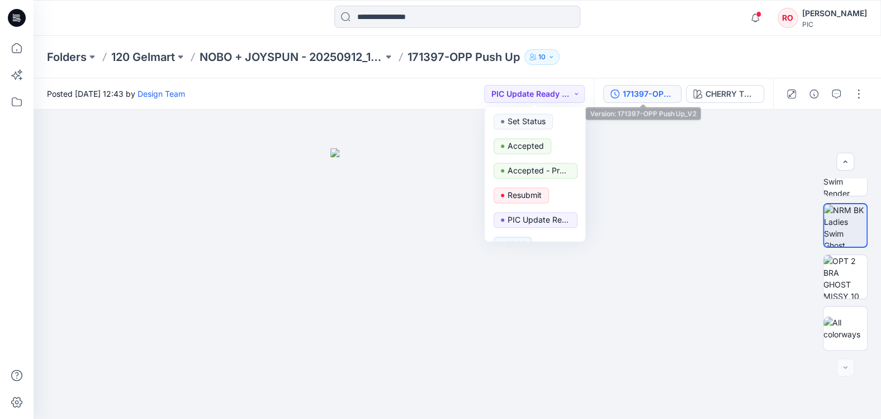
click at [672, 98] on div "171397-OPP Push Up_V2" at bounding box center [648, 94] width 51 height 12
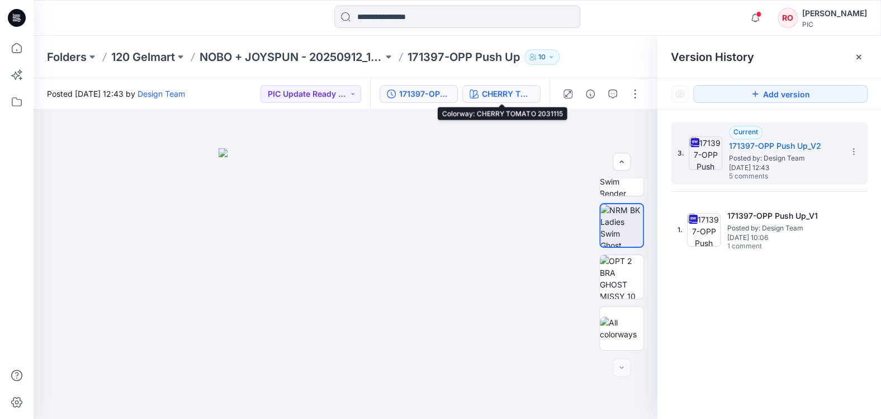
click at [517, 100] on div "CHERRY TOMATO 2031115" at bounding box center [507, 94] width 51 height 12
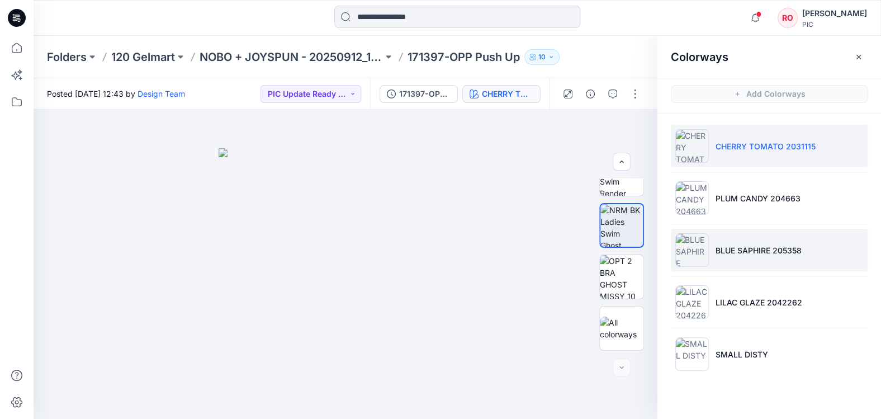
click at [701, 238] on img at bounding box center [692, 250] width 34 height 34
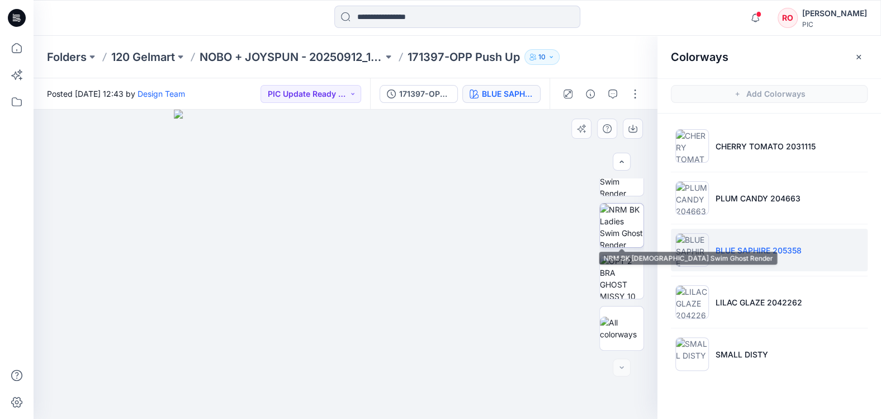
click at [635, 246] on img at bounding box center [622, 226] width 44 height 44
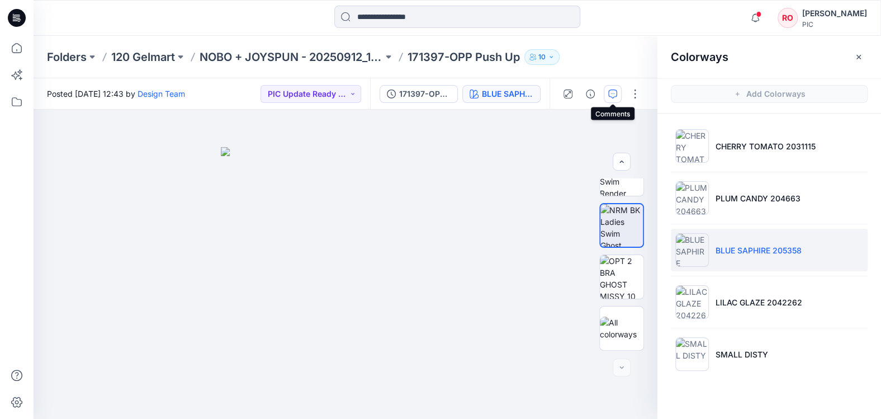
click at [615, 94] on icon "button" at bounding box center [612, 93] width 9 height 9
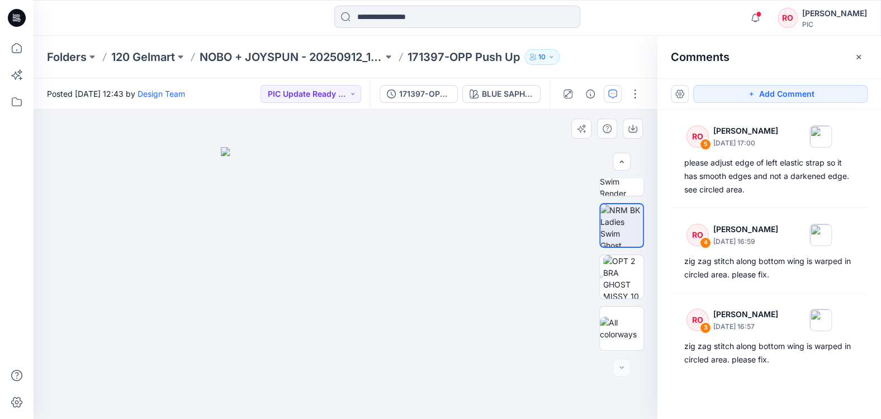
click at [371, 359] on img at bounding box center [345, 282] width 249 height 271
click at [792, 96] on button "Add Comment" at bounding box center [780, 94] width 174 height 18
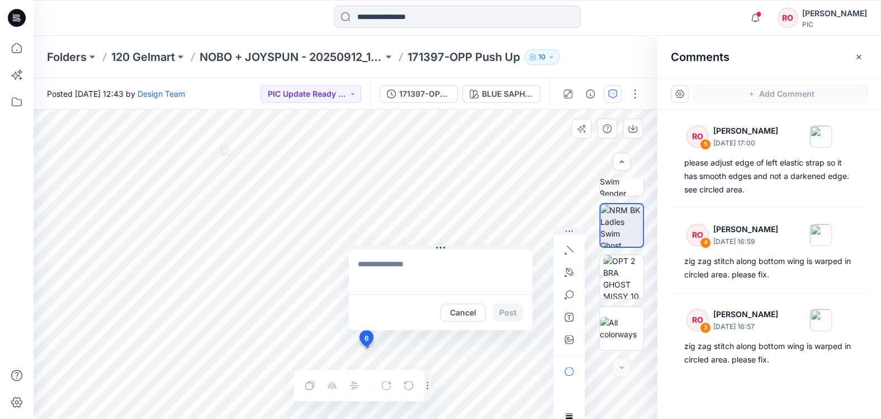
click at [366, 347] on div "6 Cancel Post Layer 1" at bounding box center [346, 264] width 624 height 309
type textarea "**********"
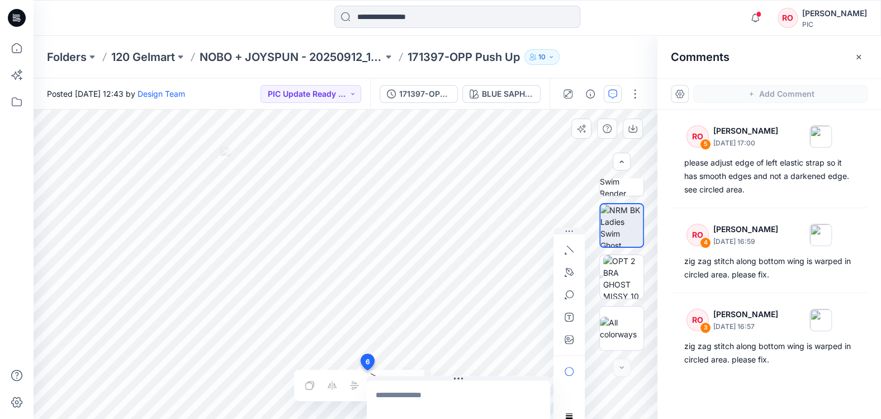
drag, startPoint x: 366, startPoint y: 339, endPoint x: 366, endPoint y: 361, distance: 21.2
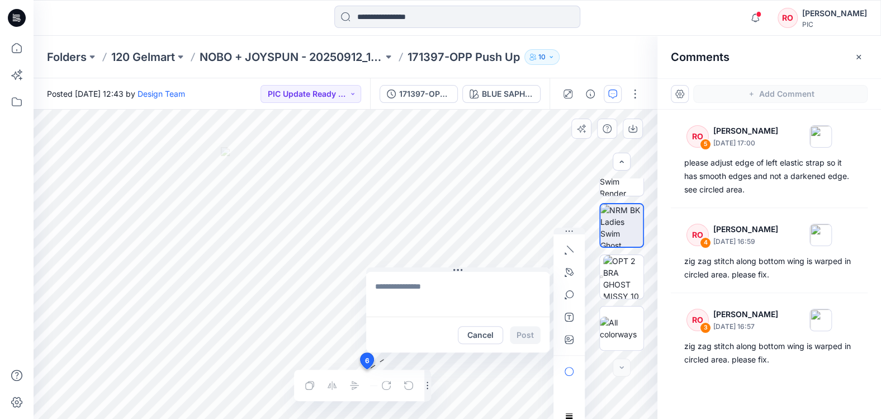
click at [446, 306] on textarea at bounding box center [457, 294] width 183 height 45
type textarea "**********"
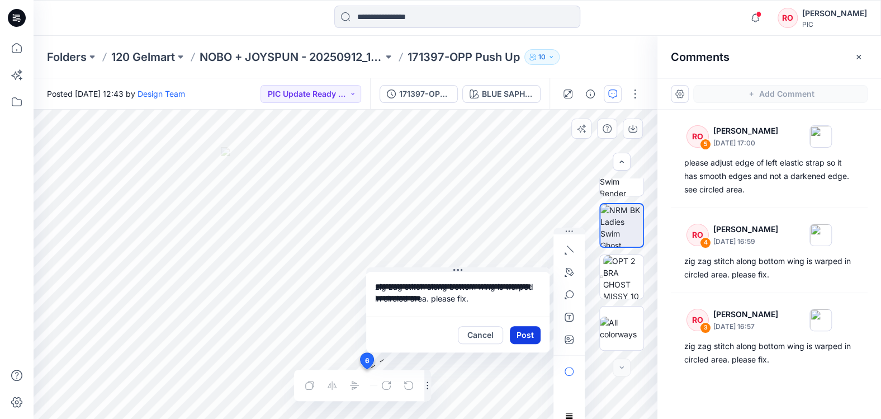
click at [526, 332] on button "Post" at bounding box center [525, 335] width 31 height 18
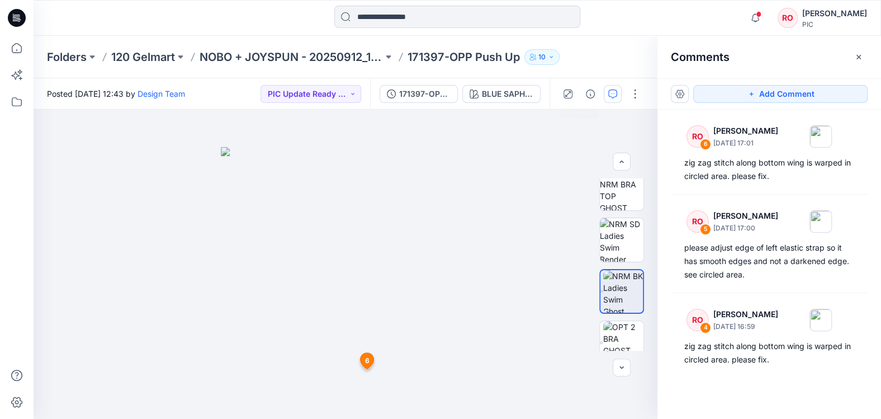
scroll to position [320, 0]
click at [484, 92] on div "BLUE SAPHIRE 205358" at bounding box center [507, 94] width 51 height 12
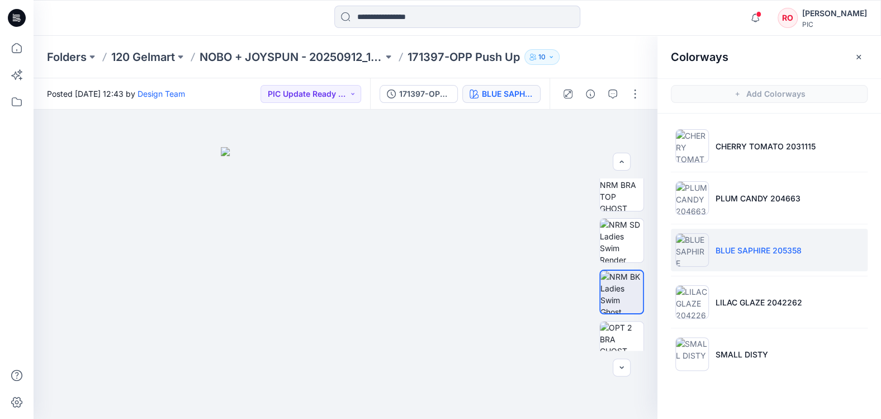
scroll to position [0, 0]
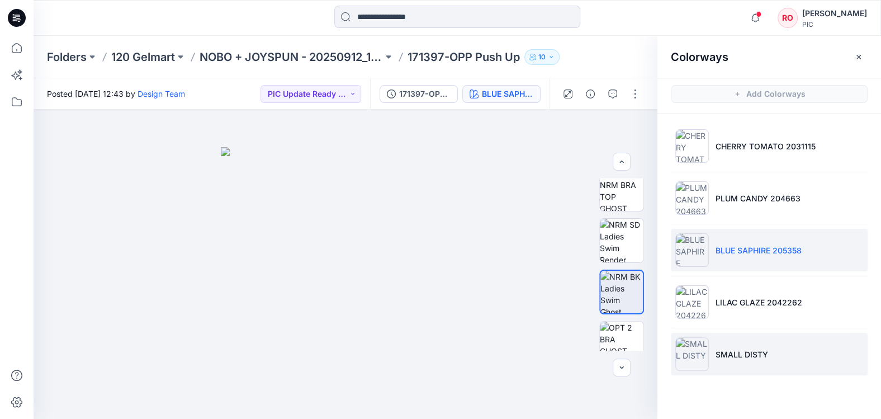
click at [726, 352] on p "SMALL DISTY" at bounding box center [742, 354] width 53 height 12
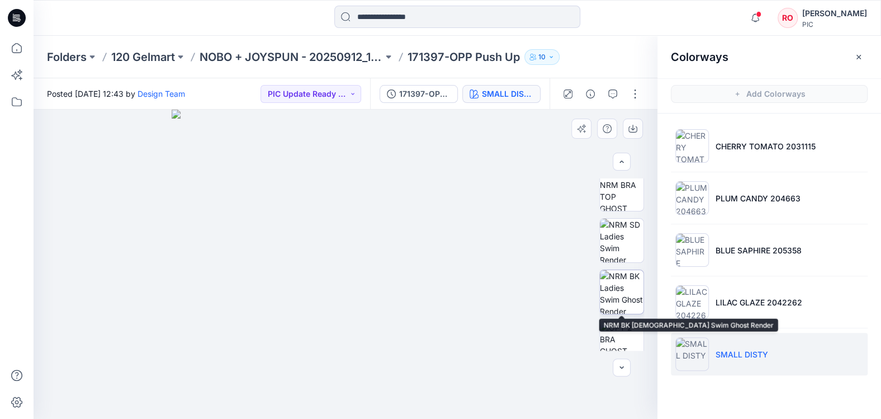
click at [623, 294] on img at bounding box center [622, 292] width 44 height 44
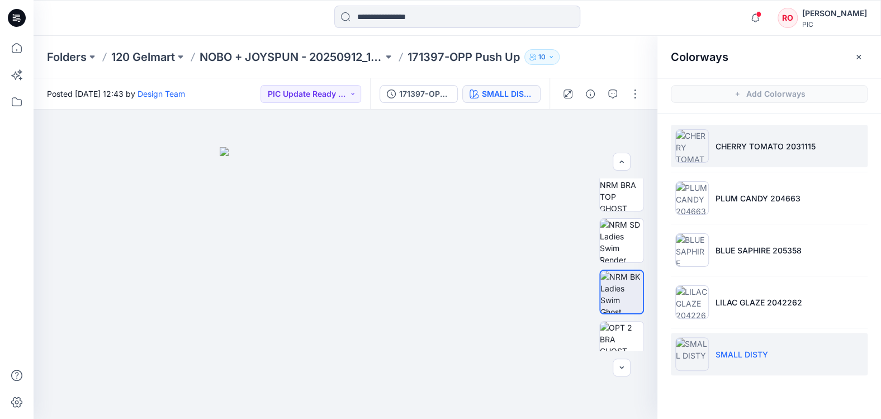
click at [720, 152] on li "CHERRY TOMATO 2031115" at bounding box center [769, 146] width 197 height 42
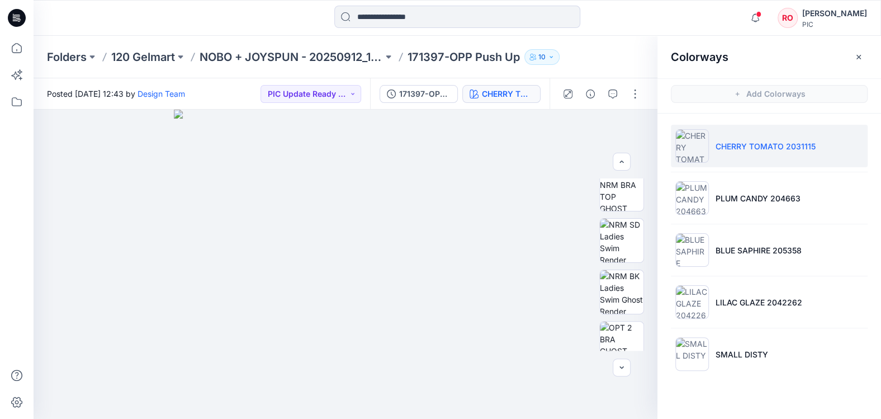
click at [678, 145] on img at bounding box center [692, 146] width 34 height 34
click at [616, 184] on img at bounding box center [622, 189] width 44 height 44
click at [634, 126] on icon "button" at bounding box center [633, 128] width 9 height 9
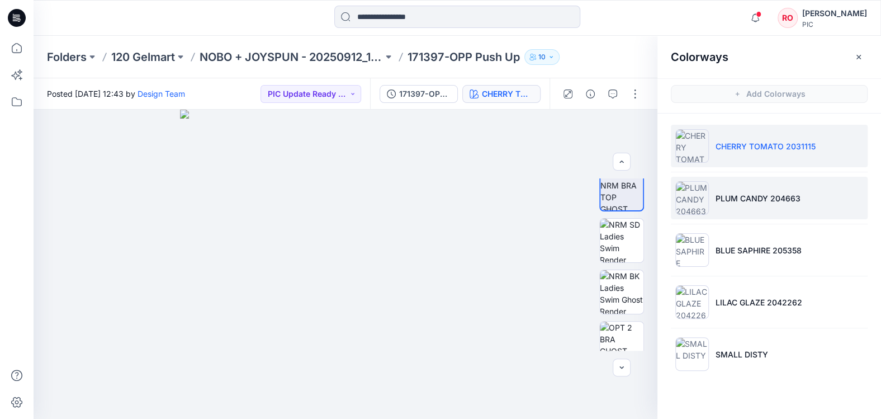
click at [706, 187] on img at bounding box center [692, 198] width 34 height 34
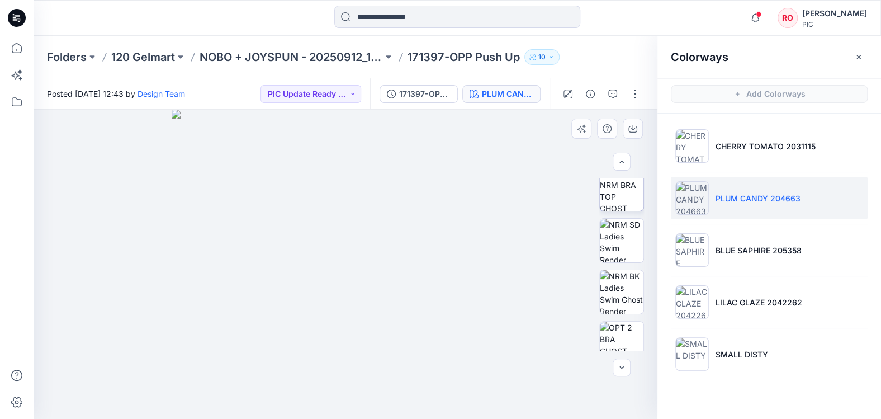
click at [621, 192] on img at bounding box center [622, 189] width 44 height 44
click at [630, 127] on icon "button" at bounding box center [633, 128] width 9 height 9
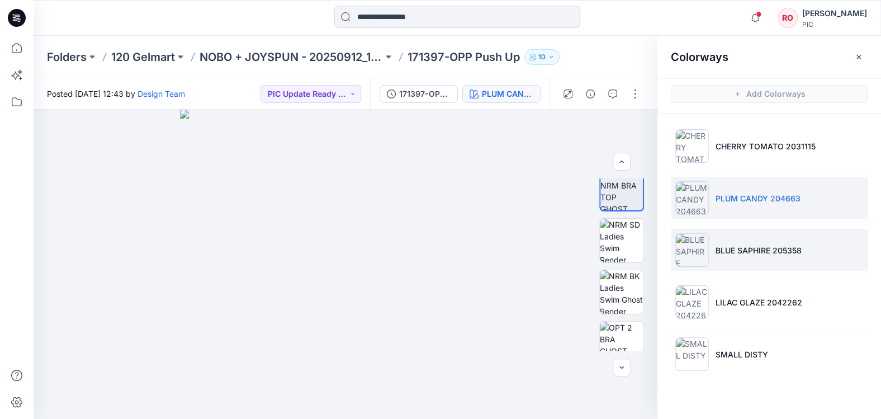
click at [710, 252] on li "BLUE SAPHIRE 205358" at bounding box center [769, 250] width 197 height 42
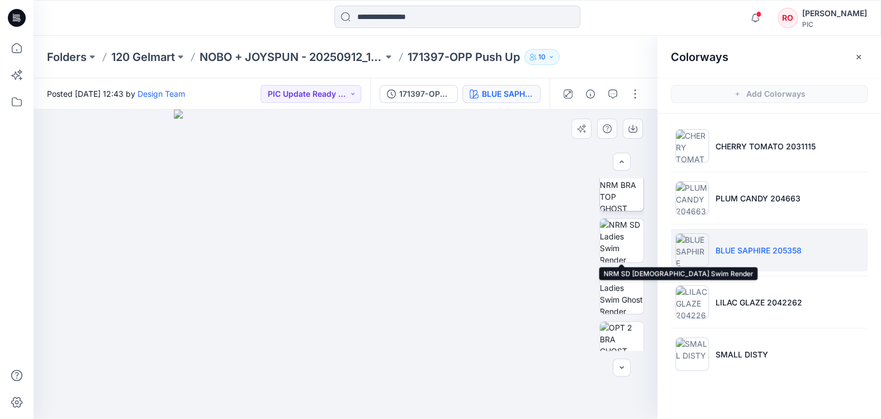
click at [621, 205] on img at bounding box center [622, 189] width 44 height 44
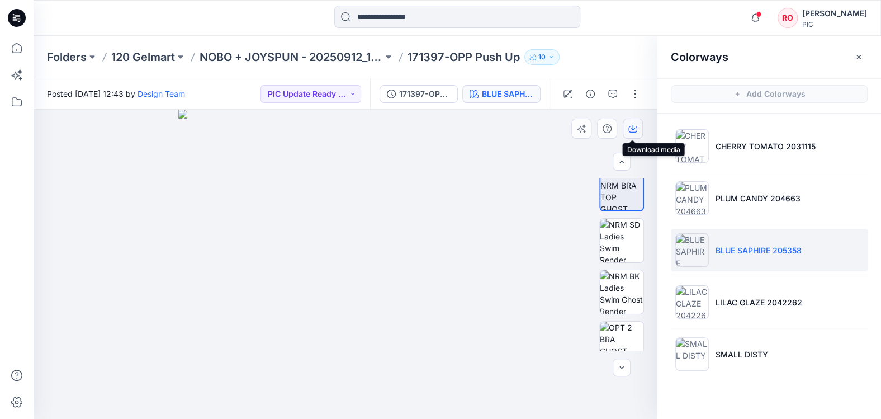
click at [631, 133] on icon "button" at bounding box center [633, 128] width 9 height 9
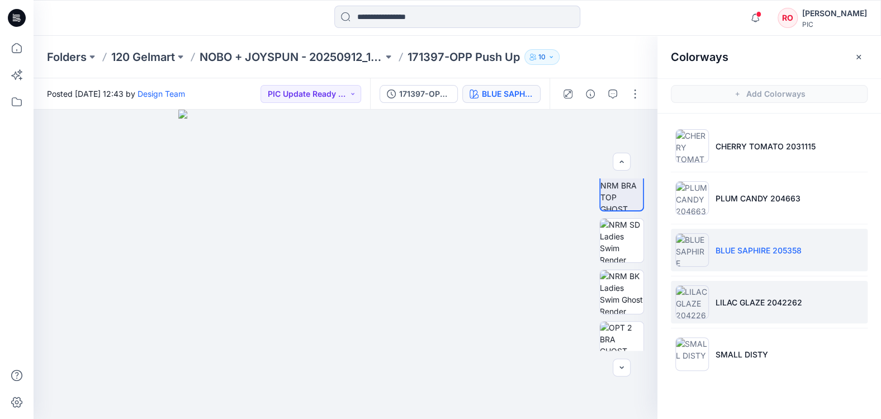
click at [697, 301] on img at bounding box center [692, 302] width 34 height 34
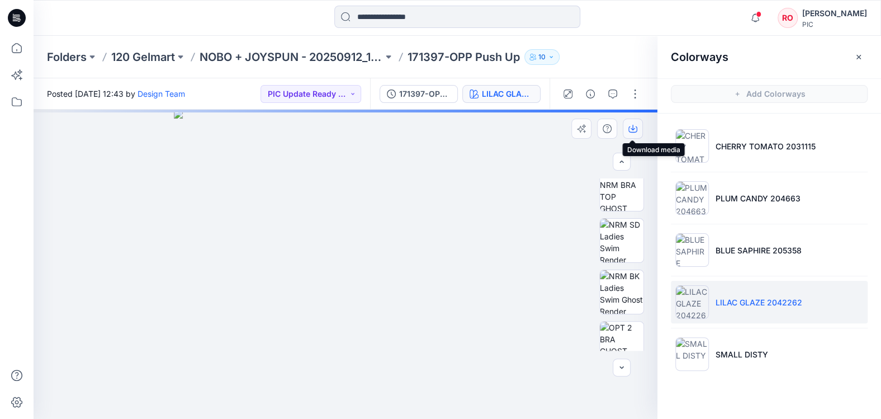
click at [632, 126] on icon "button" at bounding box center [633, 128] width 9 height 9
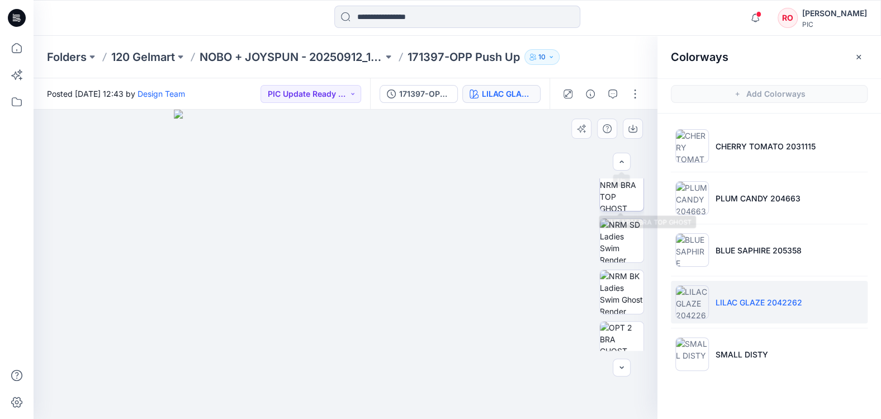
click at [622, 182] on img at bounding box center [622, 189] width 44 height 44
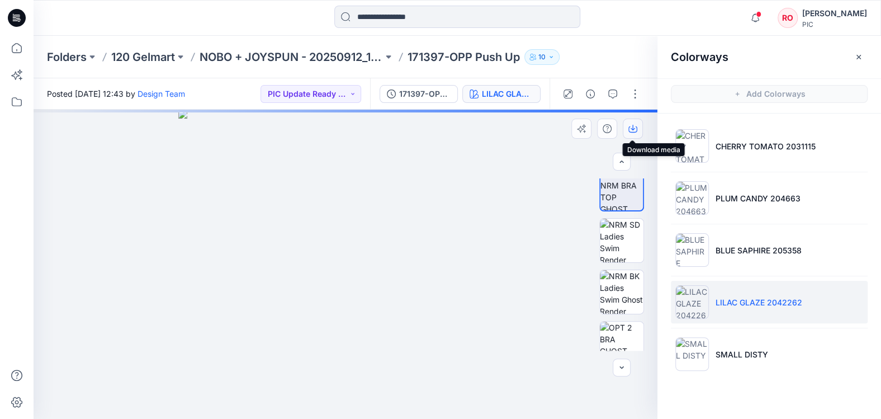
click at [635, 126] on icon "button" at bounding box center [633, 128] width 9 height 9
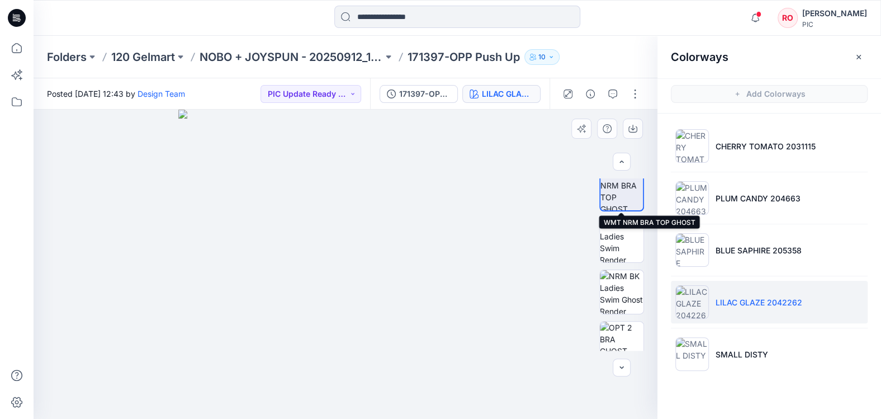
click at [625, 196] on img at bounding box center [622, 189] width 42 height 42
click at [632, 125] on icon "button" at bounding box center [633, 128] width 9 height 9
click at [333, 97] on button "PIC Update Ready to Review" at bounding box center [311, 94] width 101 height 18
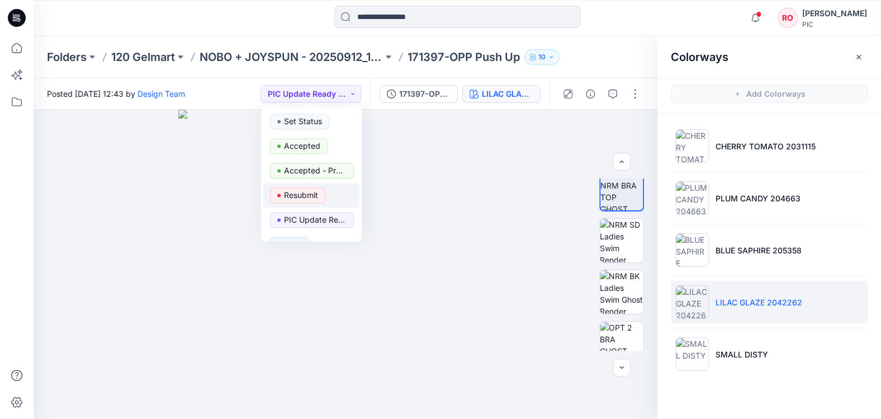
click at [311, 192] on p "Resubmit" at bounding box center [301, 195] width 34 height 15
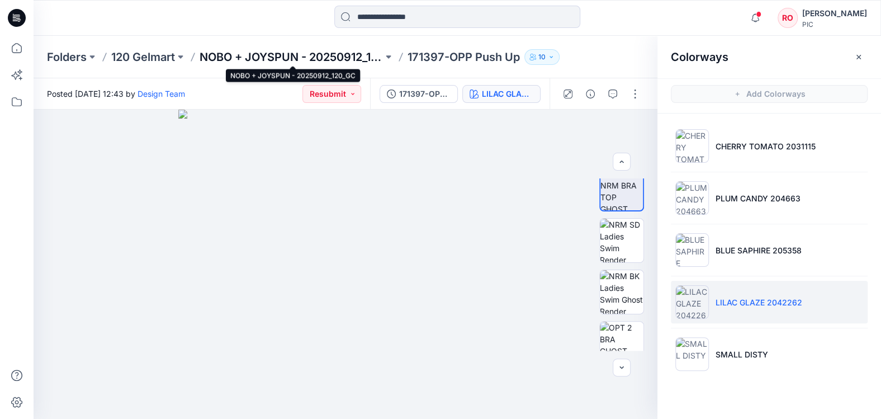
click at [305, 59] on p "NOBO + JOYSPUN - 20250912_120_GC" at bounding box center [291, 57] width 183 height 16
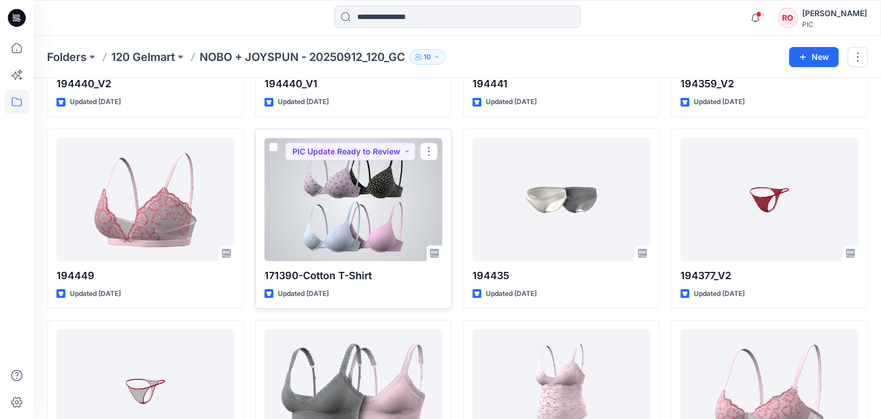
scroll to position [1714, 0]
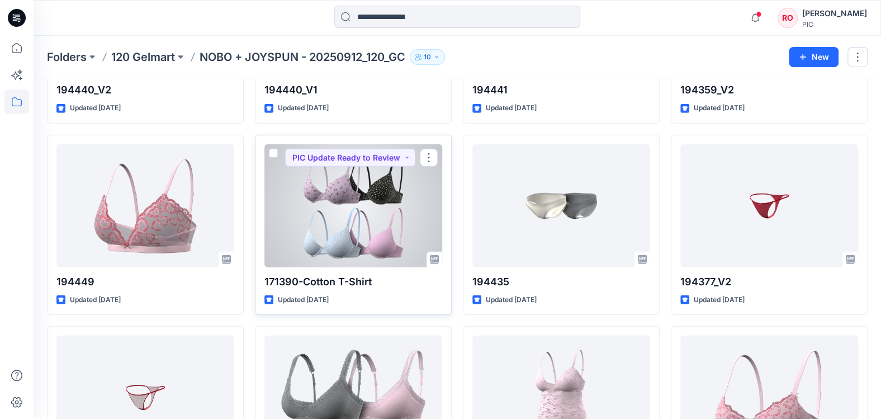
click at [420, 171] on div at bounding box center [353, 205] width 178 height 123
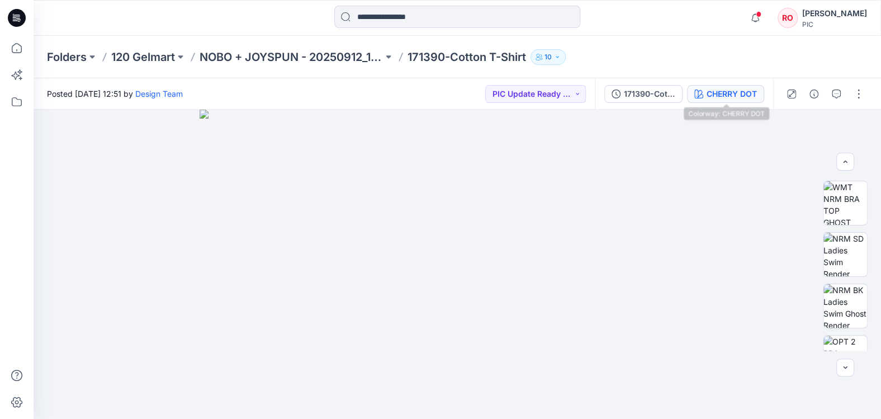
click at [710, 101] on button "CHERRY DOT" at bounding box center [725, 94] width 77 height 18
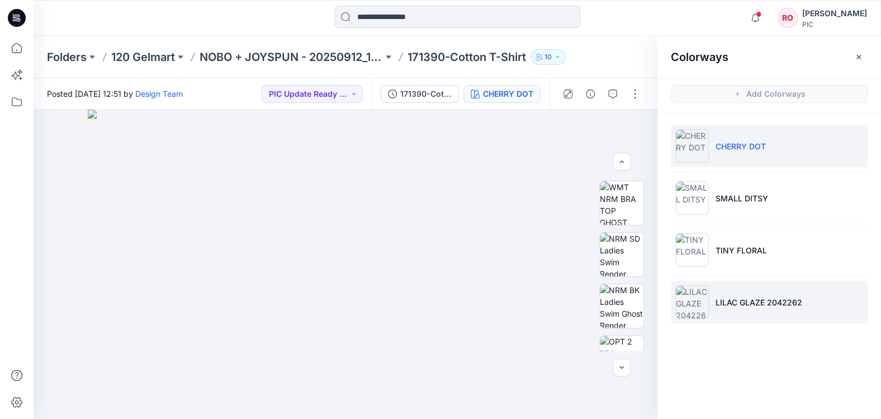
click at [736, 306] on p "LILAC GLAZE 2042262" at bounding box center [759, 302] width 87 height 12
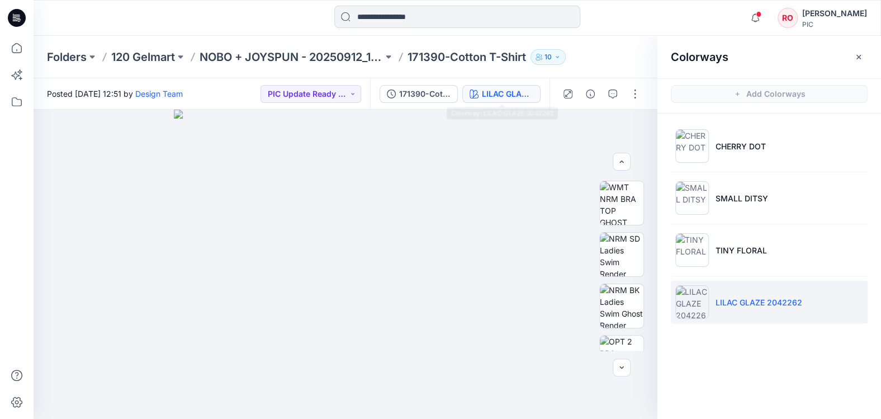
click at [490, 98] on div "LILAC GLAZE 2042262" at bounding box center [507, 94] width 51 height 12
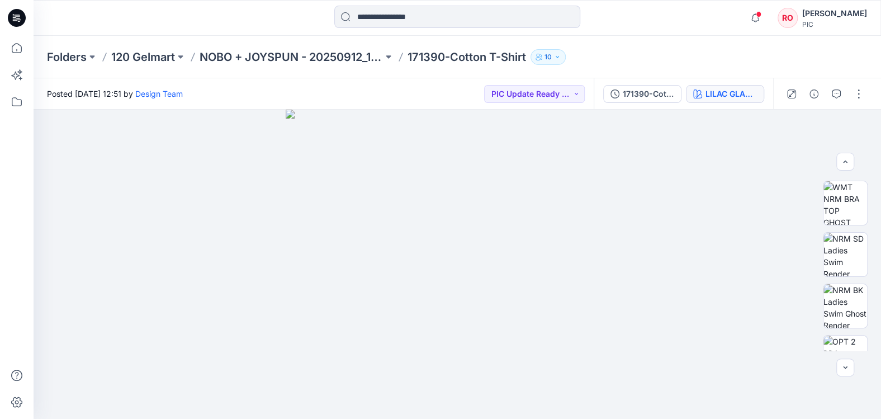
click at [723, 96] on div "LILAC GLAZE 2042262" at bounding box center [731, 94] width 51 height 12
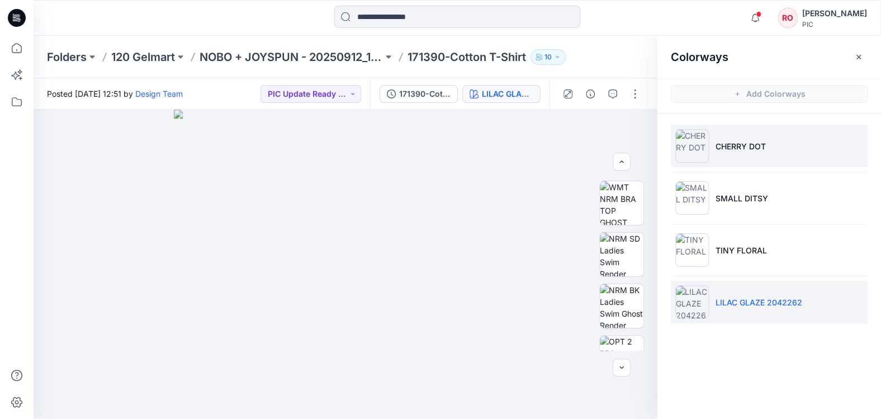
click at [715, 160] on li "CHERRY DOT" at bounding box center [769, 146] width 197 height 42
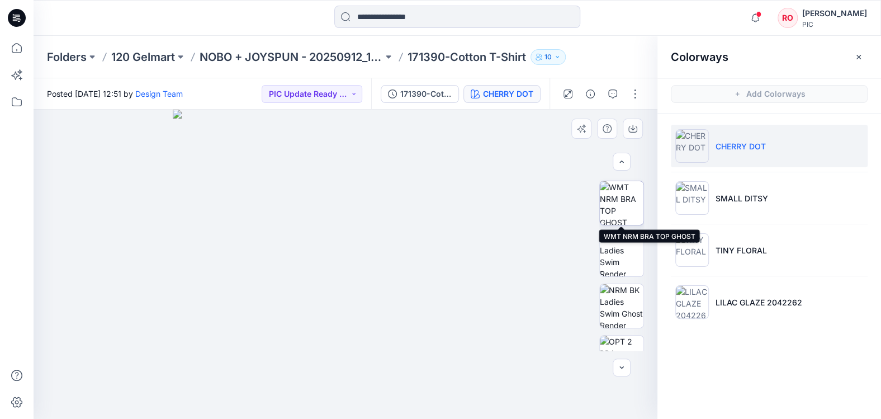
click at [631, 201] on img at bounding box center [622, 203] width 44 height 44
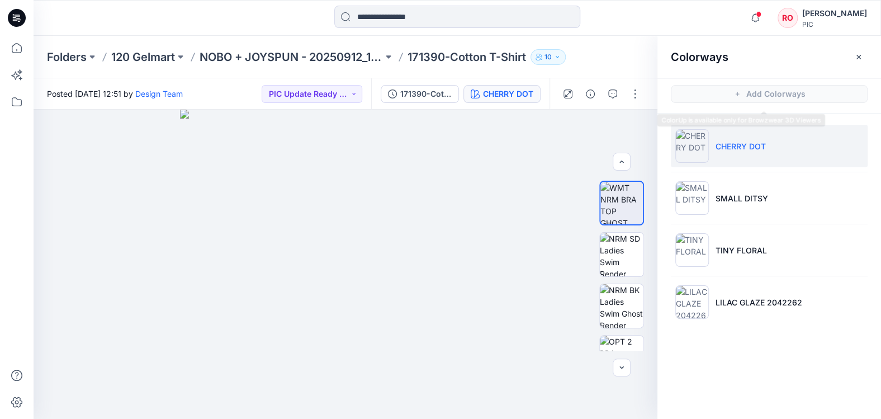
drag, startPoint x: 729, startPoint y: 90, endPoint x: 716, endPoint y: 89, distance: 13.4
click at [727, 89] on span "Add Colorways" at bounding box center [770, 93] width 224 height 31
click at [615, 97] on icon "button" at bounding box center [612, 93] width 9 height 9
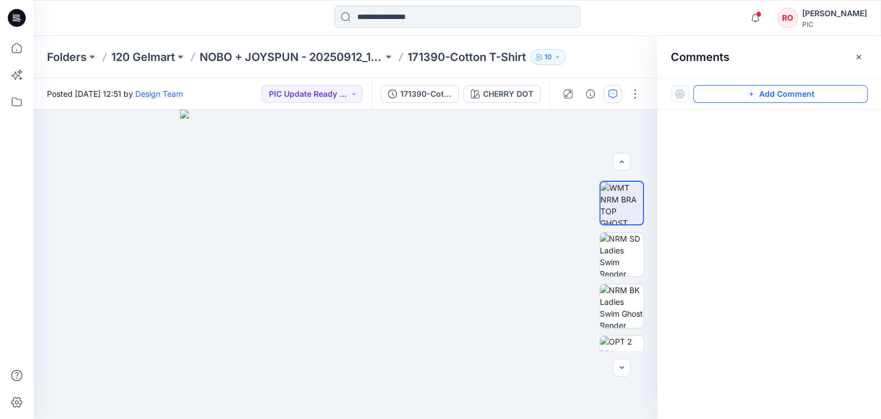
click at [716, 98] on button "Add Comment" at bounding box center [780, 94] width 174 height 18
click at [510, 249] on div "1" at bounding box center [346, 264] width 624 height 309
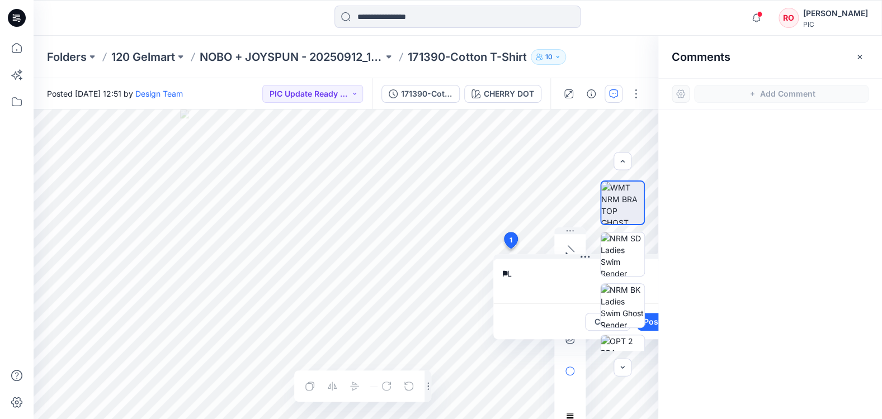
type textarea "*"
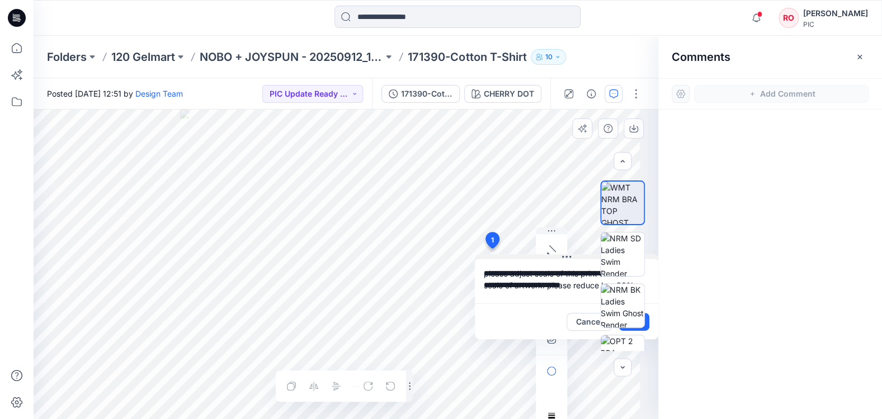
type textarea "**********"
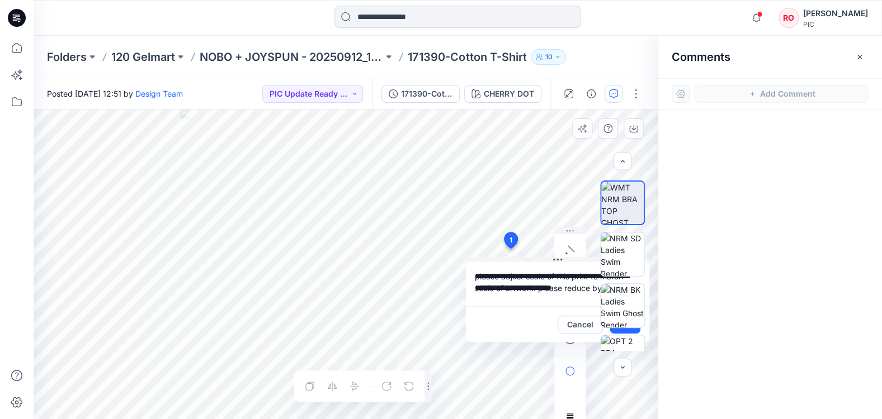
scroll to position [0, 1]
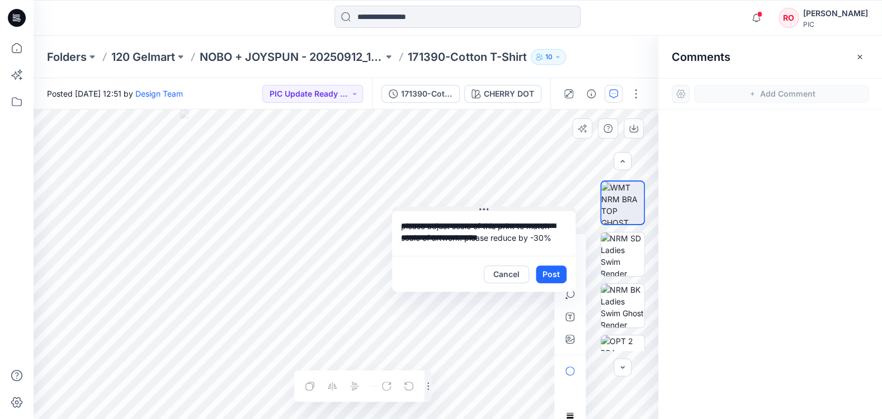
drag, startPoint x: 550, startPoint y: 259, endPoint x: 473, endPoint y: 210, distance: 91.5
click at [563, 337] on button "button" at bounding box center [570, 339] width 18 height 18
type input"] "**********"
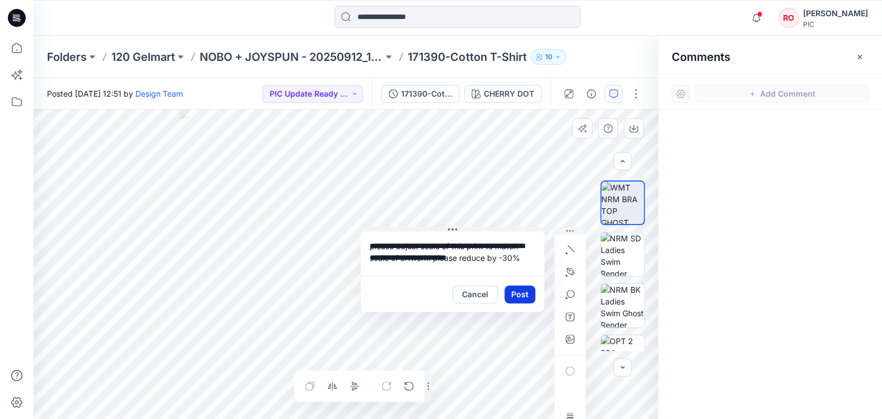
drag, startPoint x: 549, startPoint y: 273, endPoint x: 517, endPoint y: 293, distance: 37.2
click at [517, 296] on button "Post" at bounding box center [519, 295] width 31 height 18
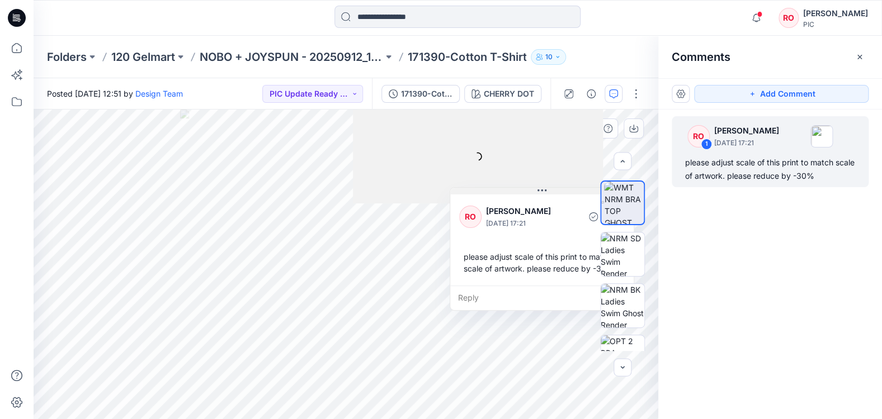
drag, startPoint x: 452, startPoint y: 230, endPoint x: 498, endPoint y: 133, distance: 107.6
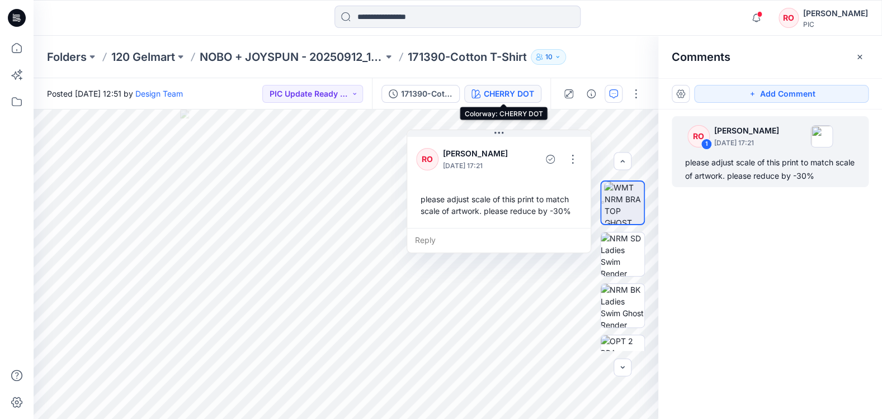
click at [509, 97] on div "CHERRY DOT" at bounding box center [509, 94] width 50 height 12
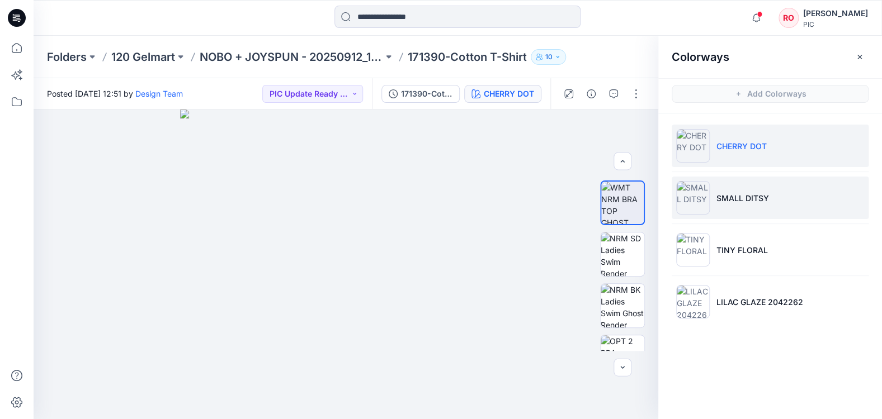
click at [707, 183] on img at bounding box center [693, 198] width 34 height 34
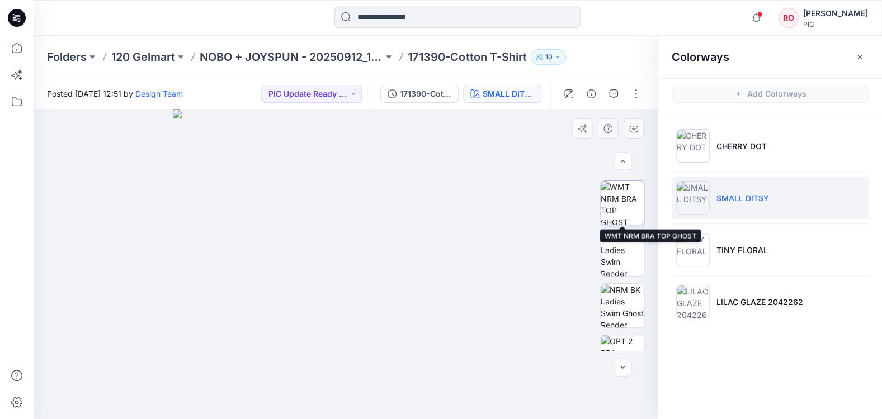
click at [630, 220] on img at bounding box center [623, 203] width 44 height 44
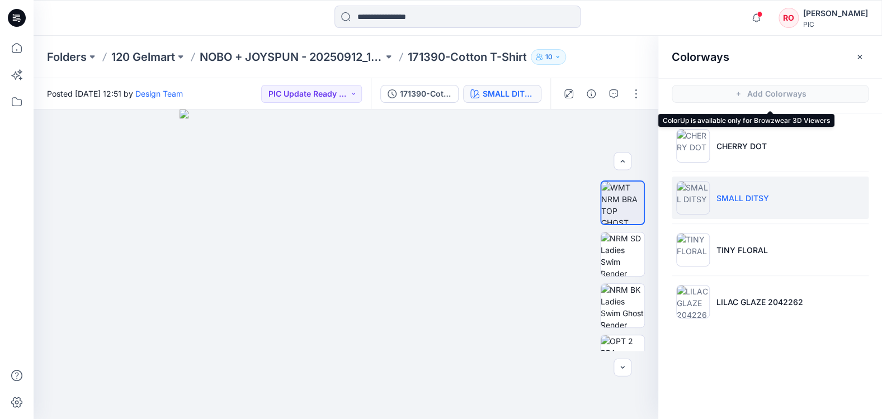
click at [708, 93] on span "Add Colorways" at bounding box center [770, 93] width 224 height 31
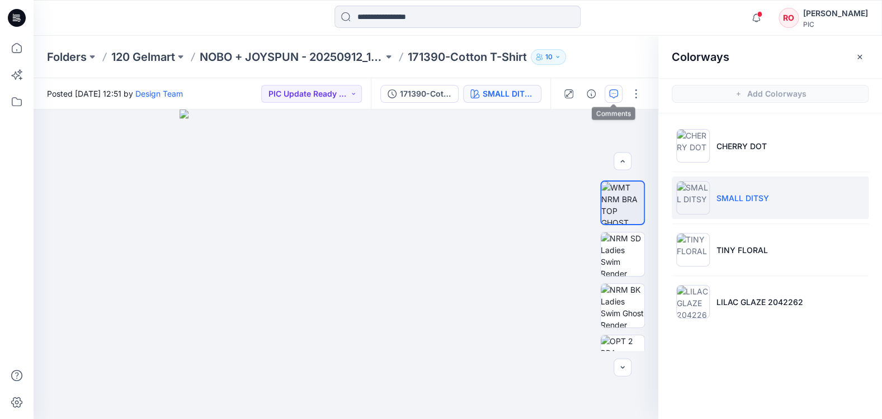
click at [611, 100] on button "button" at bounding box center [613, 94] width 18 height 18
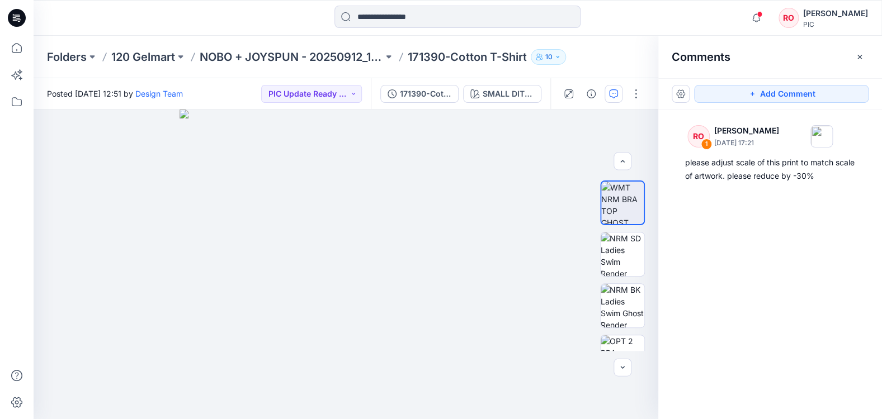
drag, startPoint x: 768, startPoint y: 93, endPoint x: 693, endPoint y: 101, distance: 74.8
click at [767, 93] on button "Add Comment" at bounding box center [781, 94] width 174 height 18
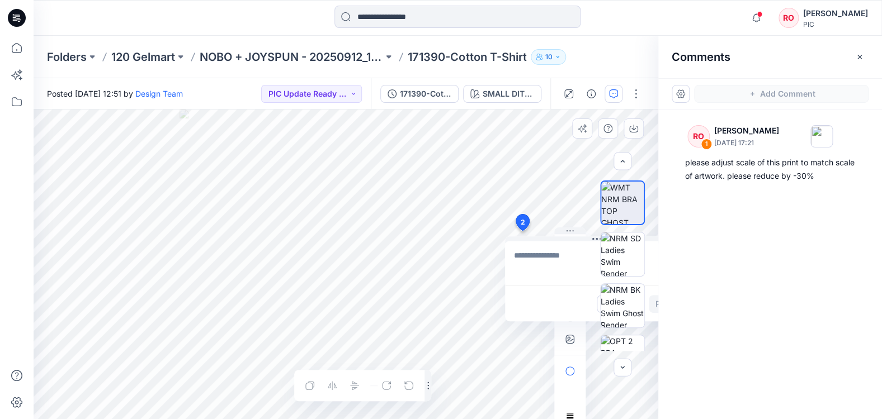
click at [522, 231] on div "2 Cancel Post Layer 1" at bounding box center [346, 265] width 625 height 310
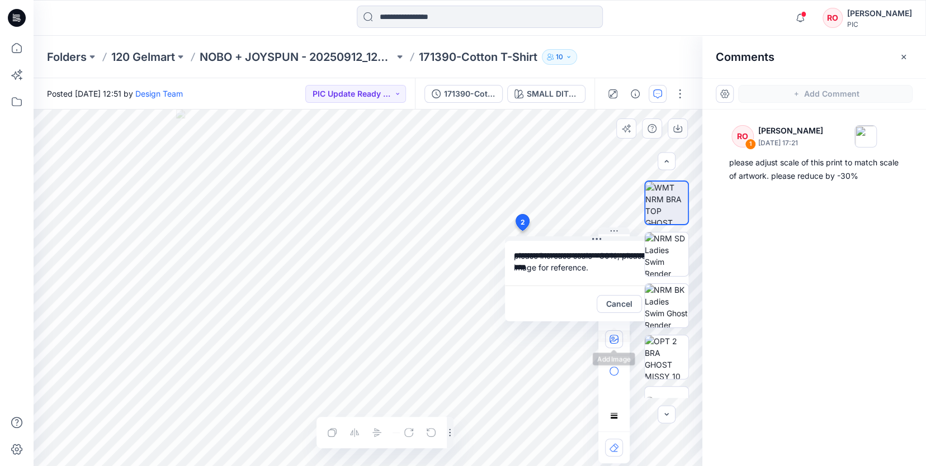
type textarea "**********"
click at [613, 342] on icon "button" at bounding box center [614, 339] width 9 height 9
type input"] "**********"
click at [514, 215] on div "**********" at bounding box center [368, 288] width 669 height 357
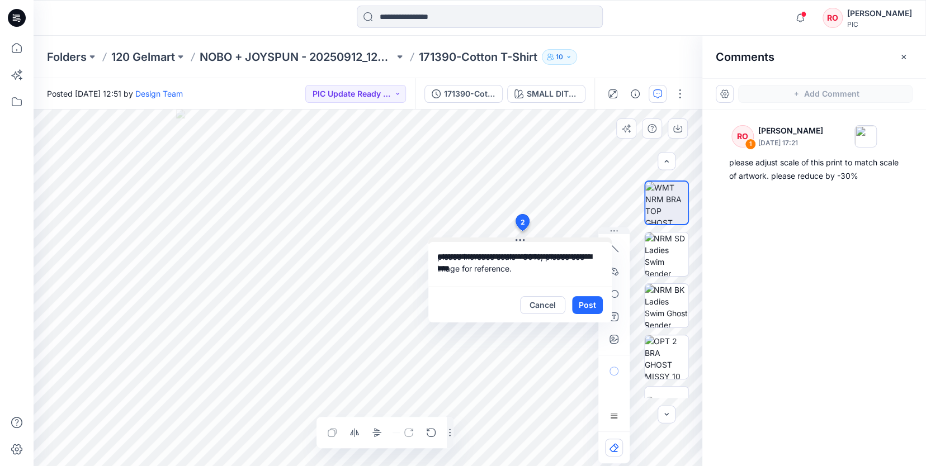
drag, startPoint x: 606, startPoint y: 238, endPoint x: 509, endPoint y: 239, distance: 96.7
click at [564, 305] on button "Post" at bounding box center [567, 305] width 31 height 18
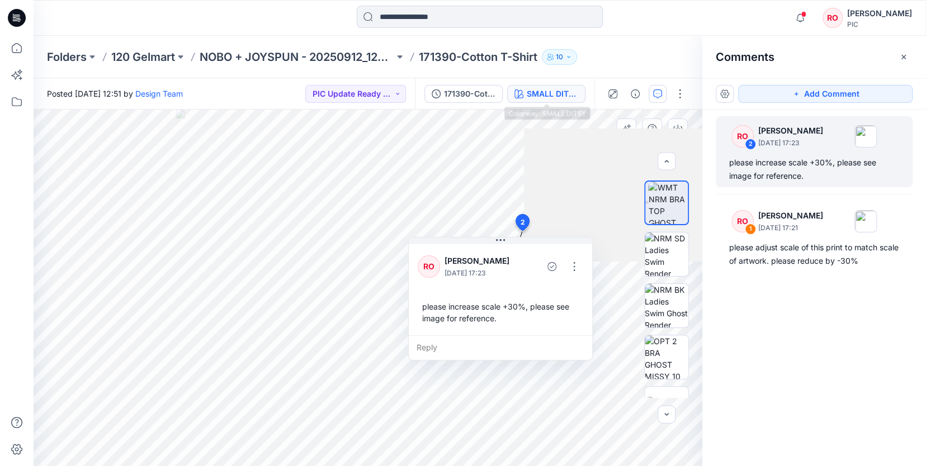
click at [578, 95] on div "SMALL DITSY" at bounding box center [552, 94] width 51 height 12
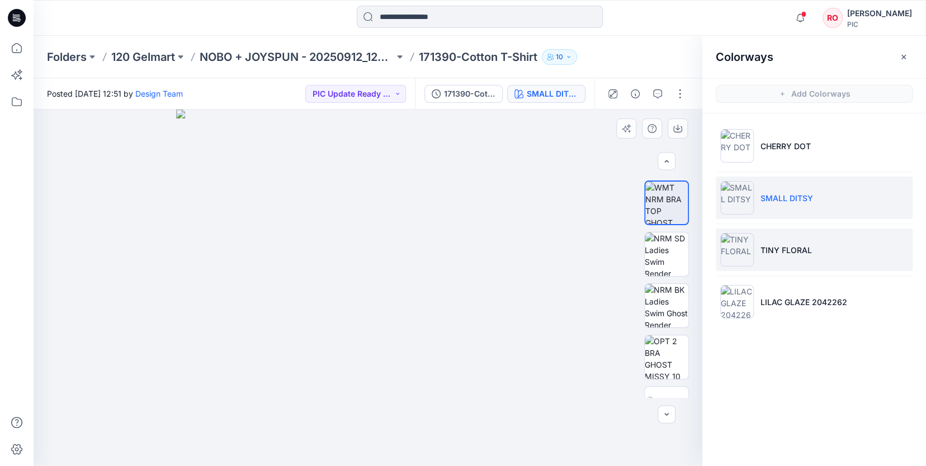
click at [795, 238] on li "TINY FLORAL" at bounding box center [814, 250] width 197 height 42
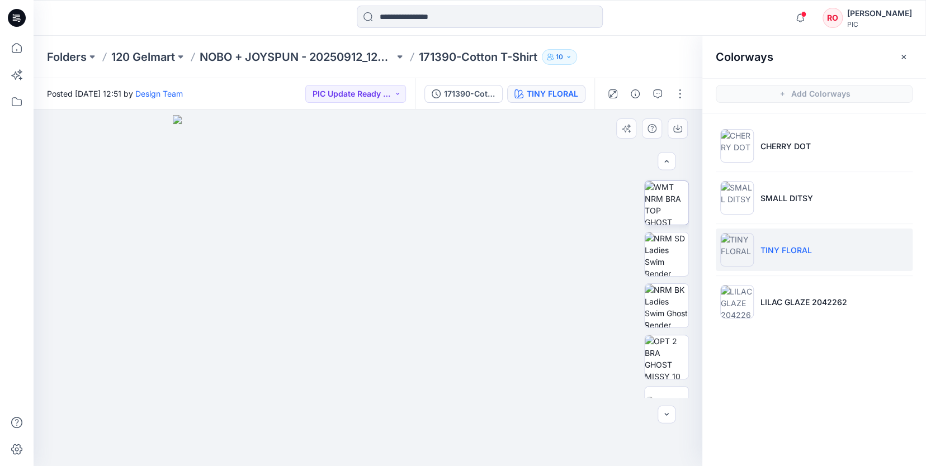
click at [671, 206] on img at bounding box center [667, 203] width 44 height 44
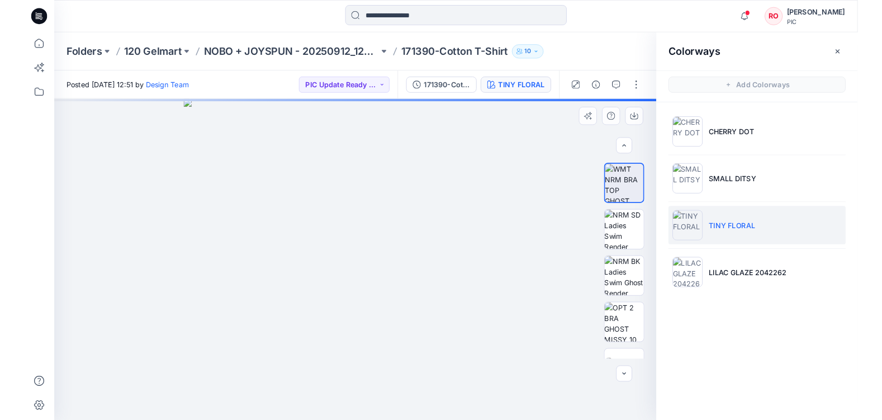
scroll to position [301, 0]
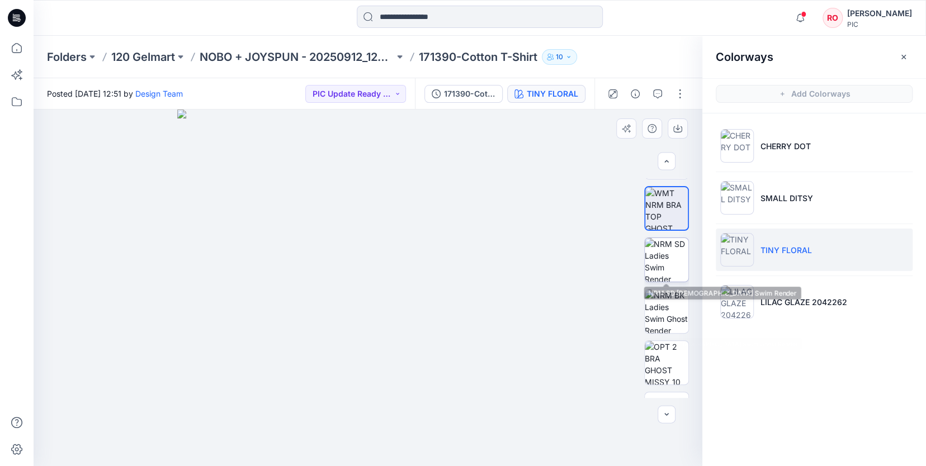
click at [662, 250] on img at bounding box center [667, 260] width 44 height 44
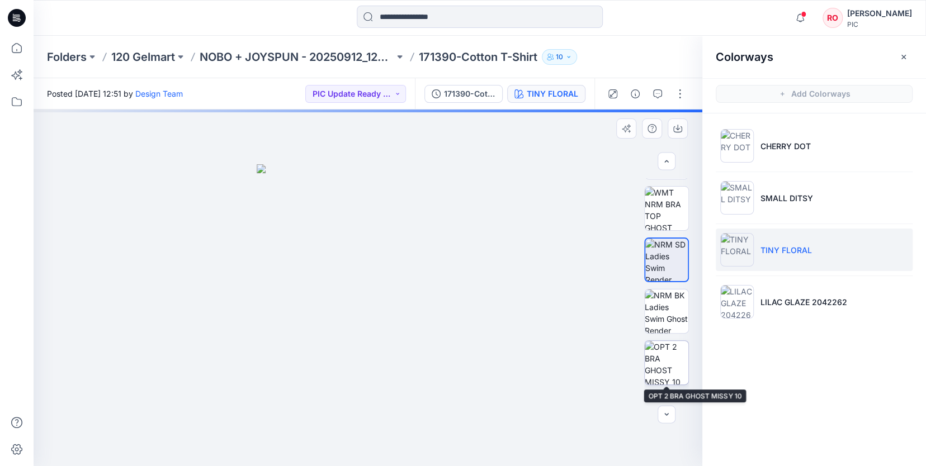
click at [682, 376] on img at bounding box center [667, 363] width 44 height 44
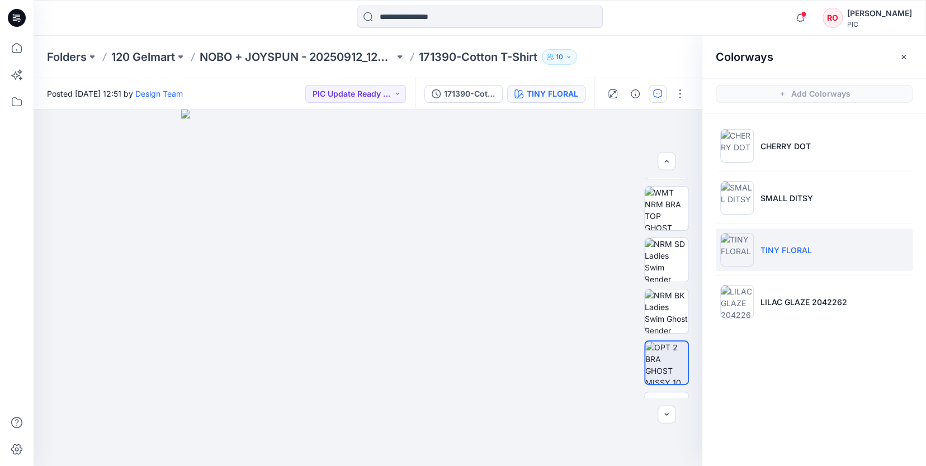
click at [656, 95] on icon "button" at bounding box center [657, 93] width 9 height 9
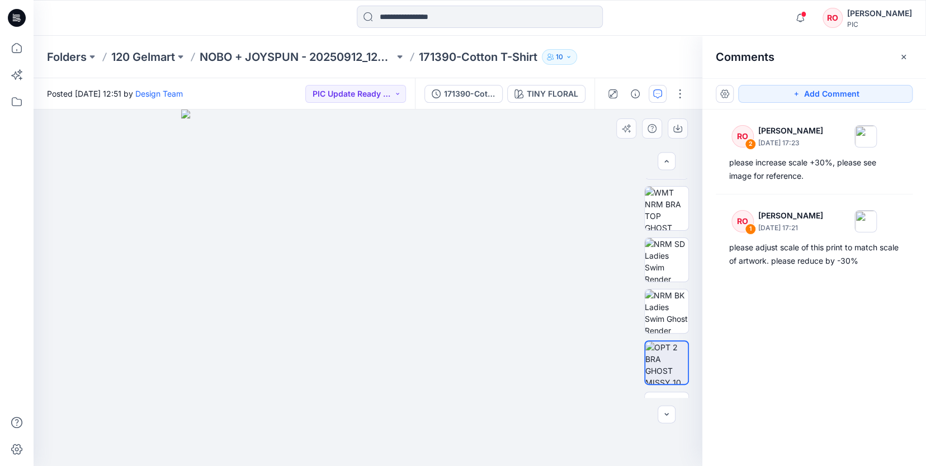
click at [512, 334] on img at bounding box center [367, 288] width 373 height 357
click at [788, 95] on button "Add Comment" at bounding box center [825, 94] width 174 height 18
click at [509, 336] on div "3" at bounding box center [368, 288] width 669 height 357
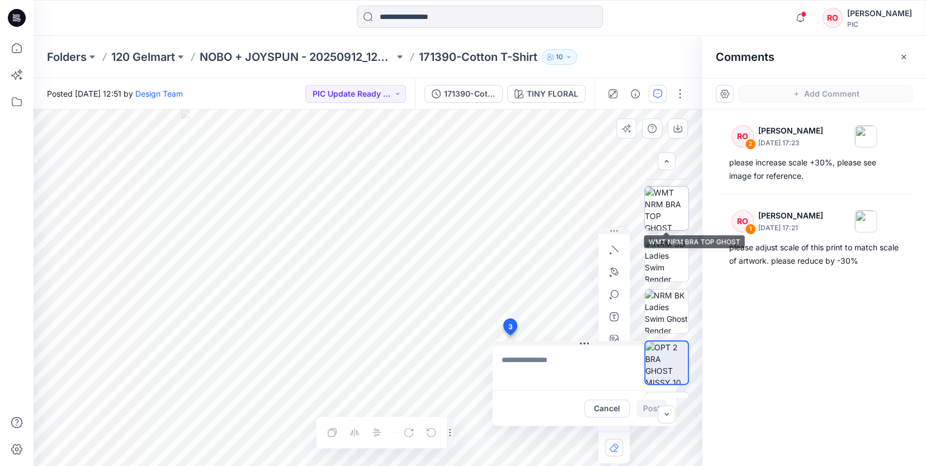
click at [653, 213] on img at bounding box center [667, 209] width 44 height 44
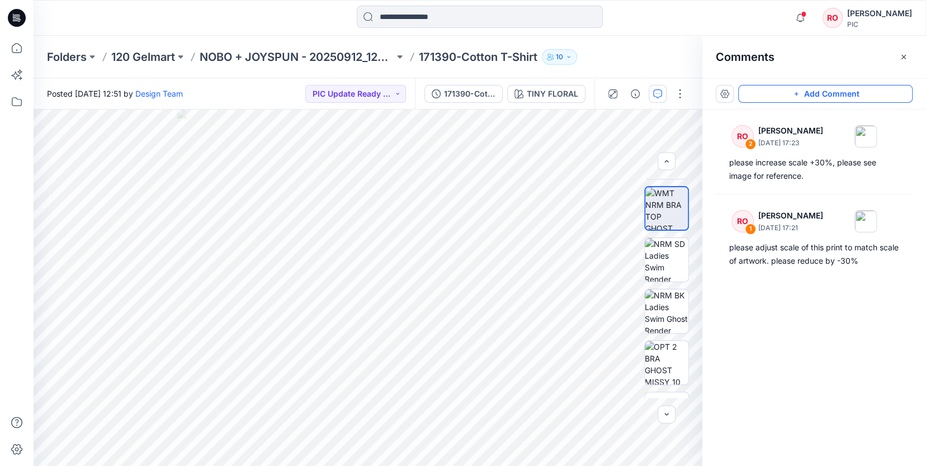
click at [794, 96] on icon "button" at bounding box center [796, 93] width 9 height 9
click at [794, 96] on button "Add Comment" at bounding box center [825, 94] width 174 height 18
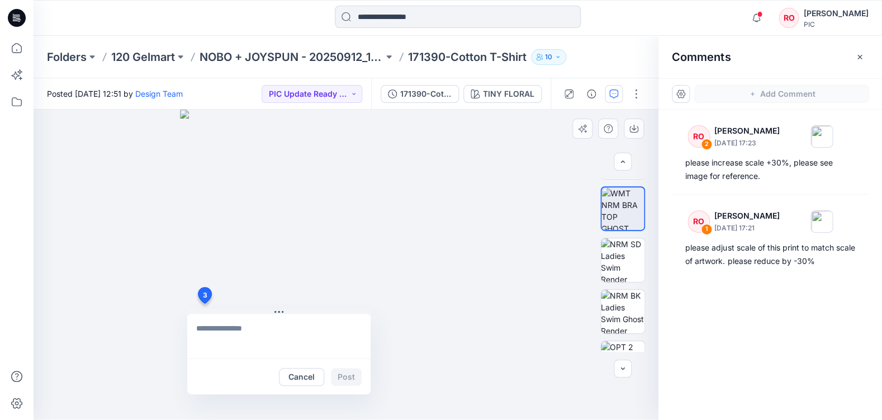
click at [204, 304] on div "3 Cancel Post" at bounding box center [346, 265] width 625 height 310
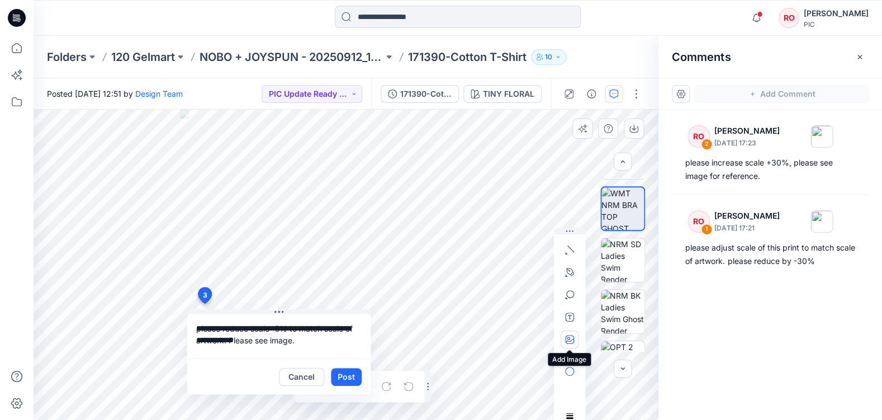
type textarea "**********"
click at [570, 340] on icon "button" at bounding box center [569, 339] width 9 height 9
type input"] "**********"
click at [353, 376] on button "Post" at bounding box center [346, 377] width 31 height 18
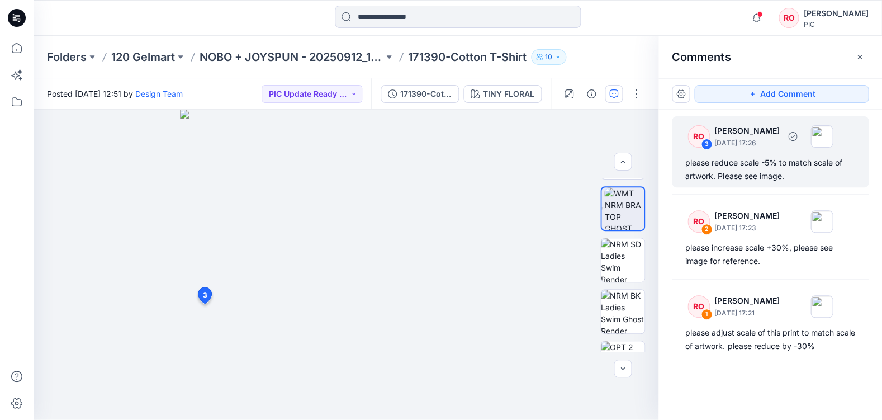
scroll to position [0, 0]
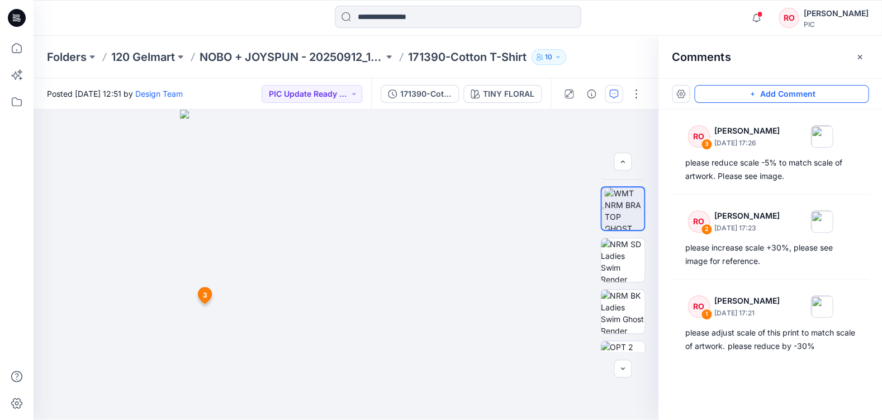
click at [749, 91] on icon "button" at bounding box center [752, 93] width 9 height 9
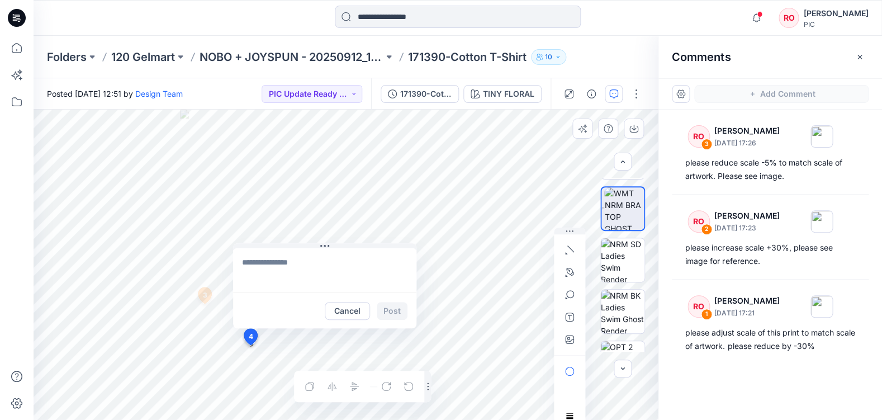
click at [250, 345] on div "4 Cancel Post 3 RO [PERSON_NAME] [DATE] 17:26 please reduce scale -5% to match …" at bounding box center [346, 265] width 625 height 310
type textarea "**********"
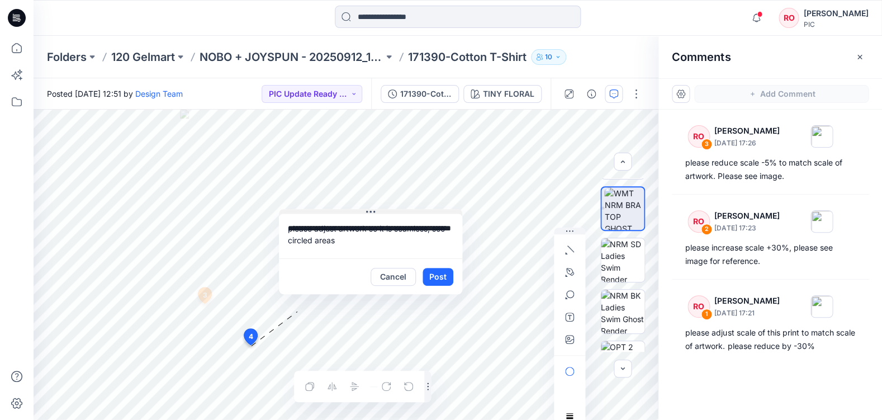
drag, startPoint x: 344, startPoint y: 242, endPoint x: 366, endPoint y: 183, distance: 62.6
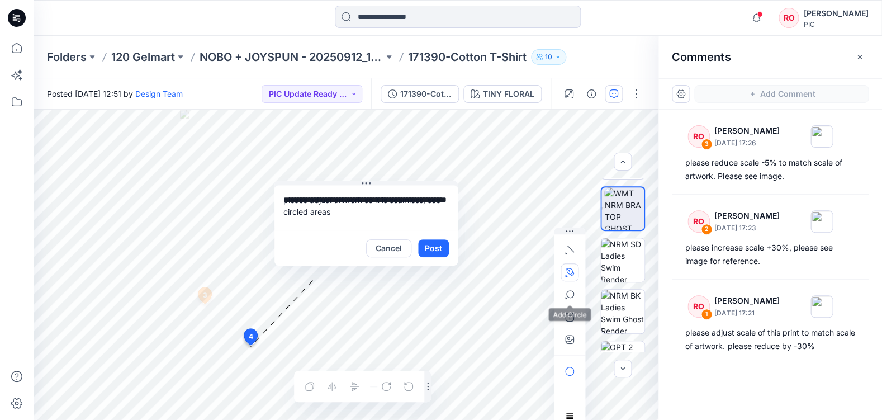
click at [568, 276] on icon "button" at bounding box center [569, 272] width 9 height 9
click at [509, 272] on icon "button" at bounding box center [509, 271] width 9 height 9
click at [434, 244] on button "Post" at bounding box center [433, 248] width 31 height 18
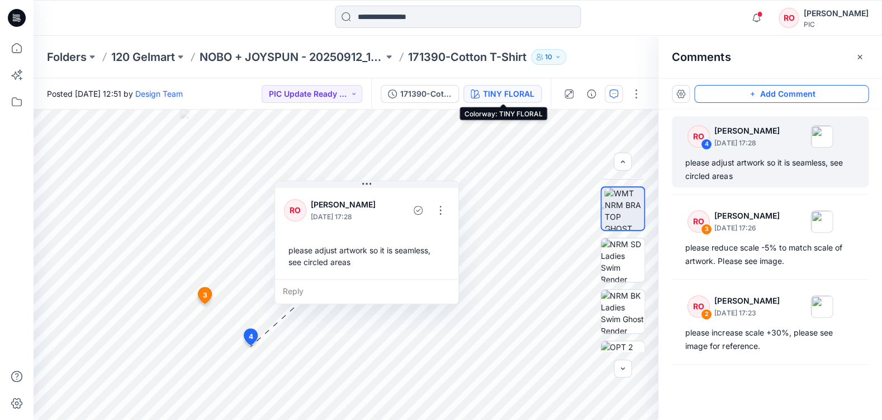
click at [499, 98] on div "TINY FLORAL" at bounding box center [508, 94] width 51 height 12
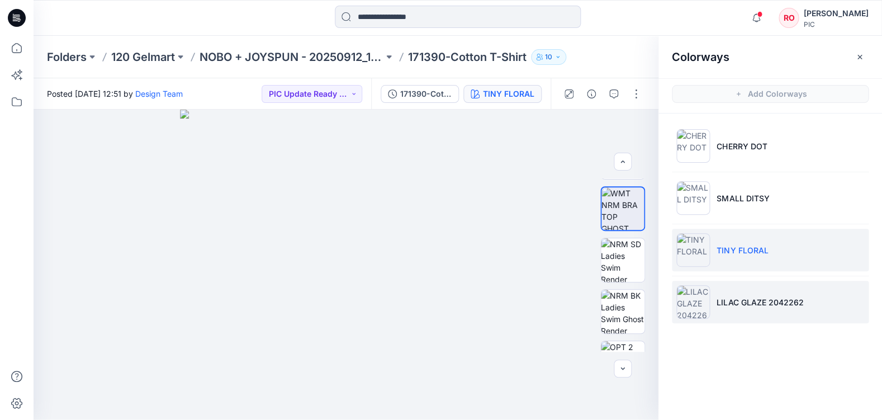
click at [724, 304] on p "LILAC GLAZE 2042262" at bounding box center [760, 302] width 87 height 12
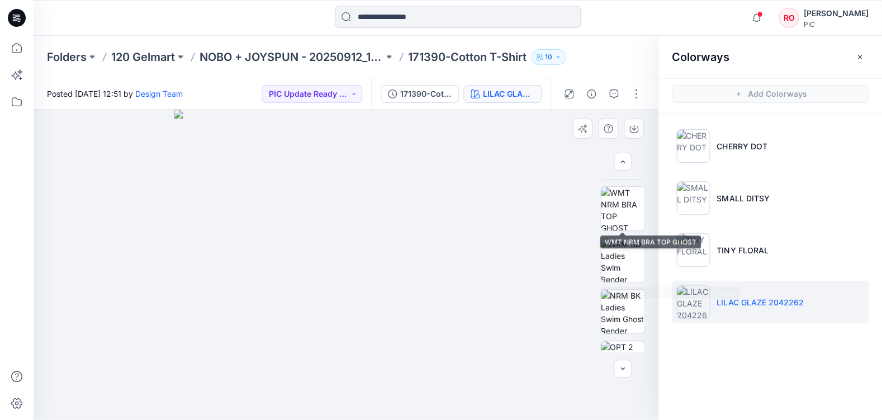
drag, startPoint x: 619, startPoint y: 220, endPoint x: 649, endPoint y: 183, distance: 47.3
click at [620, 220] on img at bounding box center [623, 209] width 44 height 44
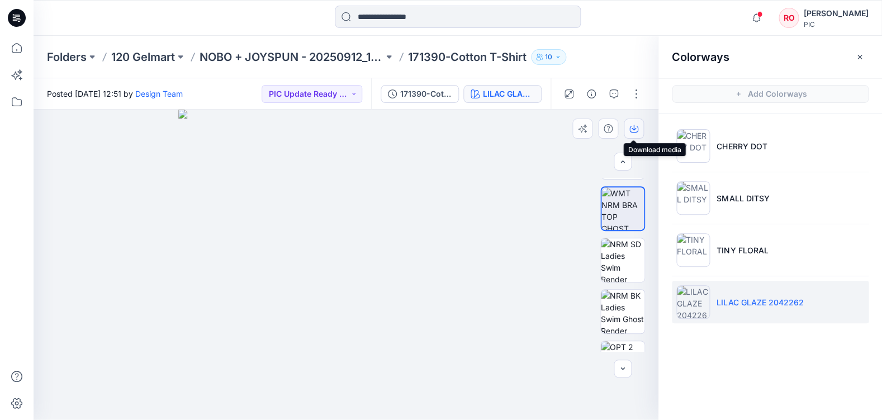
click at [633, 130] on icon "button" at bounding box center [634, 128] width 9 height 9
click at [318, 87] on button "PIC Update Ready to Review" at bounding box center [312, 94] width 101 height 18
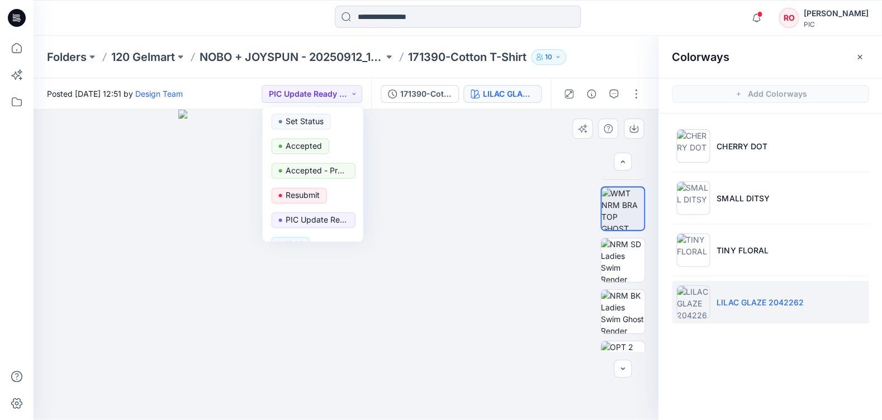
drag, startPoint x: 338, startPoint y: 96, endPoint x: 474, endPoint y: 139, distance: 142.4
click at [338, 96] on button "PIC Update Ready to Review" at bounding box center [312, 94] width 101 height 18
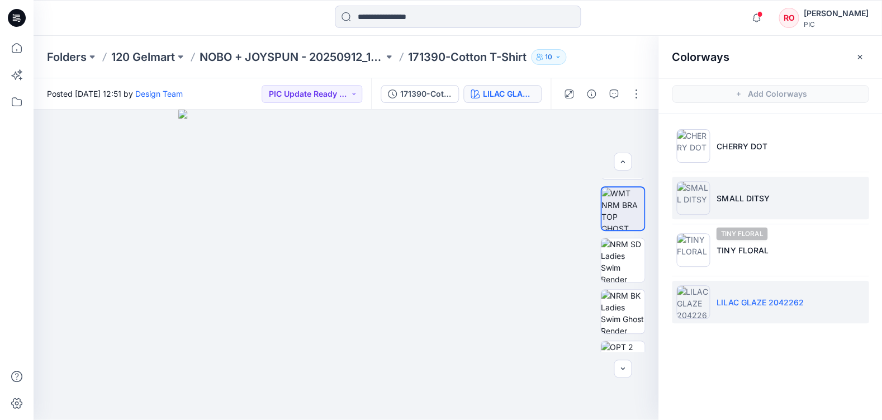
click at [740, 215] on li "SMALL DITSY" at bounding box center [770, 198] width 197 height 42
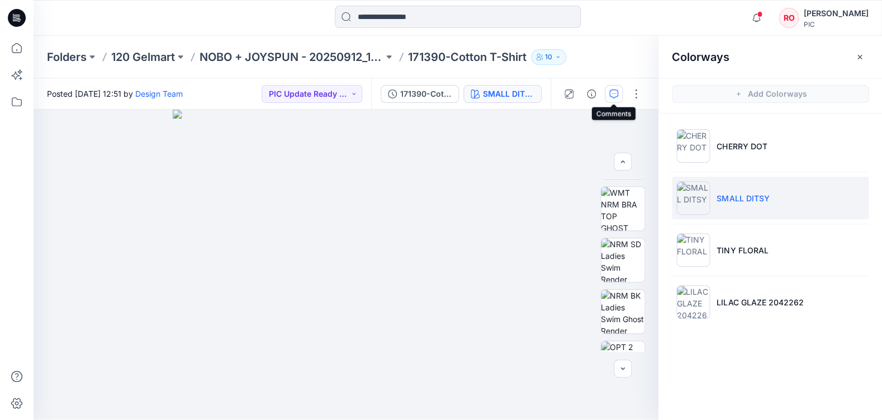
click at [618, 92] on button "button" at bounding box center [614, 94] width 18 height 18
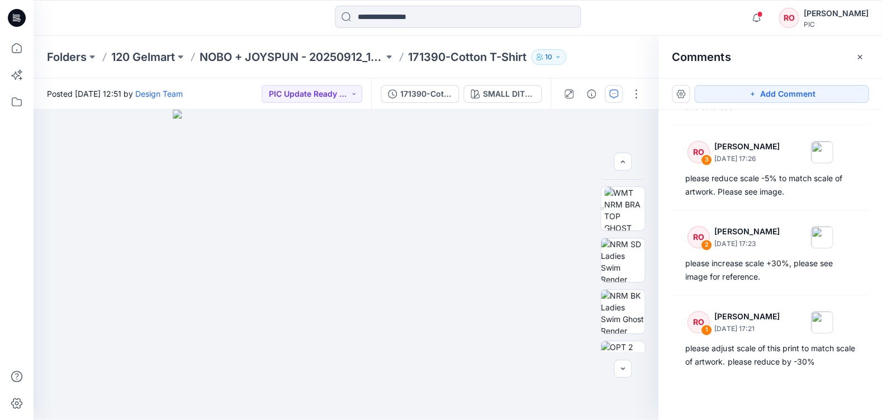
scroll to position [69, 0]
click at [332, 90] on button "PIC Update Ready to Review" at bounding box center [312, 94] width 101 height 18
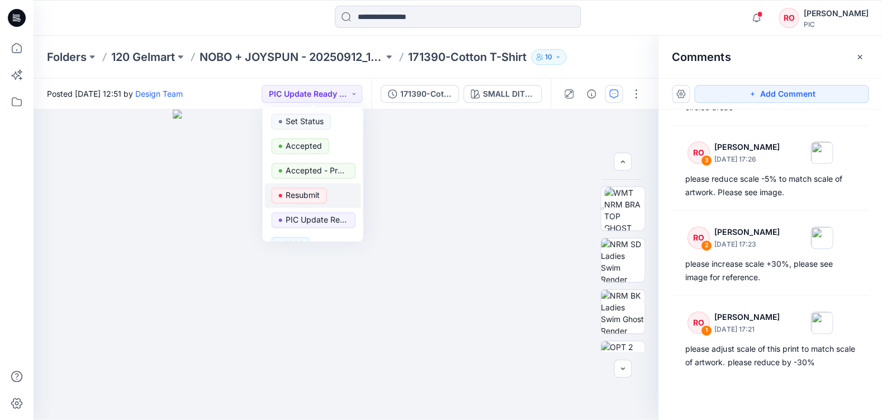
click at [312, 194] on p "Resubmit" at bounding box center [303, 195] width 34 height 15
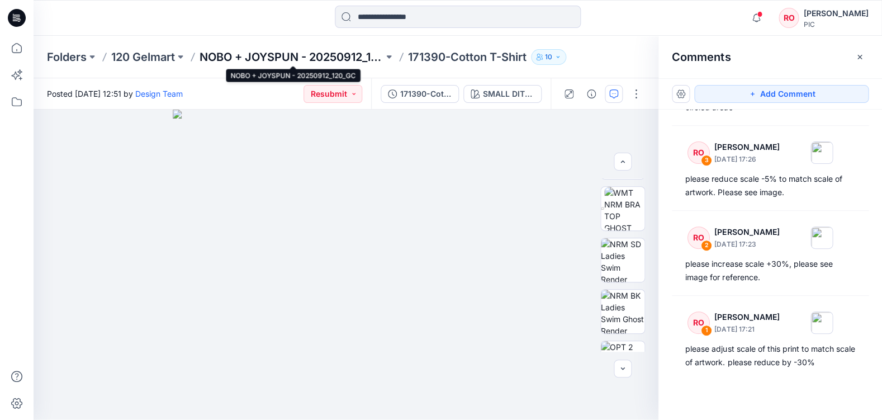
click at [354, 59] on p "NOBO + JOYSPUN - 20250912_120_GC" at bounding box center [292, 57] width 184 height 16
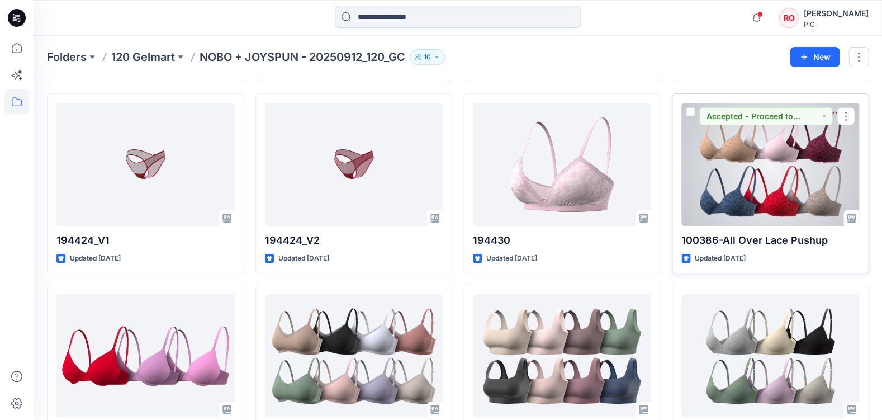
scroll to position [2683, 0]
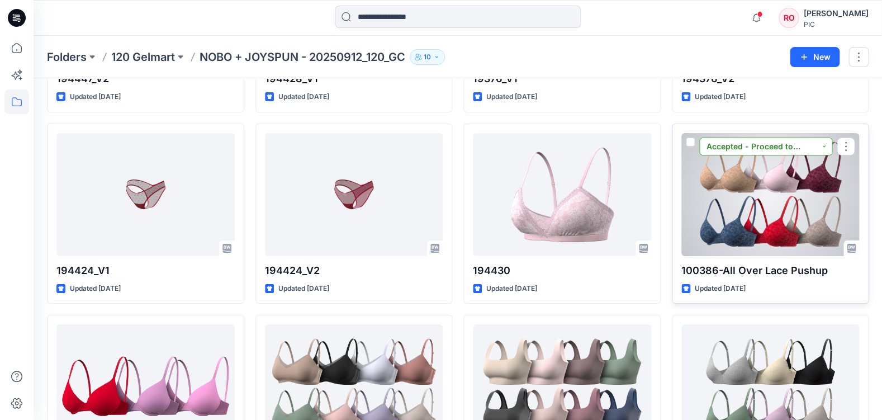
click at [763, 138] on button "Accepted - Proceed to Retailer SZ" at bounding box center [767, 147] width 134 height 18
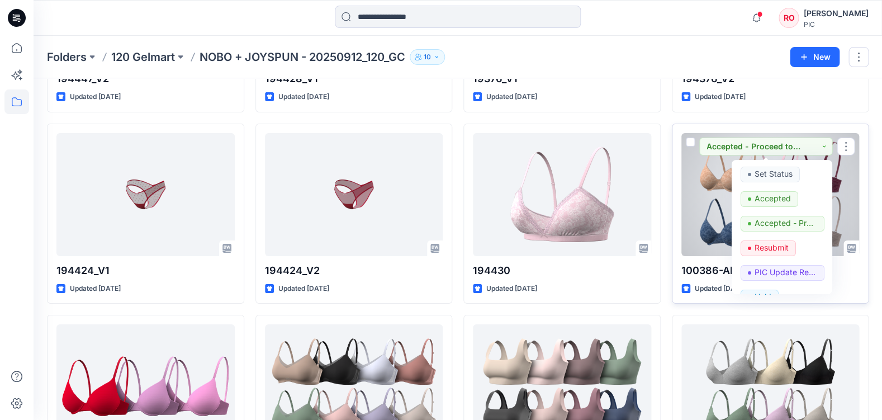
click at [714, 182] on div at bounding box center [771, 194] width 178 height 123
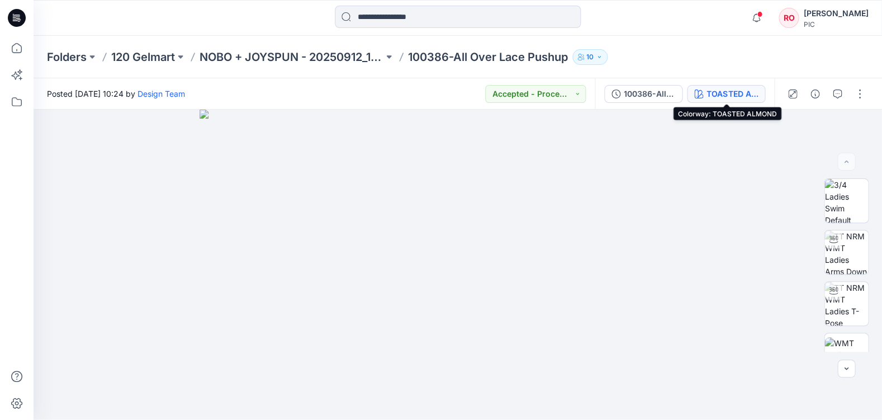
click at [726, 95] on div "TOASTED ALMOND" at bounding box center [732, 94] width 51 height 12
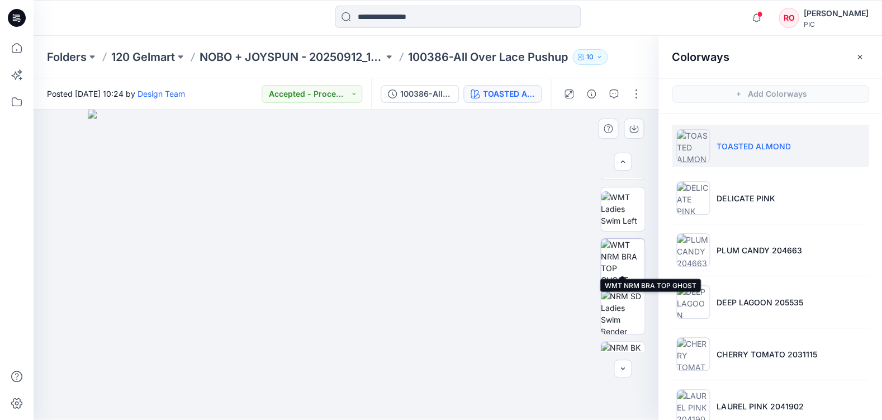
scroll to position [257, 0]
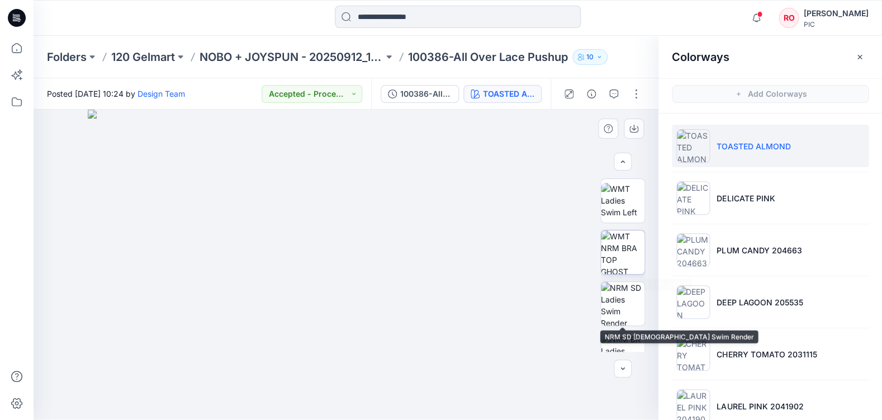
click at [620, 257] on img at bounding box center [623, 252] width 44 height 44
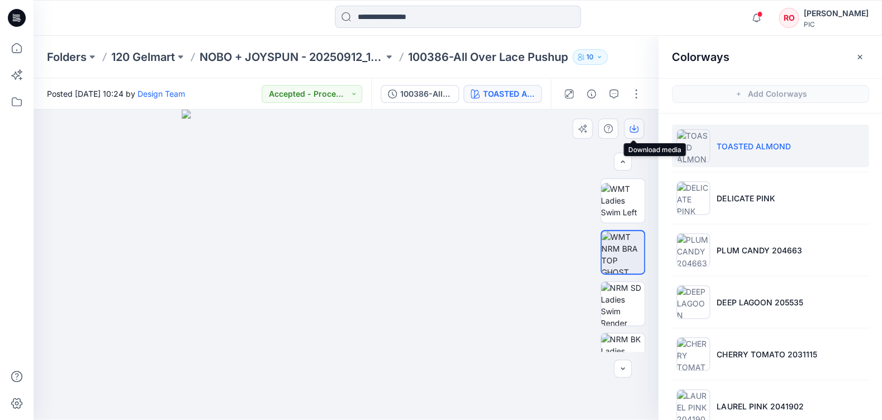
click at [633, 125] on icon "button" at bounding box center [634, 128] width 9 height 9
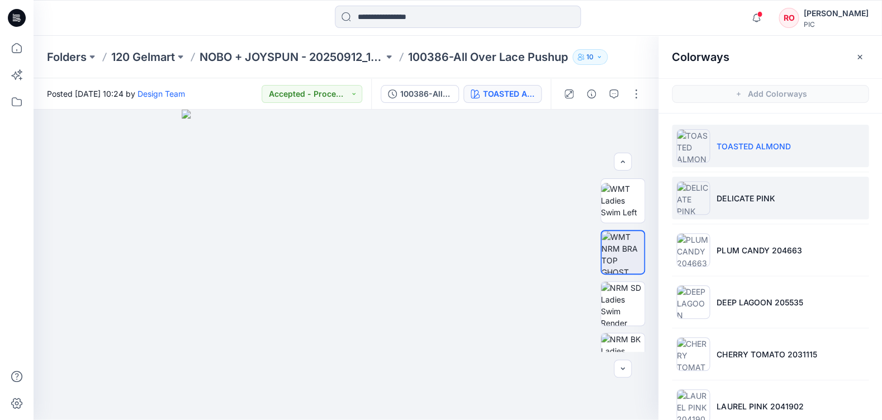
click at [704, 207] on img at bounding box center [694, 198] width 34 height 34
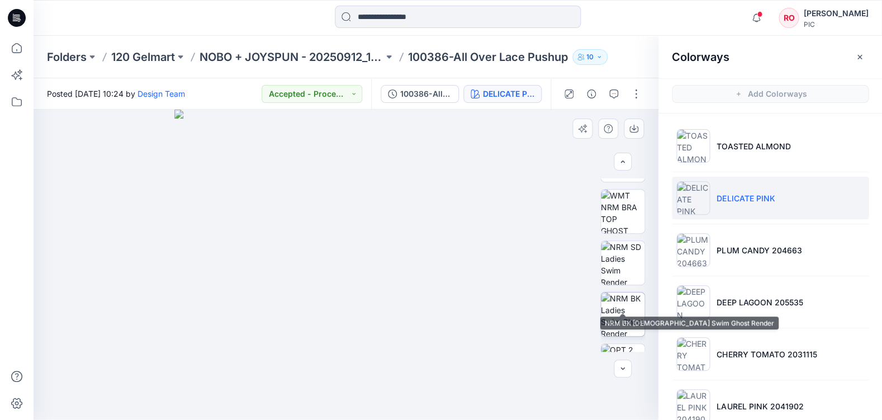
scroll to position [333, 0]
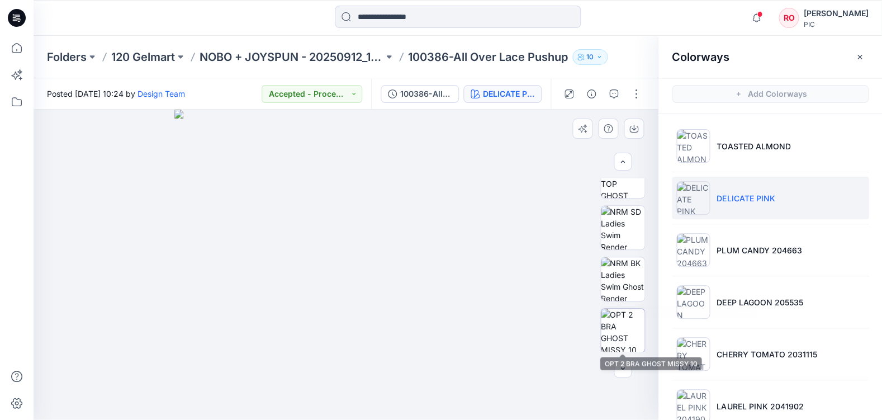
click at [625, 334] on img at bounding box center [623, 331] width 44 height 44
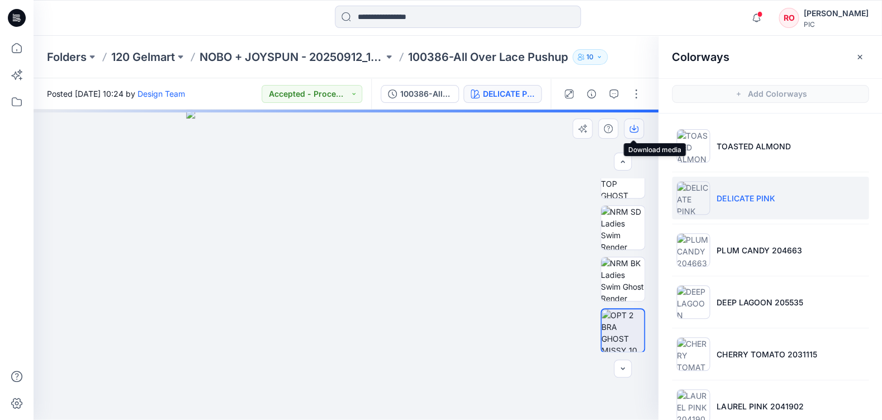
click at [630, 124] on icon "button" at bounding box center [634, 128] width 9 height 9
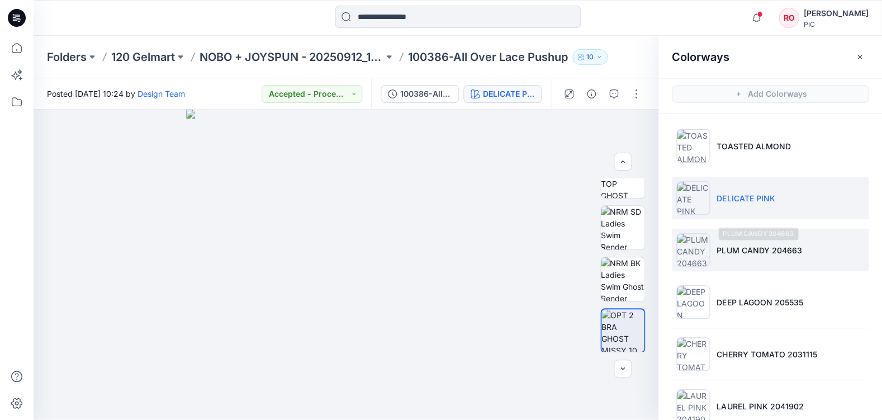
click at [719, 251] on p "PLUM CANDY 204663" at bounding box center [759, 250] width 85 height 12
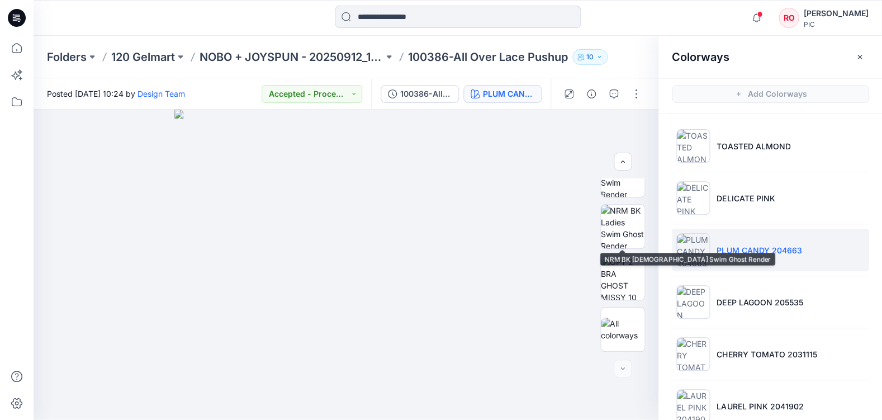
scroll to position [386, 0]
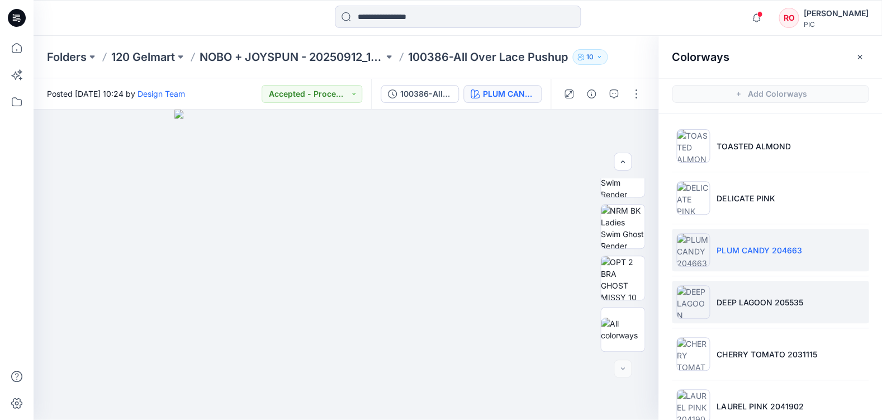
click at [678, 297] on img at bounding box center [694, 302] width 34 height 34
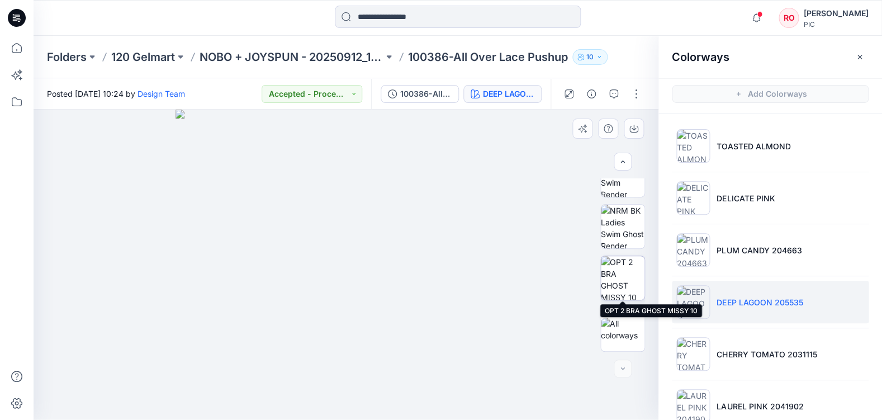
click at [618, 264] on img at bounding box center [623, 278] width 44 height 44
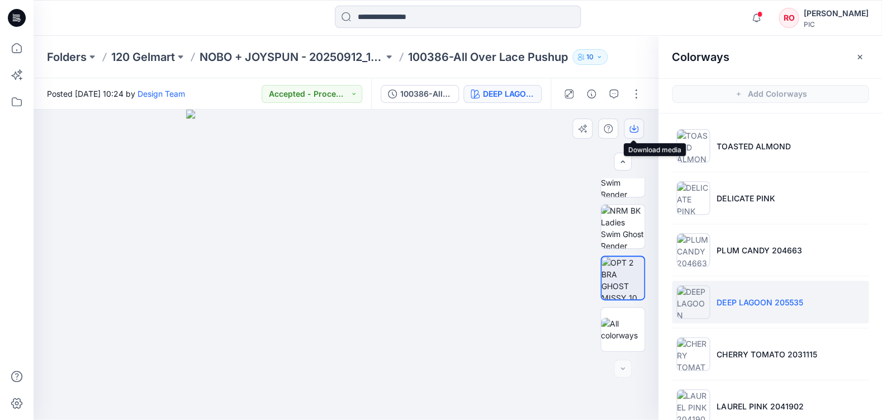
click at [630, 126] on icon "button" at bounding box center [634, 129] width 9 height 6
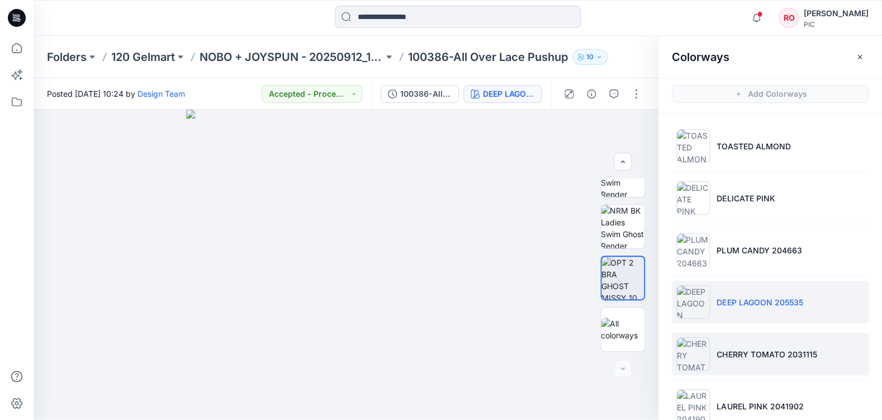
click at [741, 341] on li "CHERRY TOMATO 2031115" at bounding box center [770, 354] width 197 height 42
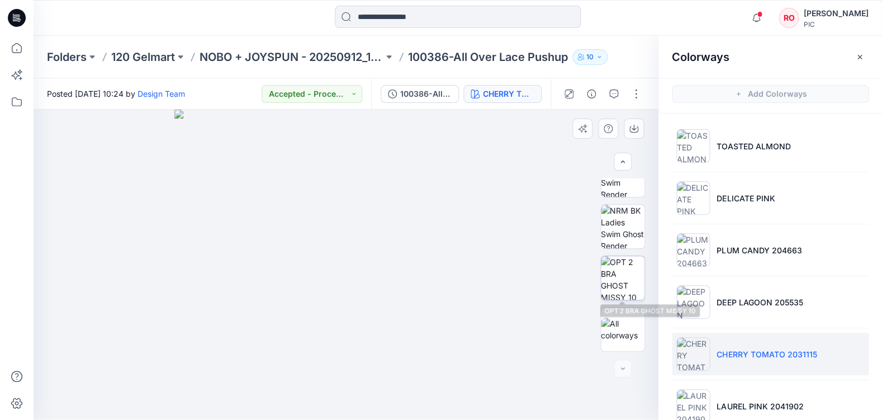
click at [640, 267] on img at bounding box center [623, 278] width 44 height 44
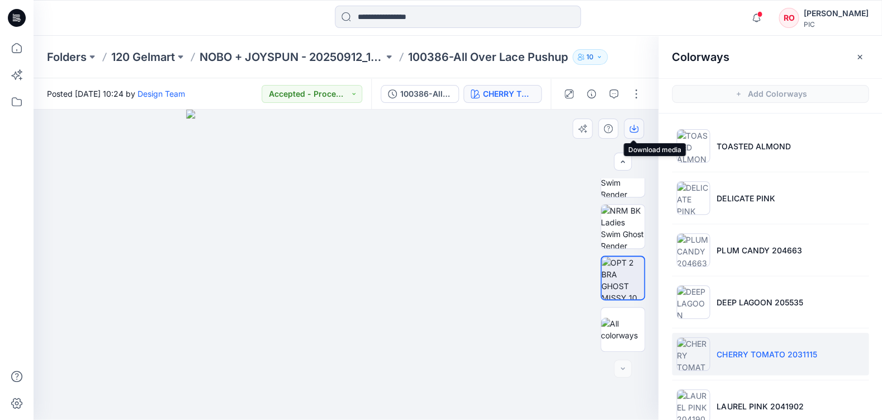
click at [634, 128] on icon "button" at bounding box center [634, 128] width 4 height 6
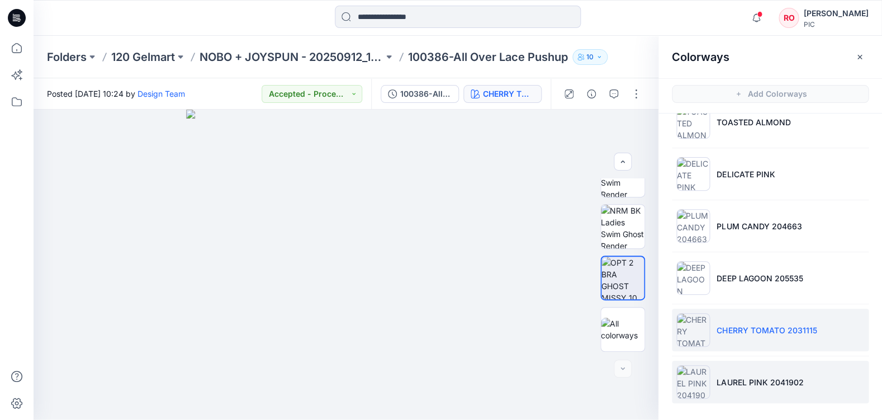
scroll to position [24, 0]
click at [740, 376] on p "LAUREL PINK 2041902" at bounding box center [760, 382] width 87 height 12
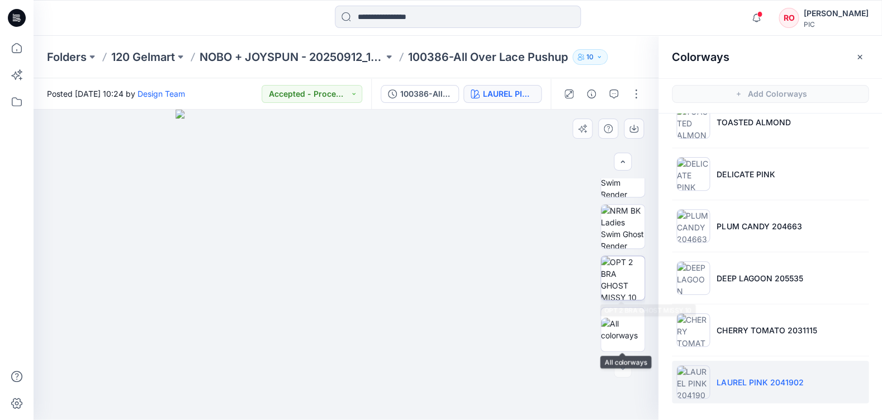
click at [620, 295] on img at bounding box center [623, 278] width 44 height 44
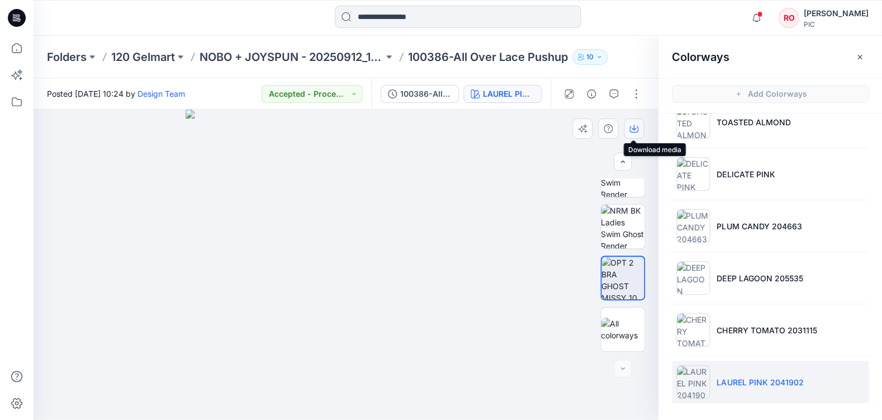
click at [634, 129] on icon "button" at bounding box center [634, 128] width 4 height 6
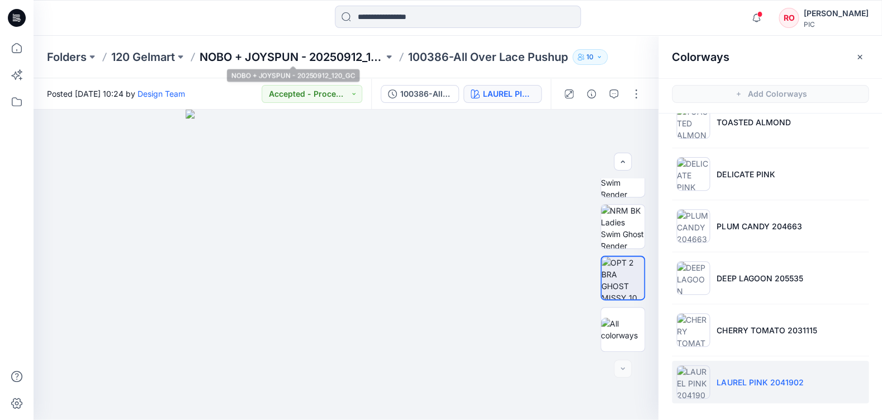
click at [316, 58] on p "NOBO + JOYSPUN - 20250912_120_GC" at bounding box center [292, 57] width 184 height 16
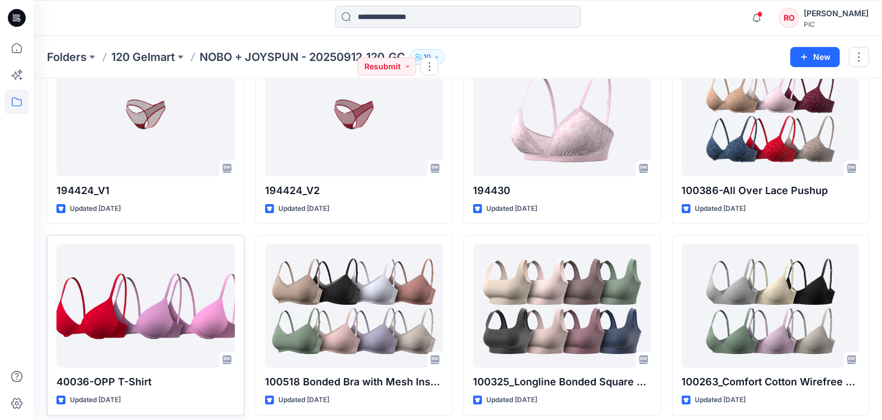
scroll to position [2763, 0]
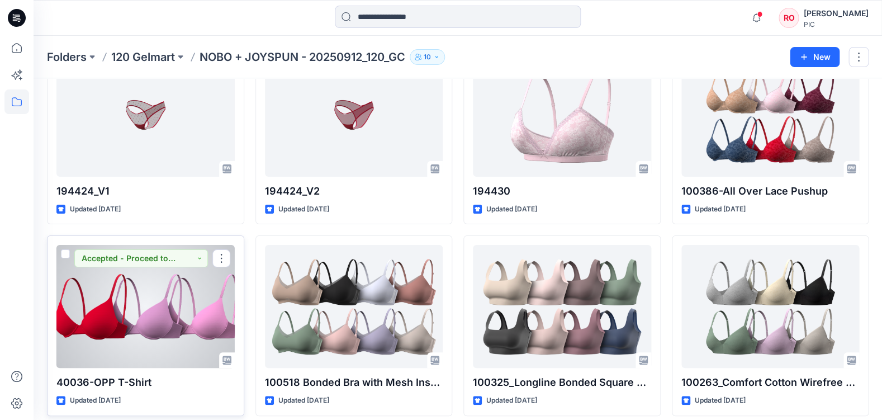
click at [138, 275] on div at bounding box center [145, 306] width 178 height 123
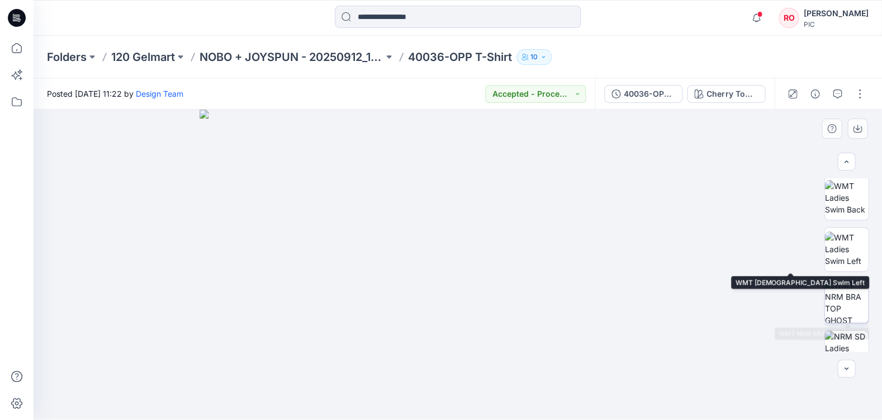
scroll to position [215, 0]
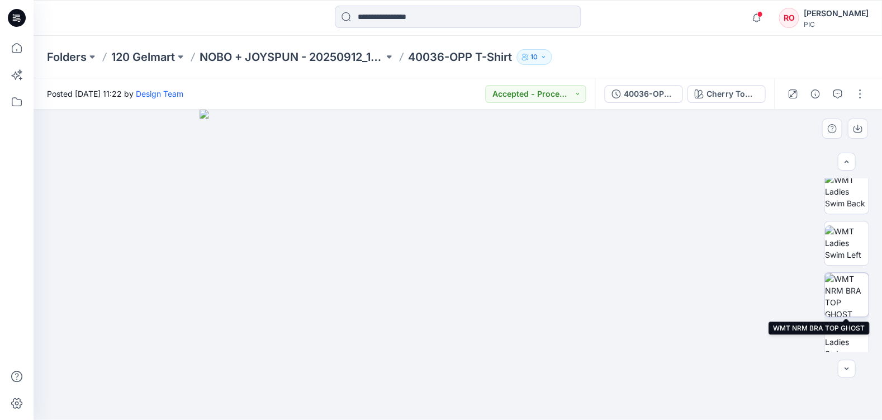
click at [847, 291] on img at bounding box center [847, 295] width 44 height 44
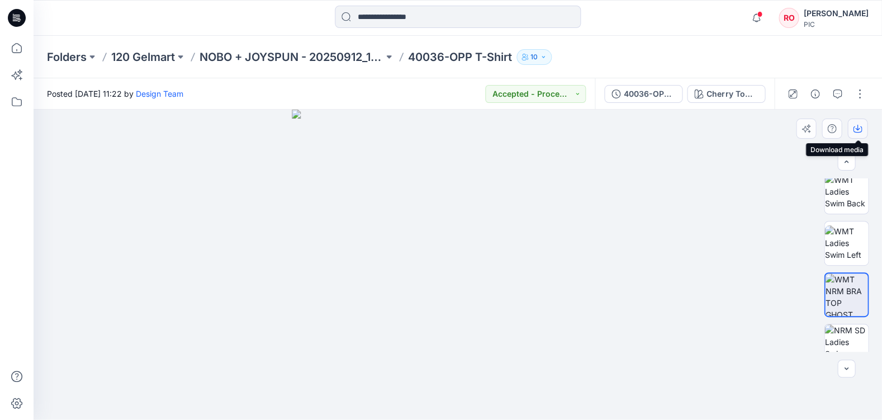
click at [856, 128] on icon "button" at bounding box center [858, 128] width 4 height 6
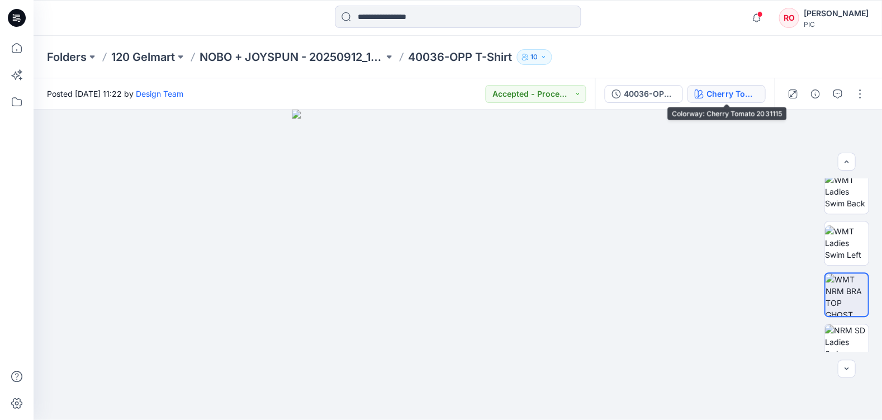
click at [722, 88] on div "Cherry Tomato 2031115" at bounding box center [732, 94] width 51 height 12
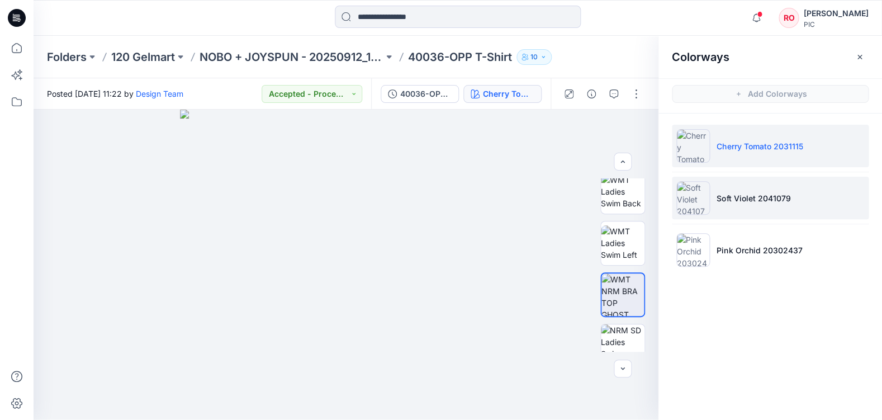
click at [720, 212] on li "Soft Violet 2041079" at bounding box center [770, 198] width 197 height 42
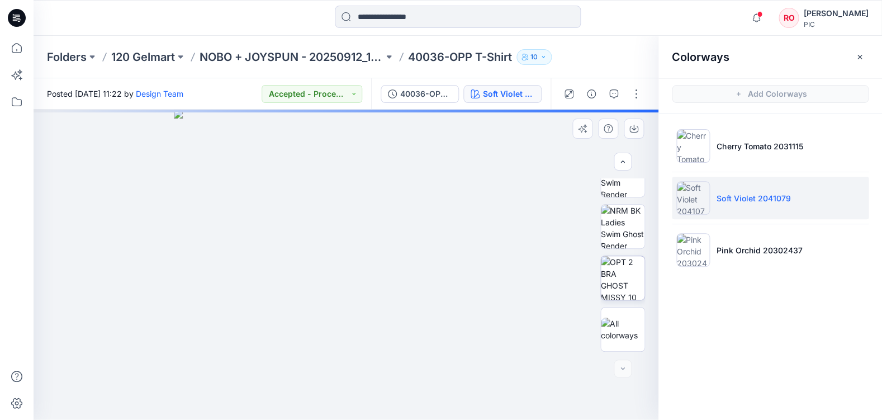
scroll to position [386, 0]
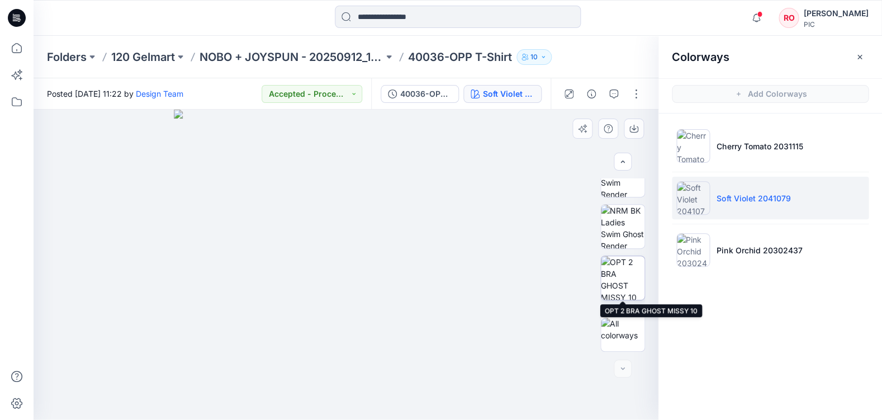
click at [630, 272] on img at bounding box center [623, 278] width 44 height 44
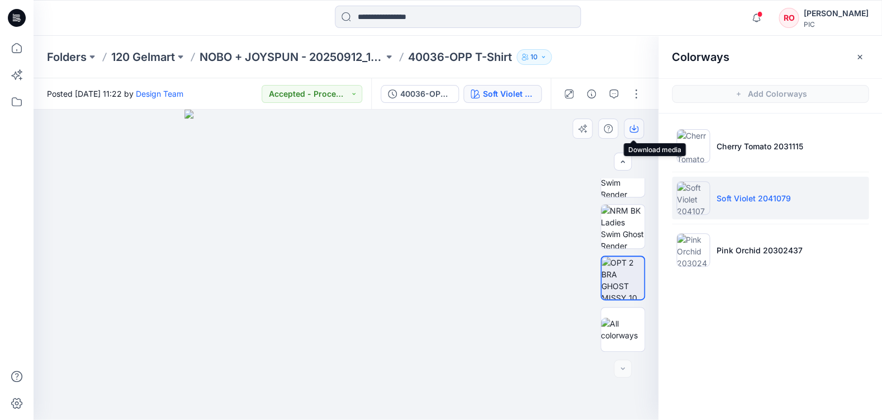
click at [631, 126] on icon "button" at bounding box center [634, 128] width 9 height 9
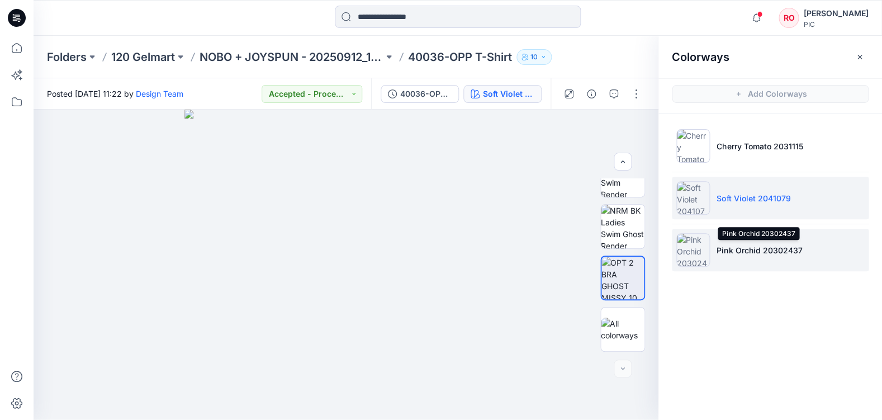
click at [760, 248] on p "Pink Orchid 20302437" at bounding box center [760, 250] width 86 height 12
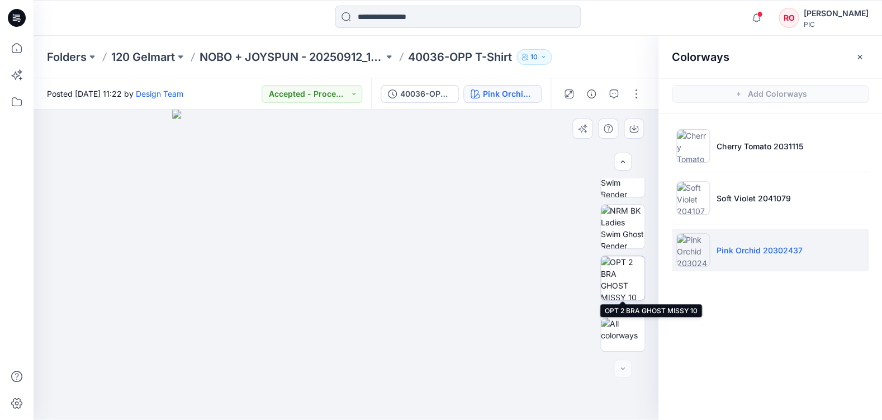
click at [623, 277] on img at bounding box center [623, 278] width 44 height 44
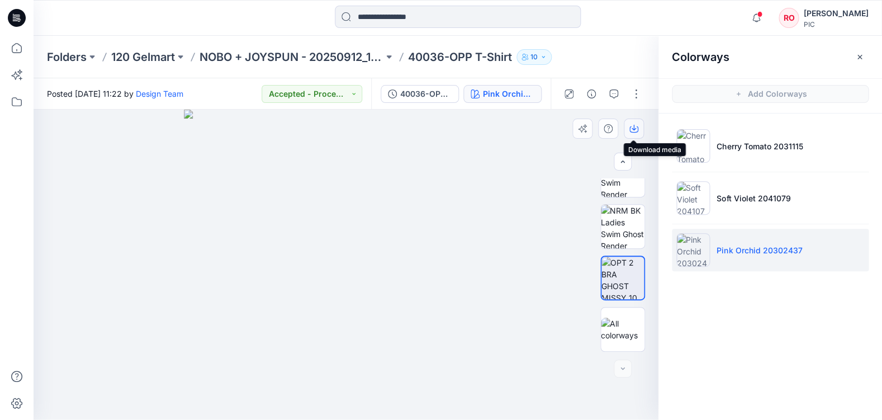
click at [632, 123] on button "button" at bounding box center [634, 129] width 20 height 20
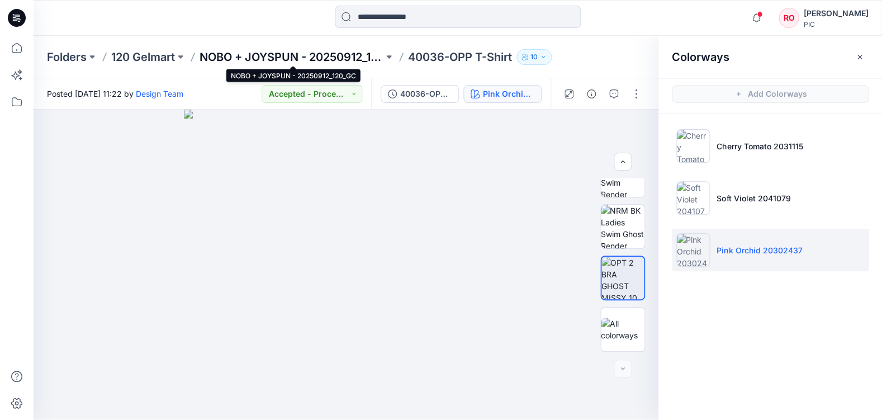
click at [348, 57] on p "NOBO + JOYSPUN - 20250912_120_GC" at bounding box center [292, 57] width 184 height 16
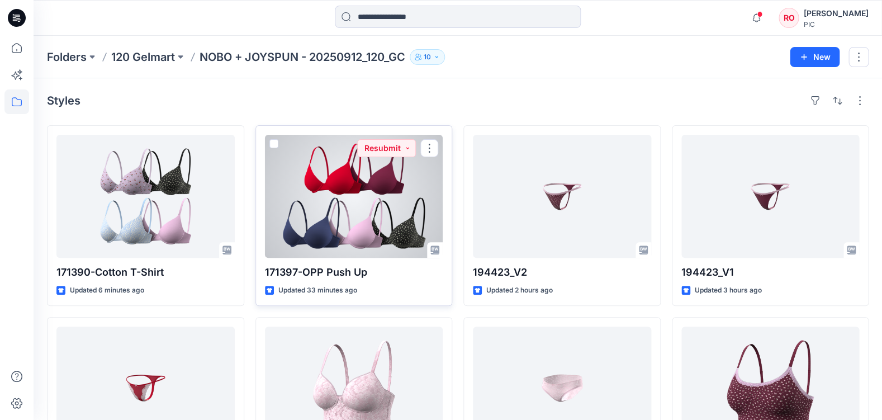
click at [347, 201] on div at bounding box center [354, 196] width 178 height 123
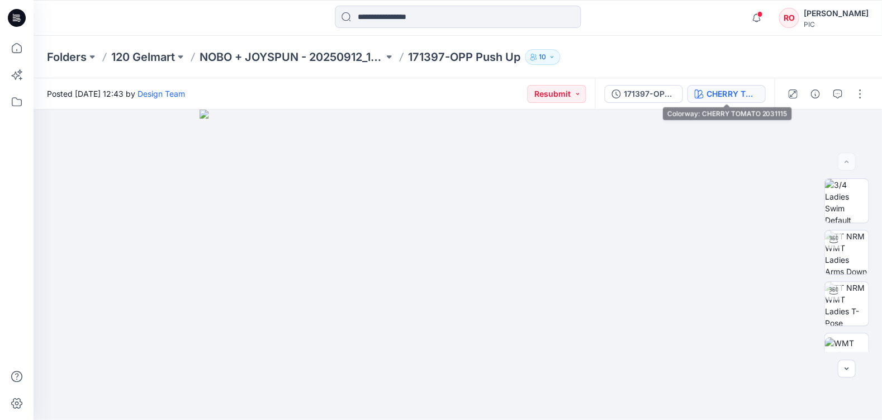
click at [734, 96] on div "CHERRY TOMATO 2031115" at bounding box center [732, 94] width 51 height 12
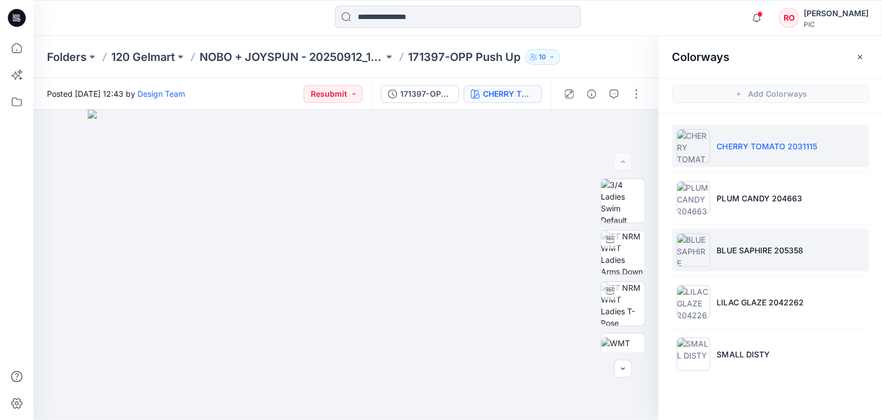
click at [843, 240] on li "BLUE SAPHIRE 205358" at bounding box center [770, 250] width 197 height 42
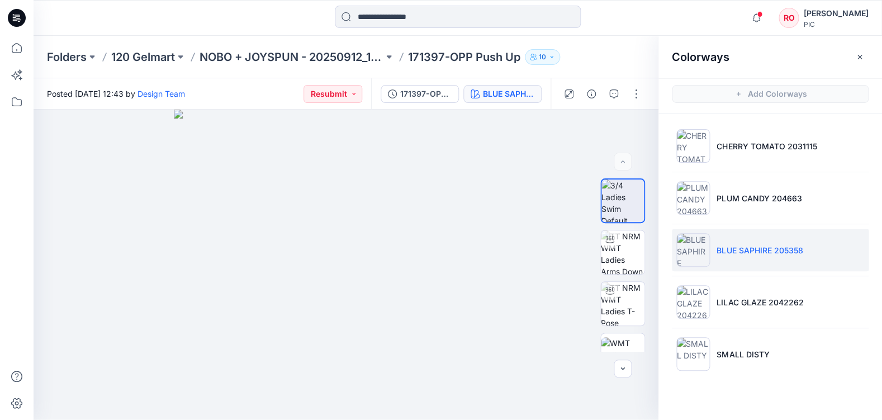
click at [452, 30] on div "Notifications Design Team shared 194379_V2 in NOBO + JOYSPUN - 20250912_120_GC …" at bounding box center [458, 18] width 849 height 36
click at [314, 60] on p "NOBO + JOYSPUN - 20250912_120_GC" at bounding box center [292, 57] width 184 height 16
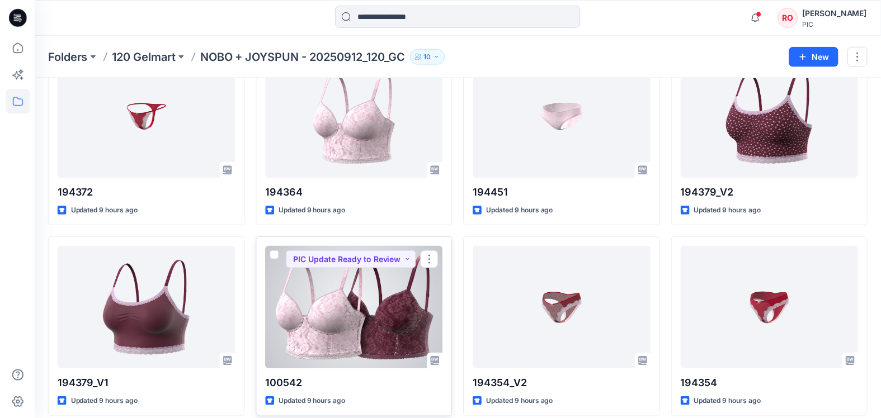
scroll to position [264, 0]
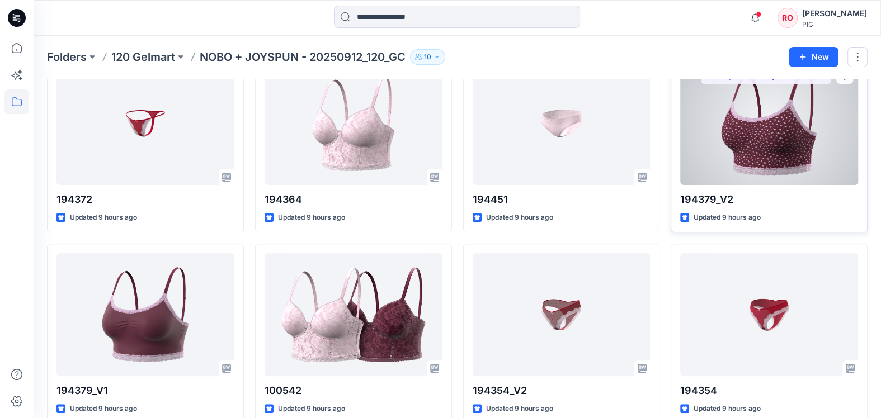
click at [729, 113] on div at bounding box center [769, 123] width 178 height 123
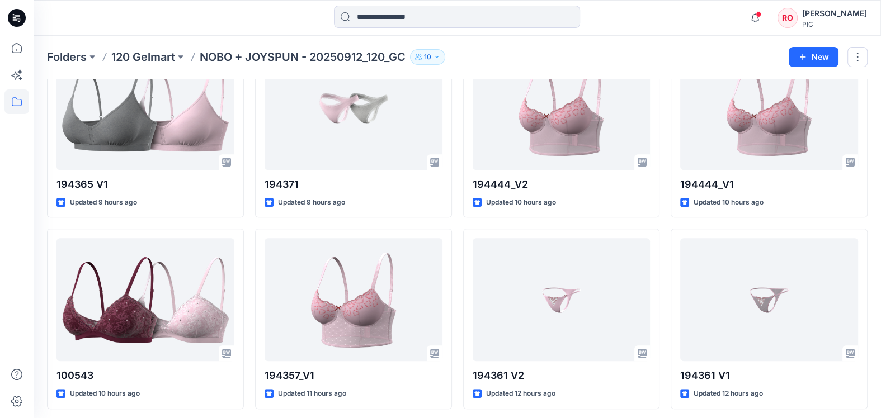
scroll to position [656, 0]
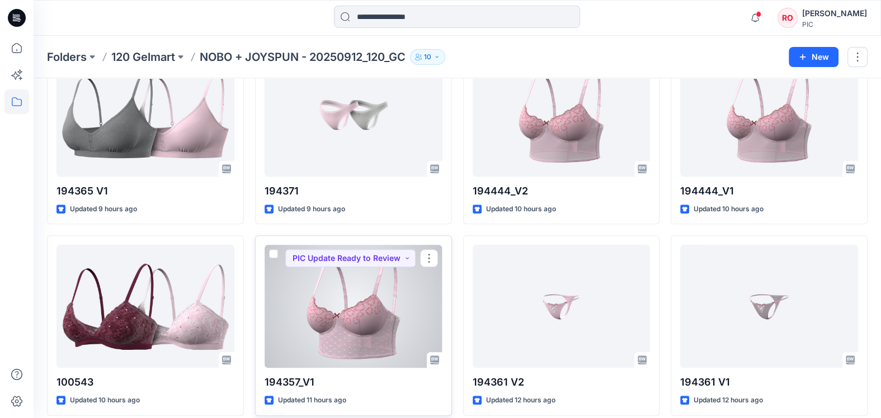
click at [409, 303] on div at bounding box center [353, 306] width 178 height 123
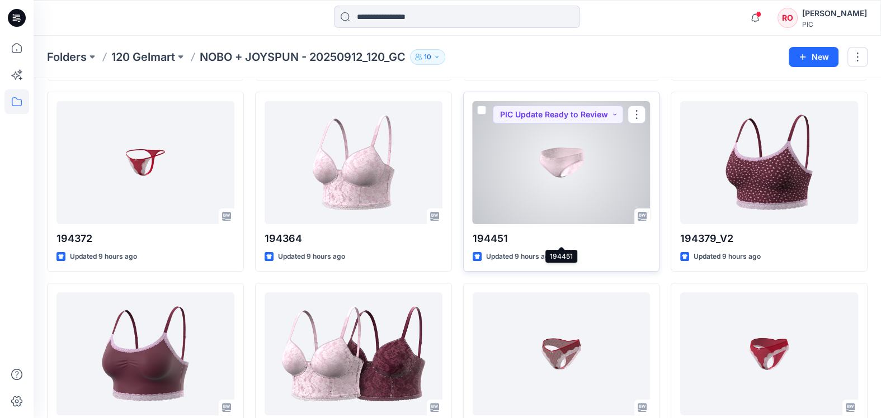
scroll to position [218, 0]
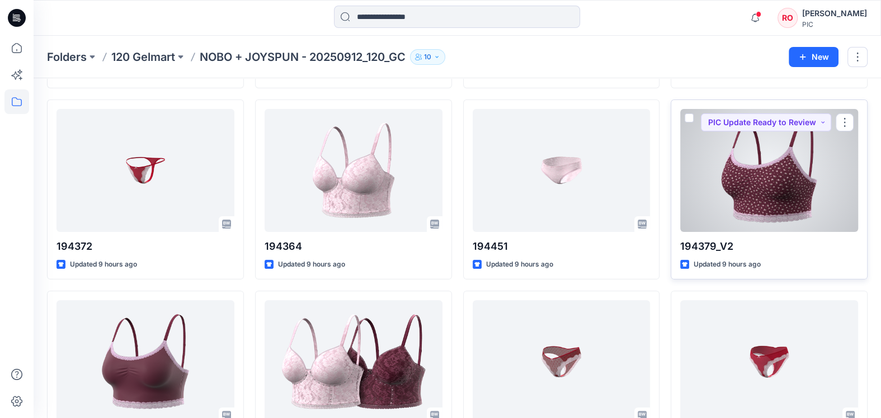
click at [755, 167] on div at bounding box center [769, 170] width 178 height 123
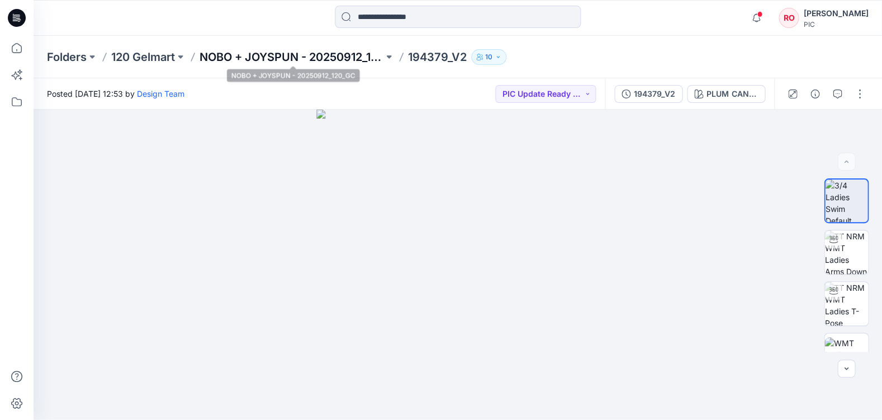
click at [290, 53] on p "NOBO + JOYSPUN - 20250912_120_GC" at bounding box center [292, 57] width 184 height 16
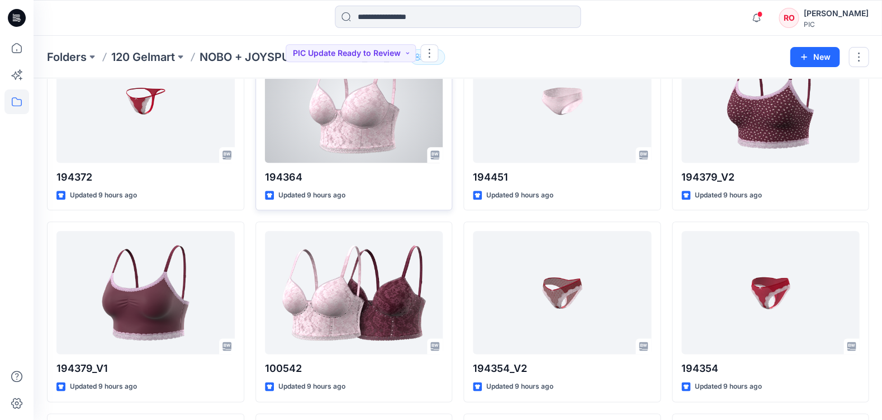
scroll to position [303, 0]
